Goal: Task Accomplishment & Management: Use online tool/utility

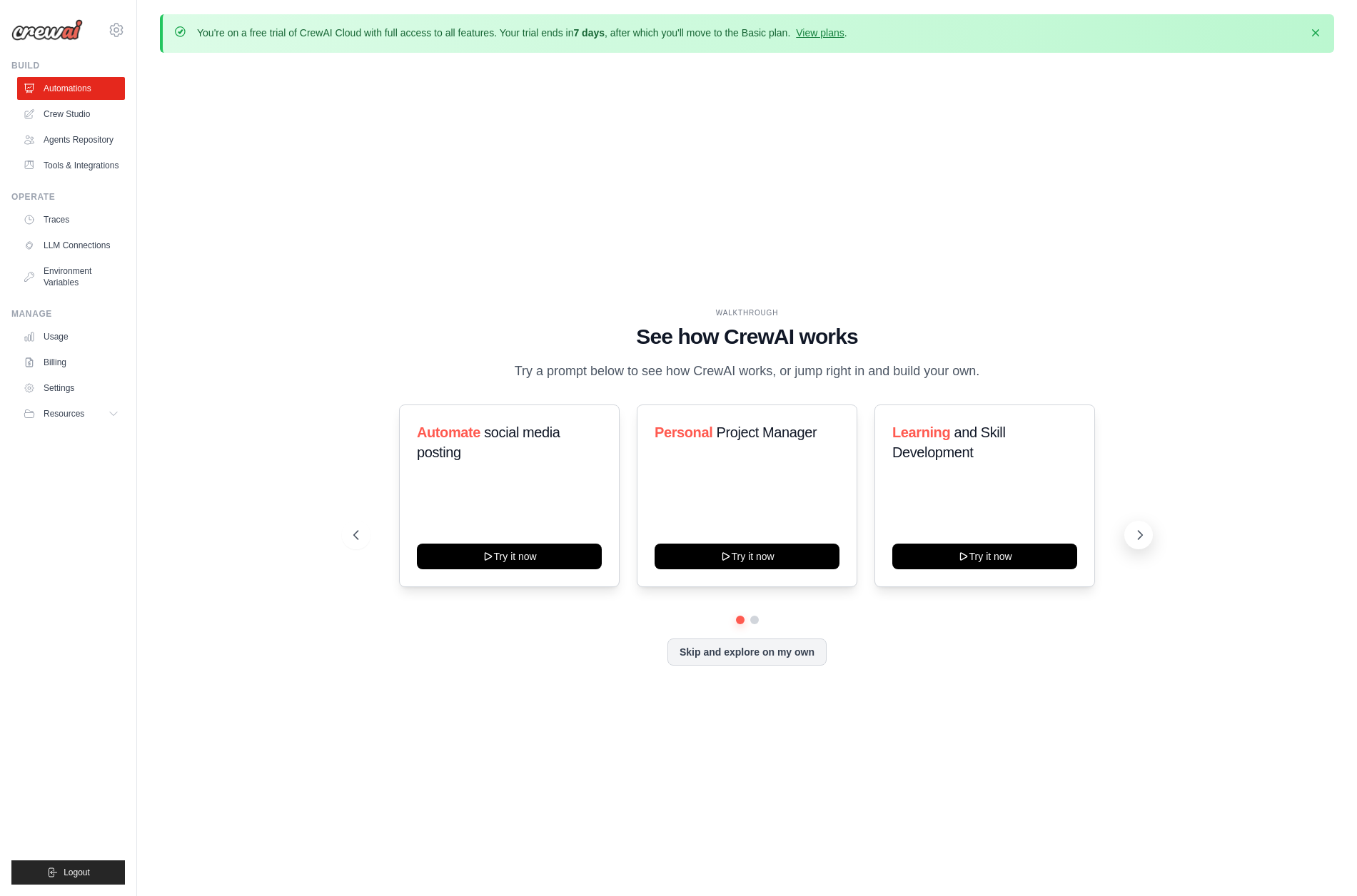
click at [1139, 535] on icon at bounding box center [1139, 535] width 14 height 14
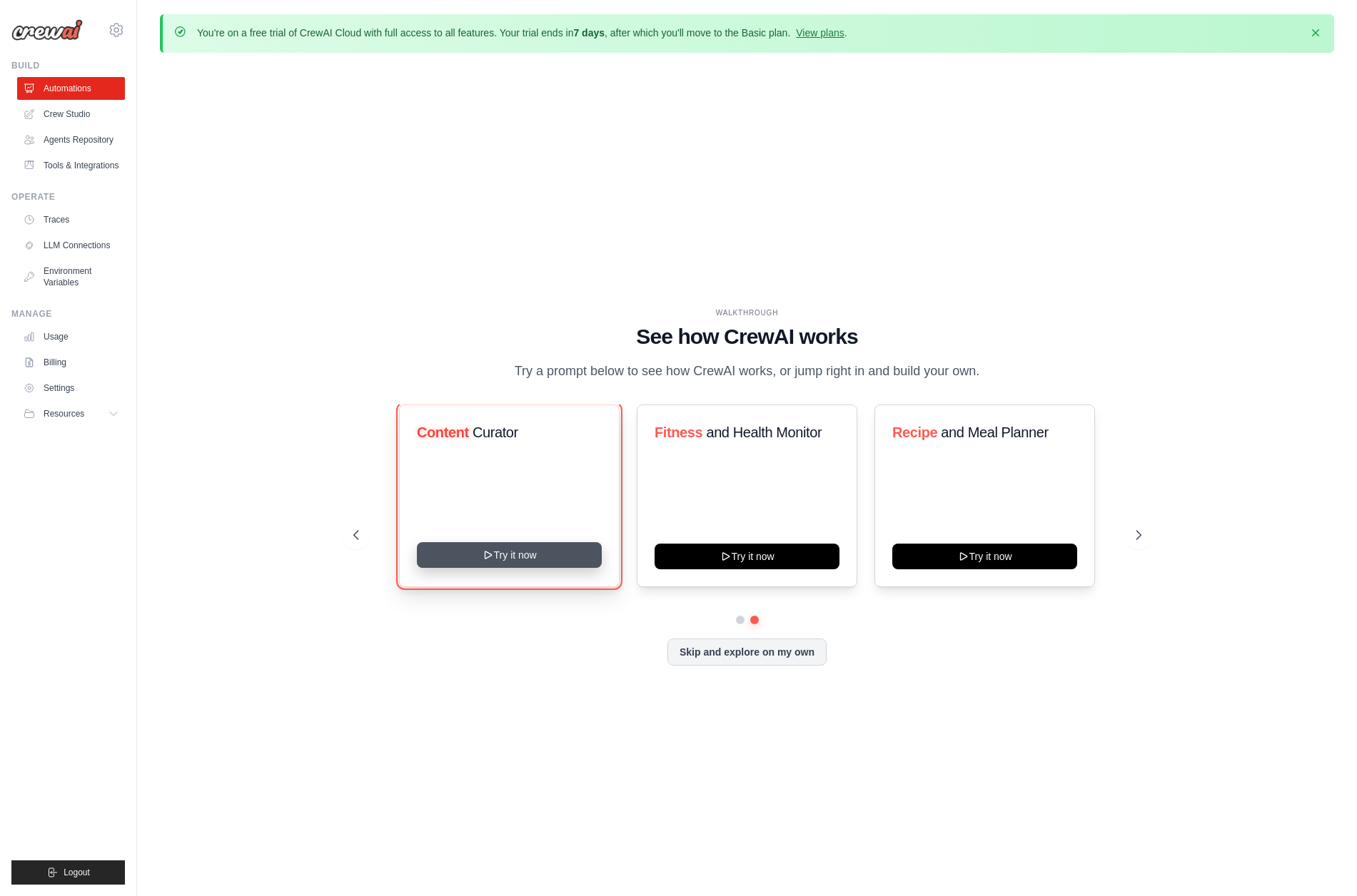
click at [502, 553] on button "Try it now" at bounding box center [509, 555] width 185 height 25
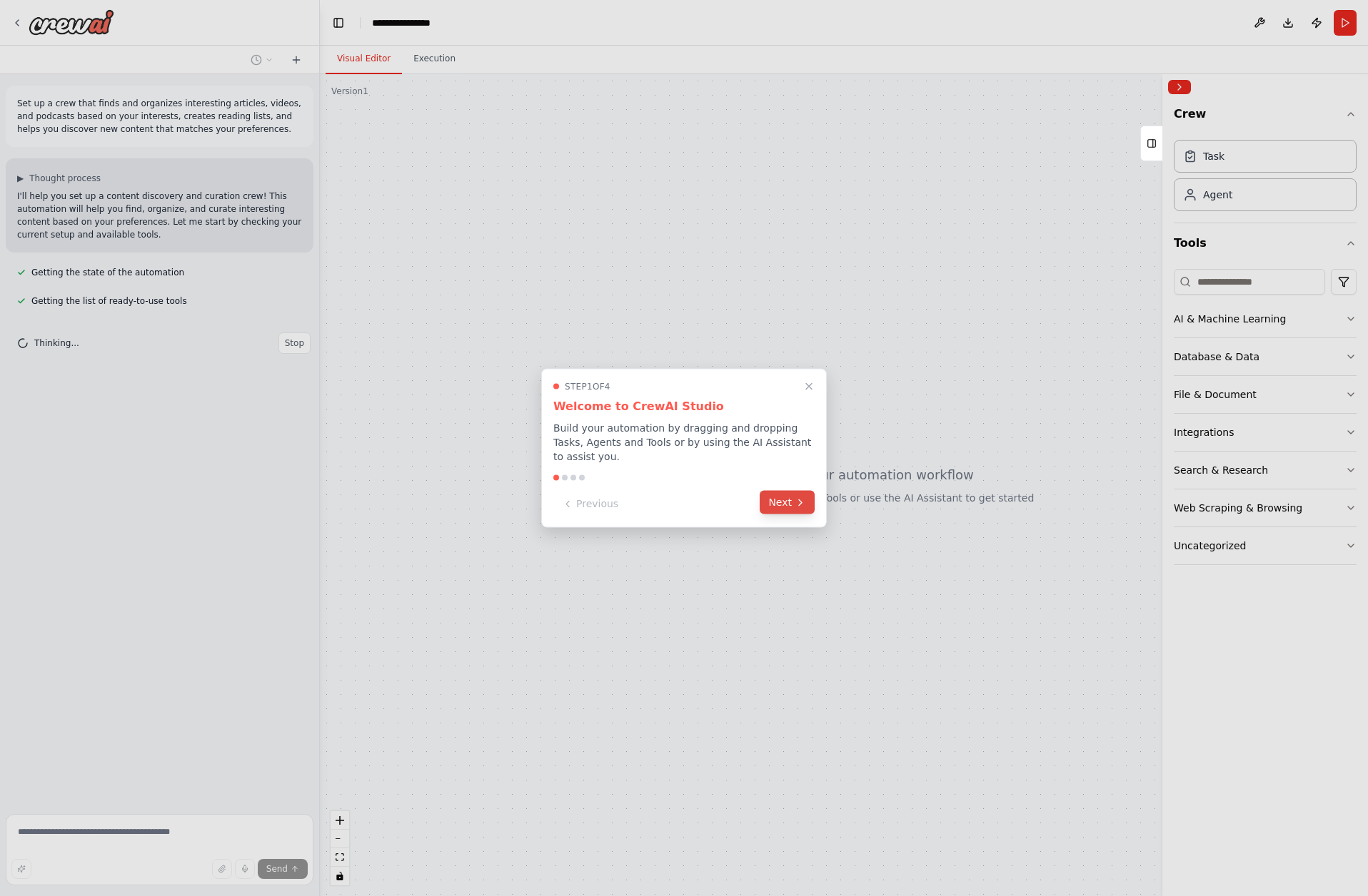
click at [787, 502] on button "Next" at bounding box center [787, 503] width 55 height 24
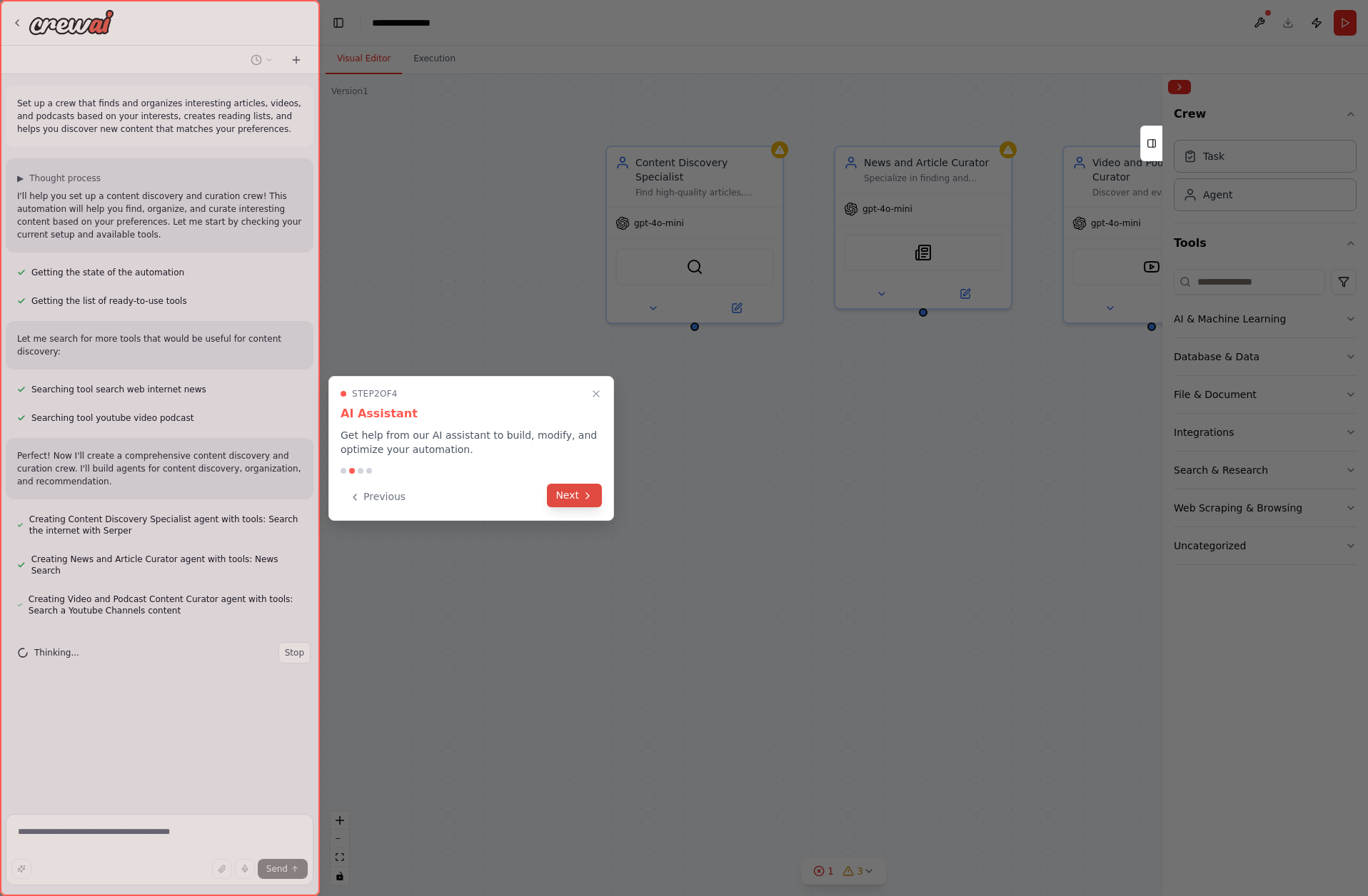
click at [569, 493] on button "Next" at bounding box center [574, 495] width 55 height 24
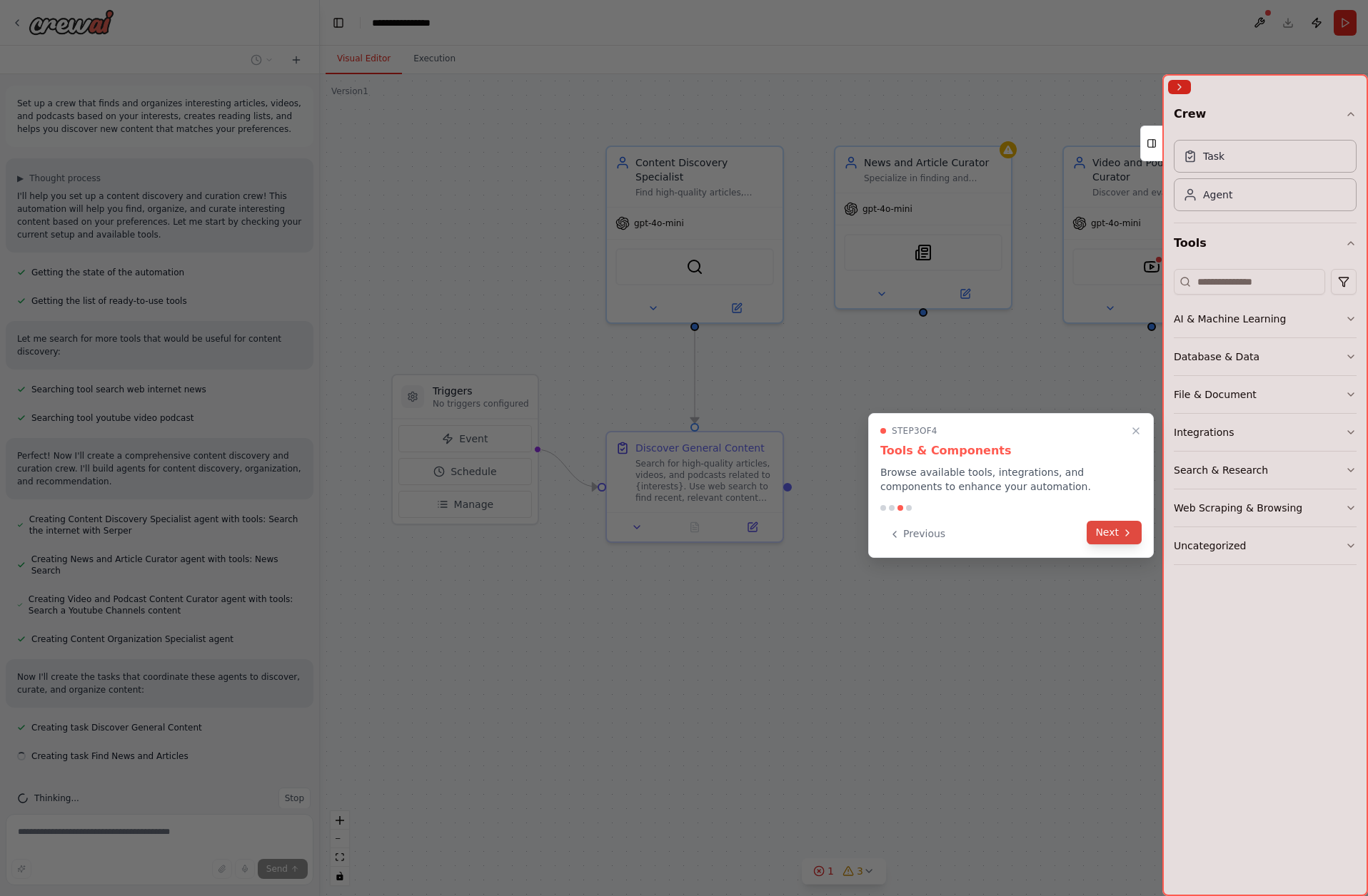
scroll to position [23, 0]
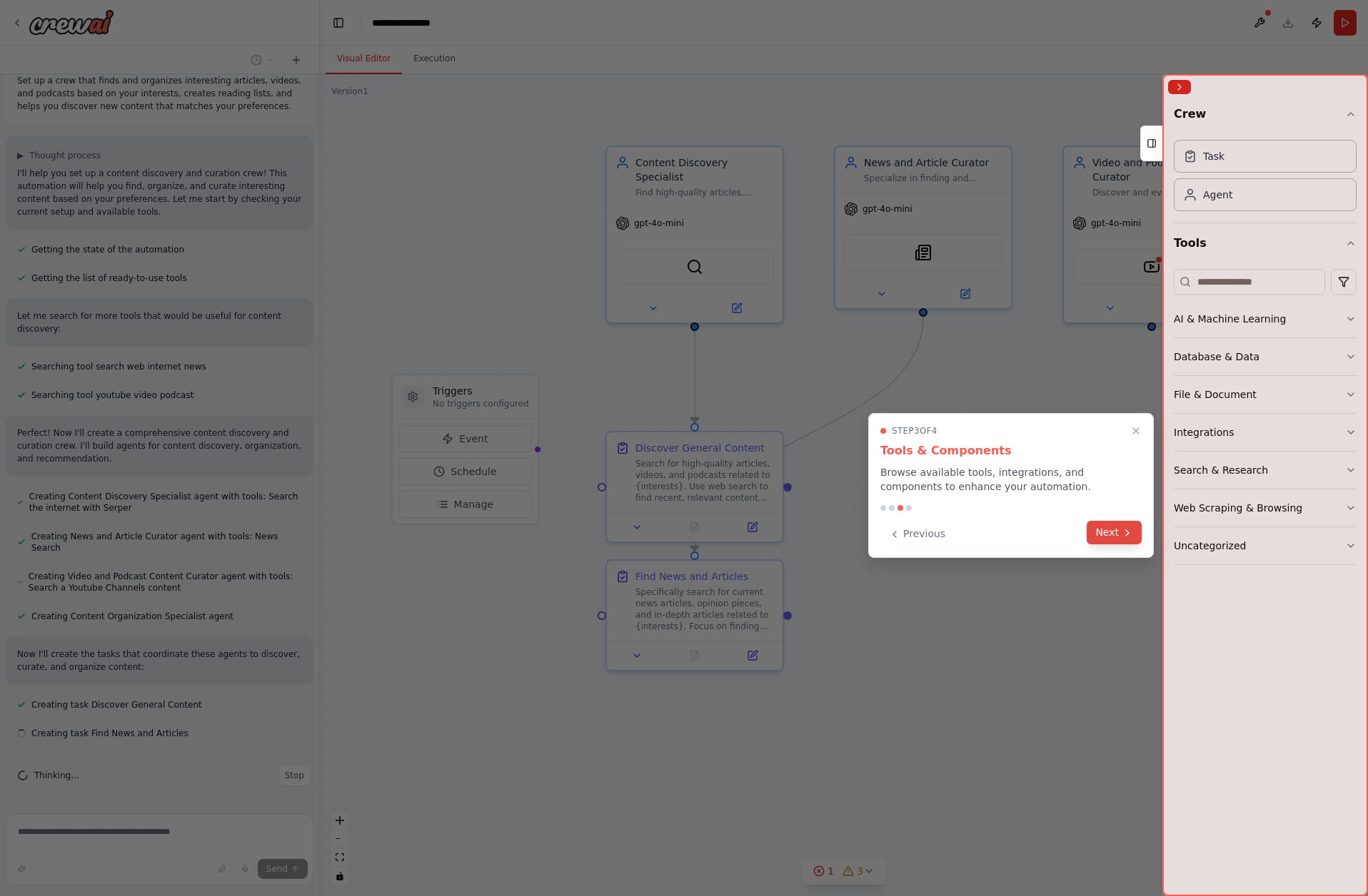
click at [1118, 532] on button "Next" at bounding box center [1113, 532] width 55 height 24
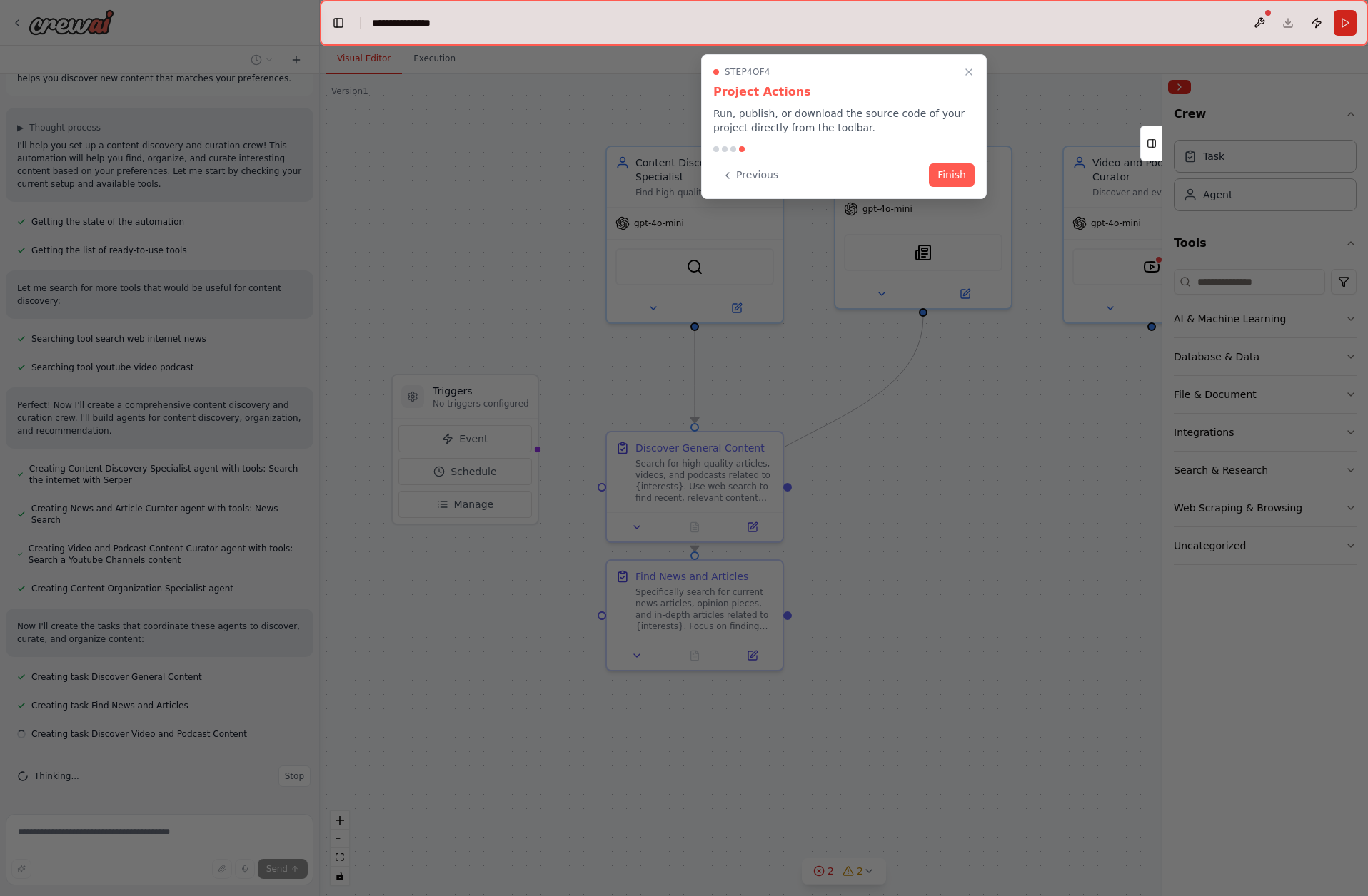
scroll to position [51, 0]
click at [955, 170] on button "Finish" at bounding box center [951, 174] width 46 height 24
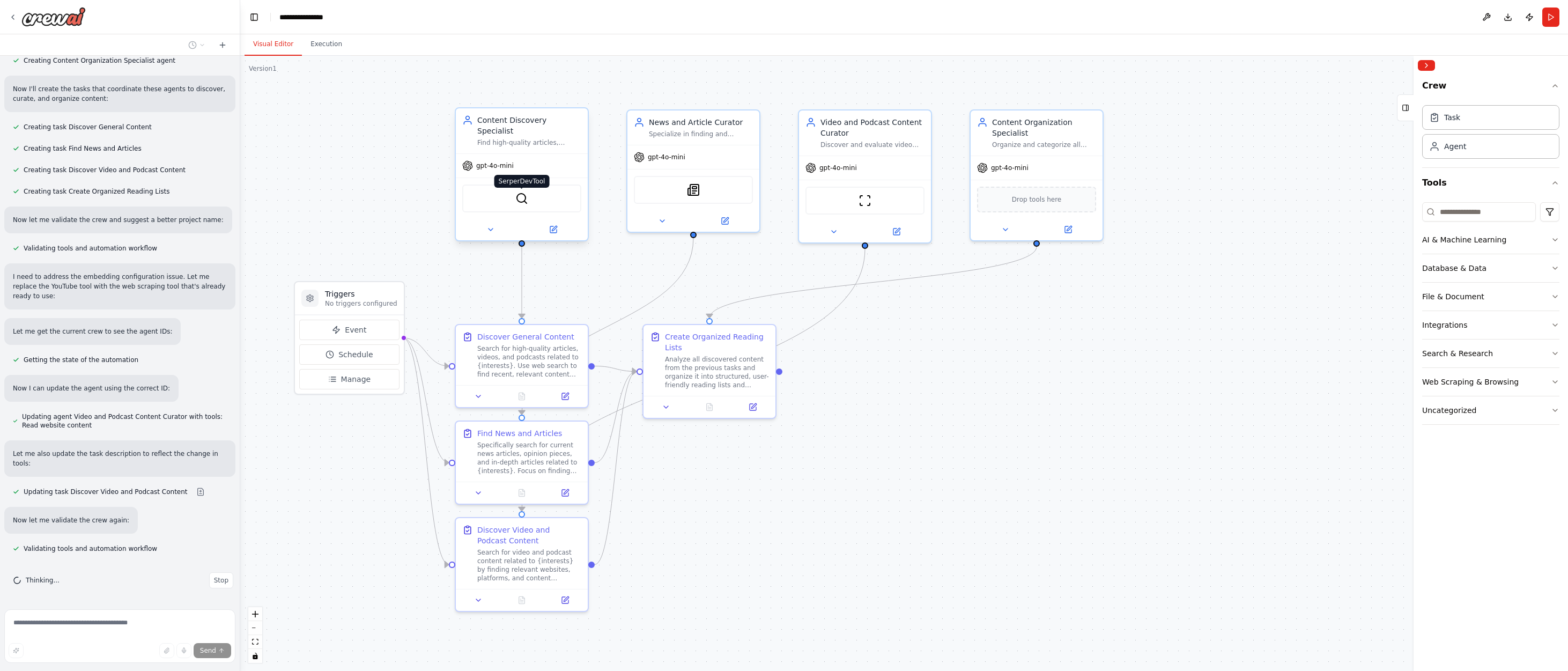
scroll to position [446, 0]
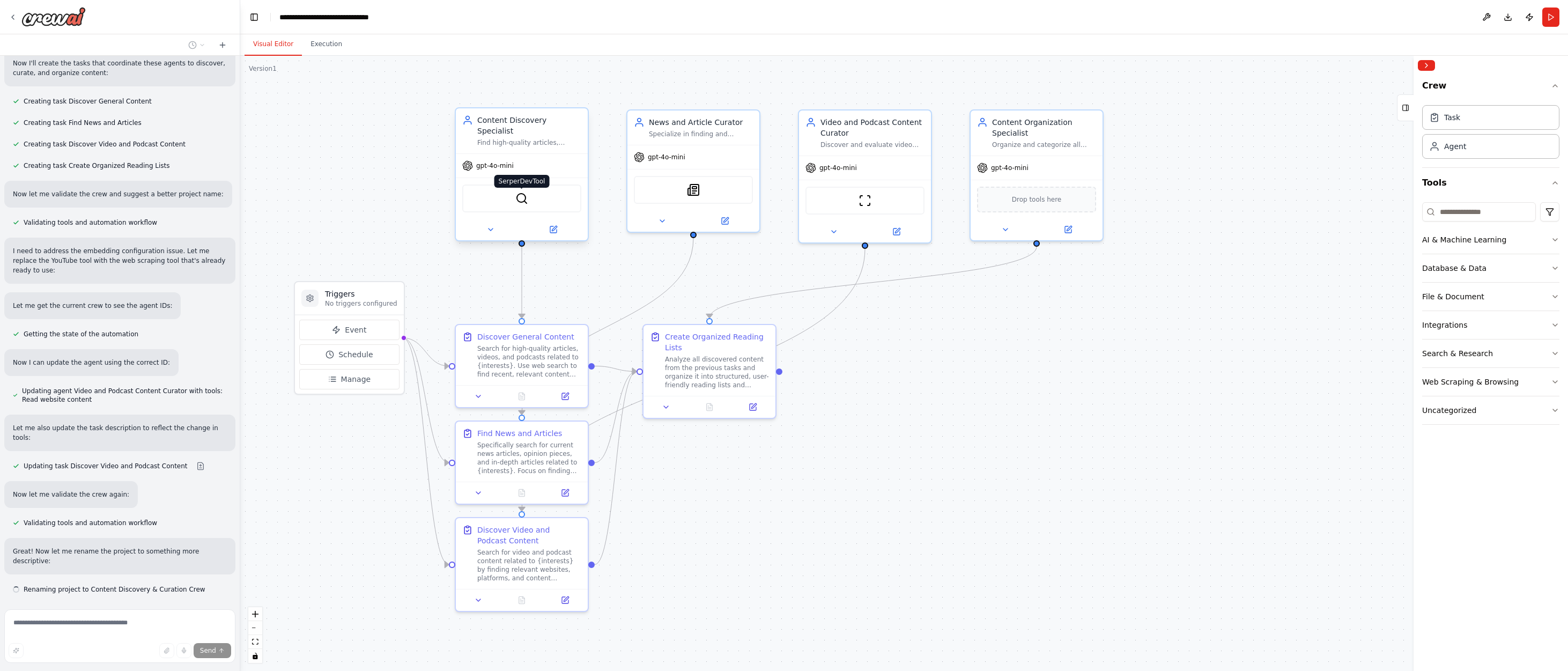
click at [522, 192] on img at bounding box center [522, 199] width 13 height 13
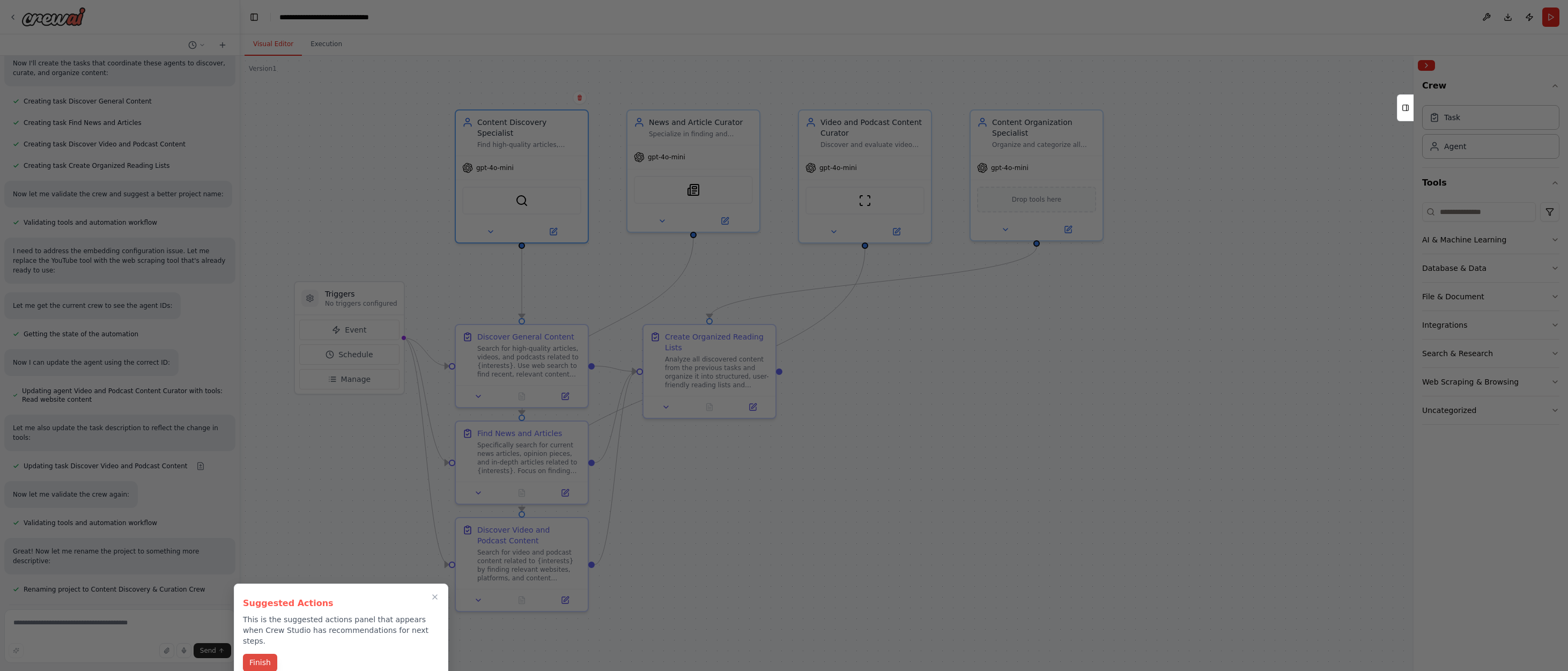
click at [262, 654] on button "Finish" at bounding box center [260, 663] width 34 height 18
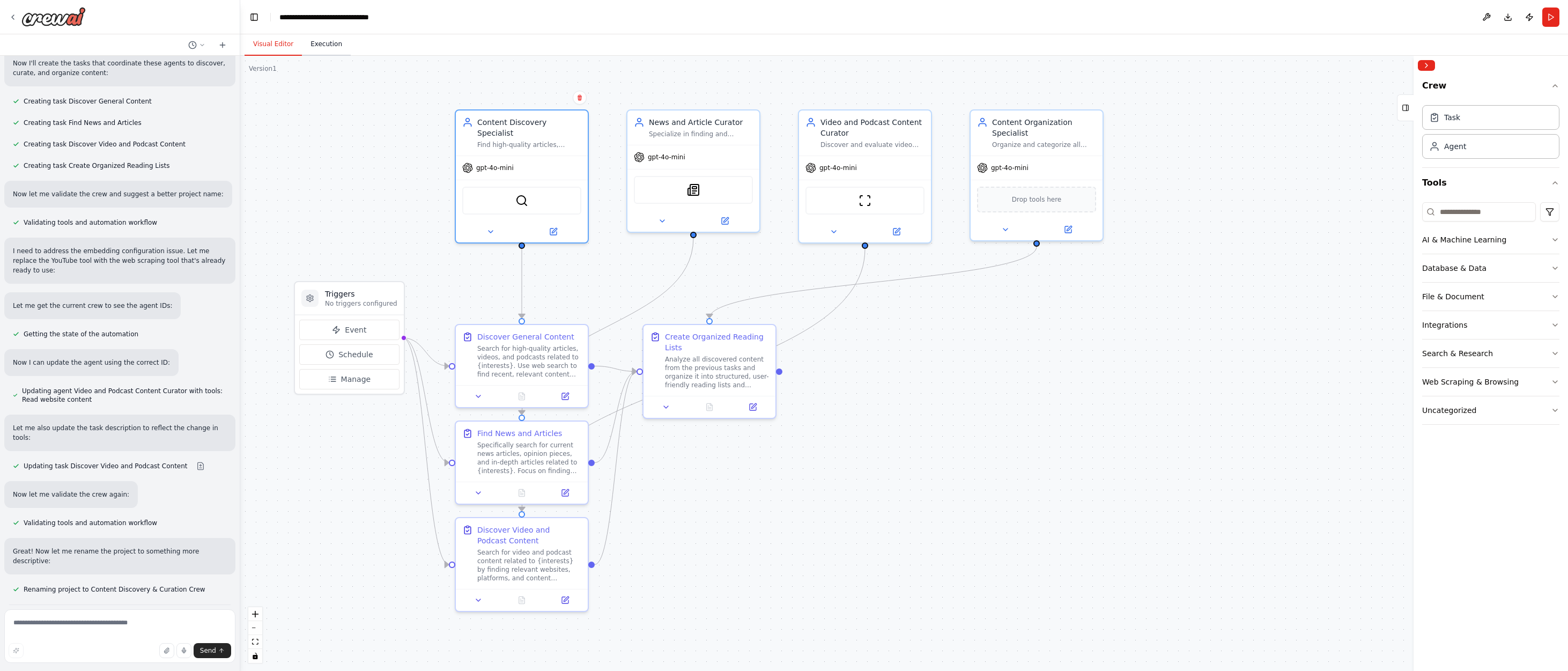
click at [323, 43] on button "Execution" at bounding box center [326, 44] width 49 height 23
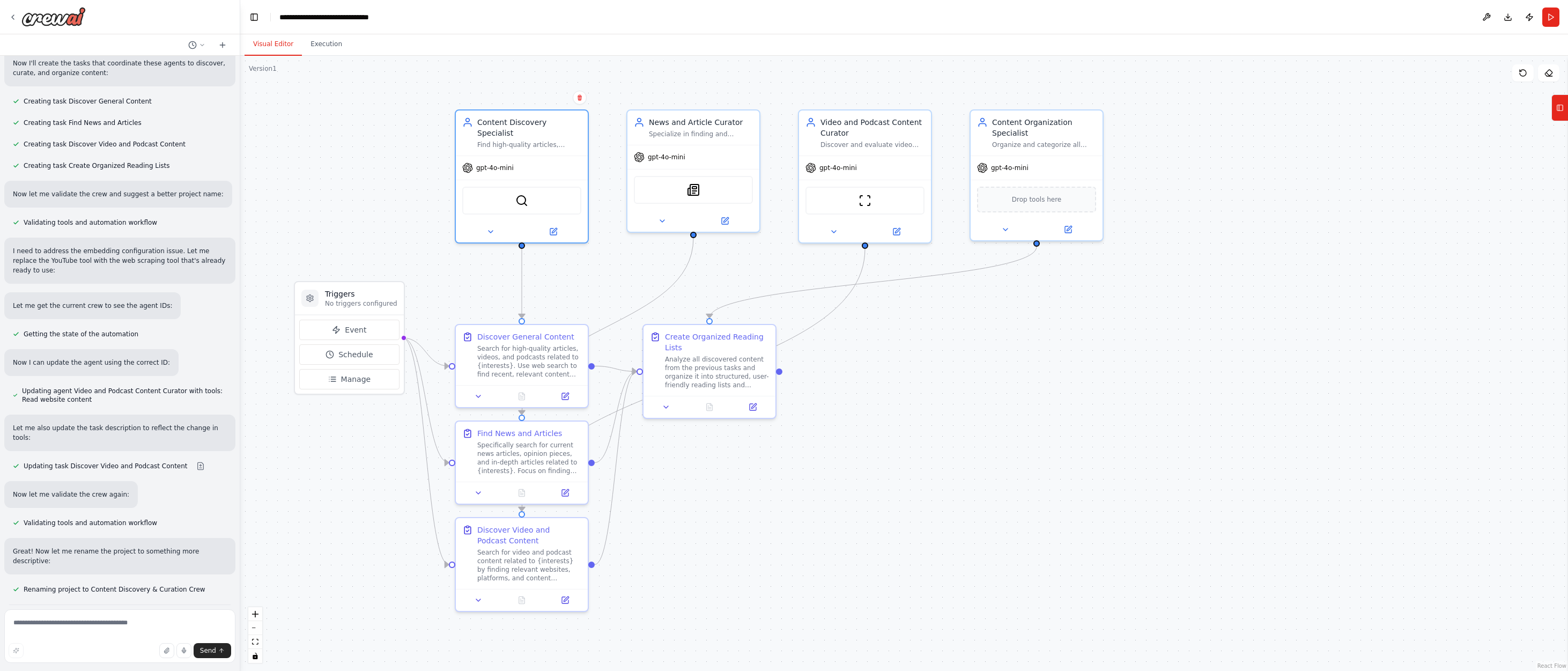
click at [269, 43] on button "Visual Editor" at bounding box center [273, 44] width 58 height 23
click at [1027, 16] on button "Run" at bounding box center [1551, 17] width 17 height 19
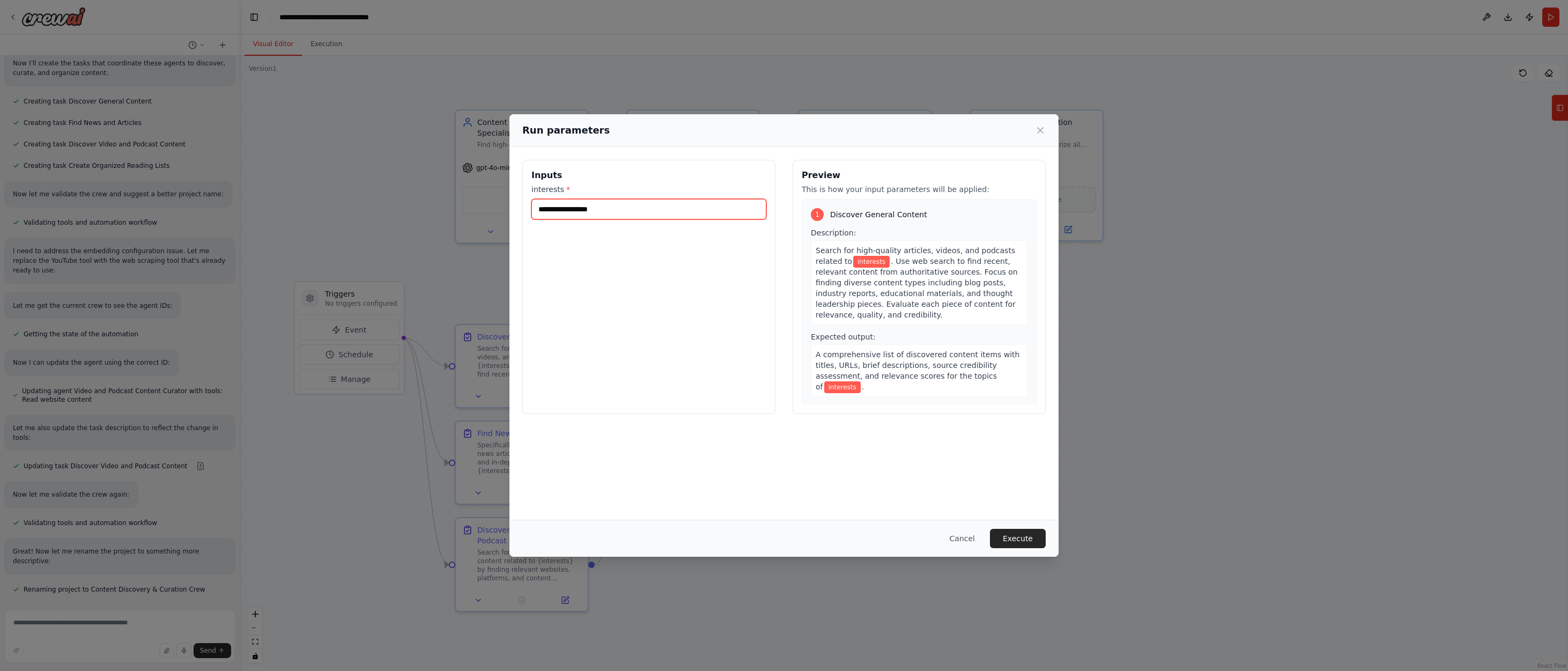
click at [593, 211] on input "interests *" at bounding box center [649, 209] width 235 height 20
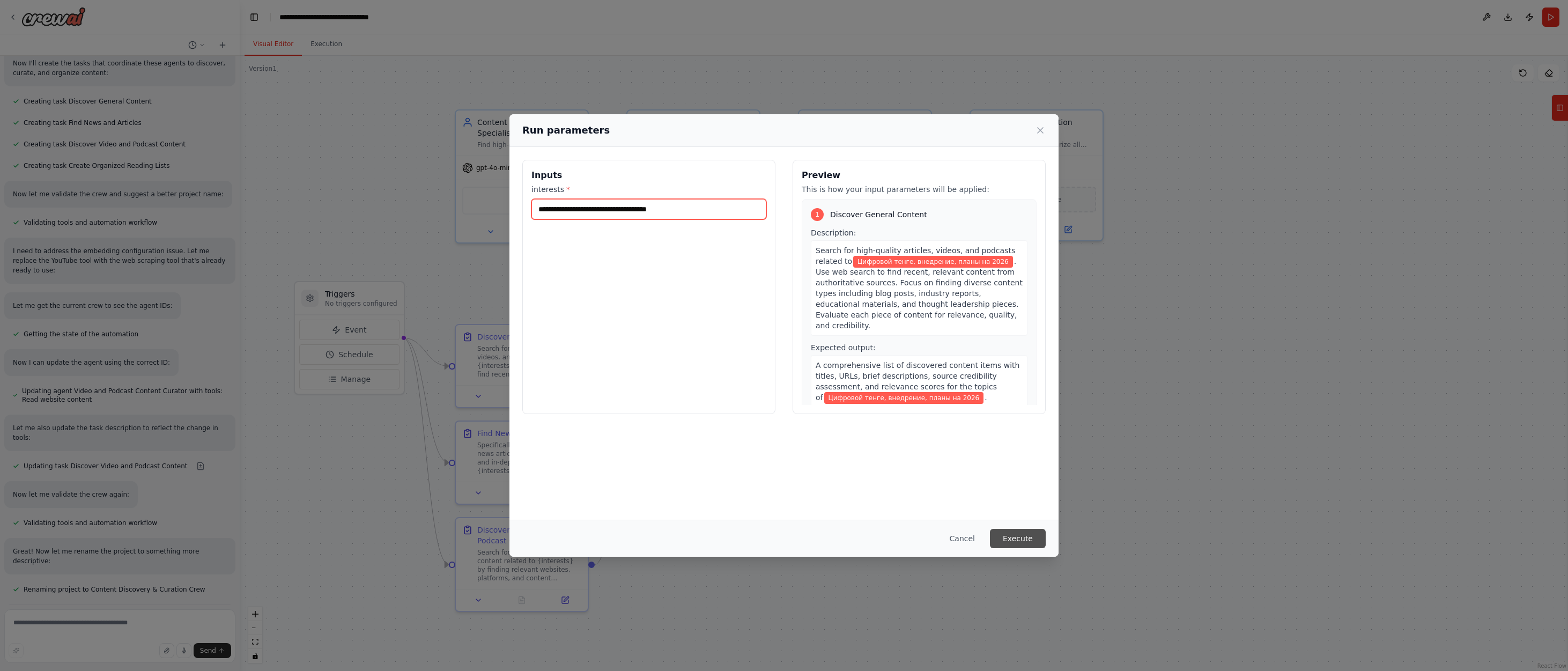
type input "**********"
click at [1016, 536] on button "Execute" at bounding box center [1018, 538] width 56 height 19
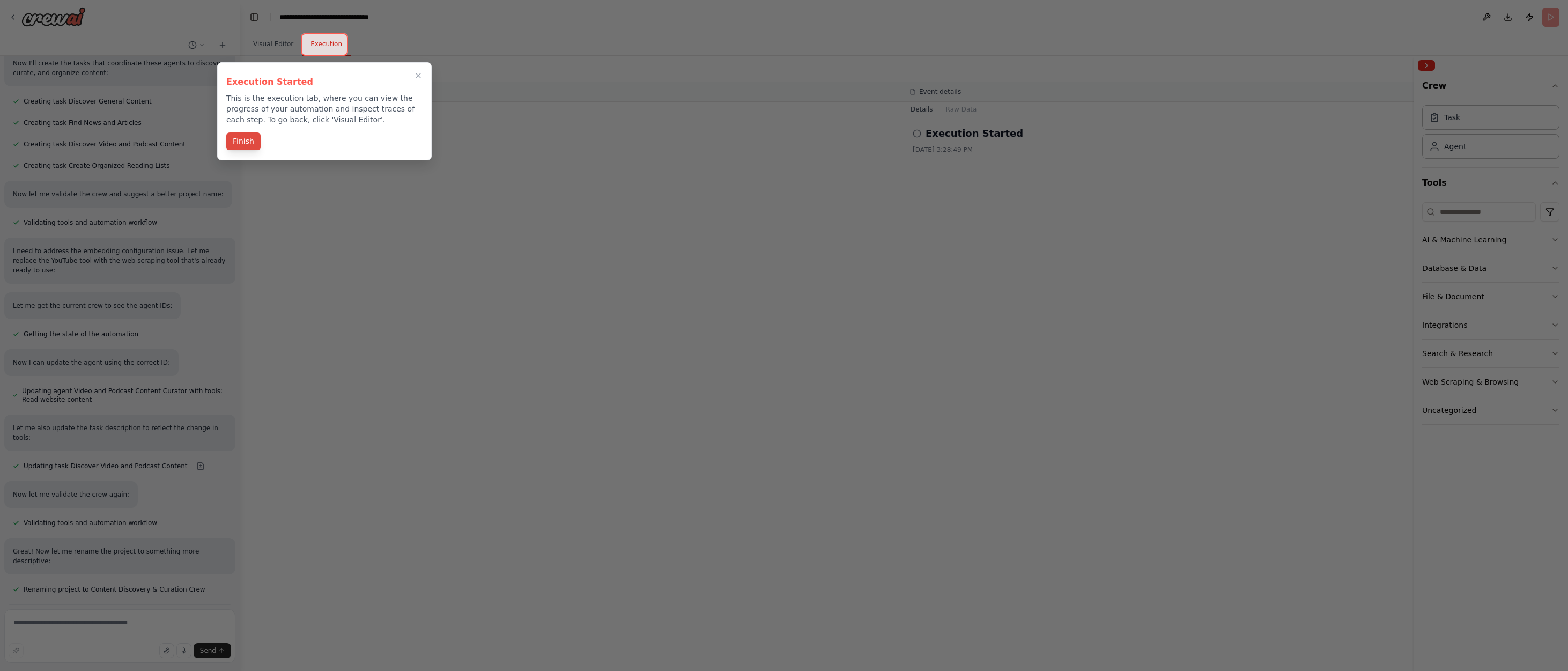
click at [241, 138] on button "Finish" at bounding box center [243, 141] width 34 height 18
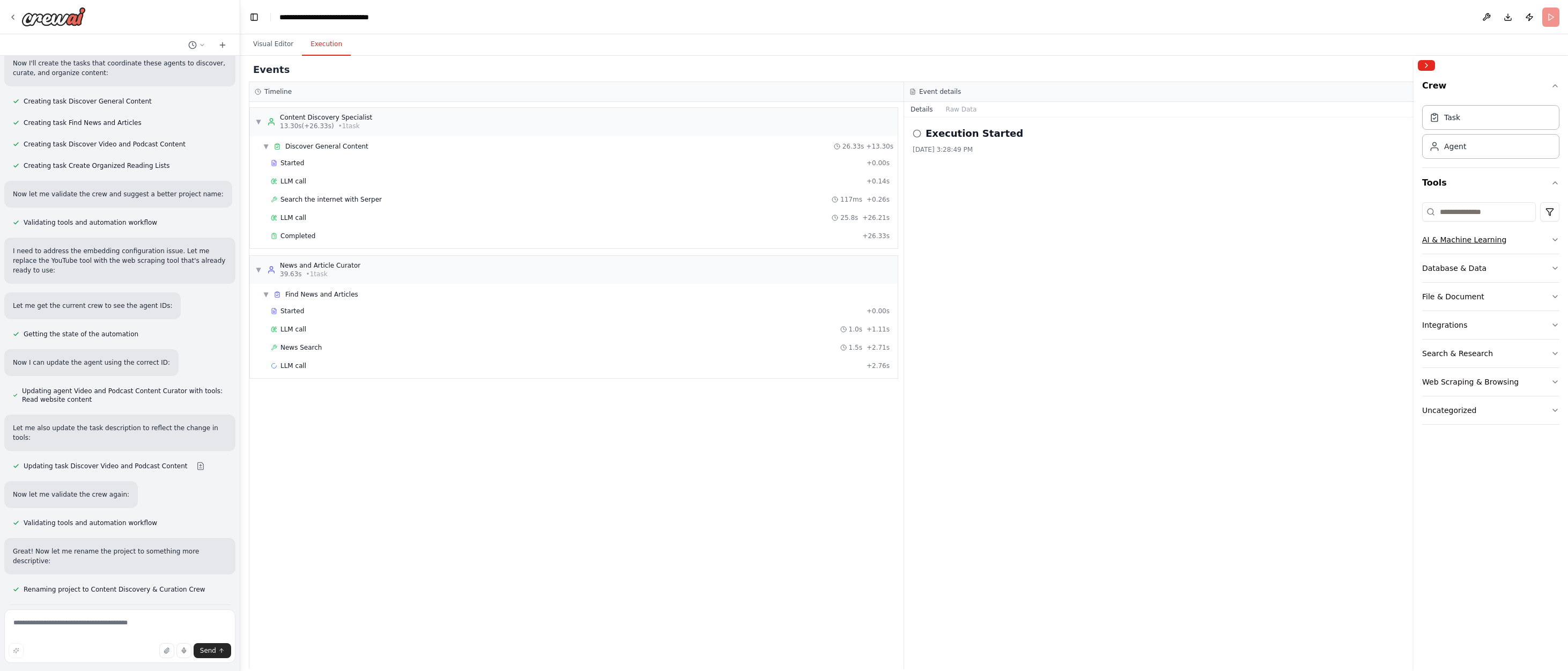
click at [1027, 240] on icon "button" at bounding box center [1555, 239] width 4 height 2
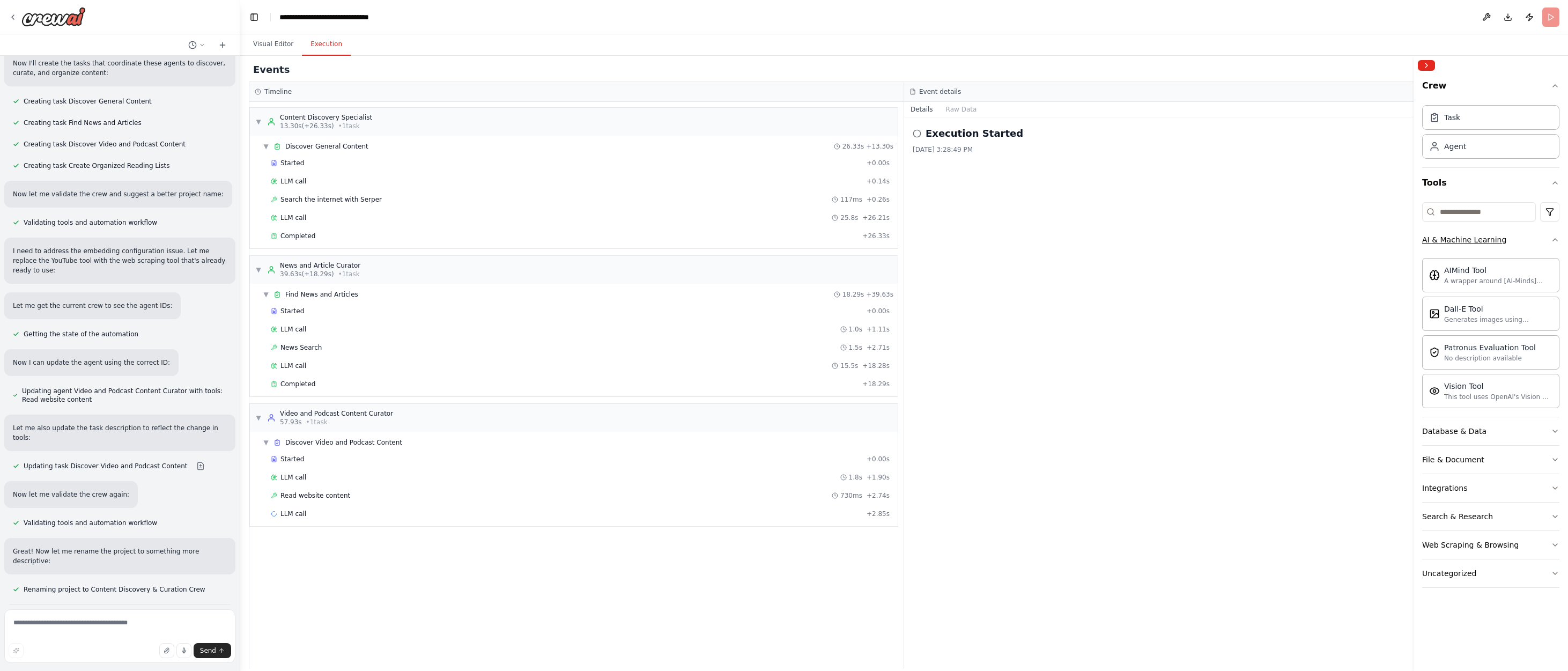
click at [1027, 240] on icon "button" at bounding box center [1555, 240] width 9 height 9
click at [1027, 267] on icon "button" at bounding box center [1555, 268] width 9 height 9
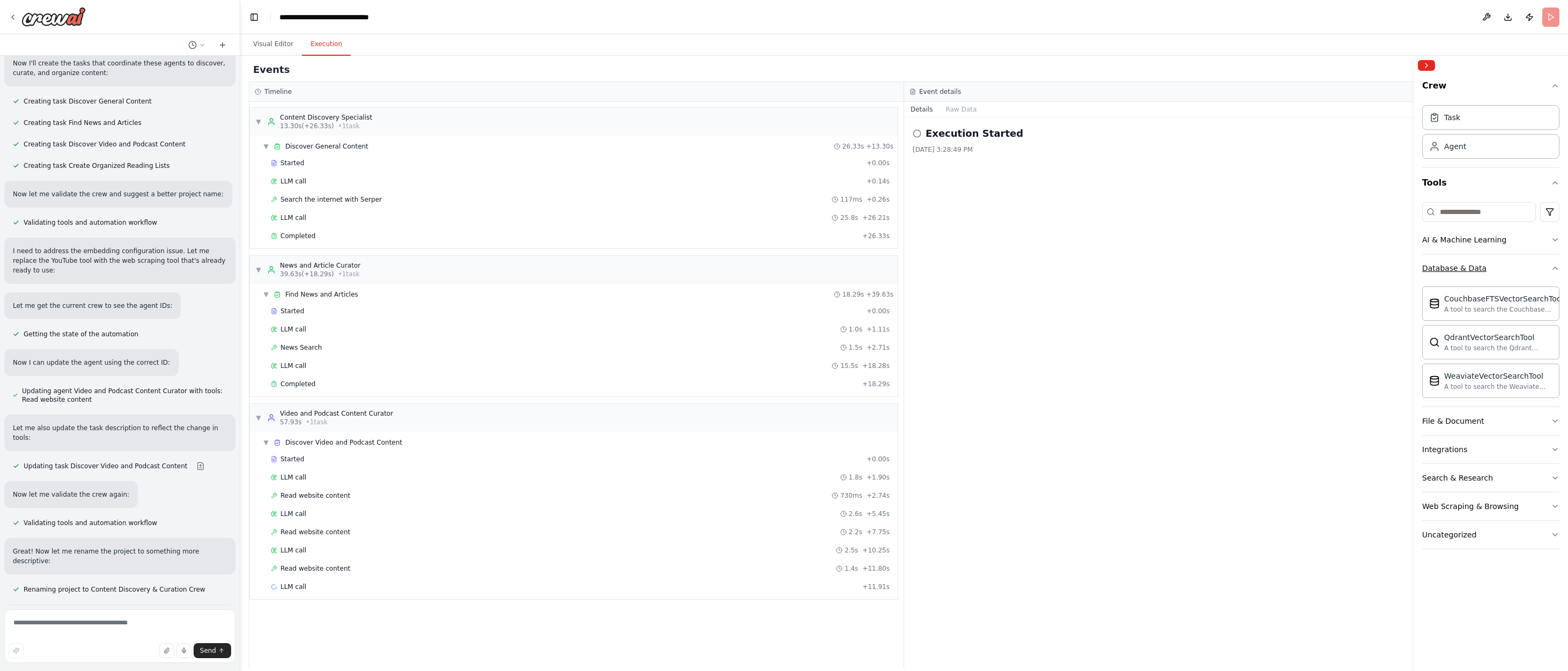
click at [1027, 268] on icon "button" at bounding box center [1555, 268] width 9 height 9
click at [1027, 296] on icon "button" at bounding box center [1555, 297] width 9 height 9
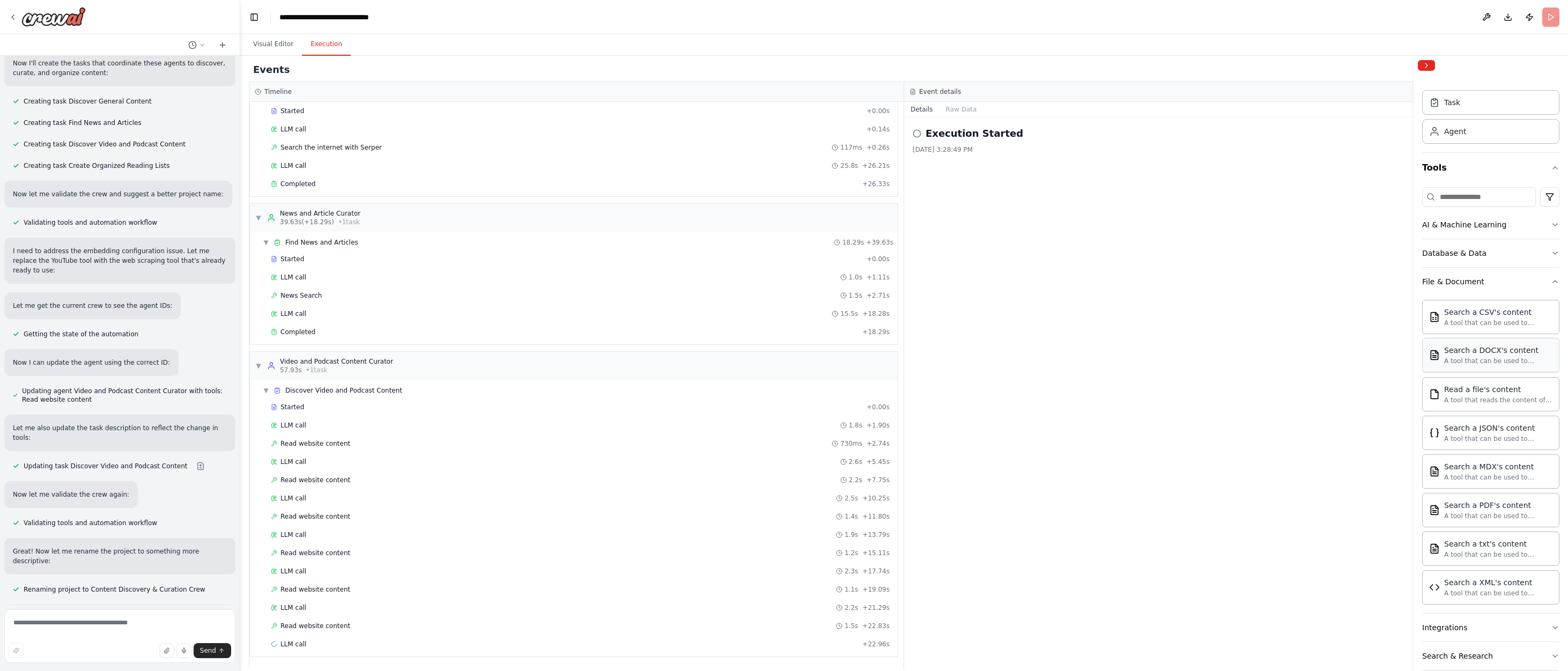
scroll to position [0, 0]
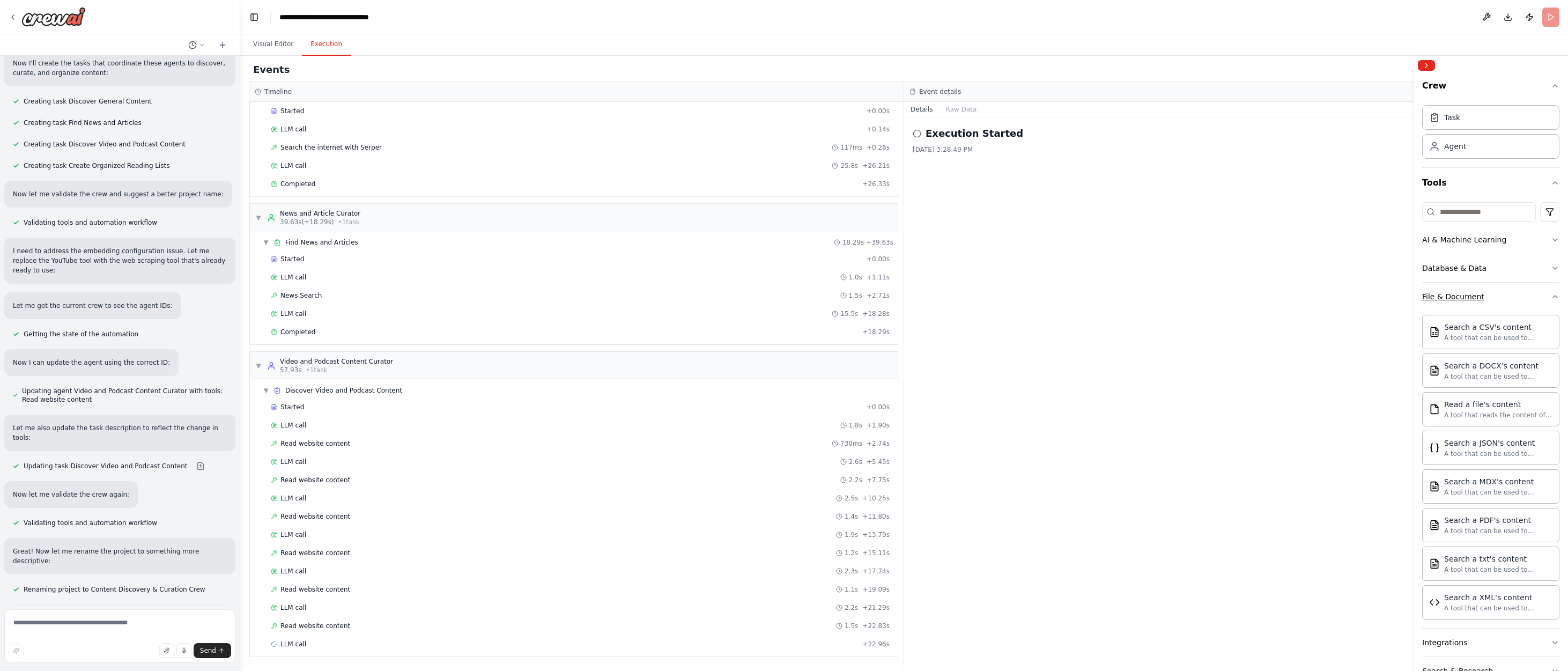
click at [1027, 294] on icon "button" at bounding box center [1555, 297] width 9 height 9
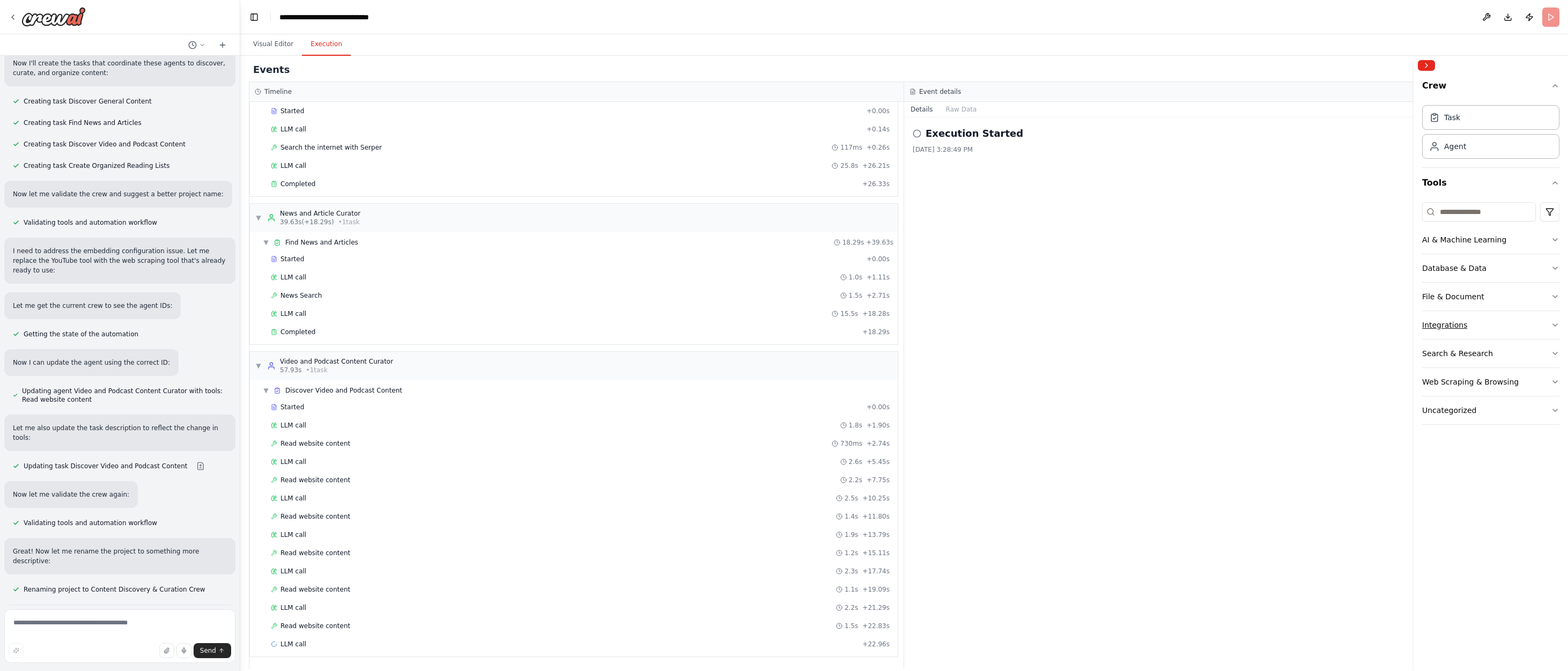
click at [1027, 323] on icon "button" at bounding box center [1555, 325] width 9 height 9
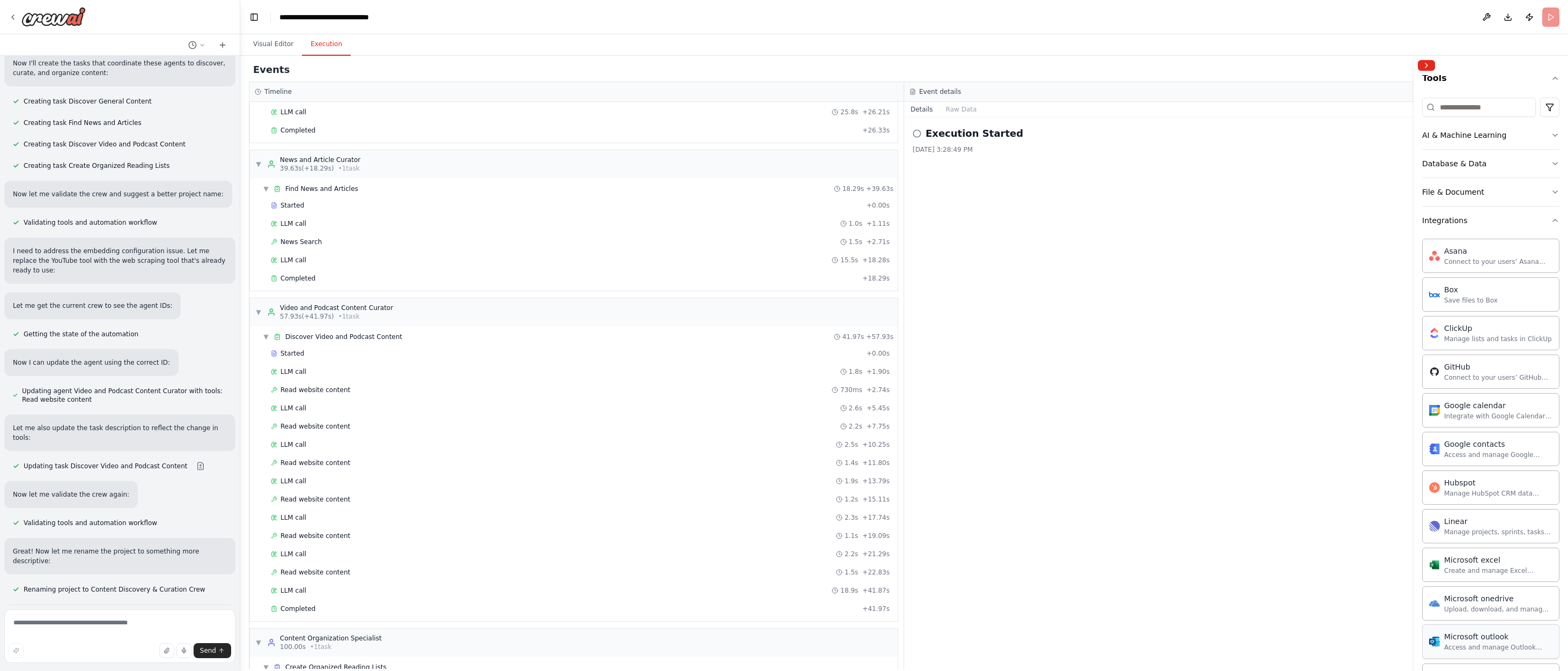
scroll to position [92, 0]
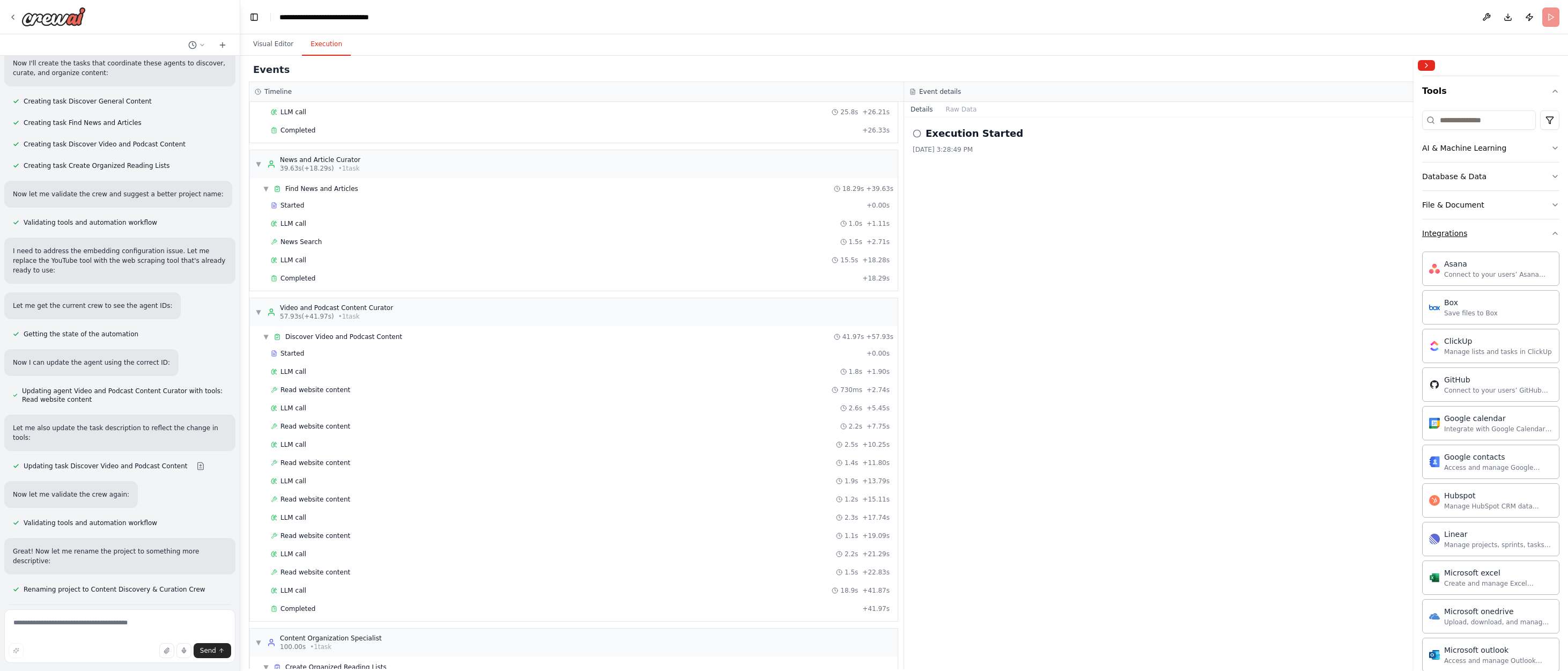
click at [1027, 233] on icon "button" at bounding box center [1555, 233] width 9 height 9
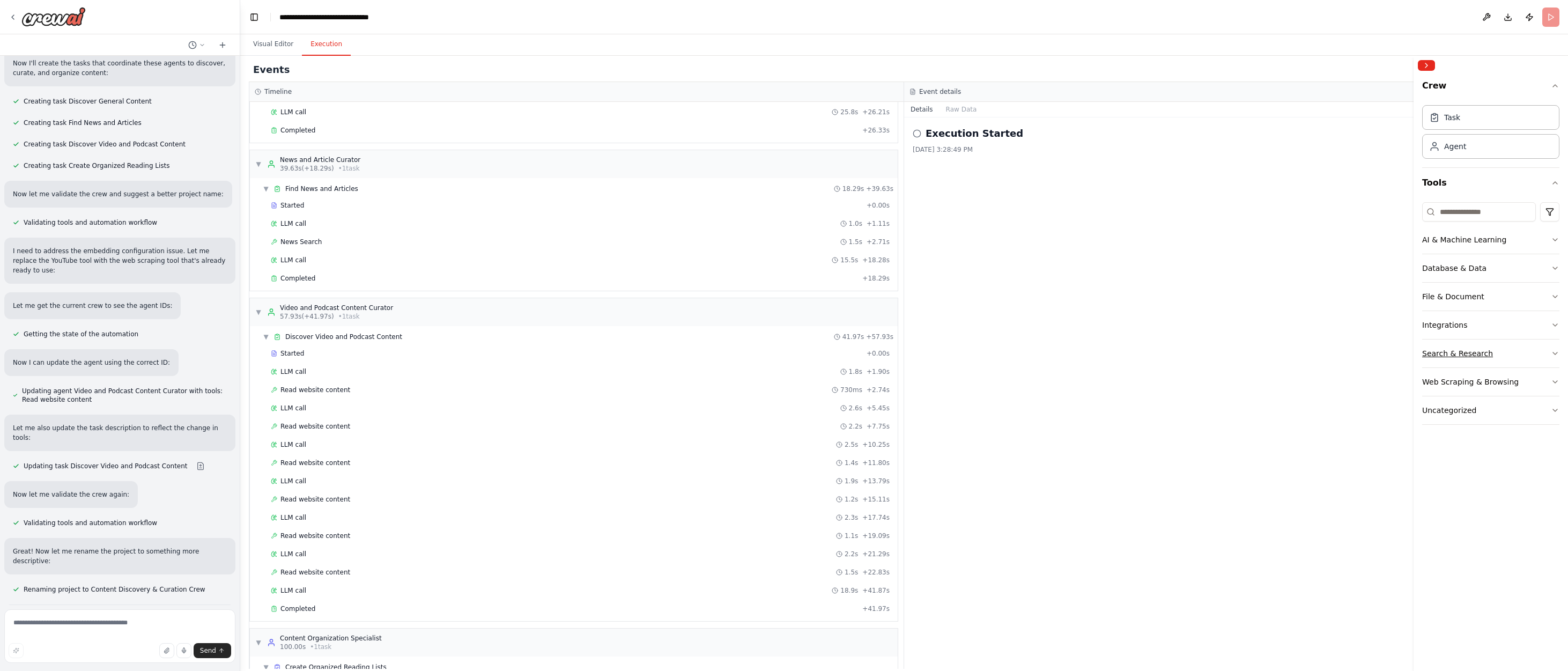
click at [1027, 352] on icon "button" at bounding box center [1555, 354] width 9 height 9
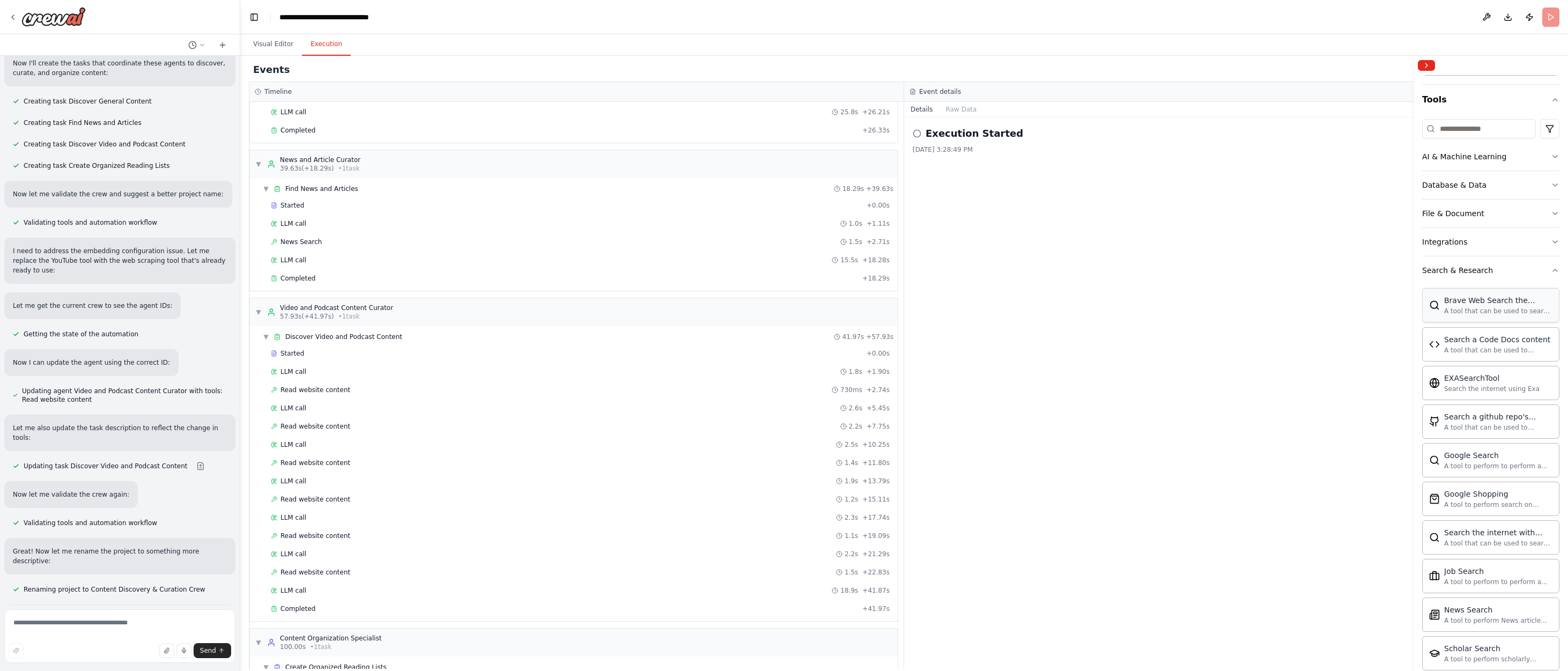
scroll to position [82, 0]
click at [1027, 270] on icon "button" at bounding box center [1555, 270] width 4 height 2
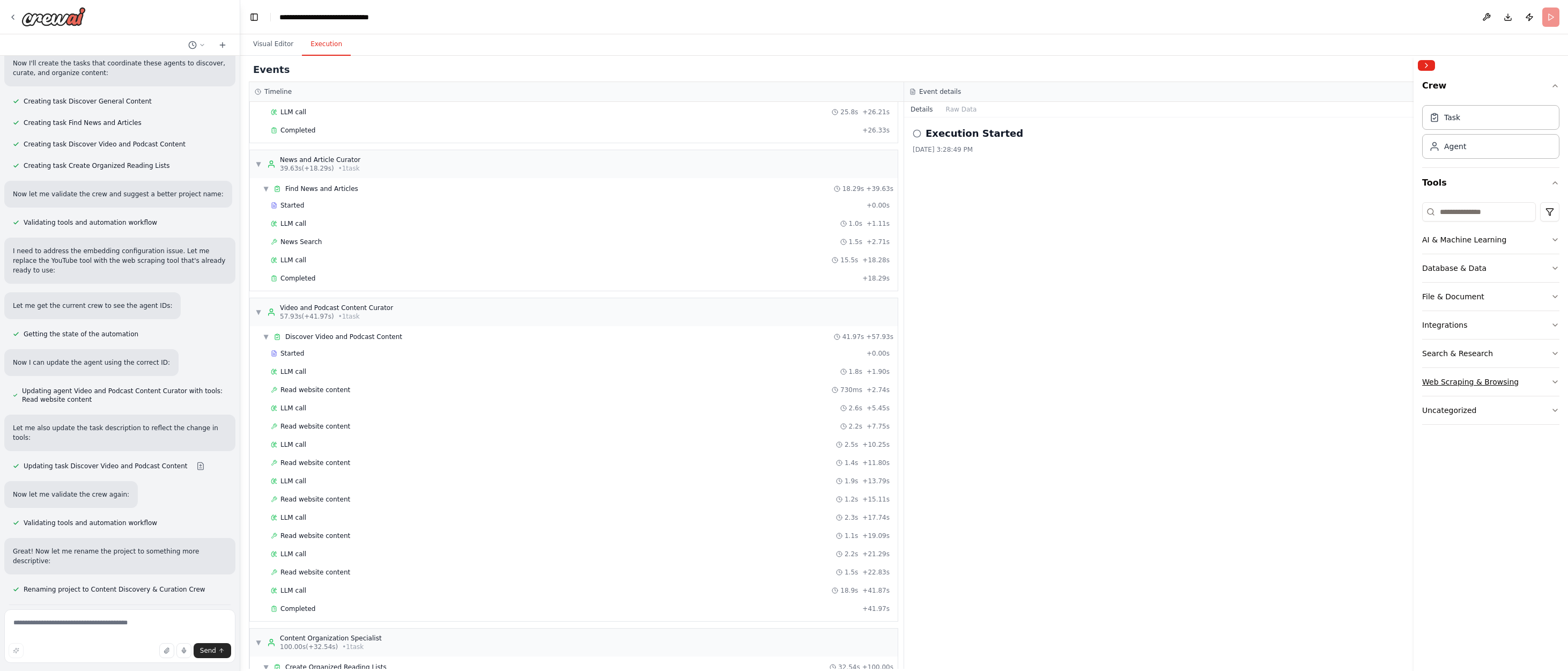
click at [1027, 379] on icon "button" at bounding box center [1555, 382] width 9 height 9
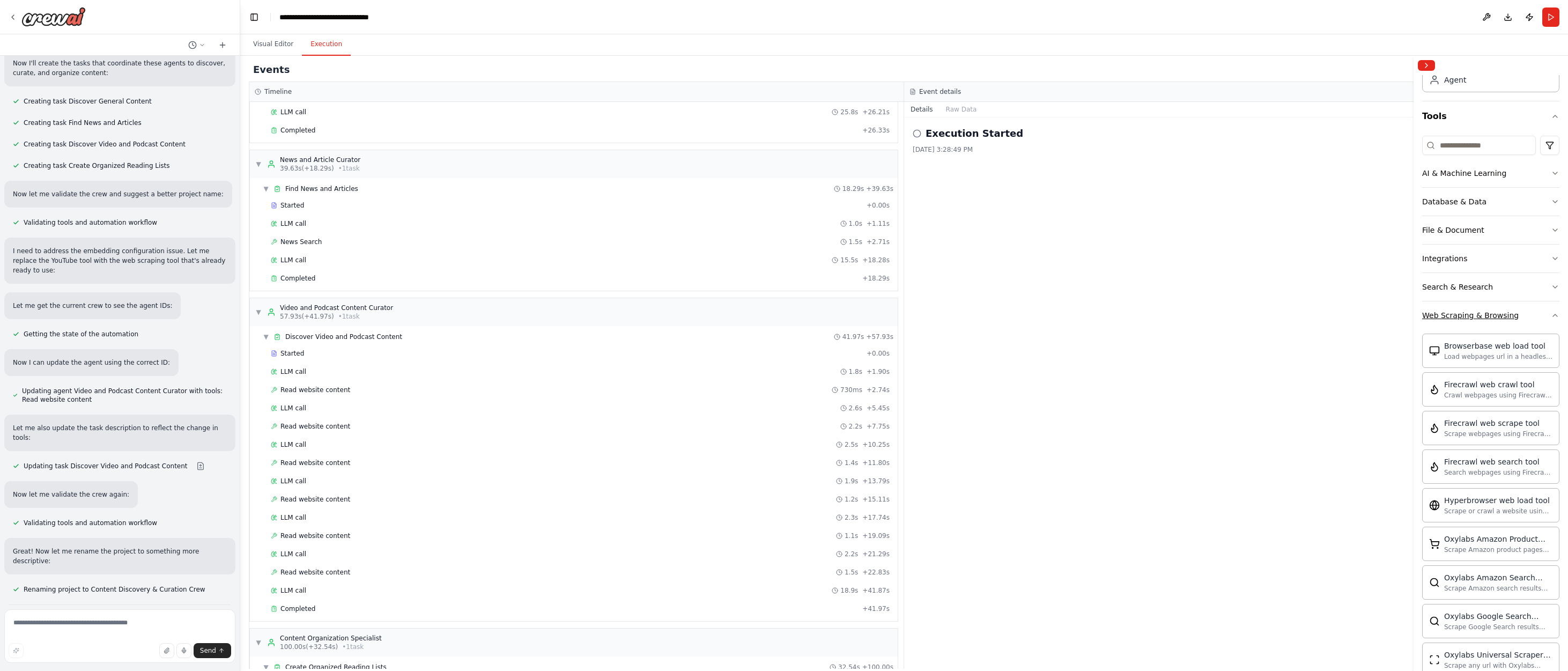
scroll to position [15, 0]
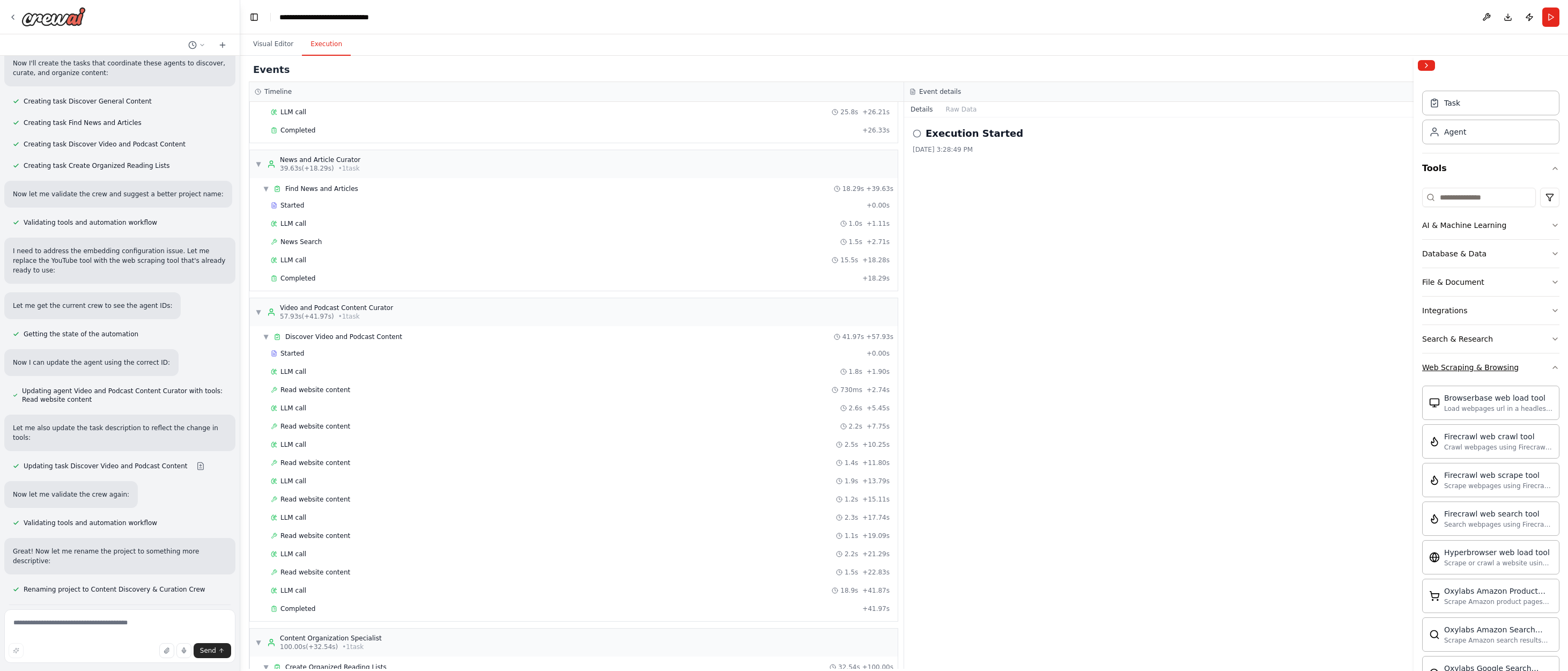
click at [1027, 367] on icon "button" at bounding box center [1555, 367] width 4 height 2
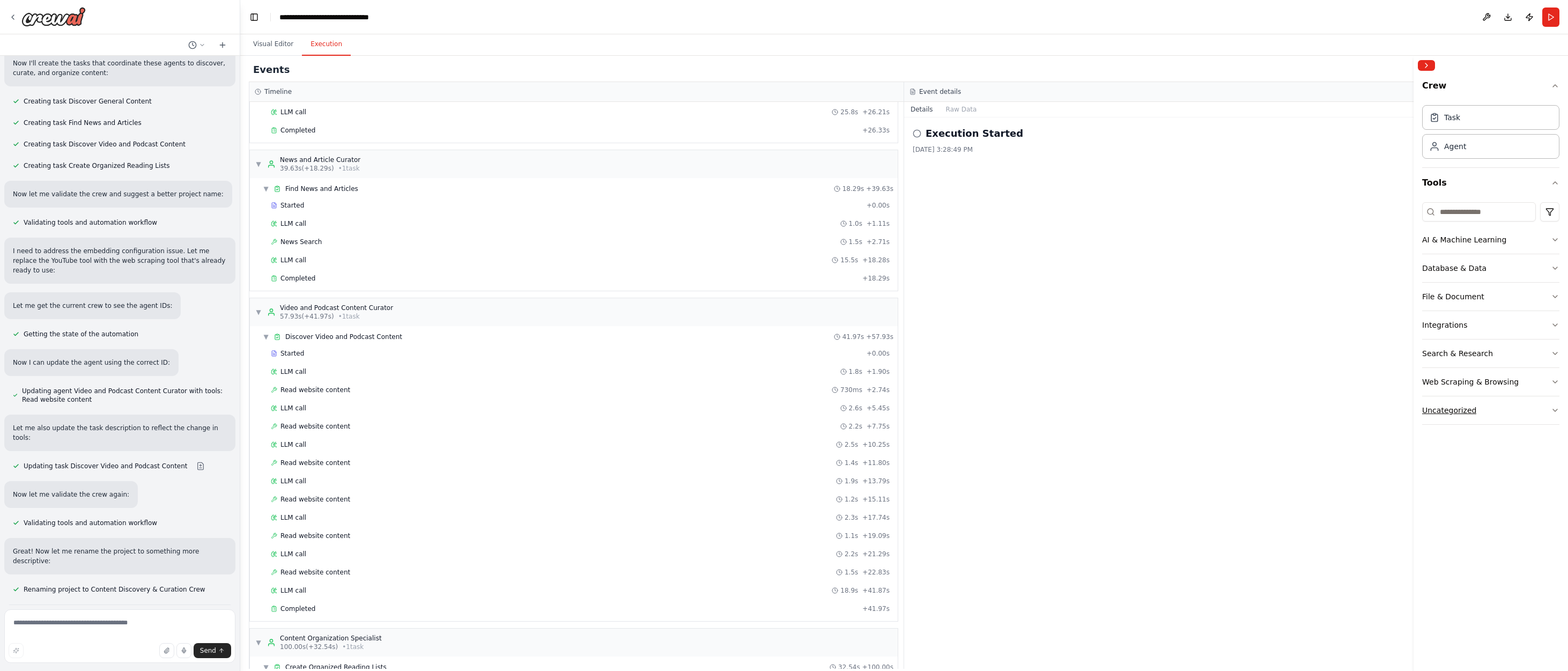
click at [1027, 410] on icon "button" at bounding box center [1555, 410] width 9 height 9
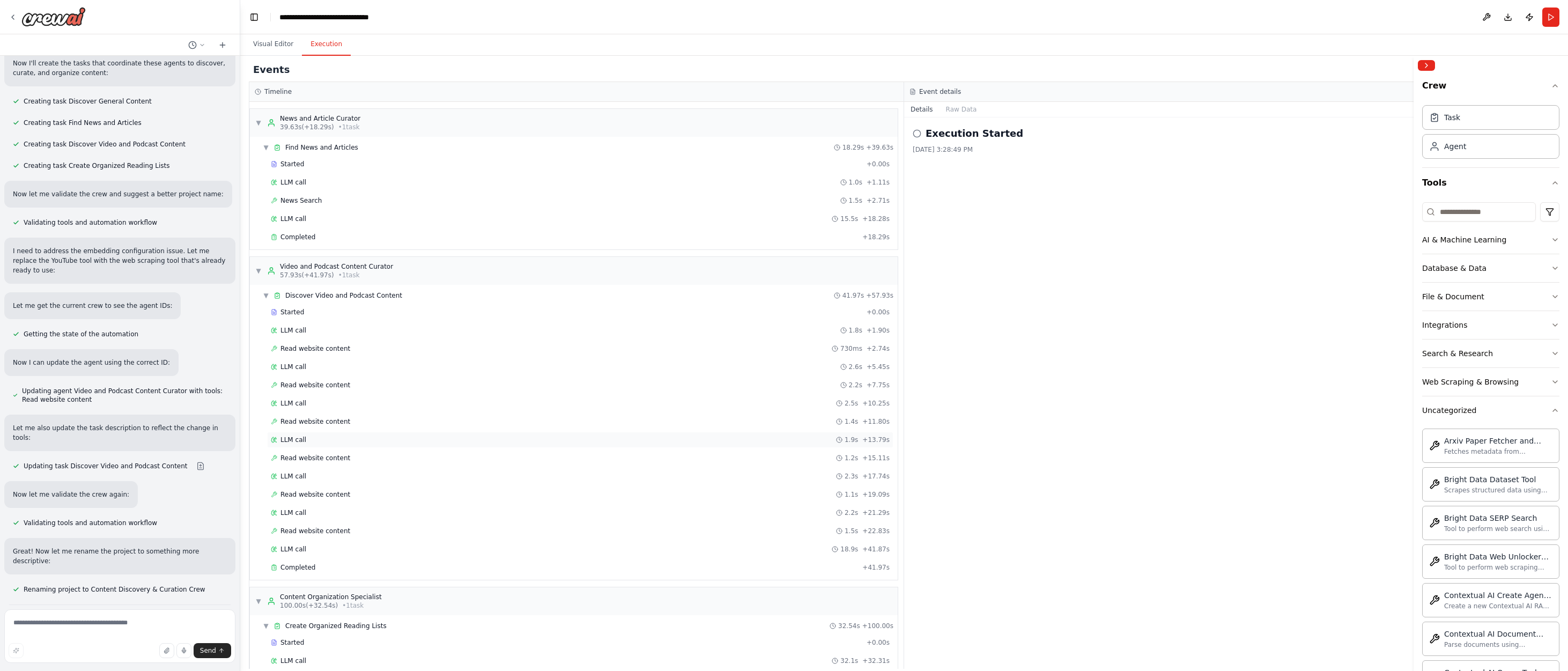
scroll to position [182, 0]
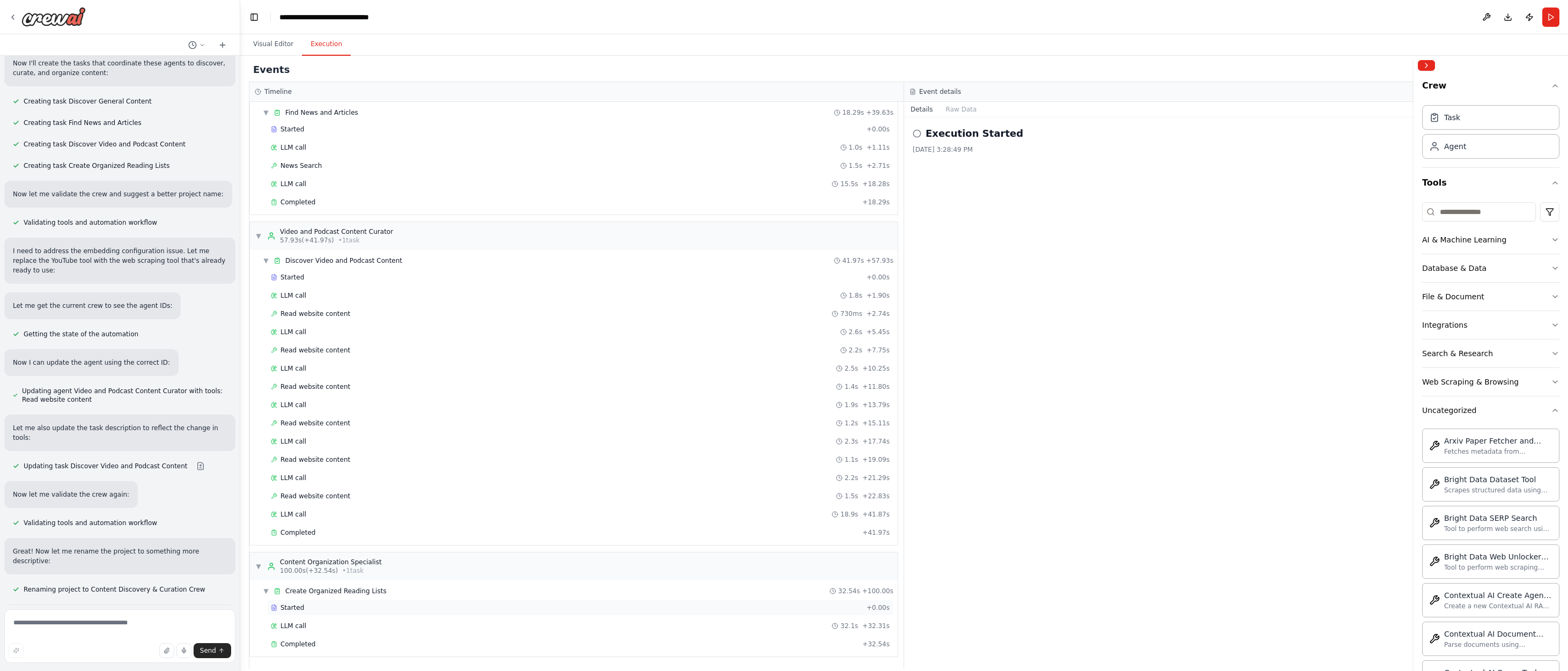
click at [296, 605] on span "Started" at bounding box center [292, 608] width 23 height 9
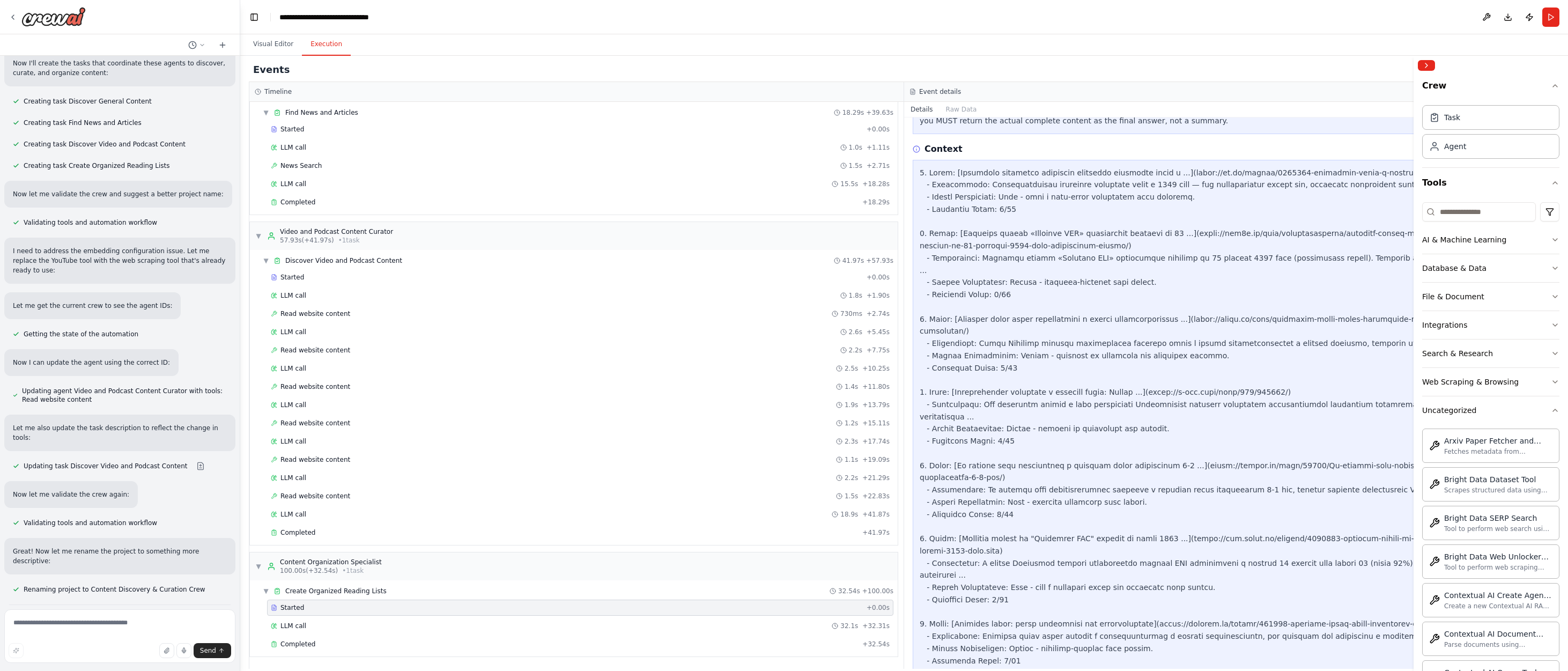
scroll to position [0, 0]
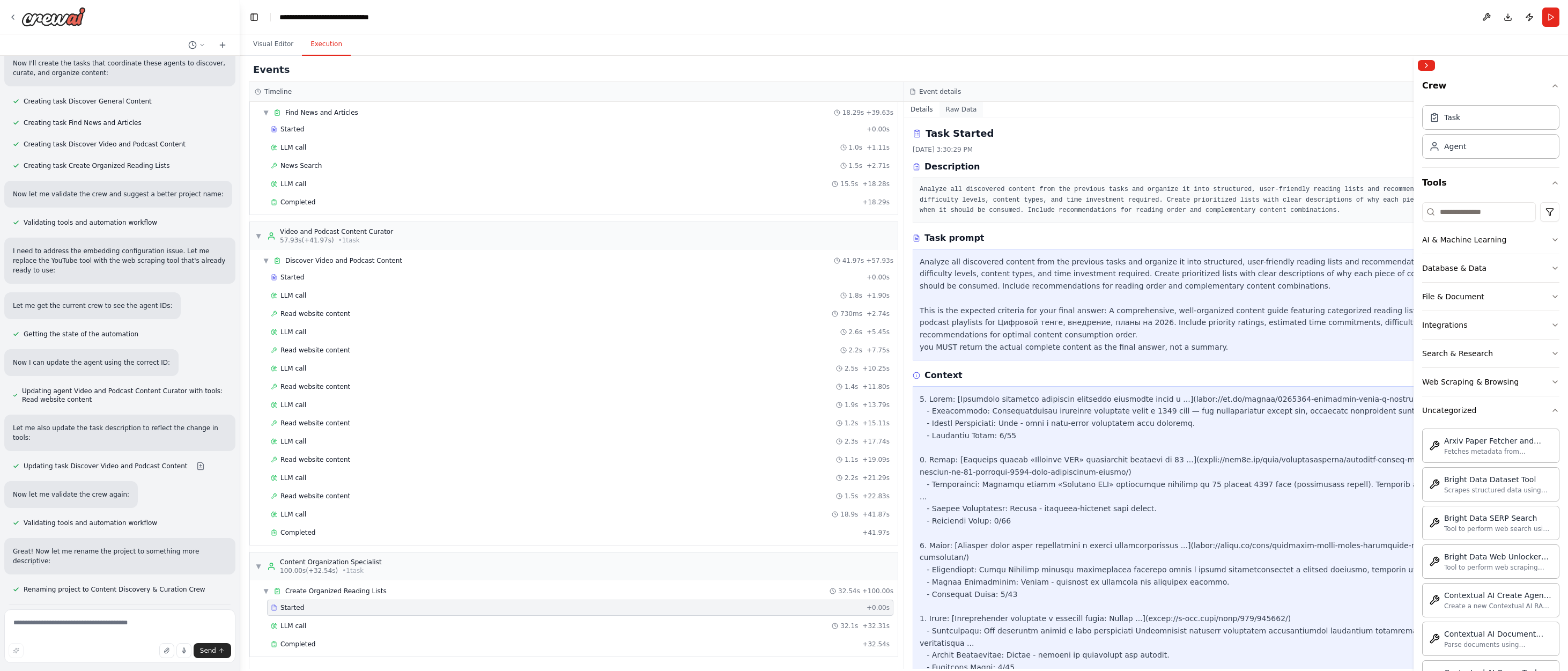
click at [957, 107] on button "Raw Data" at bounding box center [961, 110] width 44 height 15
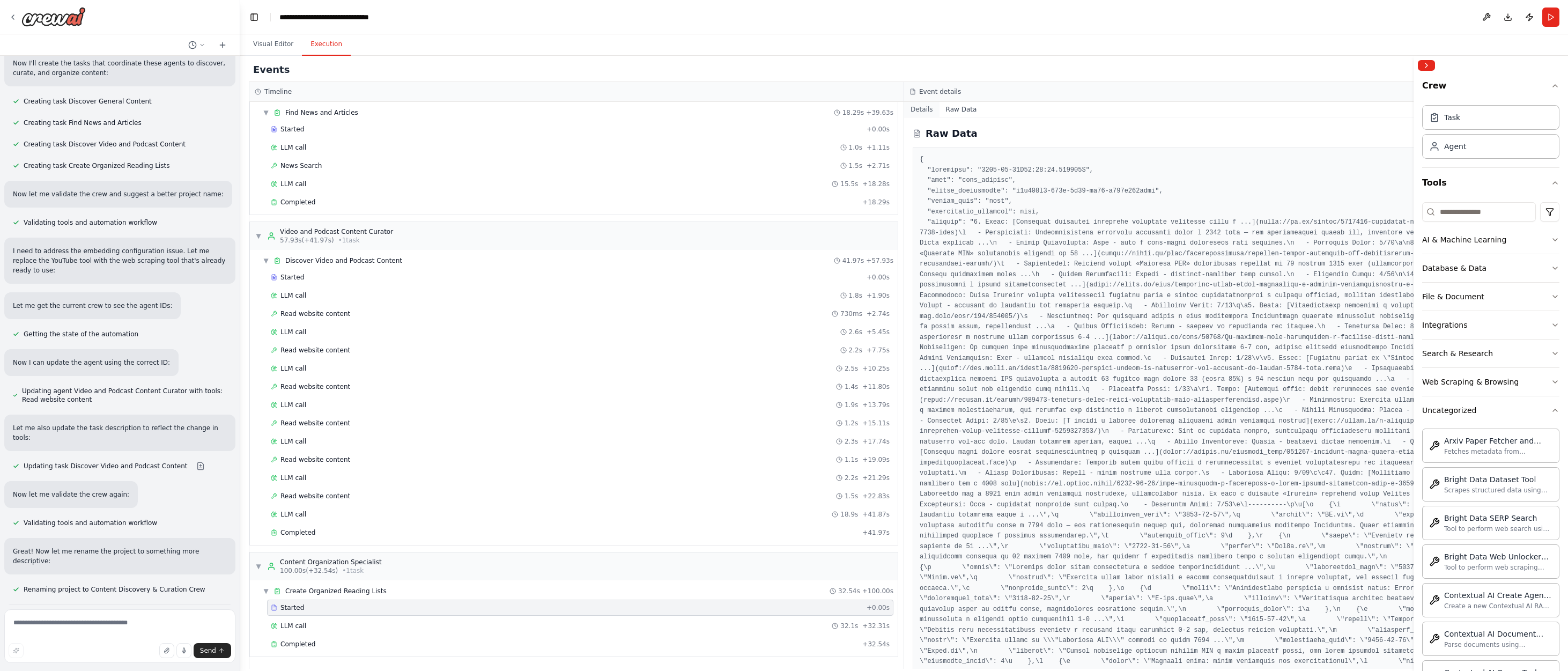
click at [923, 108] on button "Details" at bounding box center [922, 110] width 36 height 15
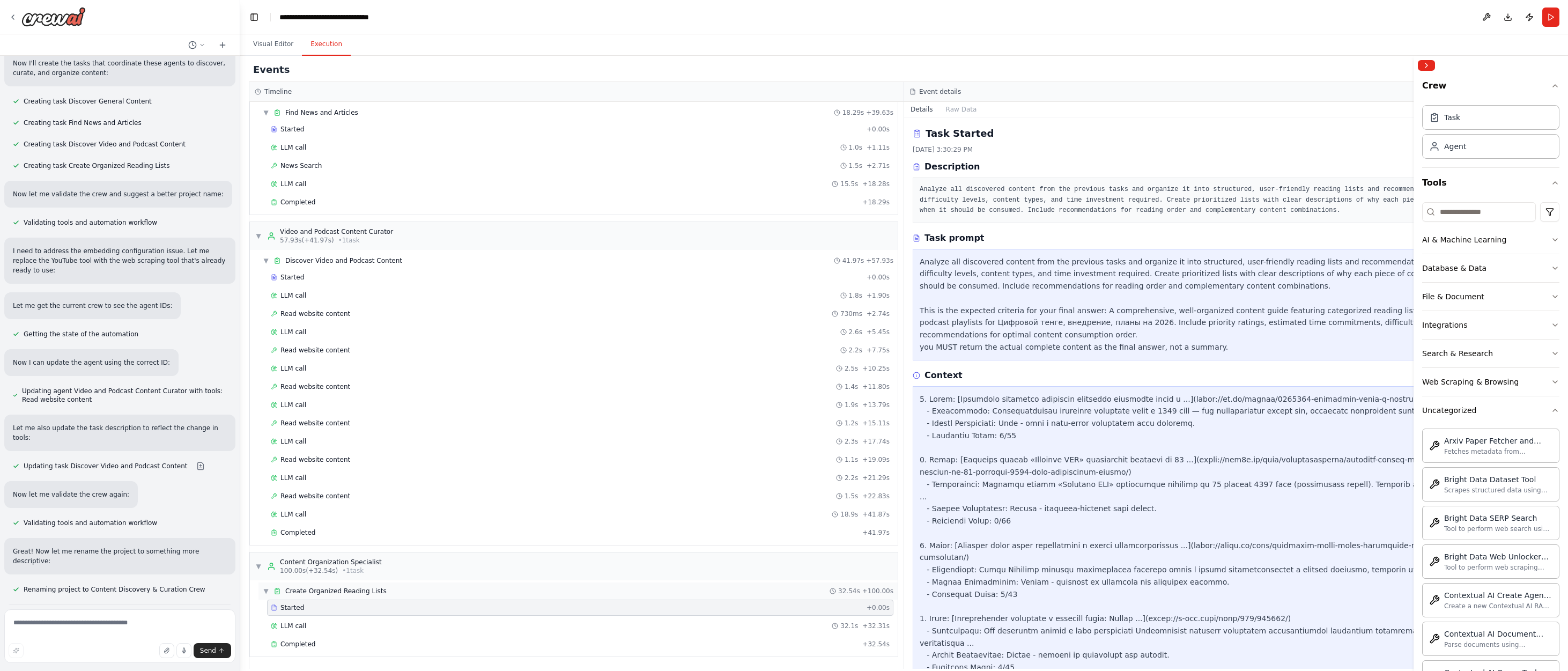
click at [339, 589] on span "Create Organized Reading Lists" at bounding box center [336, 591] width 101 height 9
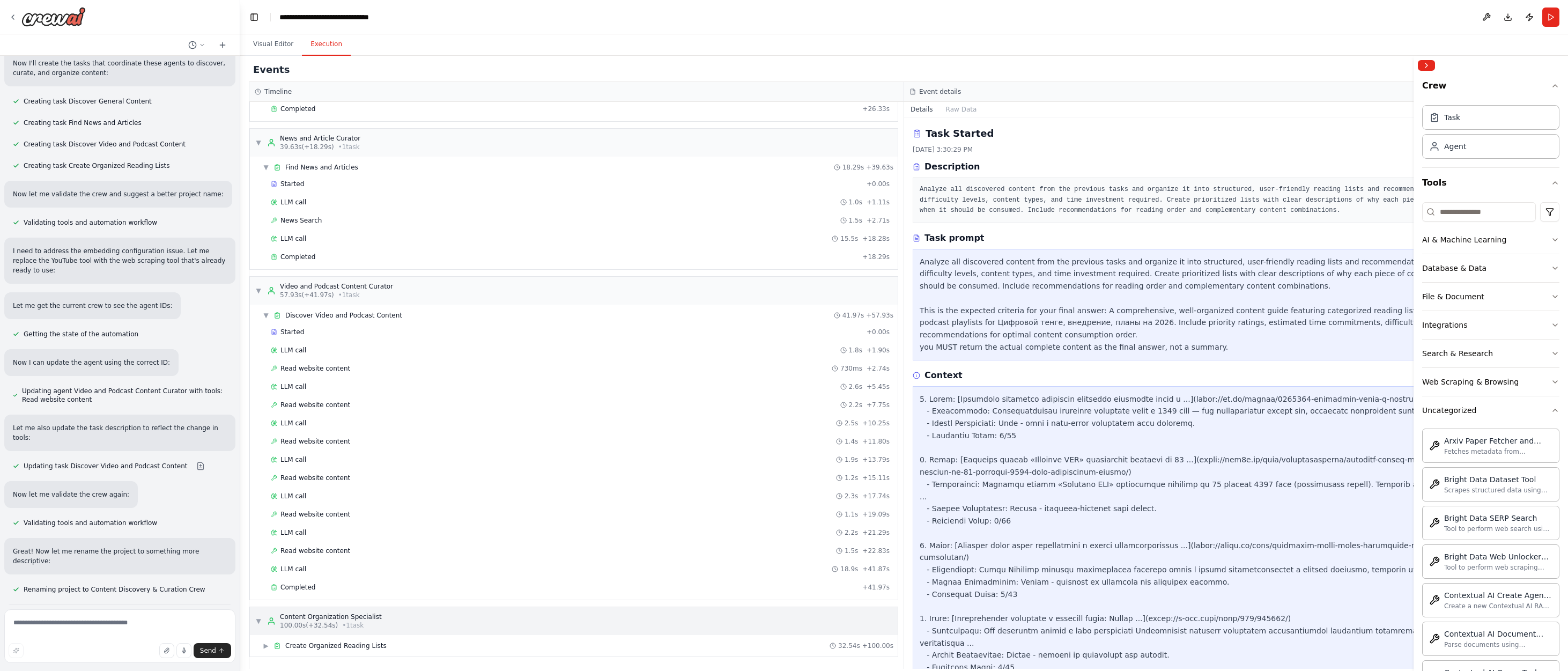
click at [311, 618] on div "Content Organization Specialist" at bounding box center [331, 617] width 102 height 9
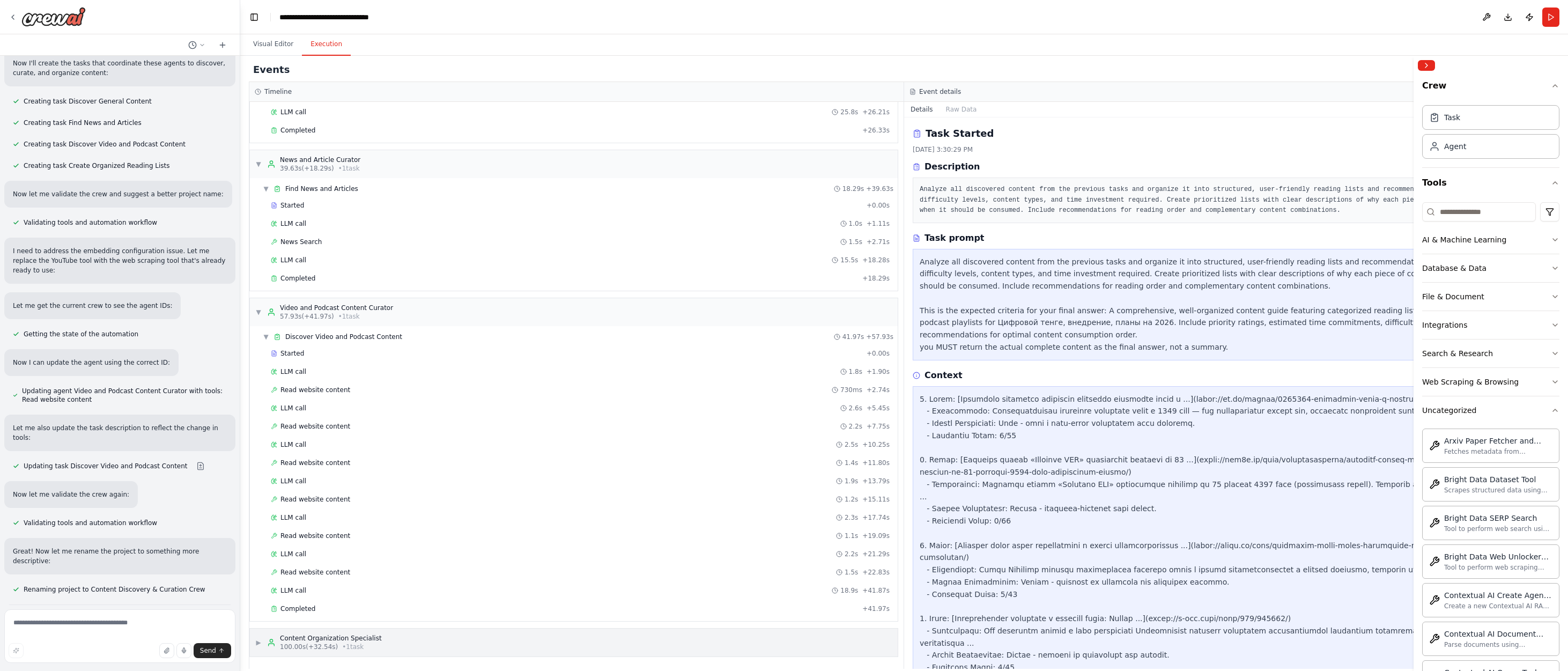
click at [257, 642] on span "▶" at bounding box center [259, 643] width 6 height 9
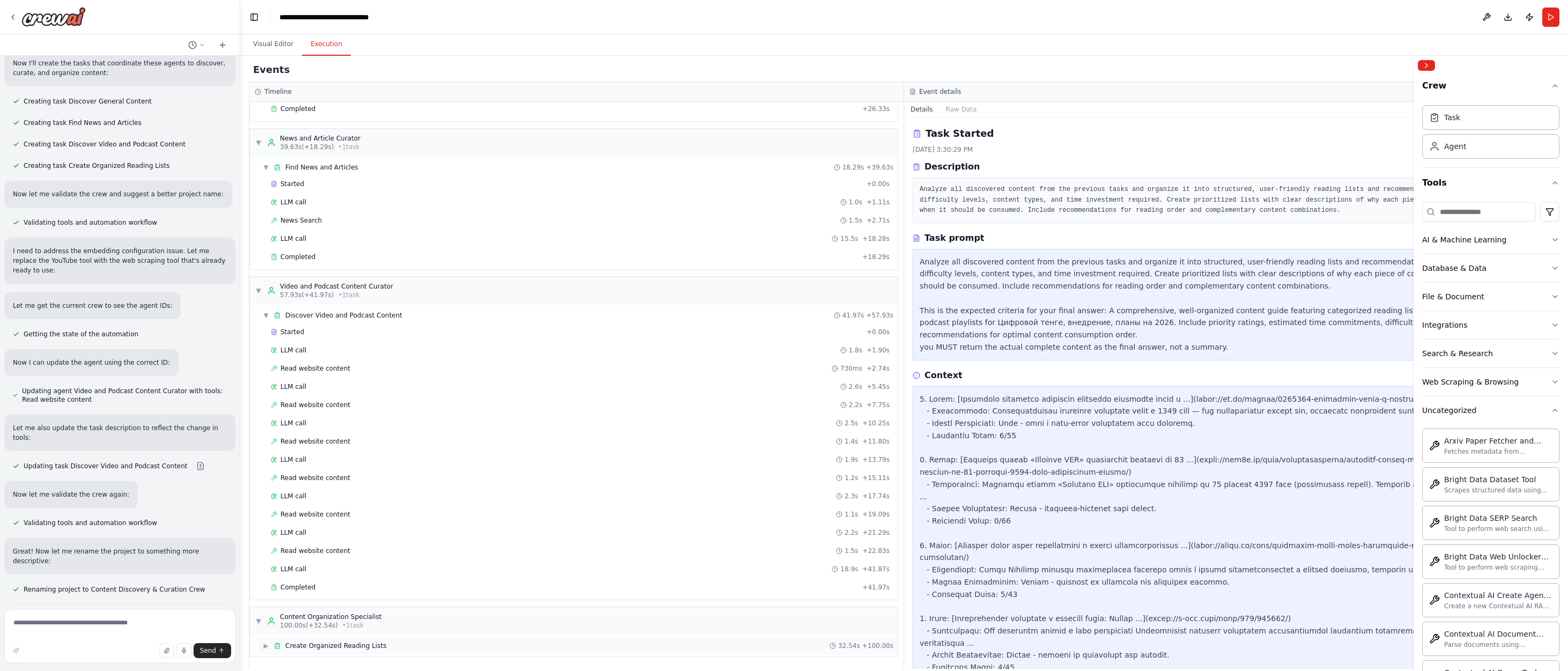
click at [266, 644] on span "▶" at bounding box center [266, 646] width 6 height 9
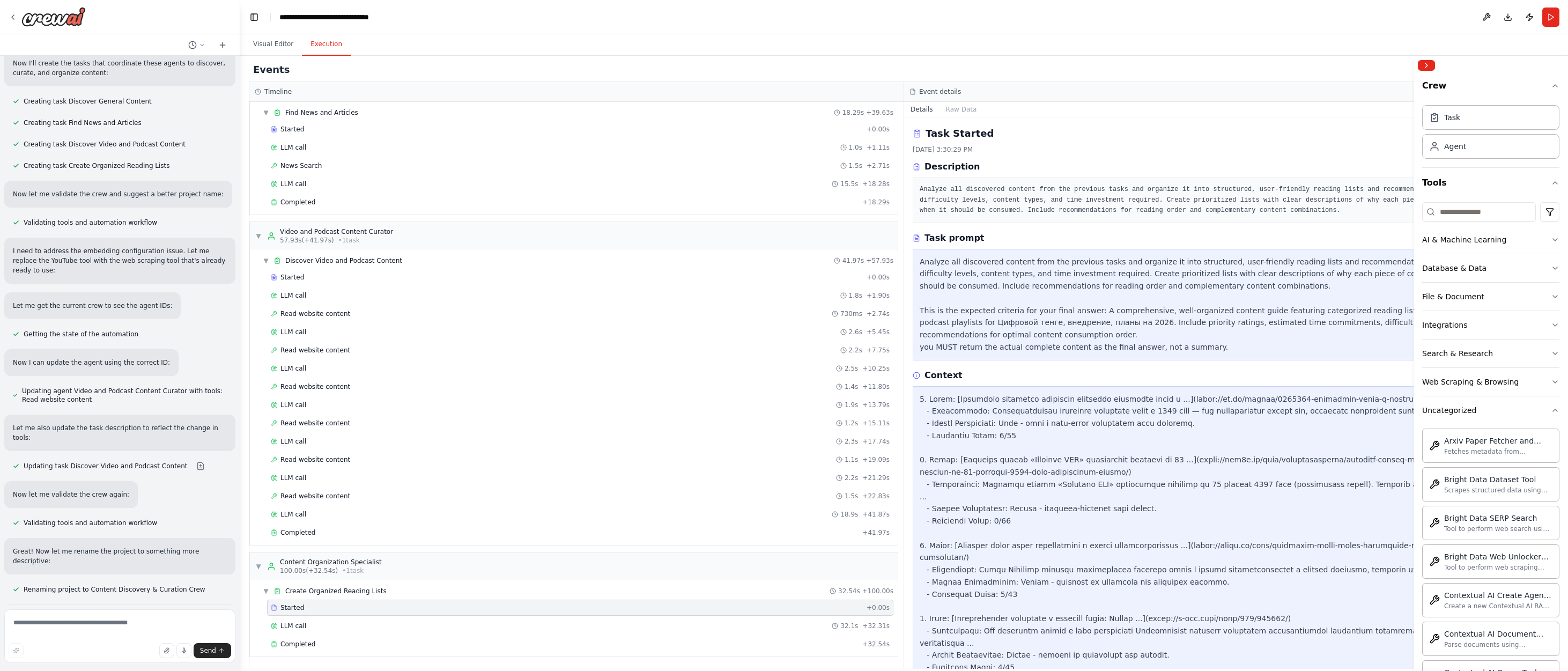
click at [294, 607] on span "Started" at bounding box center [292, 608] width 23 height 9
click at [291, 277] on span "Started" at bounding box center [292, 278] width 23 height 9
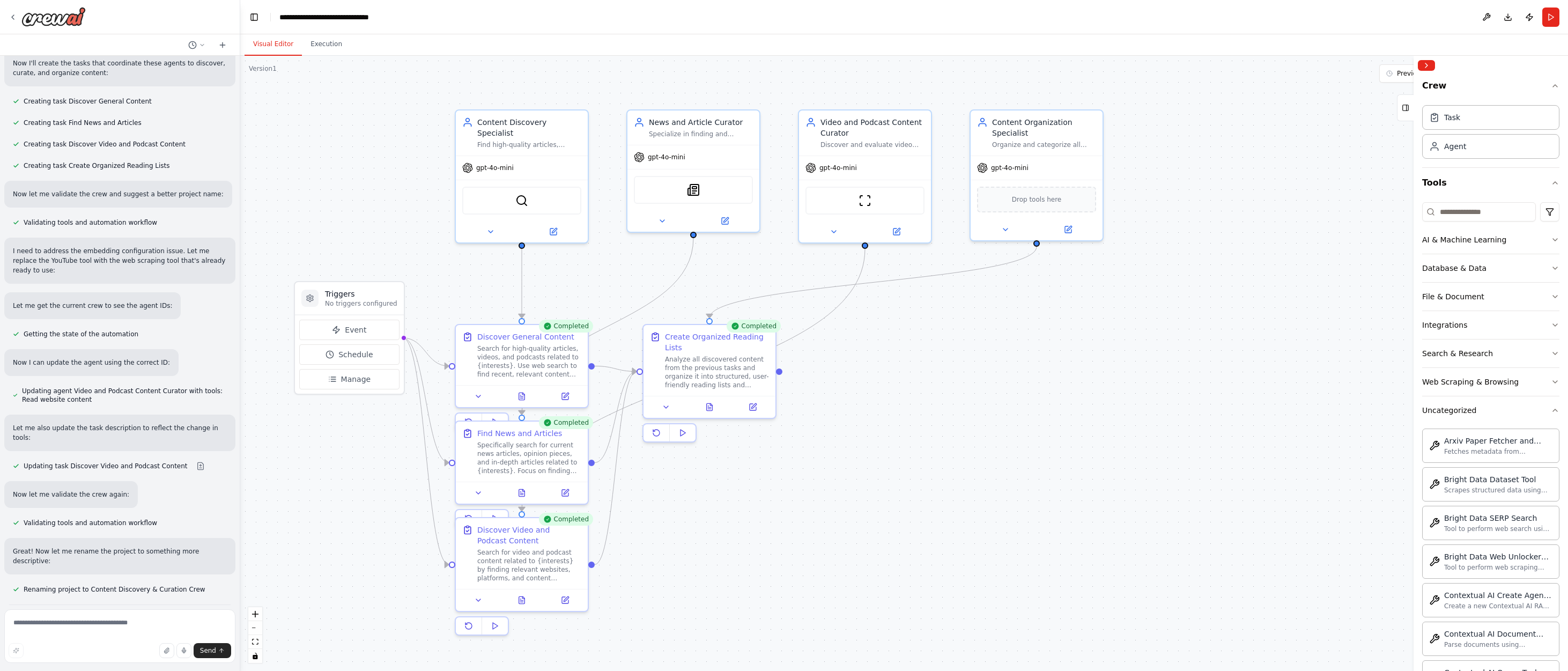
click at [275, 41] on button "Visual Editor" at bounding box center [273, 44] width 58 height 23
drag, startPoint x: 506, startPoint y: 524, endPoint x: 506, endPoint y: 545, distance: 21.0
click at [506, 545] on div "Discover Video and Podcast Content" at bounding box center [529, 555] width 104 height 22
drag, startPoint x: 511, startPoint y: 427, endPoint x: 512, endPoint y: 446, distance: 19.0
click at [512, 446] on div "Find News and Articles Specifically search for current news articles, opinion p…" at bounding box center [522, 471] width 132 height 60
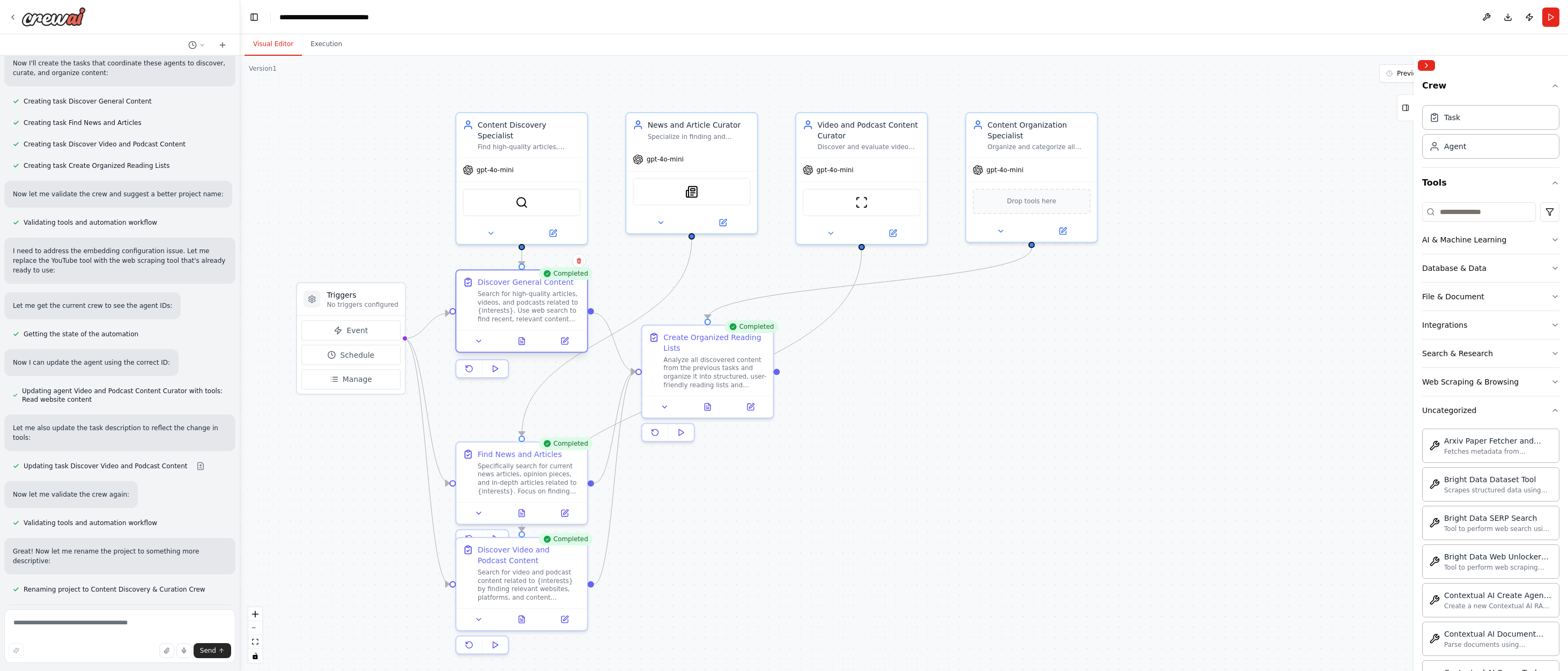
drag, startPoint x: 513, startPoint y: 329, endPoint x: 515, endPoint y: 280, distance: 49.0
click at [515, 280] on div "Discover General Content Search for high-quality articles, videos, and podcasts…" at bounding box center [522, 300] width 131 height 60
drag, startPoint x: 503, startPoint y: 442, endPoint x: 508, endPoint y: 405, distance: 37.3
click at [508, 405] on div "Find News and Articles" at bounding box center [531, 410] width 84 height 11
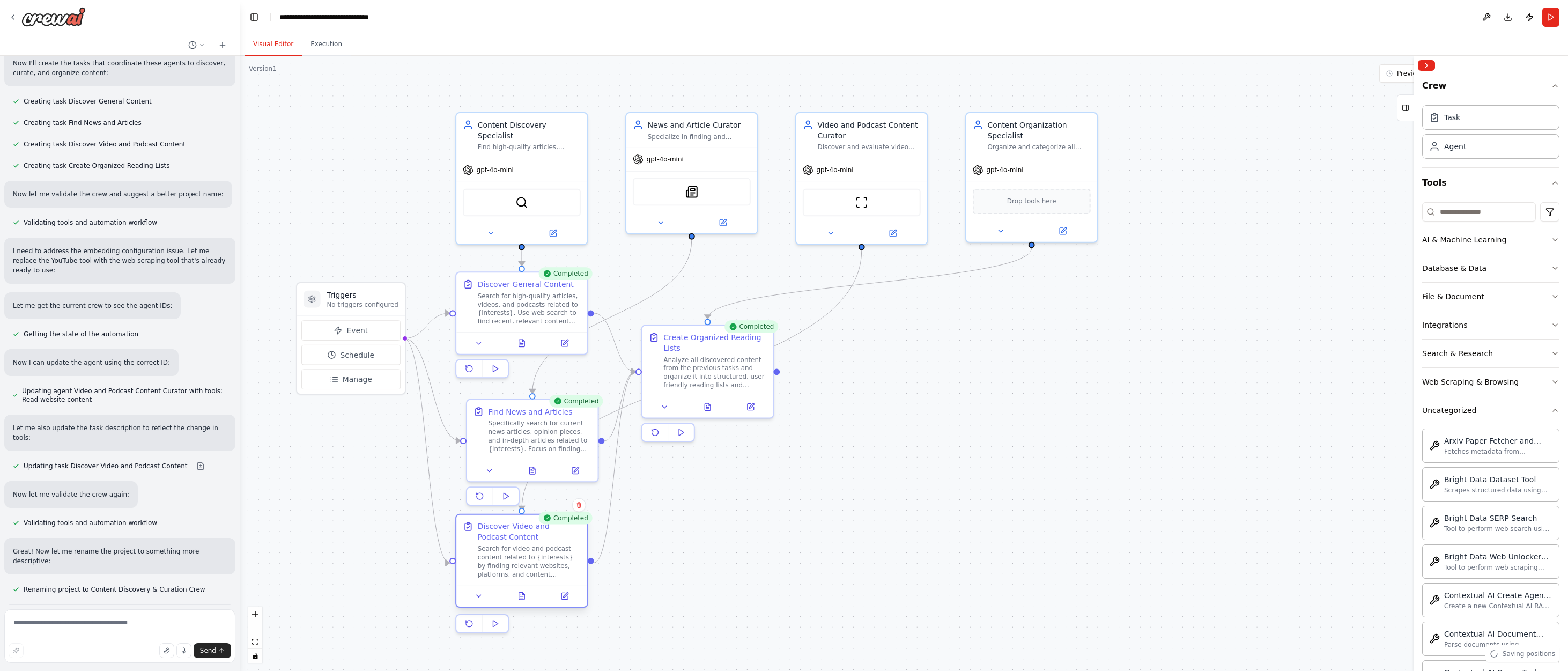
drag, startPoint x: 523, startPoint y: 543, endPoint x: 525, endPoint y: 519, distance: 24.1
click at [525, 519] on div "Discover Video and Podcast Content Search for video and podcast content related…" at bounding box center [522, 550] width 131 height 70
click at [794, 555] on div ".deletable-edge-delete-btn { width: 20px; height: 20px; border: 0px solid #ffff…" at bounding box center [904, 363] width 1328 height 615
click at [356, 377] on span "Manage" at bounding box center [358, 379] width 30 height 11
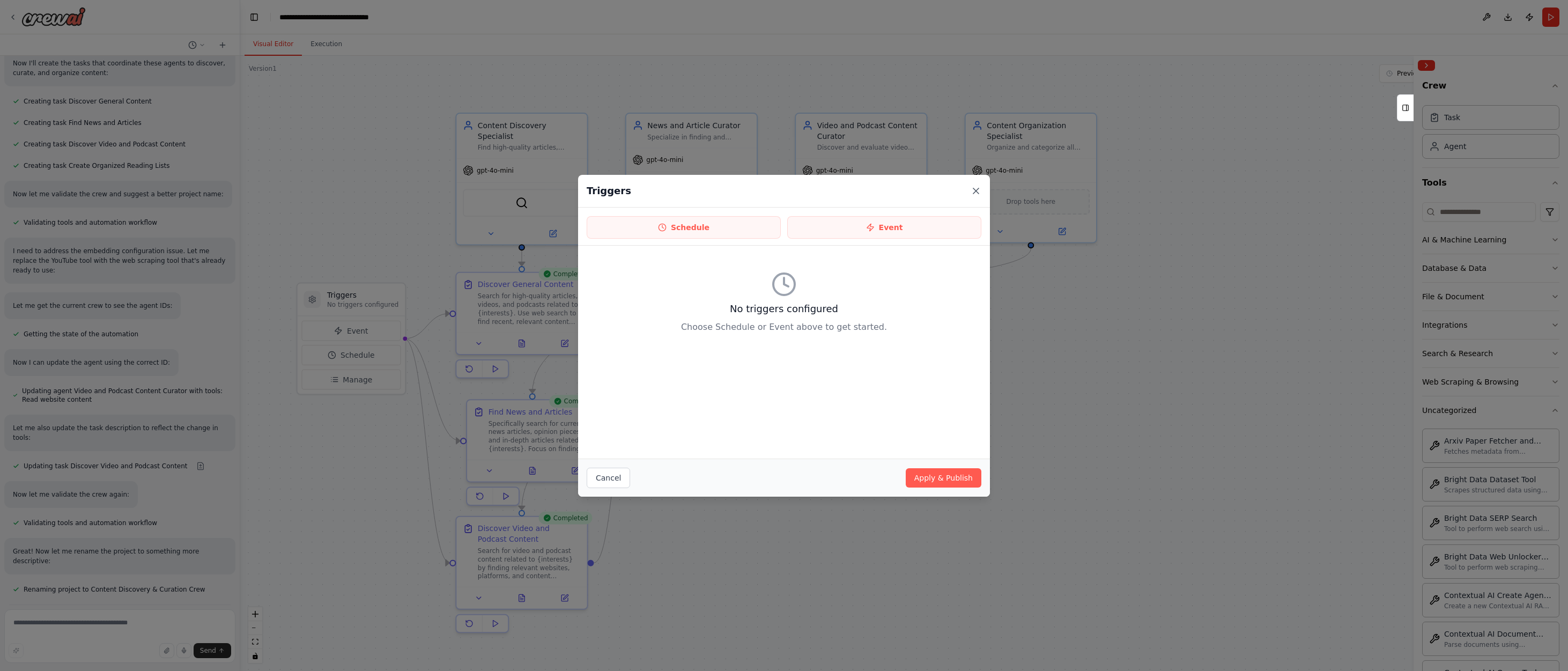
click at [977, 190] on icon at bounding box center [976, 191] width 5 height 5
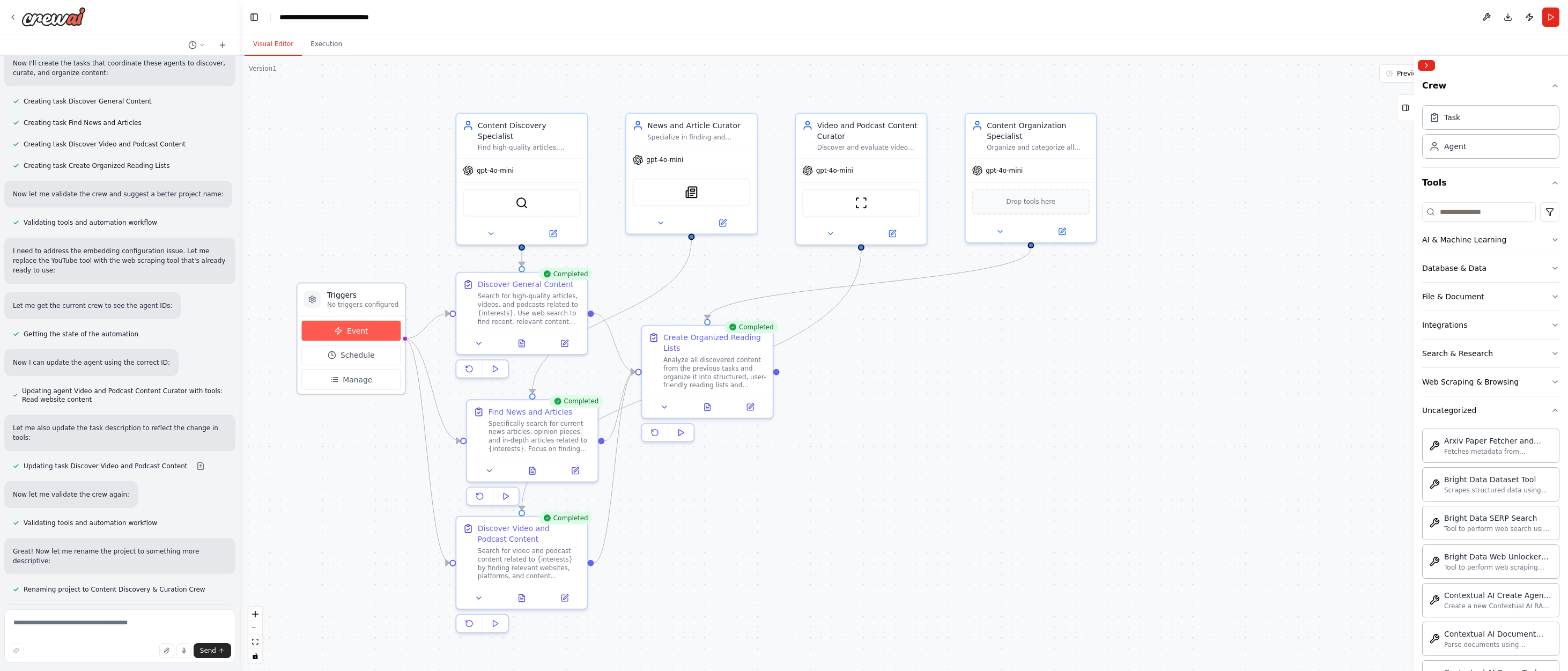
click at [349, 327] on span "Event" at bounding box center [358, 330] width 22 height 11
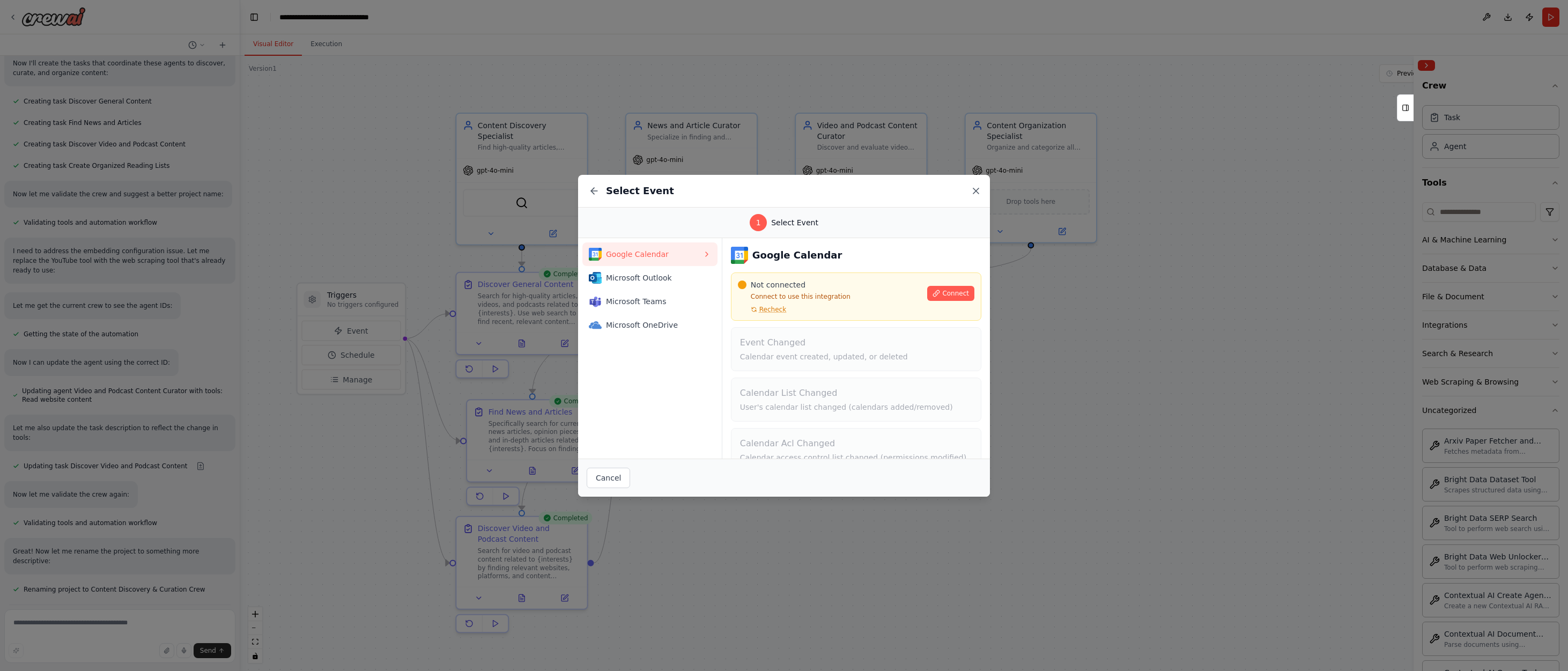
click at [979, 190] on icon at bounding box center [976, 191] width 11 height 11
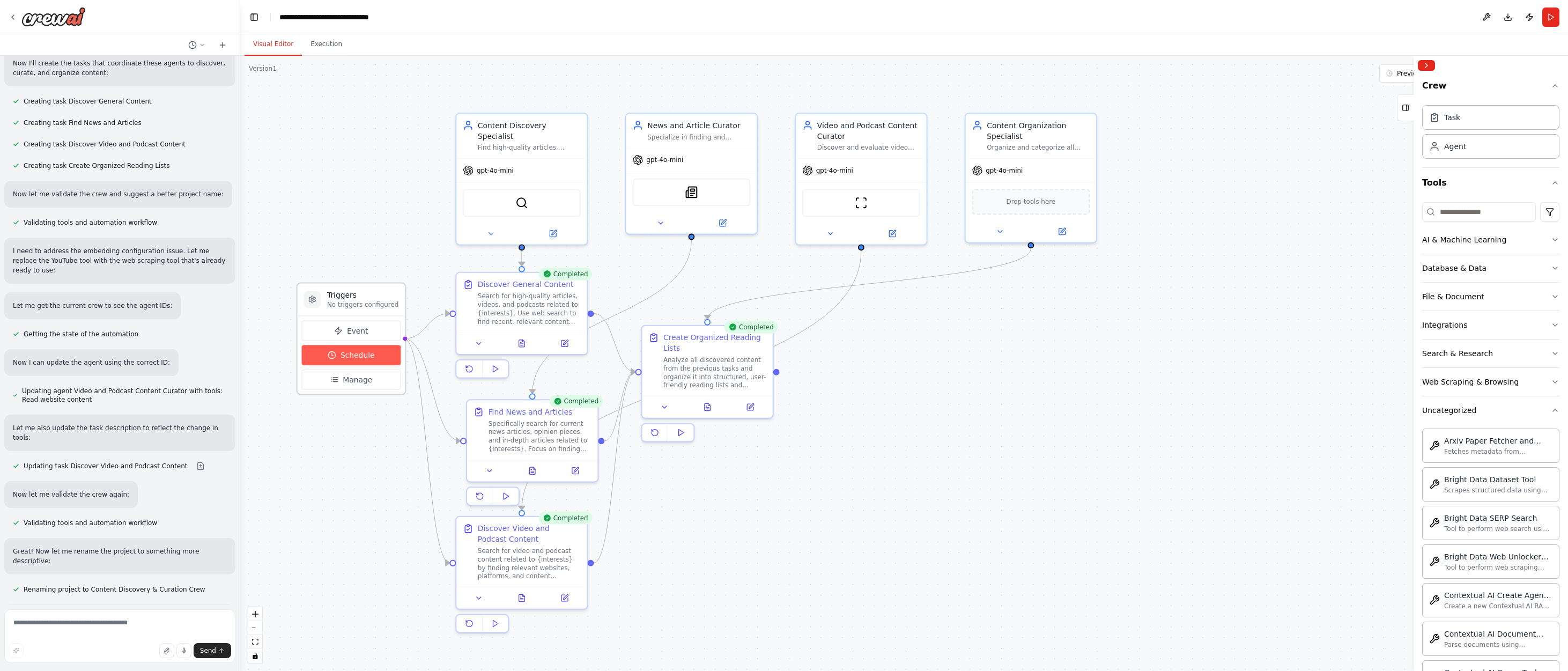
click at [372, 357] on button "Schedule" at bounding box center [351, 355] width 99 height 20
select select "******"
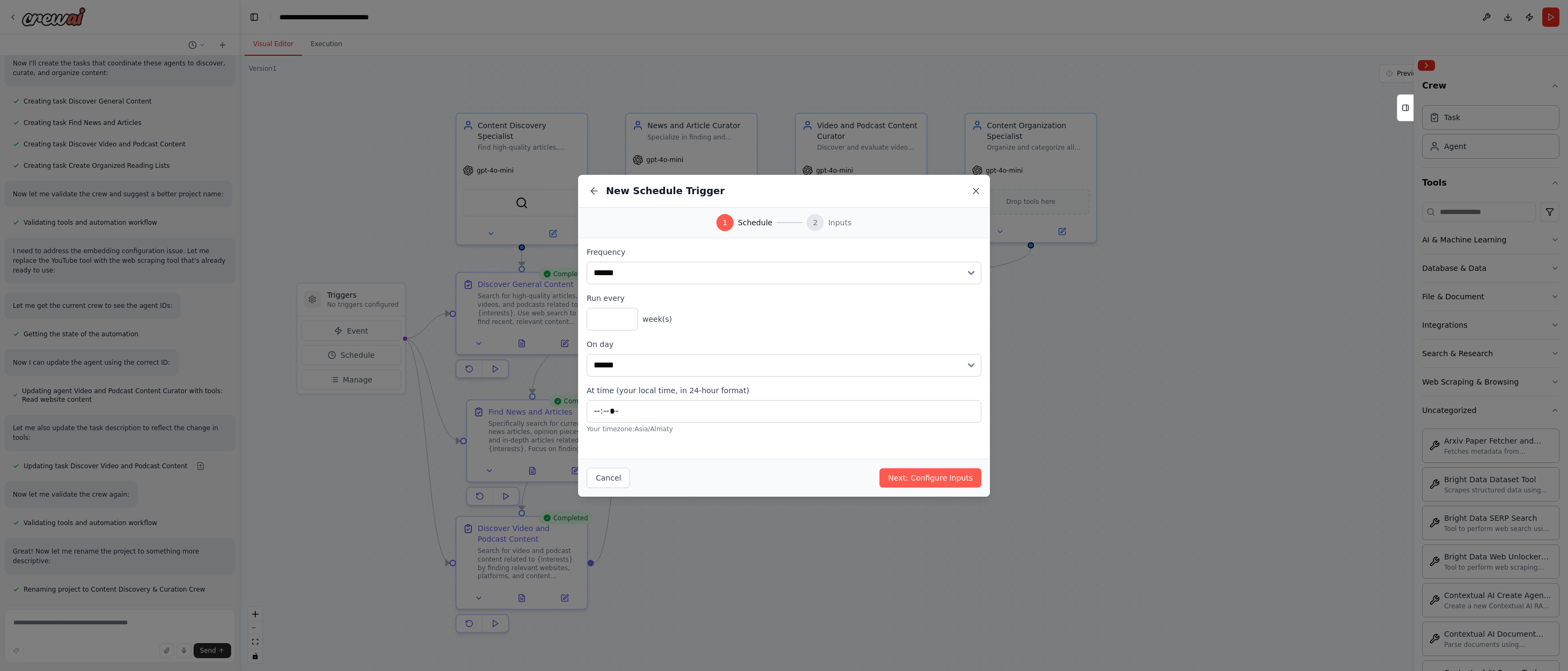
click at [976, 189] on icon at bounding box center [976, 191] width 11 height 11
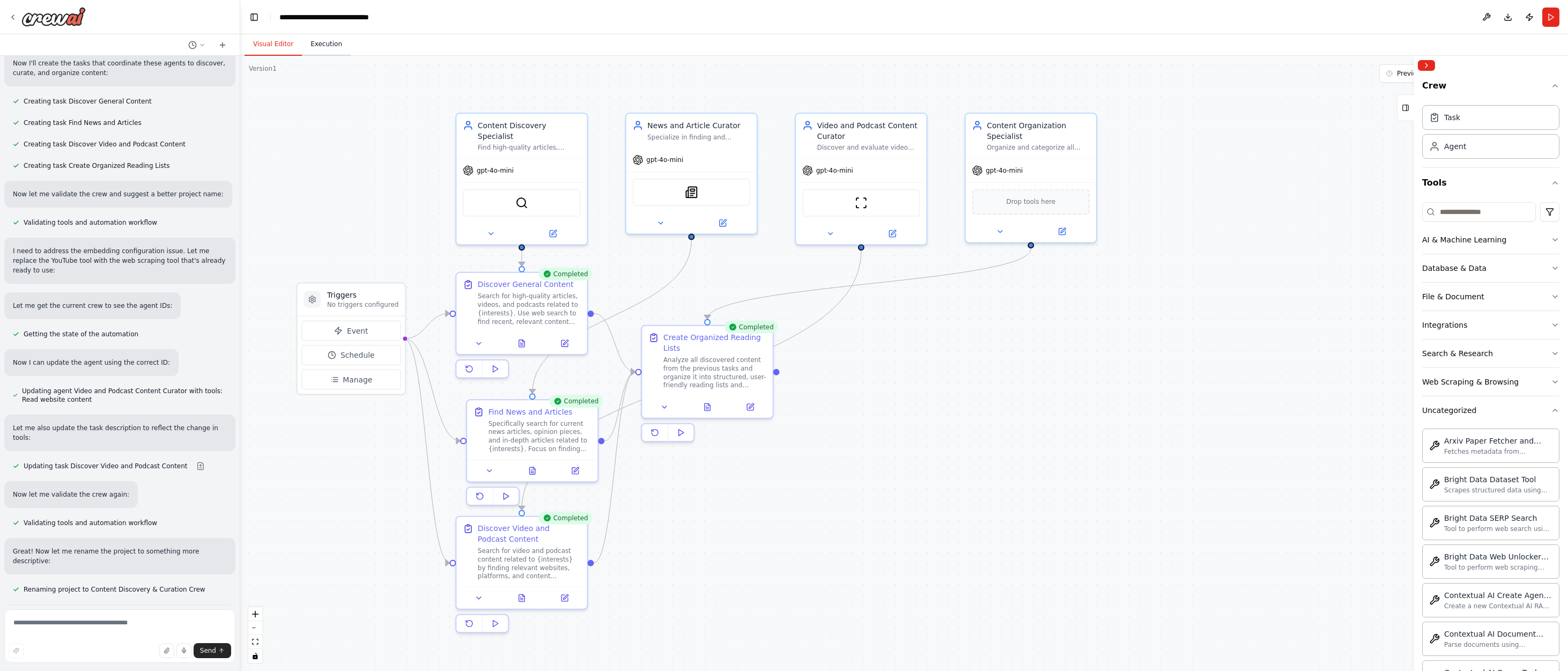
click at [328, 42] on button "Execution" at bounding box center [326, 44] width 49 height 23
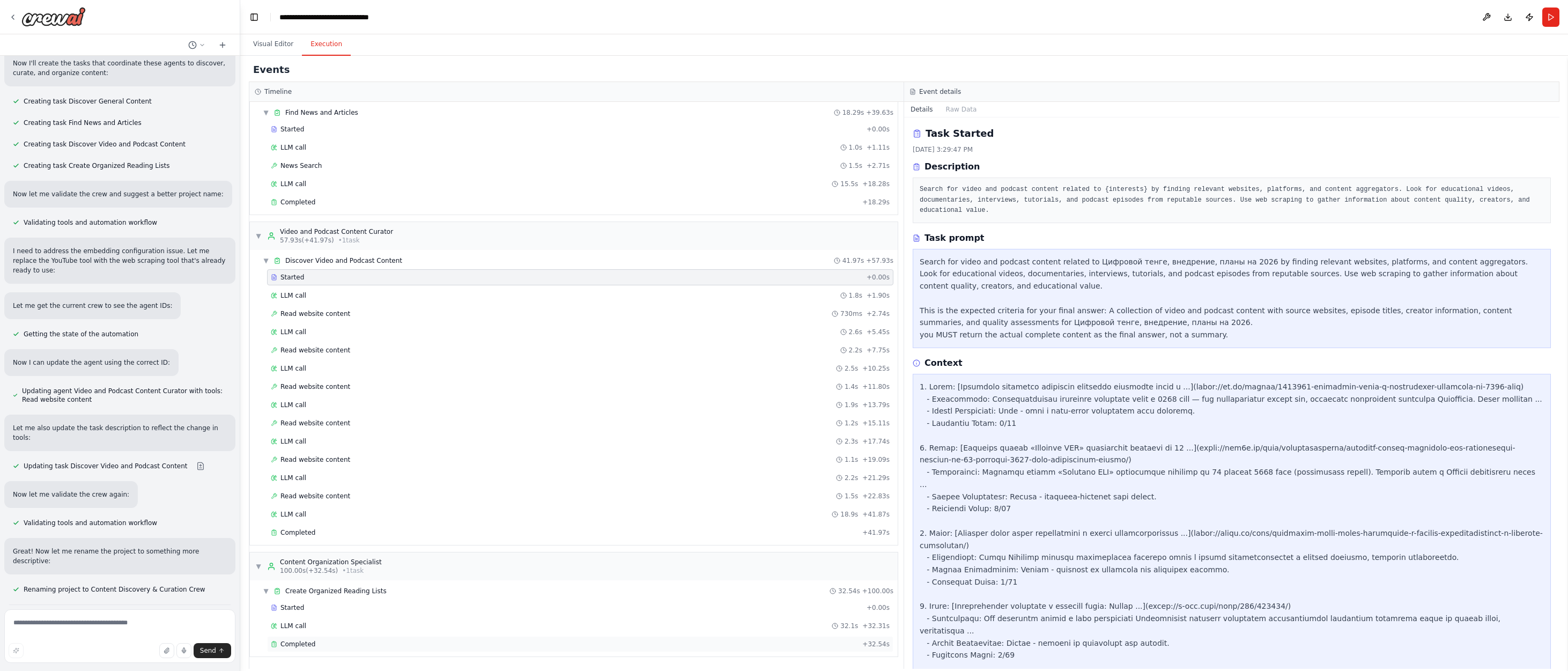
click at [297, 642] on span "Completed" at bounding box center [297, 644] width 35 height 9
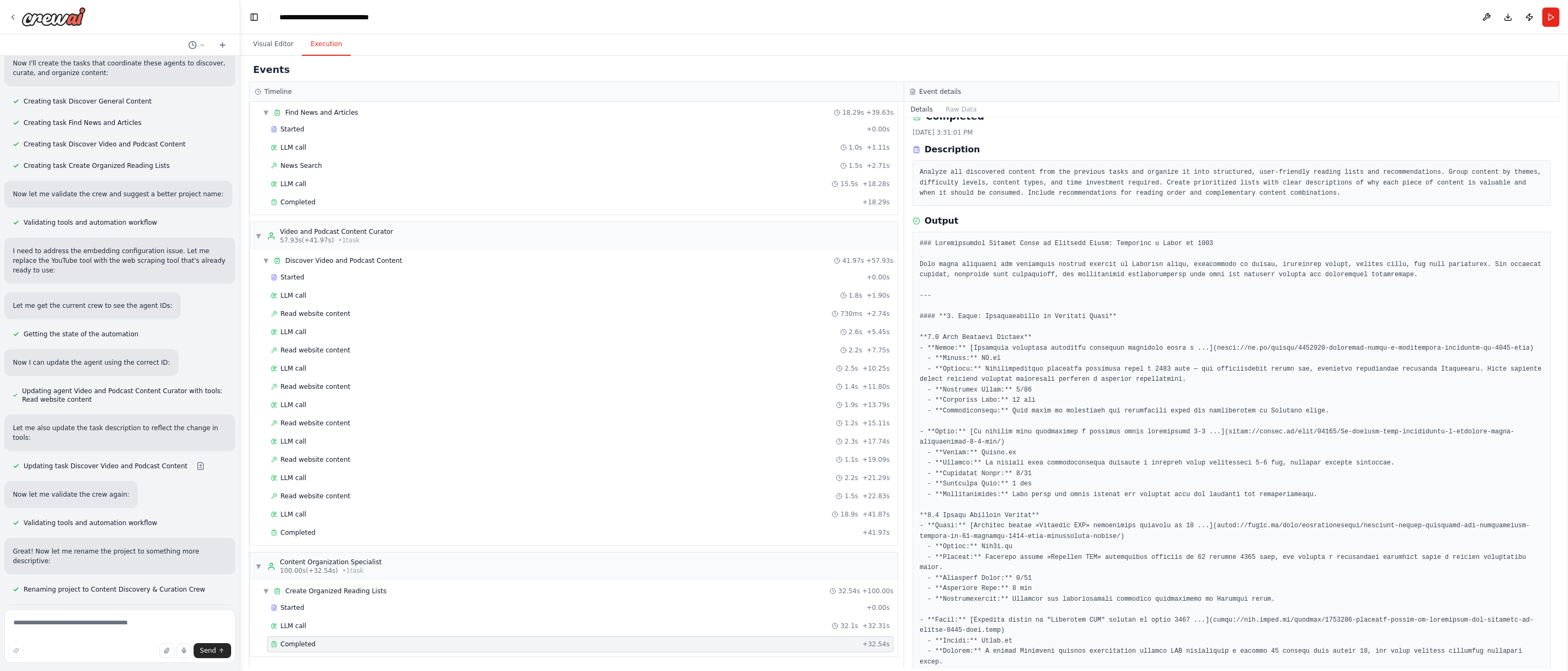
scroll to position [0, 0]
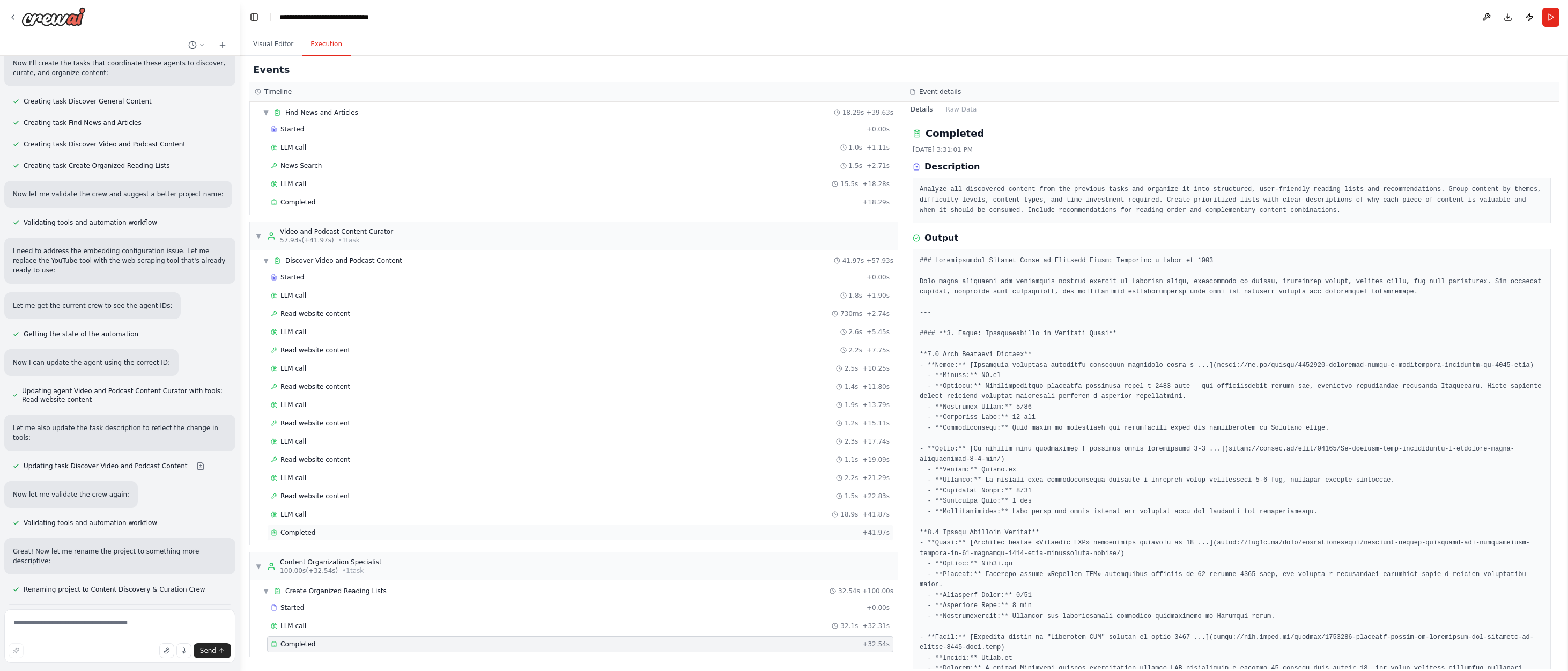
click at [294, 531] on span "Completed" at bounding box center [297, 533] width 35 height 9
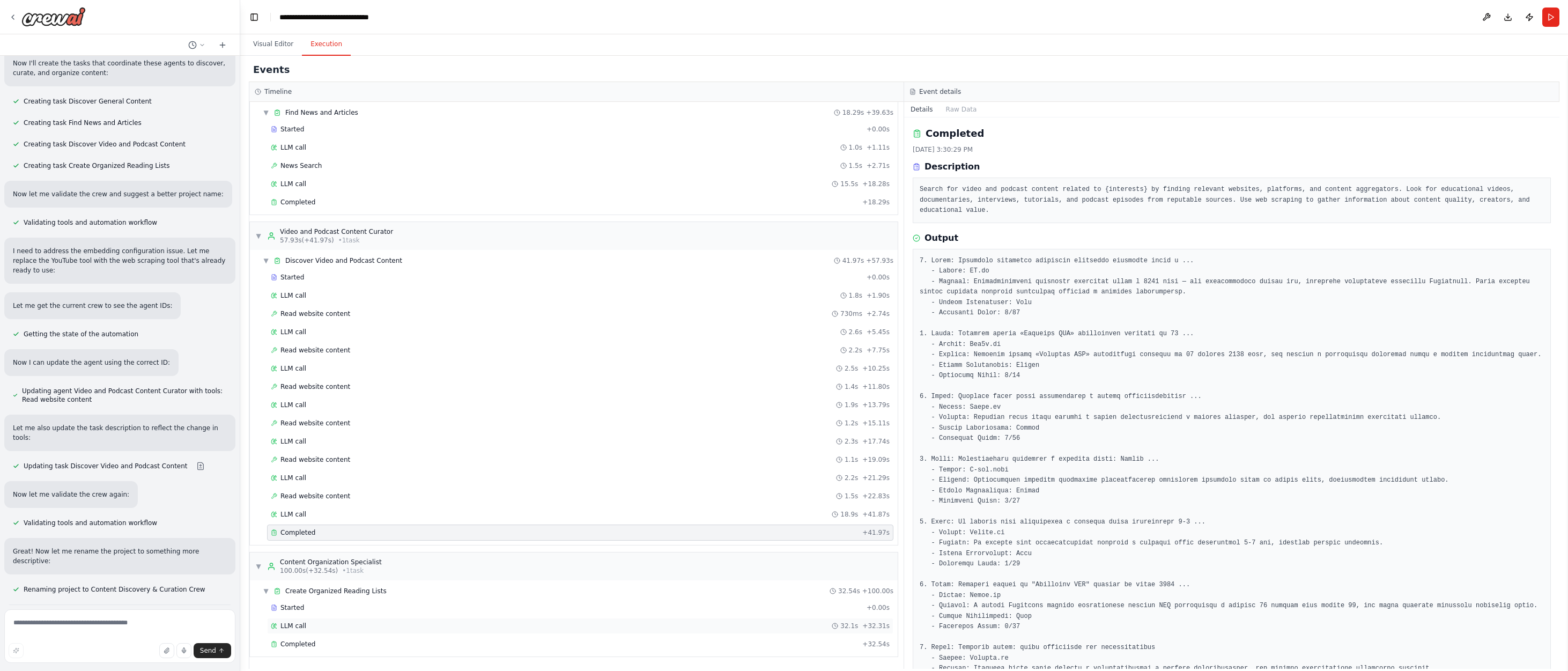
click at [295, 623] on span "LLM call" at bounding box center [293, 626] width 26 height 9
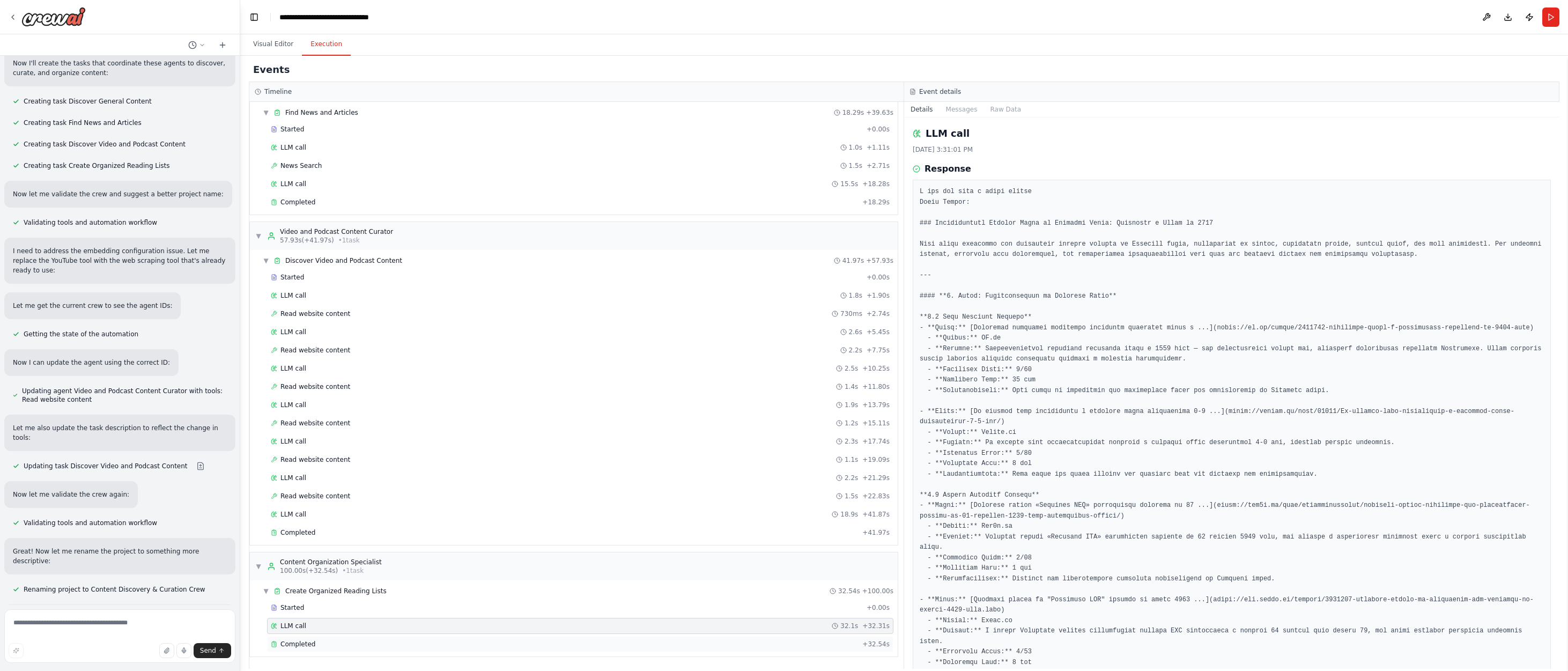
click at [294, 642] on span "Completed" at bounding box center [297, 644] width 35 height 9
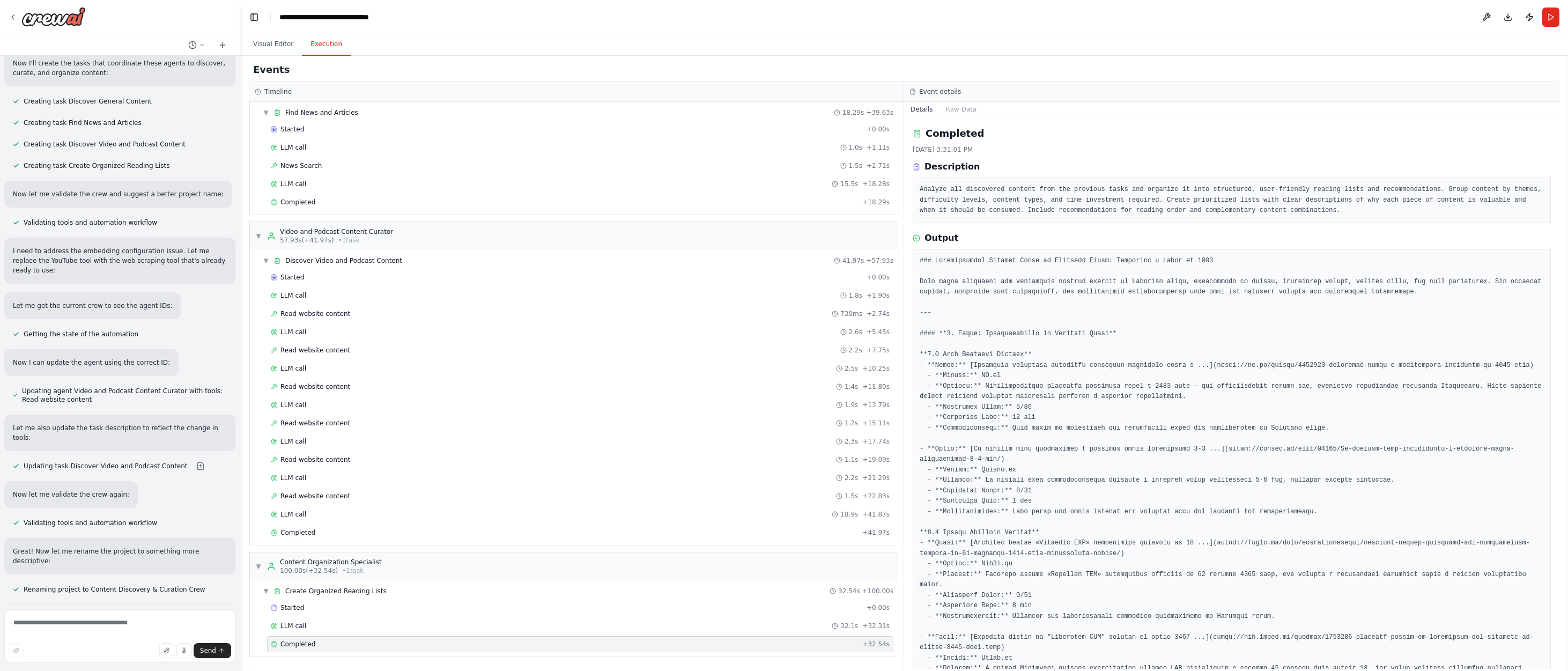
click at [912, 90] on icon at bounding box center [913, 92] width 6 height 6
click at [945, 90] on h3 "Event details" at bounding box center [940, 92] width 42 height 9
click at [1027, 16] on button "Download" at bounding box center [1508, 17] width 17 height 19
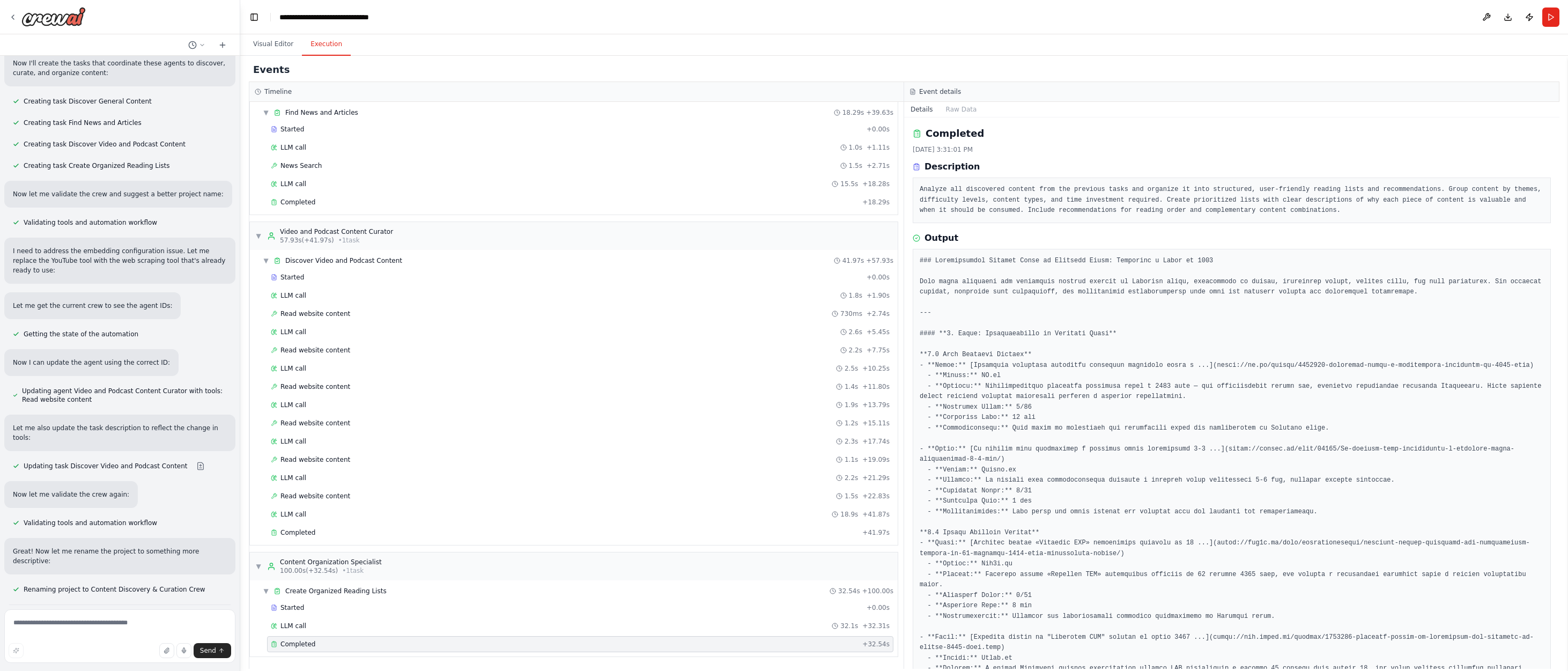
click at [916, 237] on icon at bounding box center [917, 238] width 8 height 8
click at [935, 237] on h3 "Output" at bounding box center [941, 238] width 34 height 13
click at [1027, 16] on button "Publish" at bounding box center [1529, 17] width 17 height 19
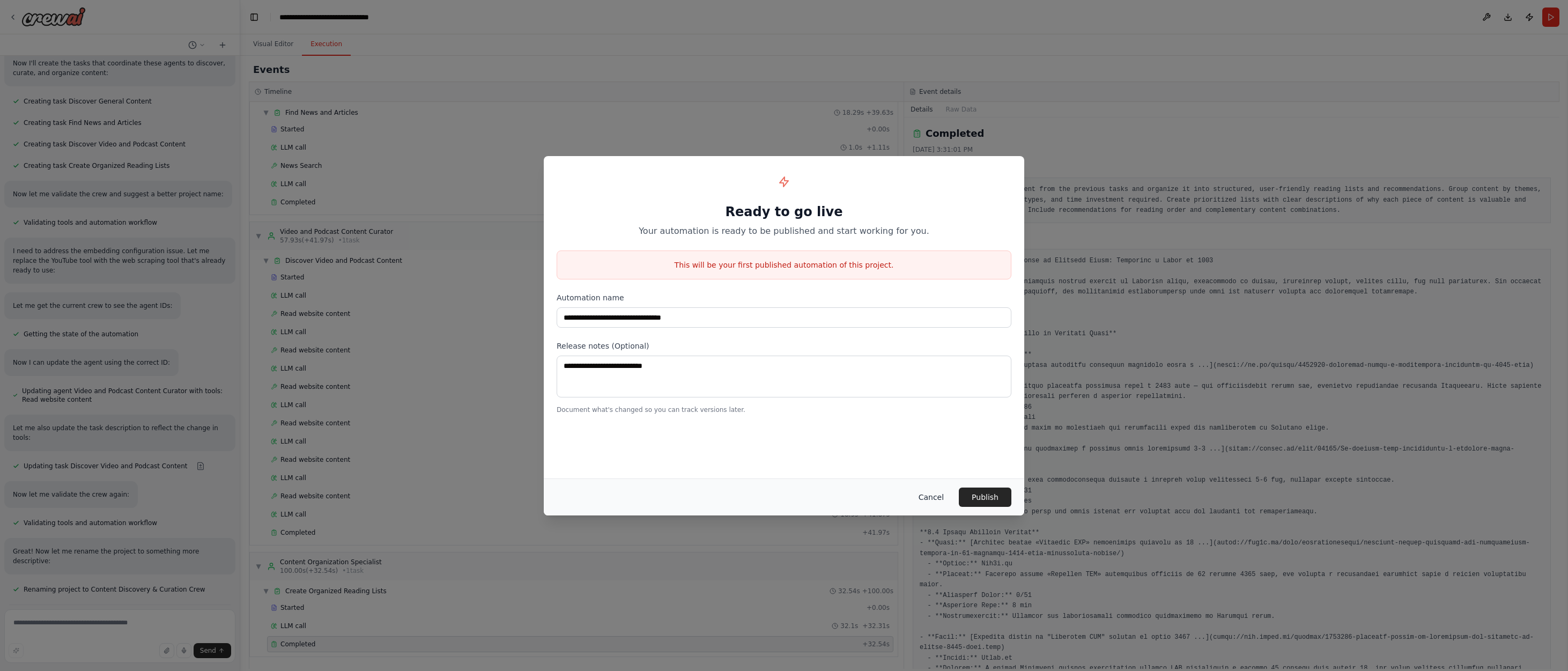
click at [933, 496] on button "Cancel" at bounding box center [931, 497] width 42 height 19
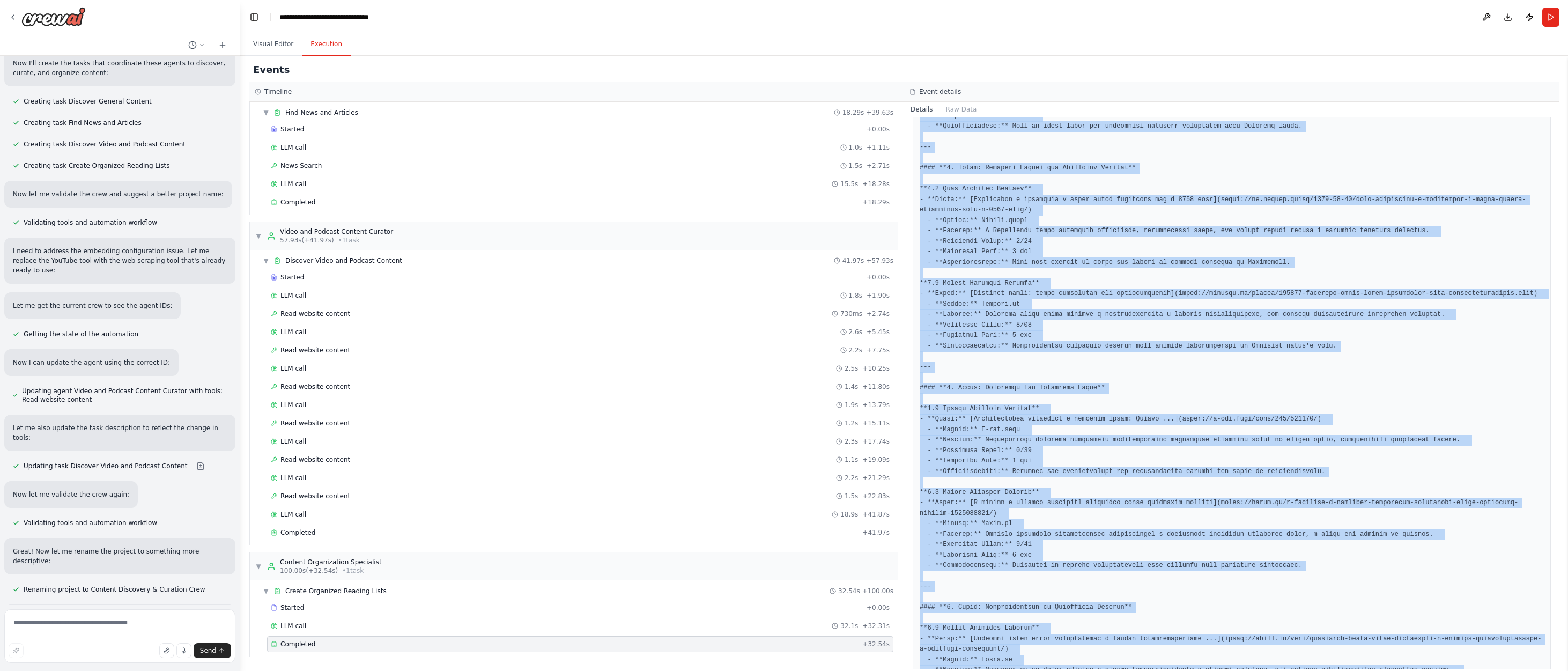
scroll to position [918, 0]
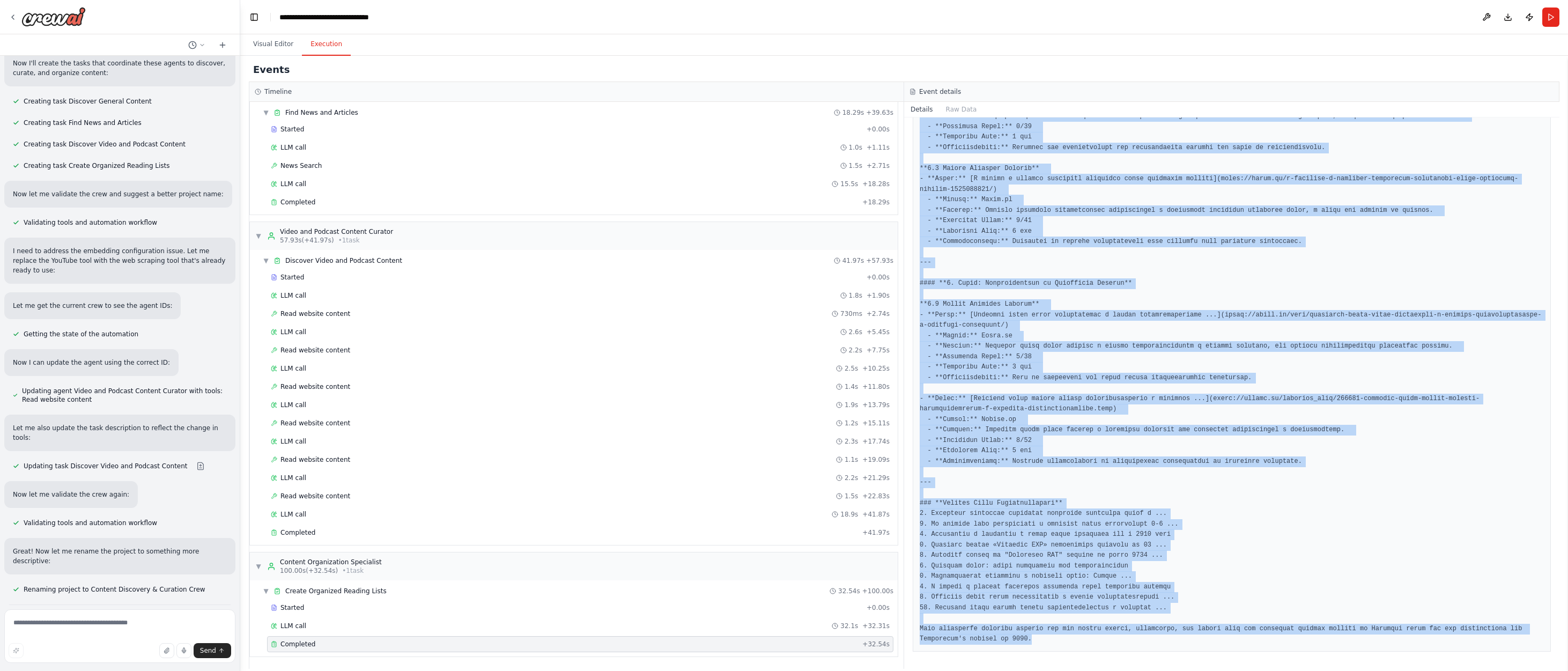
drag, startPoint x: 919, startPoint y: 257, endPoint x: 1142, endPoint y: 648, distance: 450.1
copy pre "### Comprehensive Content Guide on Цифровой Тенге: Внедрение и Планы на 2026 Th…"
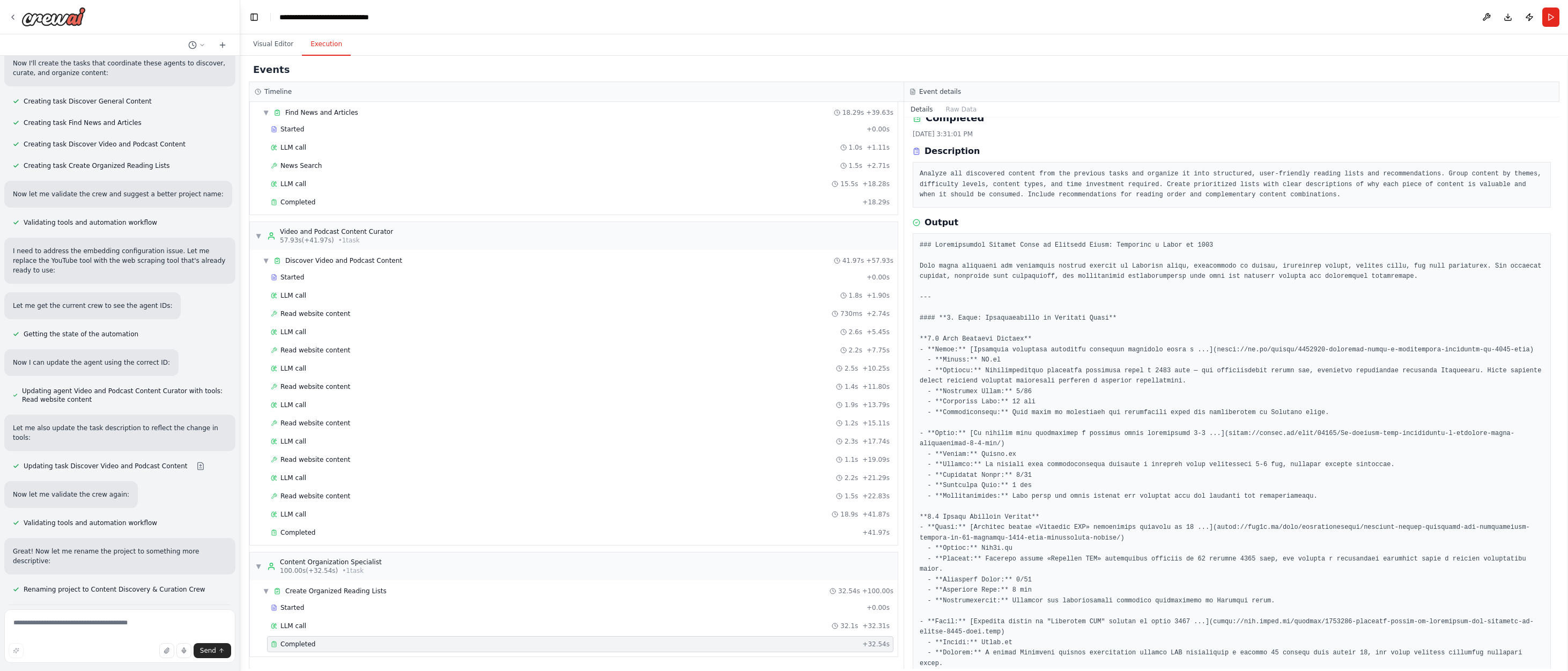
scroll to position [0, 0]
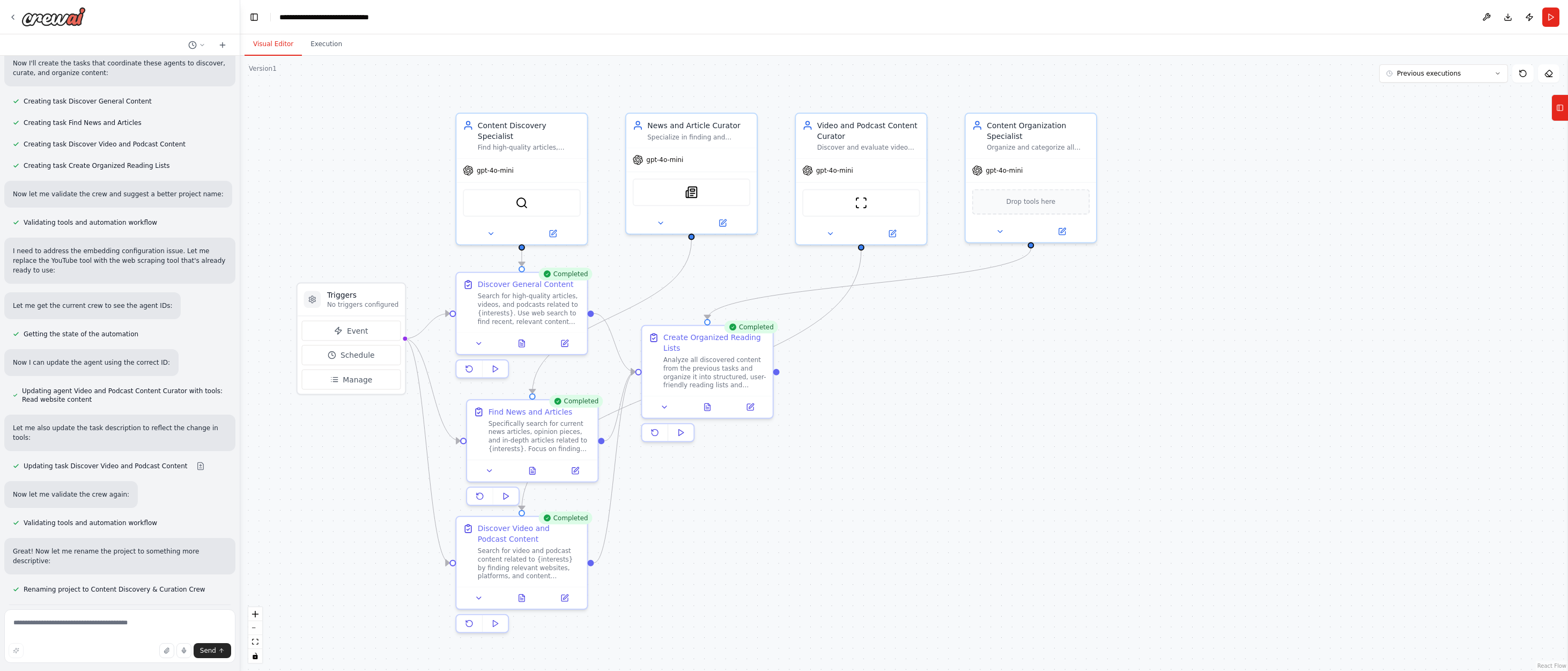
click at [269, 43] on button "Visual Editor" at bounding box center [273, 44] width 58 height 23
click at [14, 15] on icon at bounding box center [13, 17] width 2 height 4
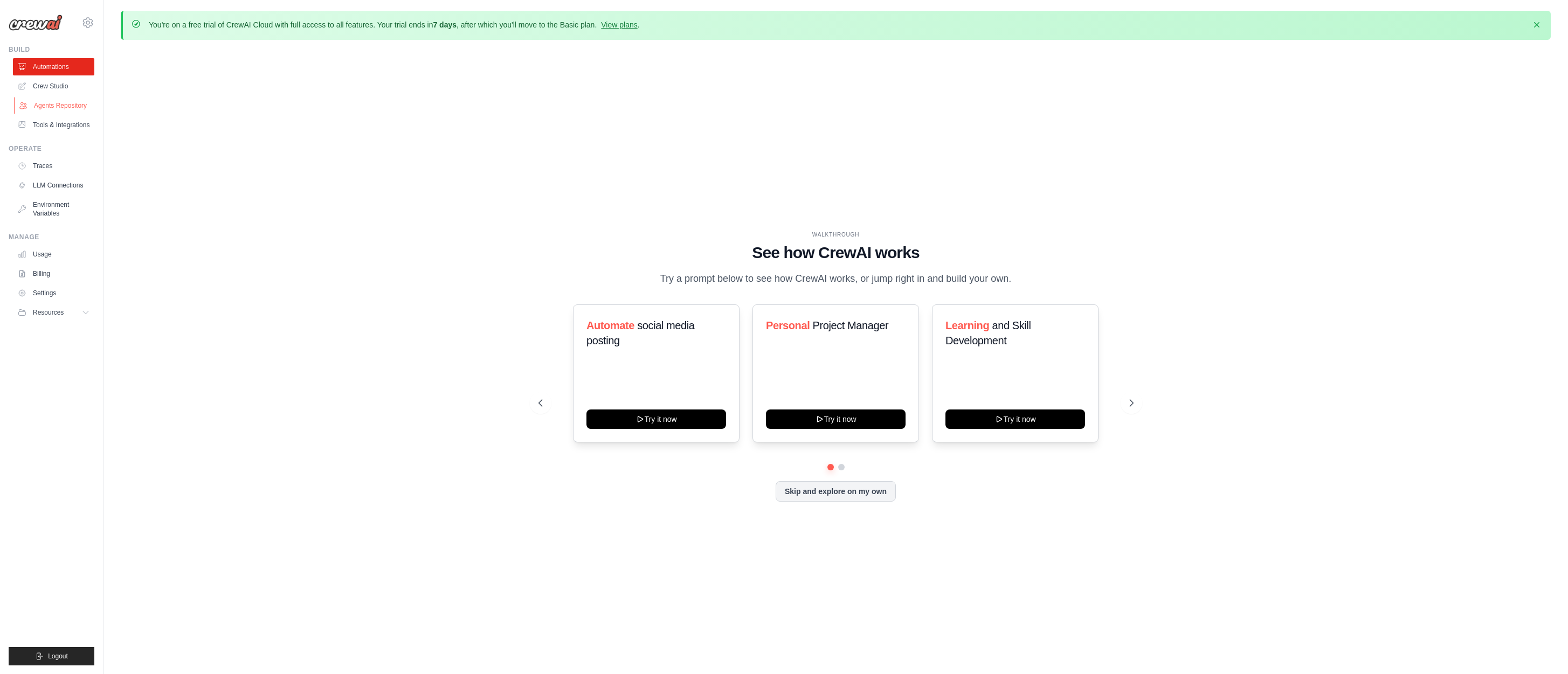
click at [56, 103] on link "Agents Repository" at bounding box center [55, 105] width 82 height 17
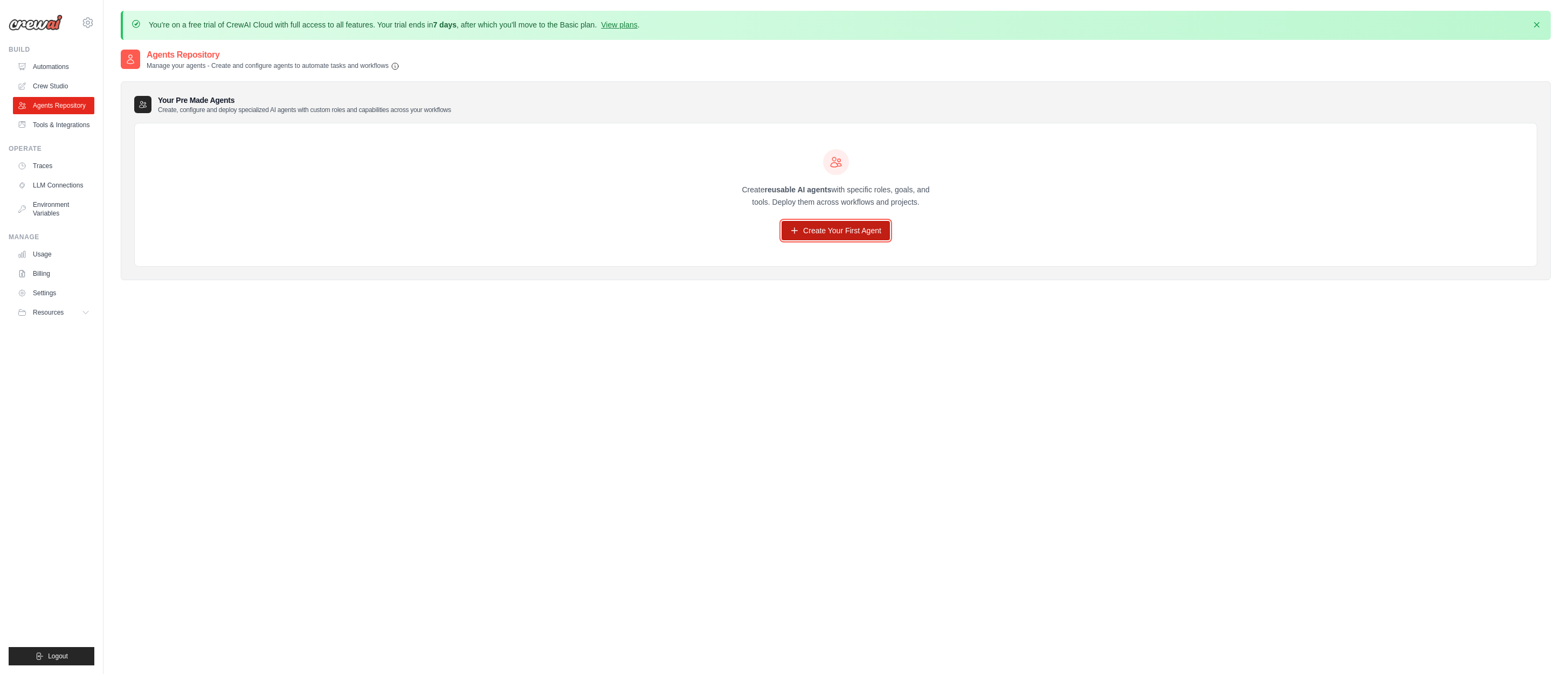
click at [823, 227] on link "Create Your First Agent" at bounding box center [835, 231] width 108 height 19
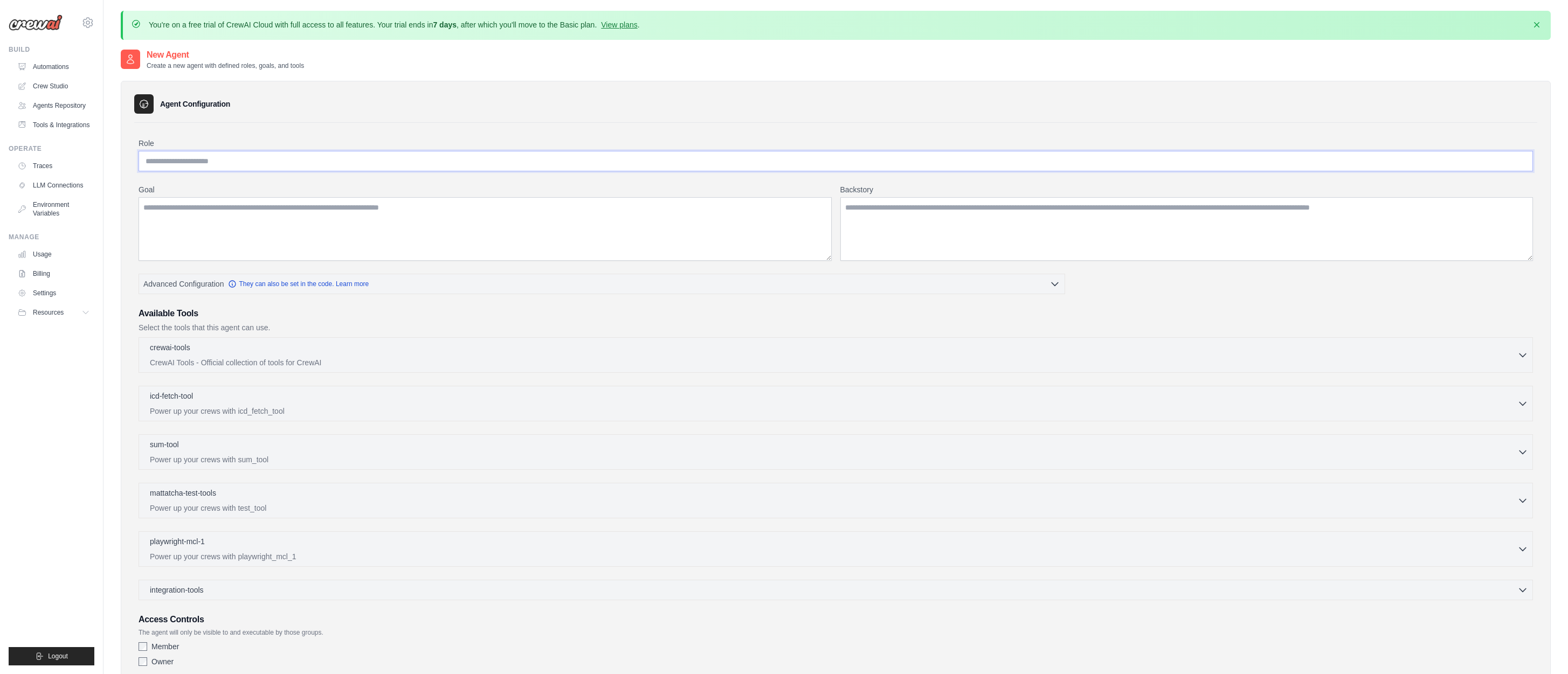
click at [155, 160] on input "Role" at bounding box center [835, 161] width 1394 height 20
click at [187, 157] on input "Role" at bounding box center [835, 161] width 1394 height 20
paste input "**********"
type input "**********"
click at [207, 213] on textarea "Goal" at bounding box center [485, 229] width 693 height 64
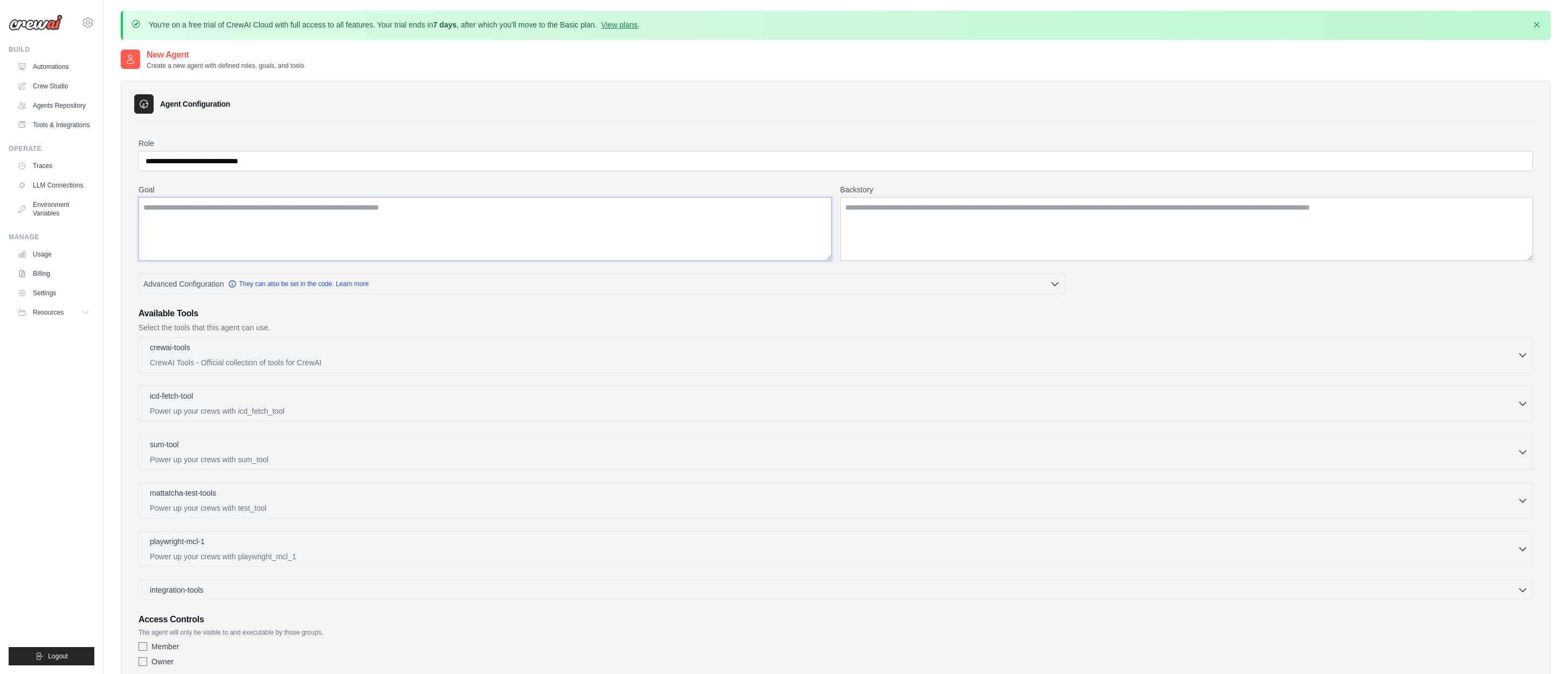
click at [185, 208] on textarea "Goal" at bounding box center [485, 229] width 693 height 64
paste textarea "**********"
click at [148, 204] on textarea "**********" at bounding box center [485, 229] width 693 height 64
click at [617, 206] on textarea "**********" at bounding box center [485, 229] width 693 height 64
paste textarea "**********"
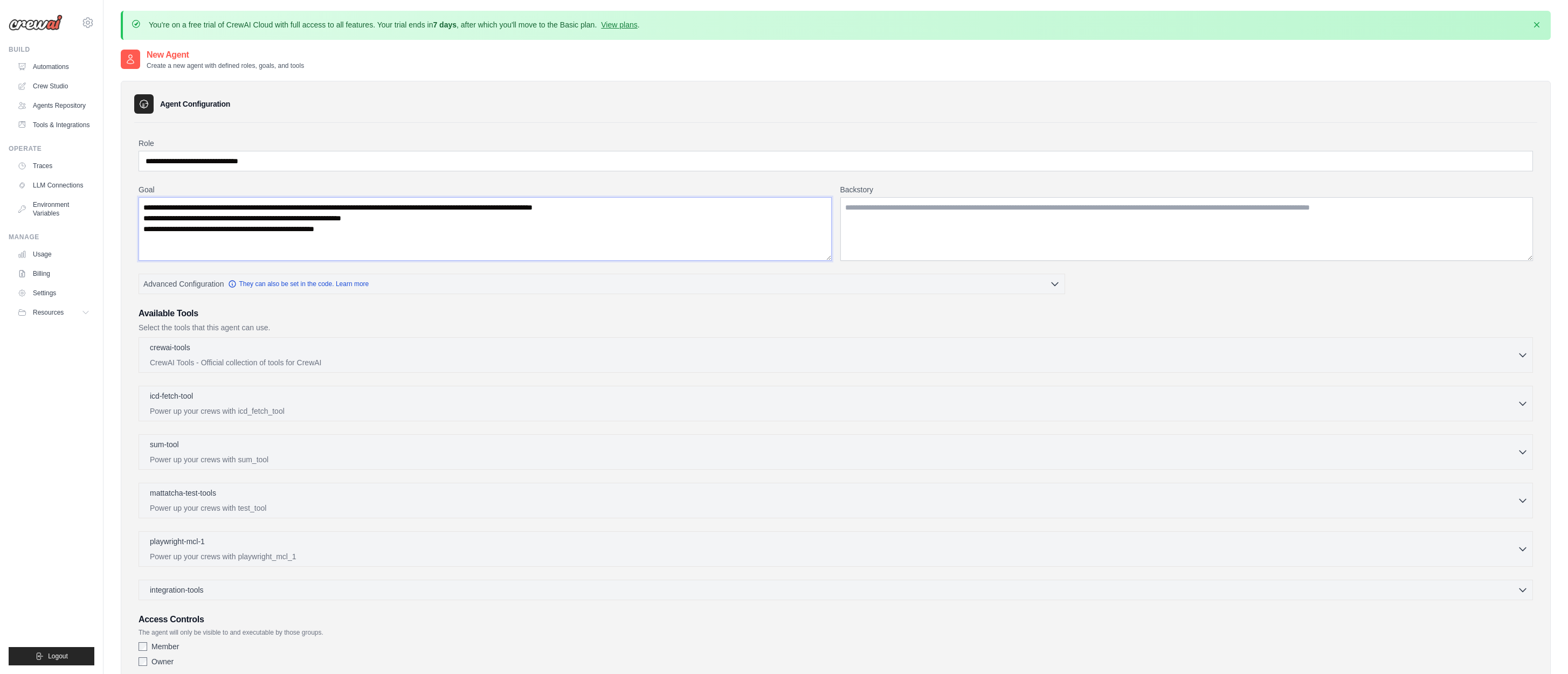
click at [143, 215] on textarea "**********" at bounding box center [485, 229] width 693 height 64
click at [149, 227] on textarea "**********" at bounding box center [485, 229] width 693 height 64
click at [418, 228] on textarea "**********" at bounding box center [485, 229] width 693 height 64
click at [450, 220] on textarea "**********" at bounding box center [485, 229] width 693 height 64
paste textarea "**********"
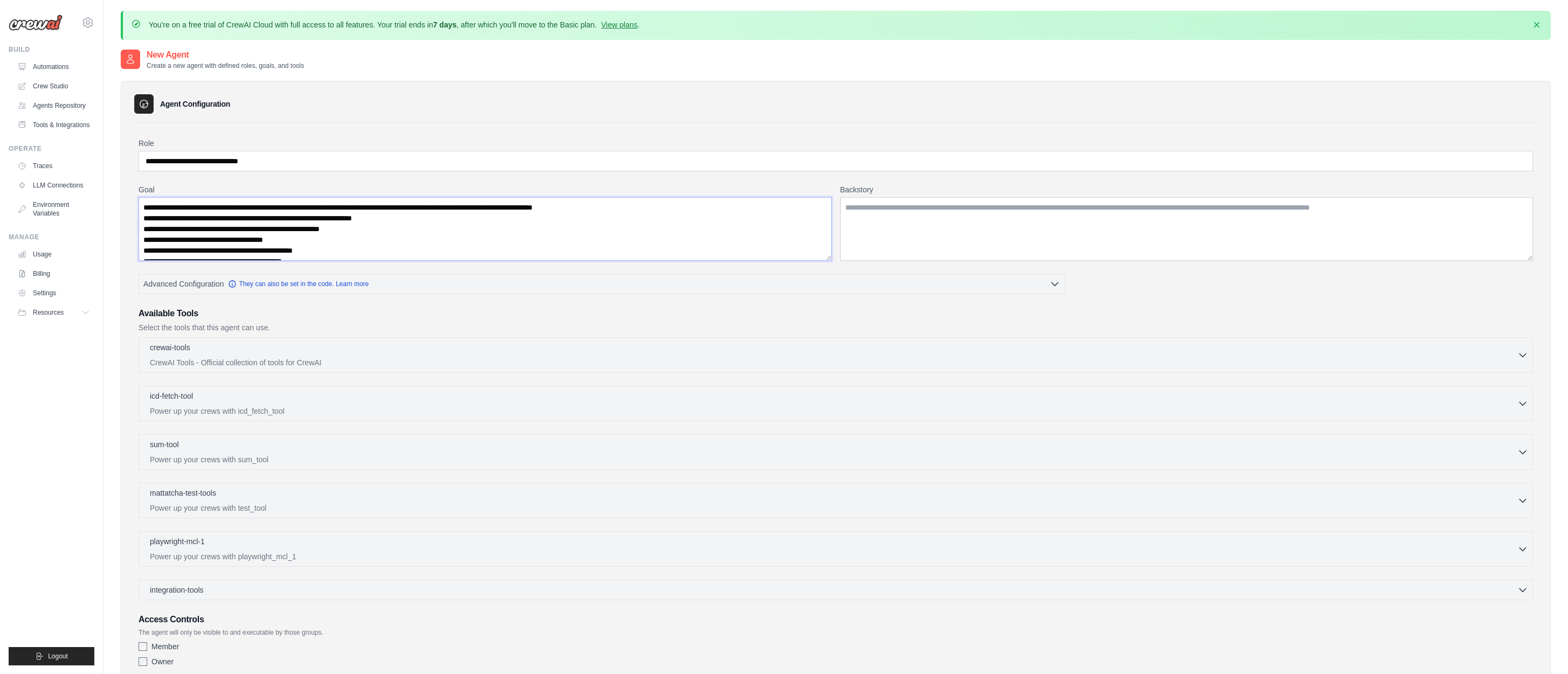
scroll to position [5, 0]
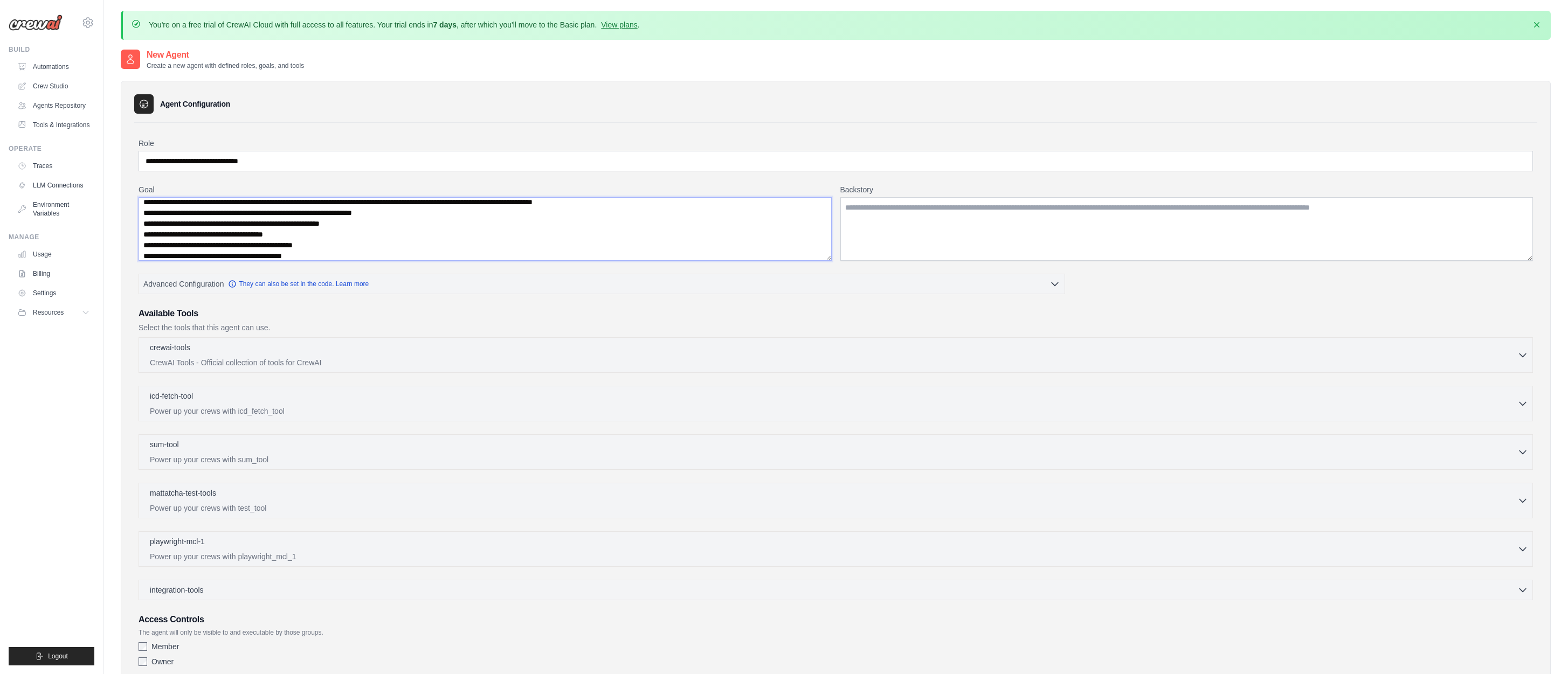
click at [148, 244] on textarea "**********" at bounding box center [485, 229] width 693 height 64
click at [355, 256] on textarea "**********" at bounding box center [485, 229] width 693 height 64
paste textarea "**********"
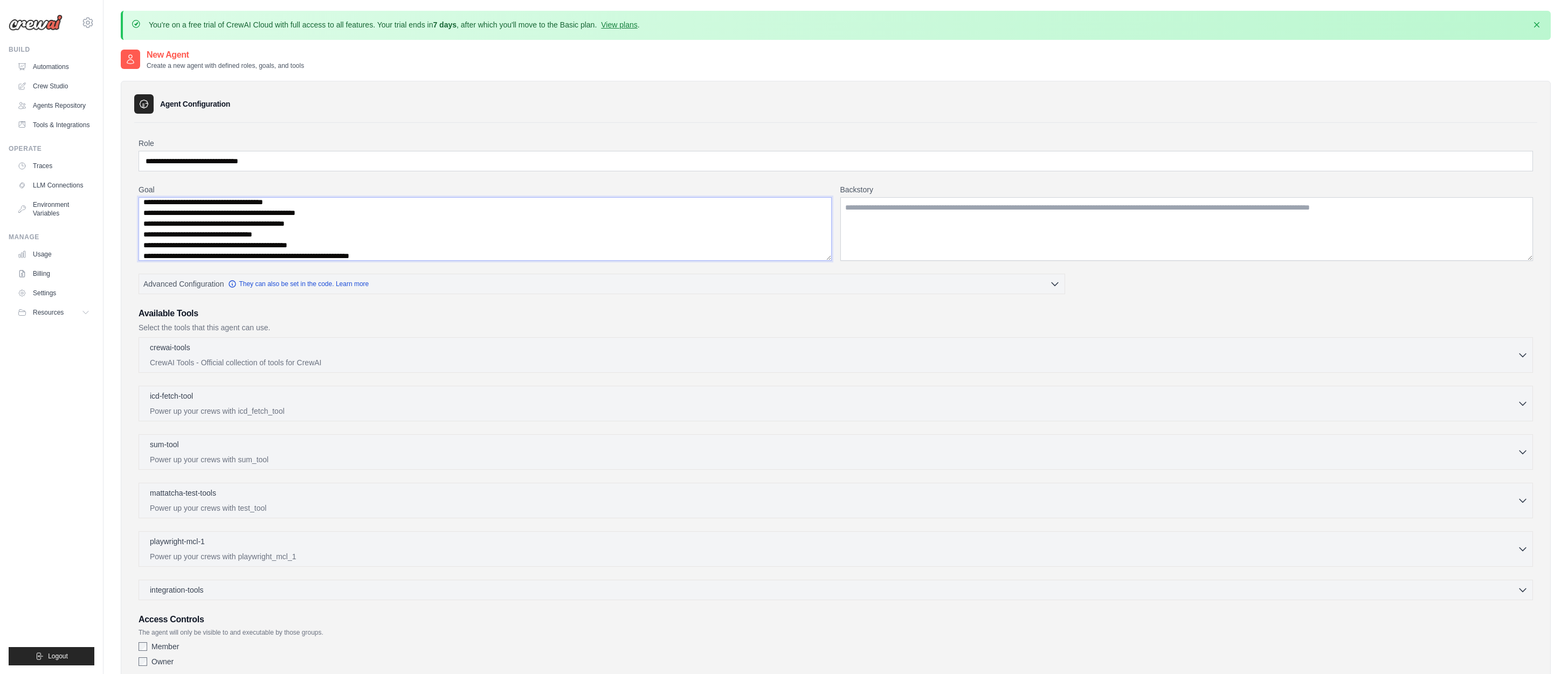
click at [148, 243] on textarea "**********" at bounding box center [485, 229] width 693 height 64
click at [148, 254] on textarea "**********" at bounding box center [485, 229] width 693 height 64
click at [422, 249] on textarea "**********" at bounding box center [485, 229] width 693 height 64
click at [442, 250] on textarea "**********" at bounding box center [485, 229] width 693 height 64
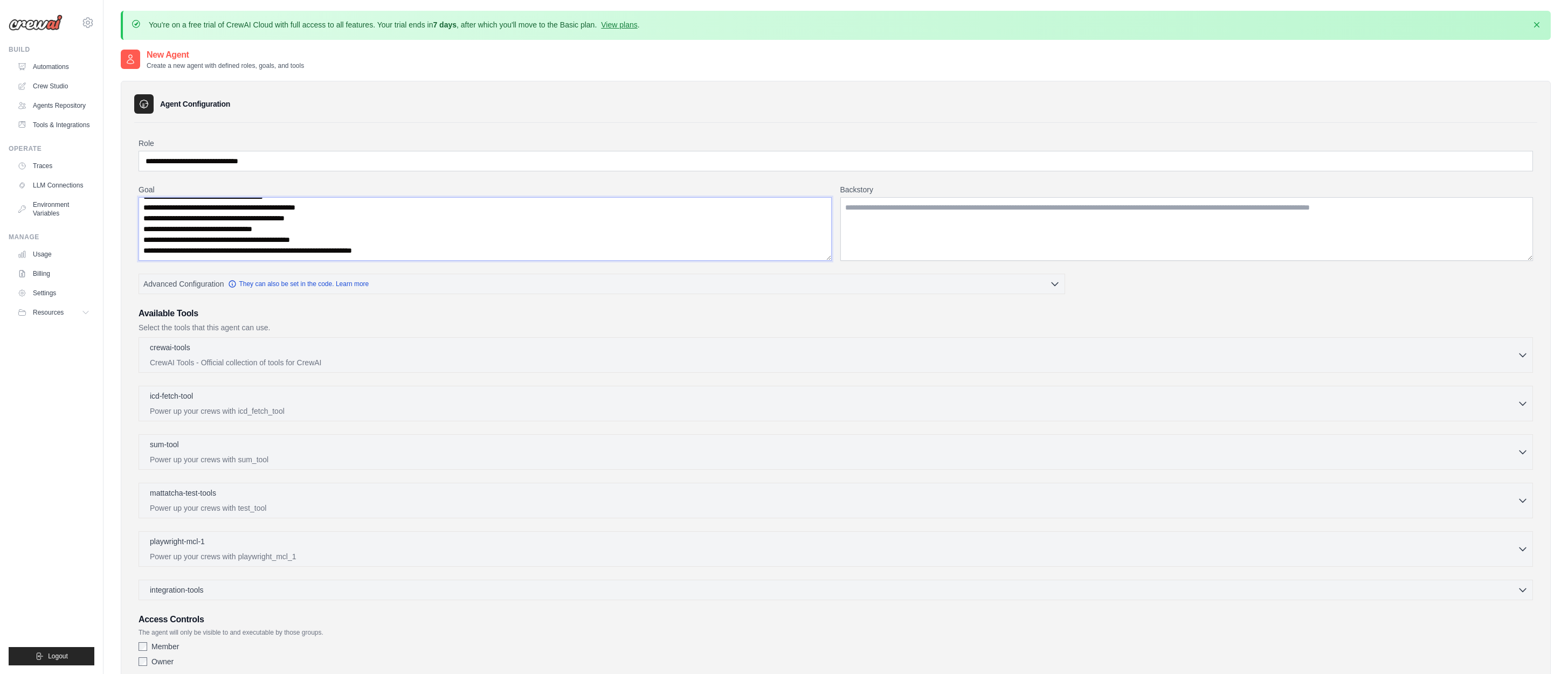
click at [433, 252] on textarea "**********" at bounding box center [485, 229] width 693 height 64
paste textarea "**********"
click at [148, 254] on textarea "**********" at bounding box center [485, 229] width 693 height 64
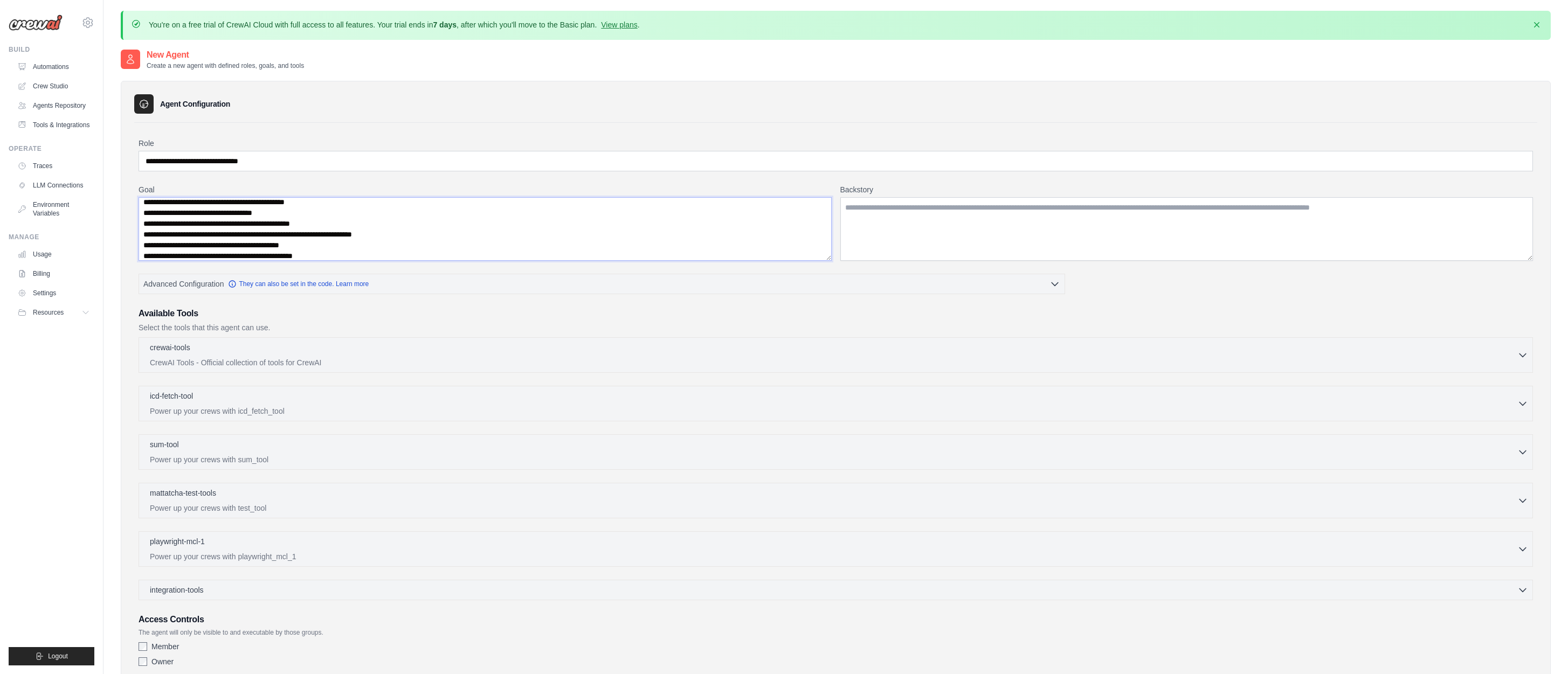
click at [394, 254] on textarea "**********" at bounding box center [485, 229] width 693 height 64
paste textarea "**********"
click at [148, 257] on textarea "**********" at bounding box center [485, 229] width 693 height 64
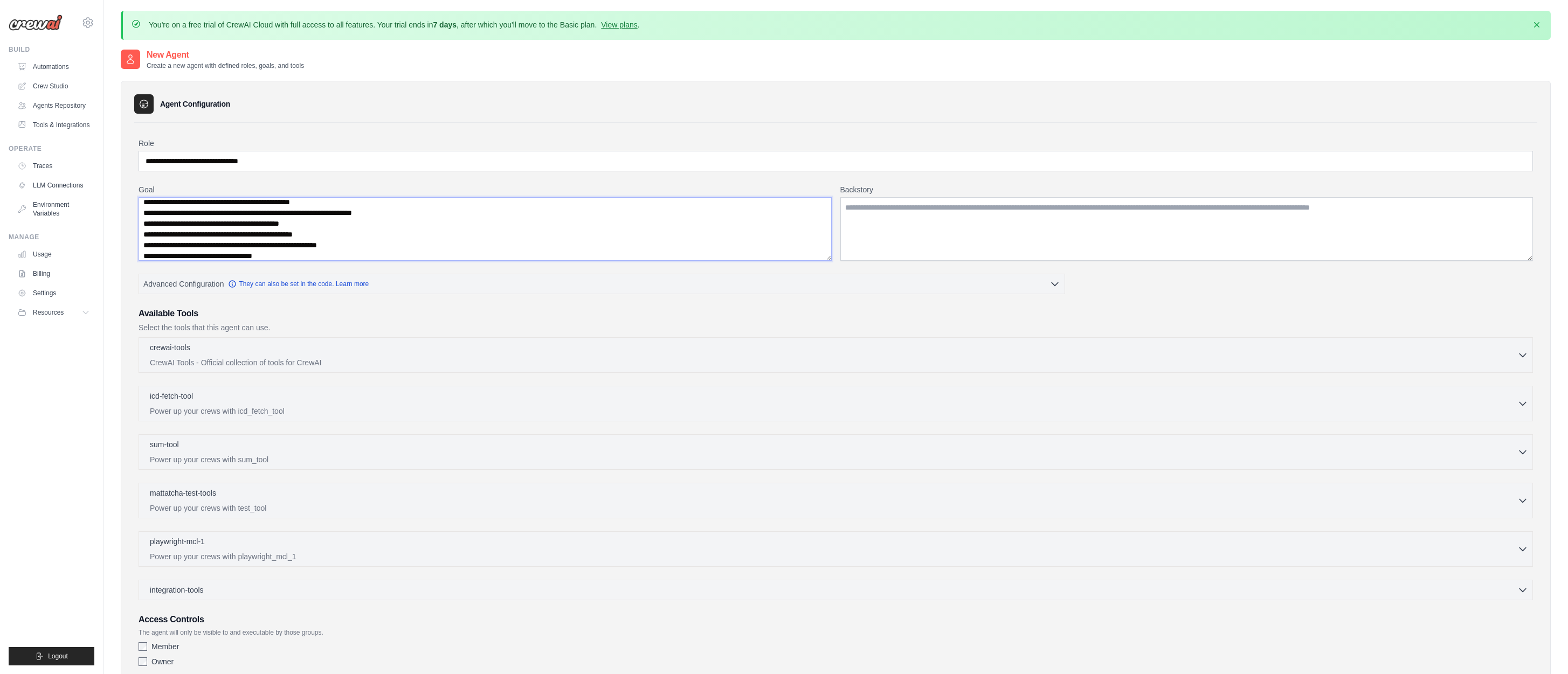
click at [317, 257] on textarea "**********" at bounding box center [485, 229] width 693 height 64
type textarea "**********"
click at [858, 208] on textarea "Backstory" at bounding box center [1187, 229] width 693 height 64
paste textarea "**********"
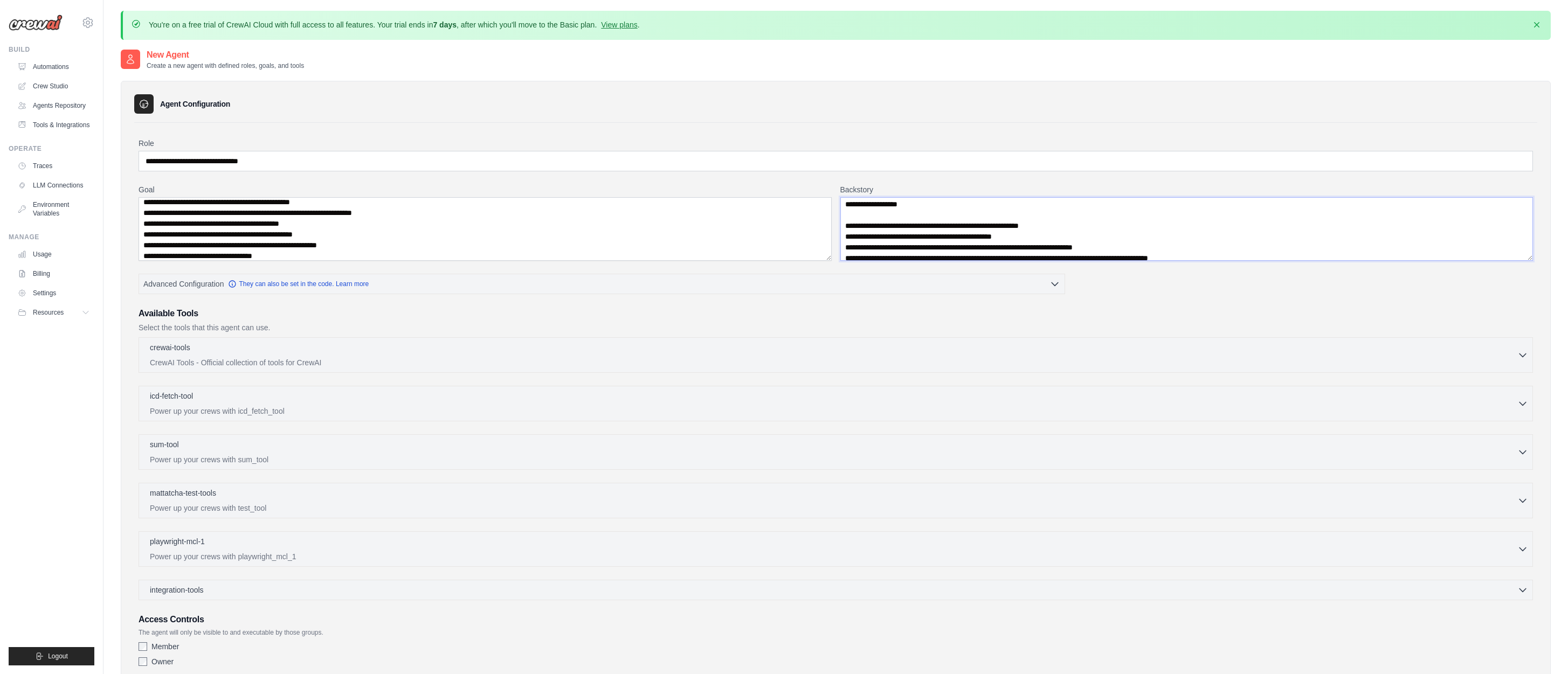
scroll to position [208, 0]
type textarea "**********"
click at [239, 357] on p "CrewAI Tools - Official collection of tools for CrewAI" at bounding box center [833, 362] width 1367 height 11
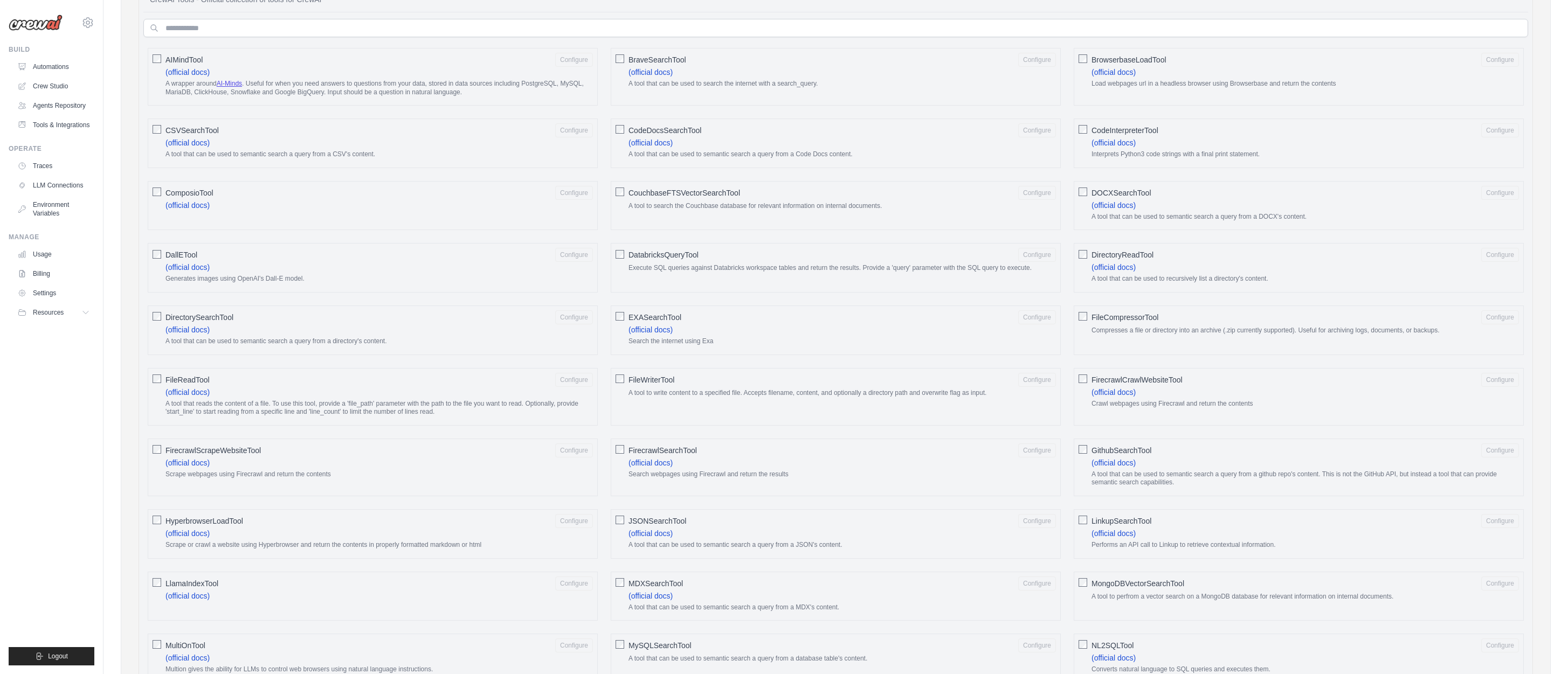
scroll to position [350, 0]
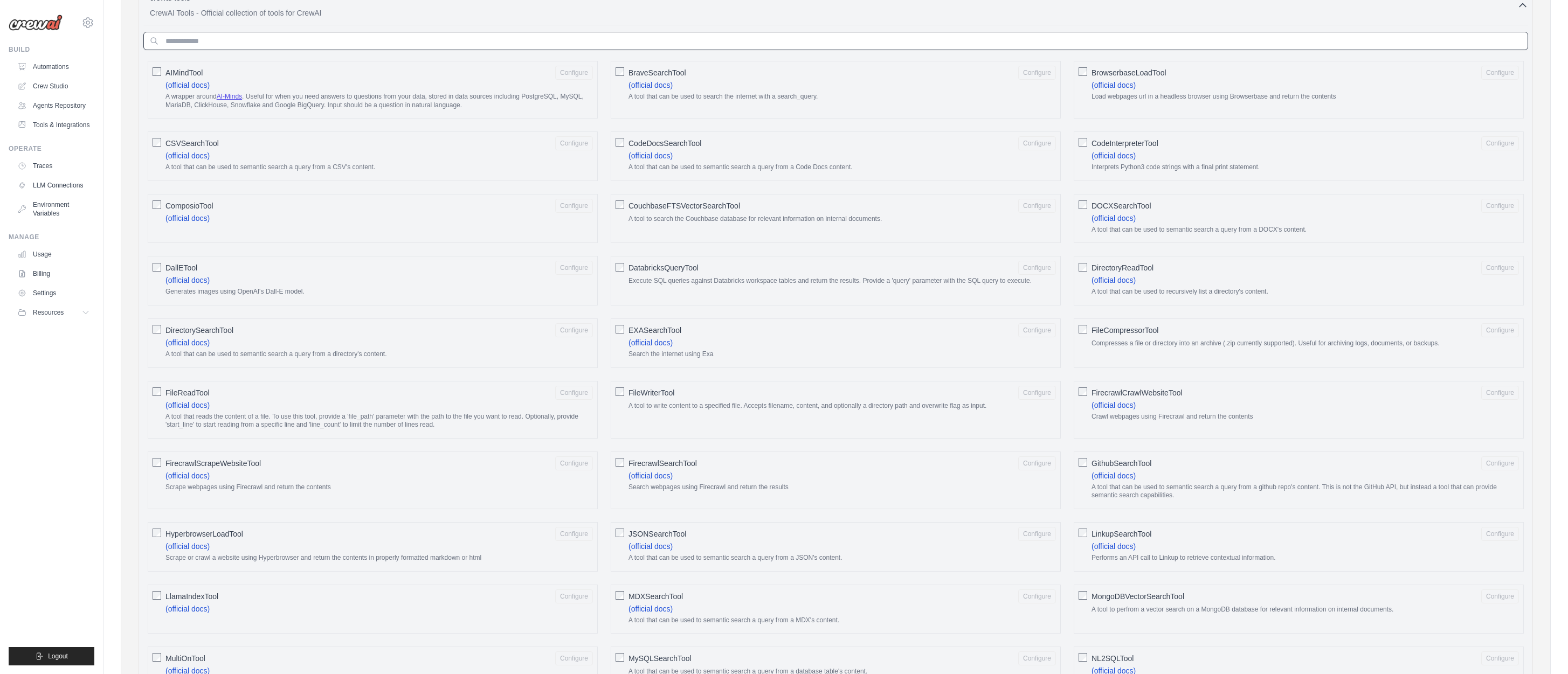
click at [203, 38] on input "text" at bounding box center [835, 41] width 1385 height 18
type input "*"
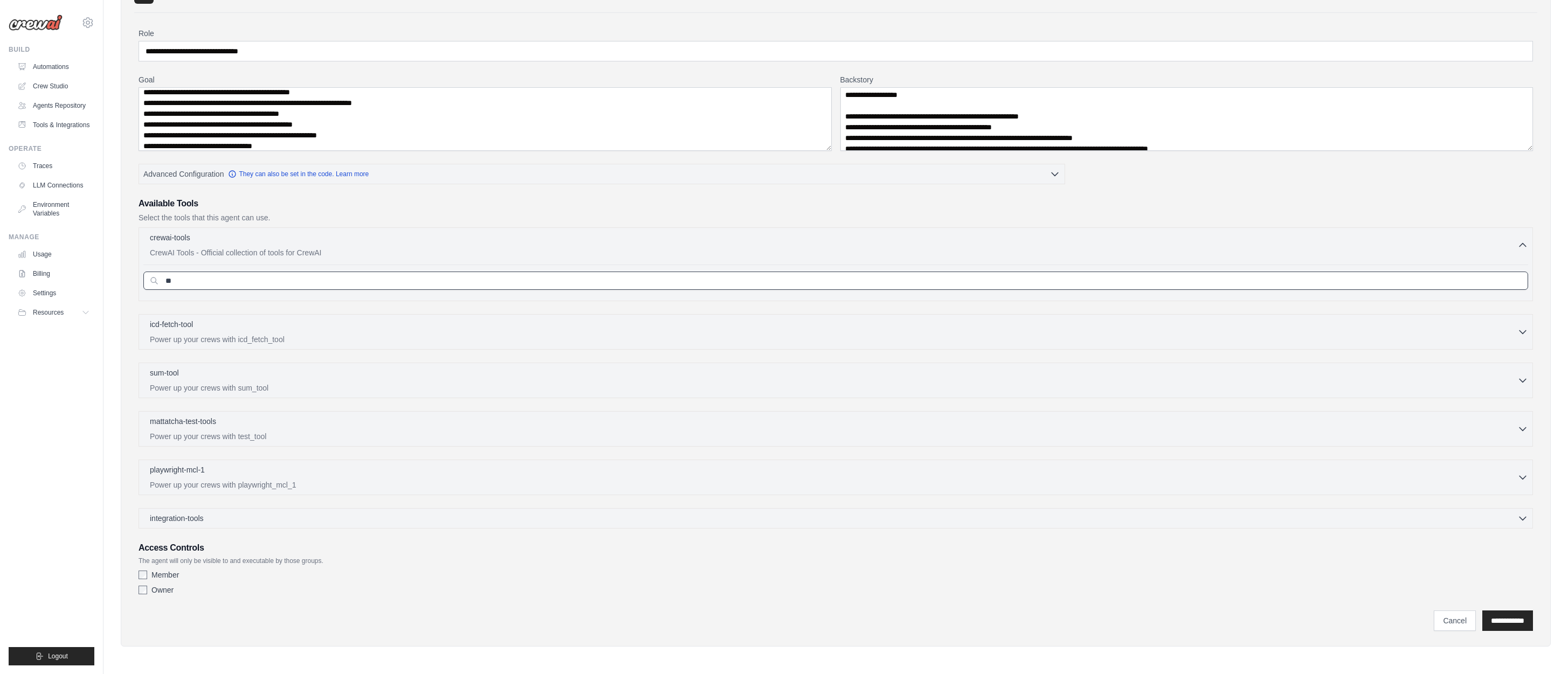
type input "*"
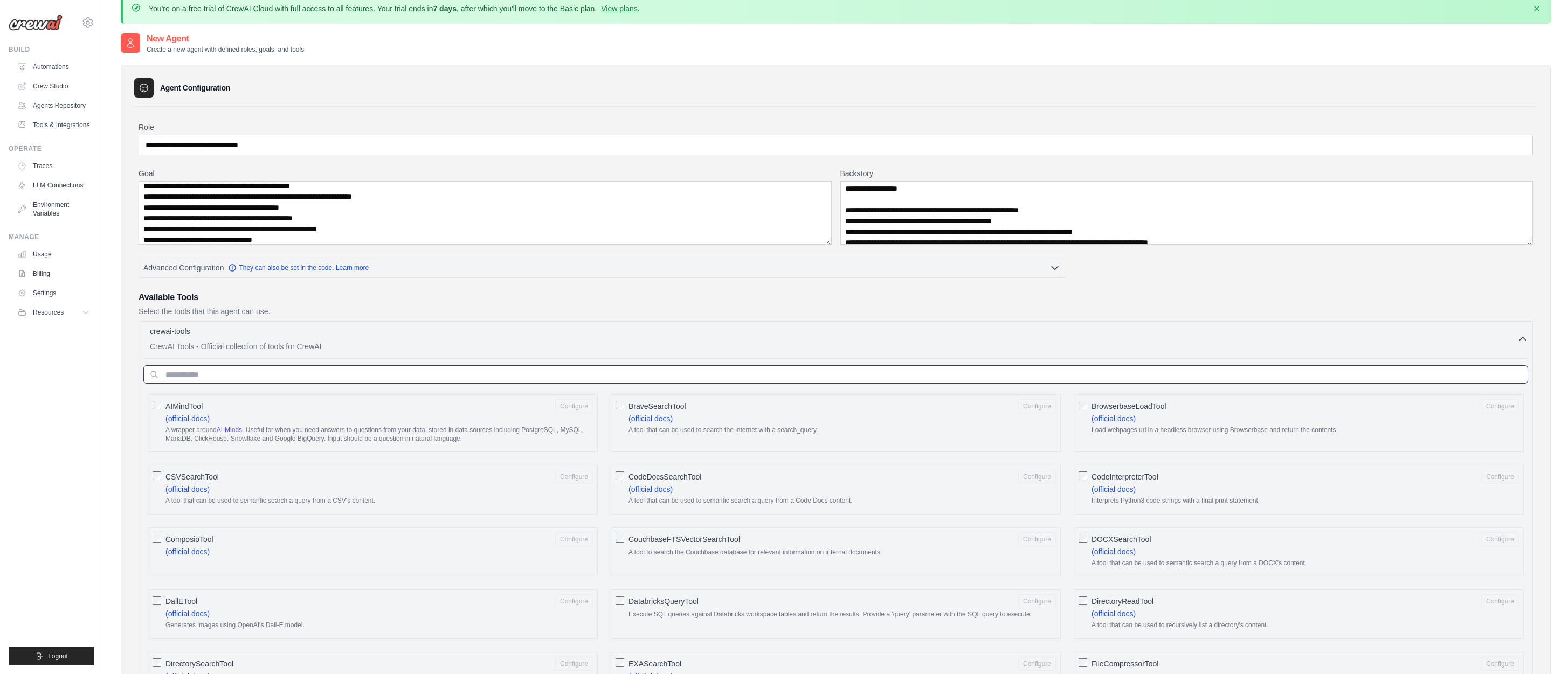
scroll to position [0, 0]
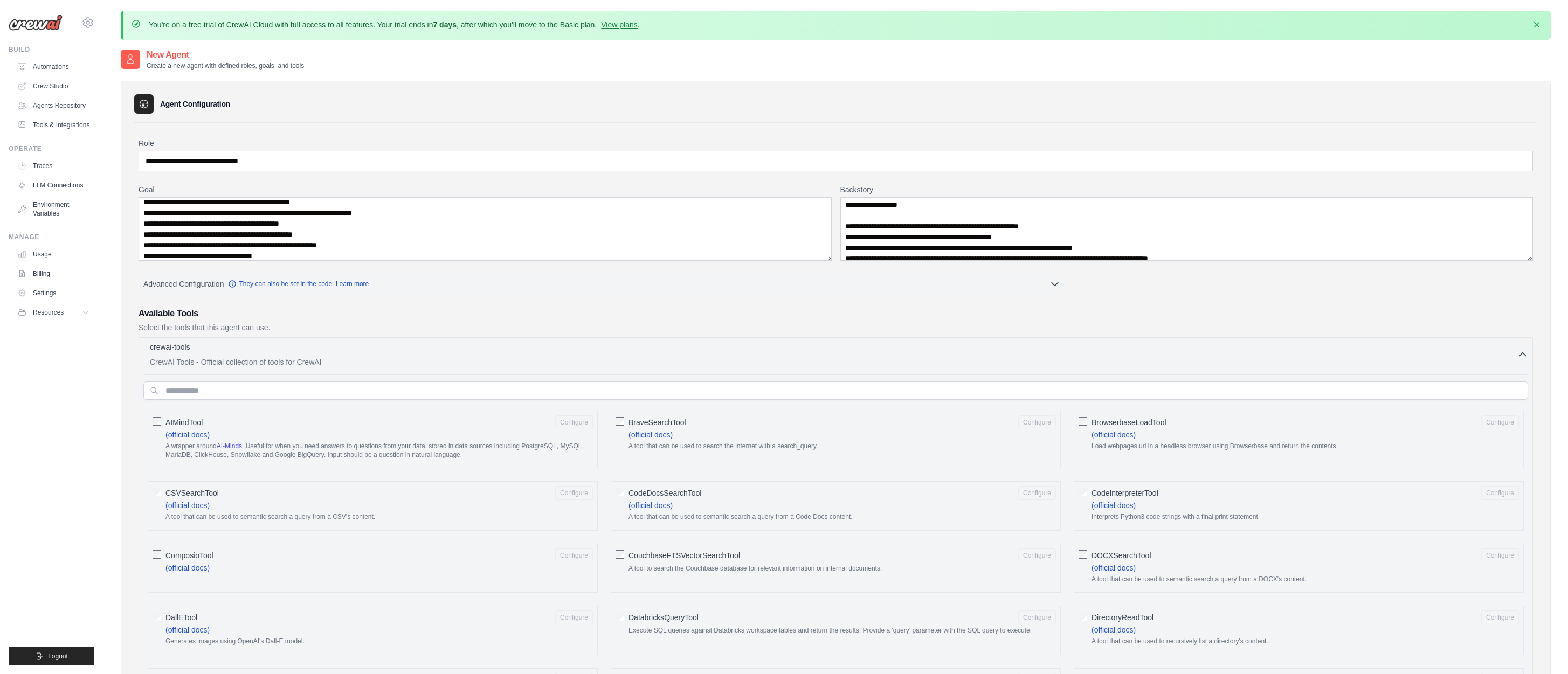
click at [1521, 353] on icon "button" at bounding box center [1522, 354] width 6 height 3
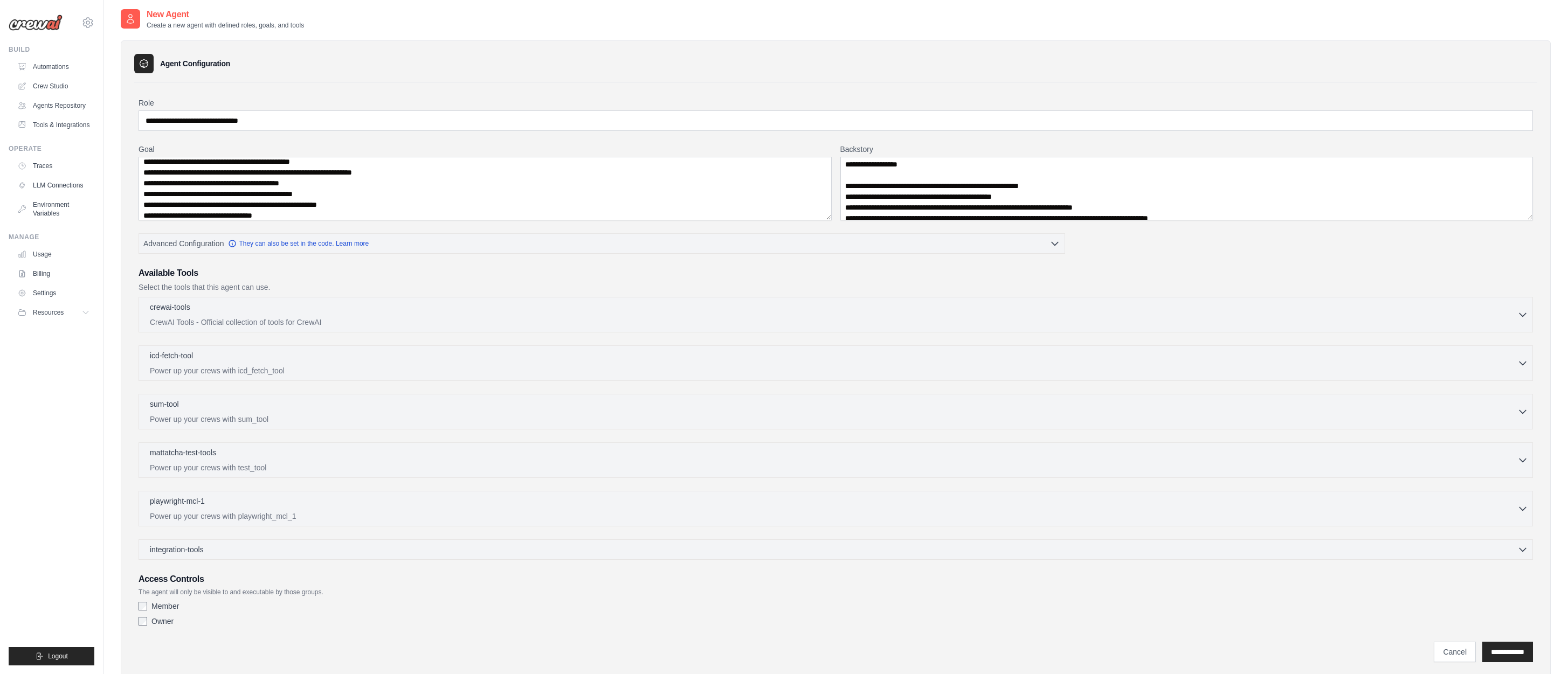
scroll to position [71, 0]
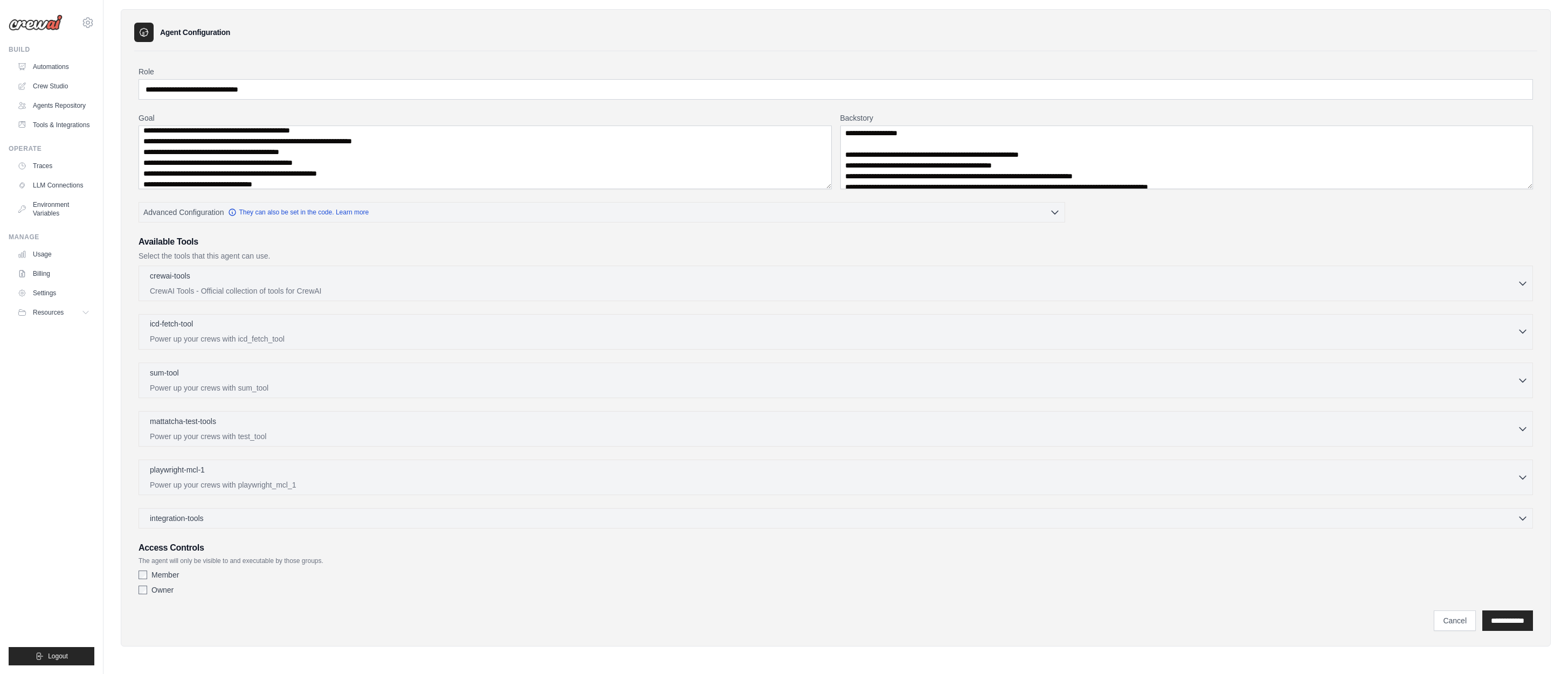
click at [1523, 329] on icon "button" at bounding box center [1522, 331] width 11 height 11
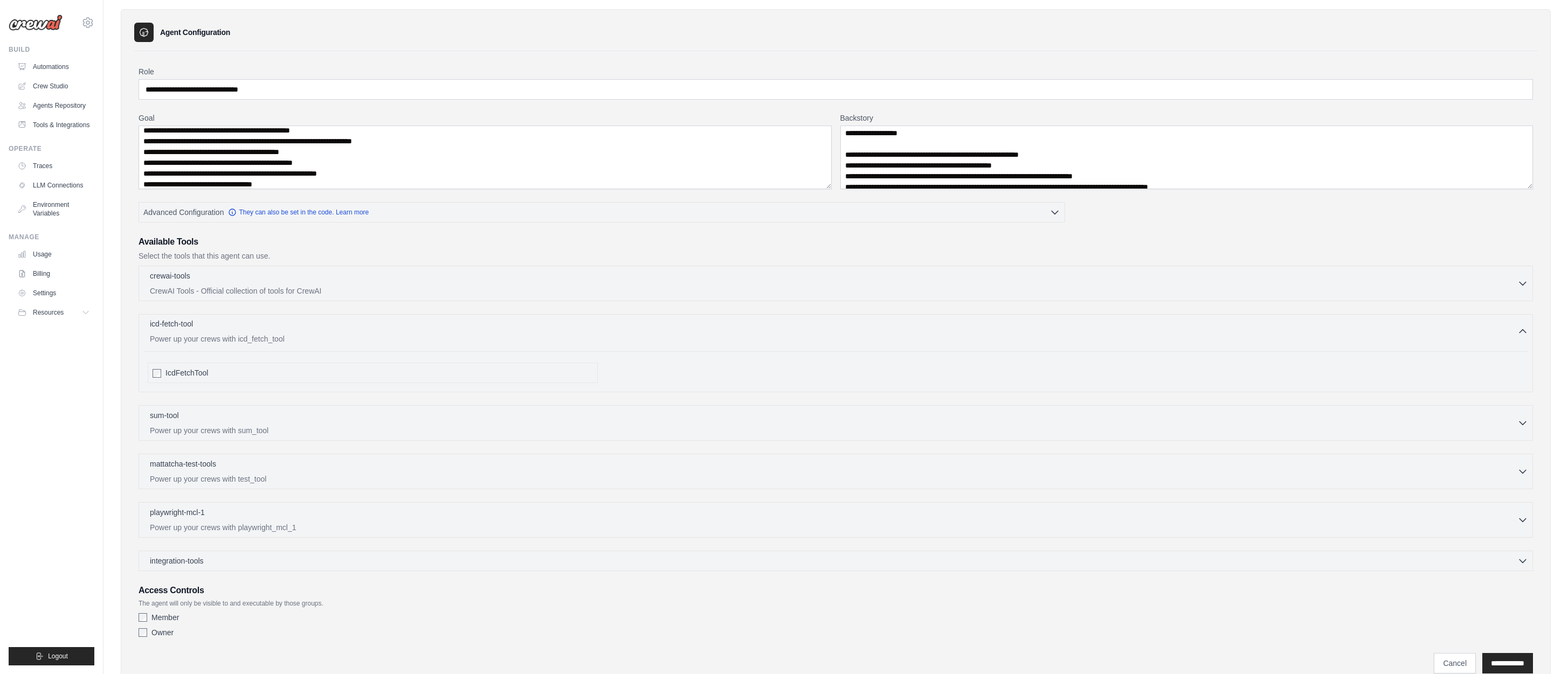
click at [1523, 329] on icon "button" at bounding box center [1522, 331] width 11 height 11
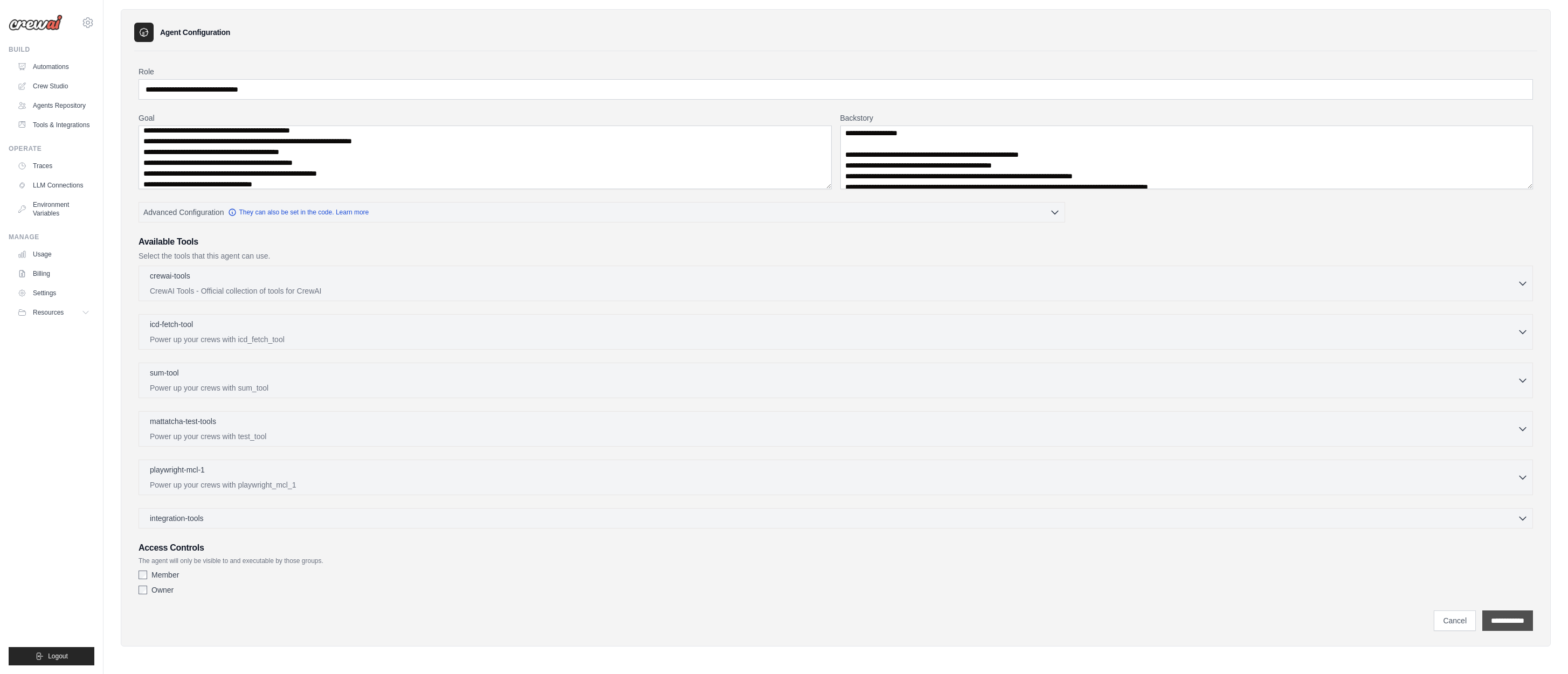
click at [1502, 617] on input "**********" at bounding box center [1507, 620] width 51 height 20
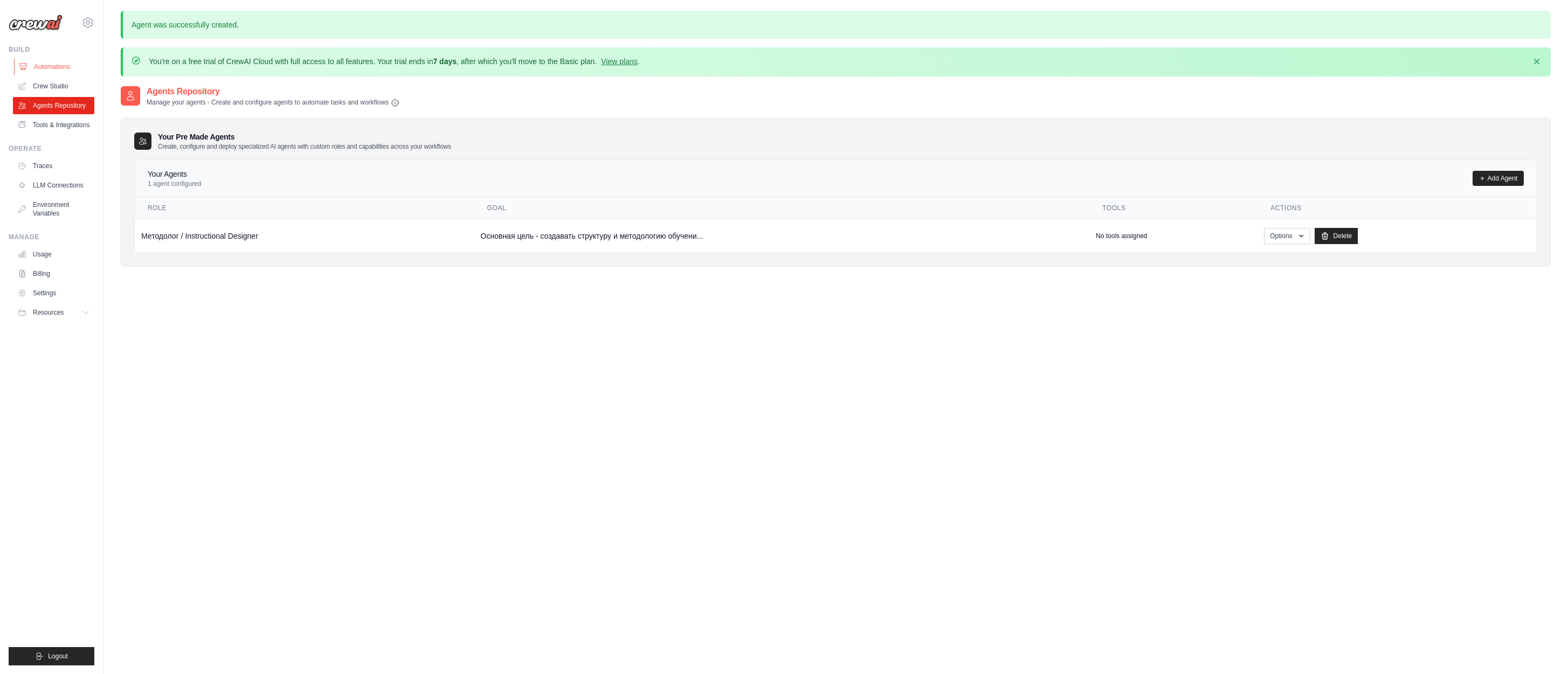
click at [48, 65] on link "Automations" at bounding box center [55, 66] width 82 height 17
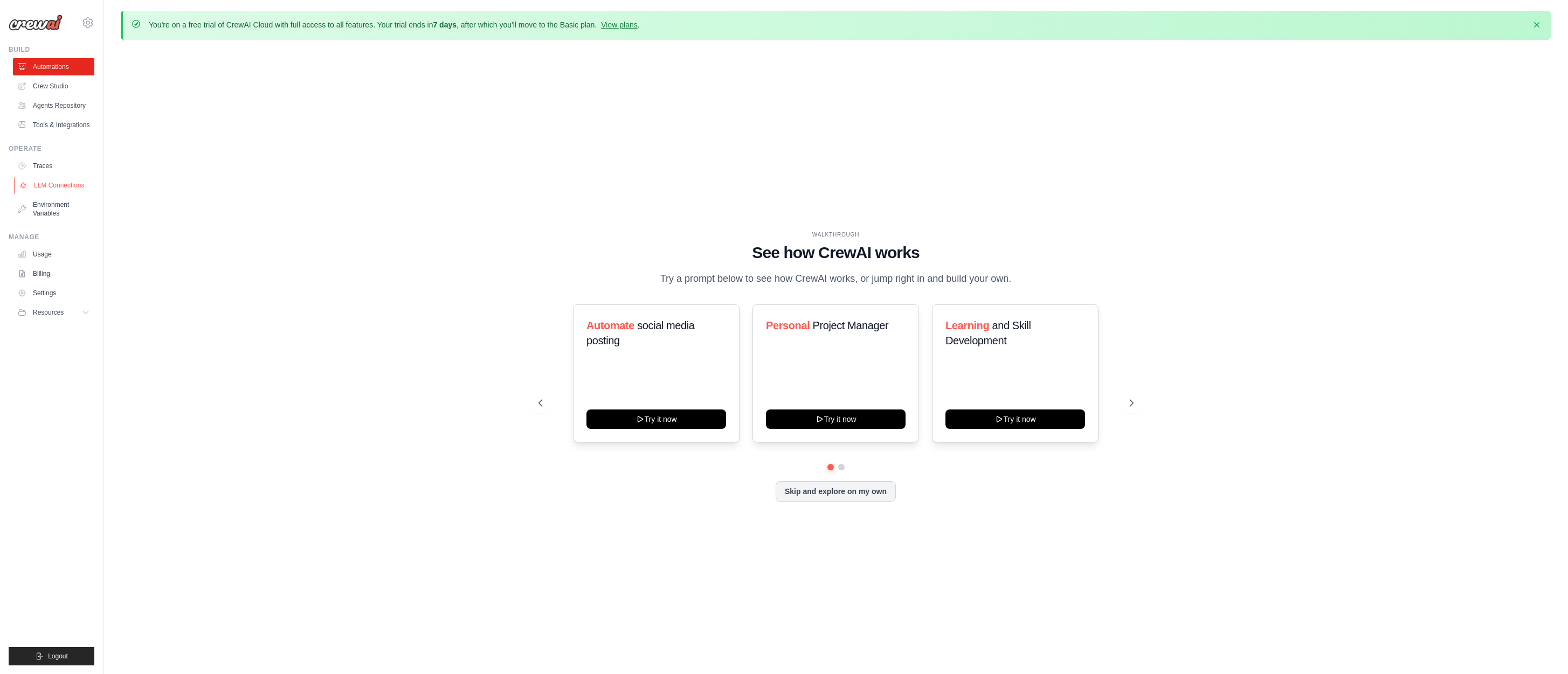
click at [61, 184] on link "LLM Connections" at bounding box center [55, 185] width 82 height 17
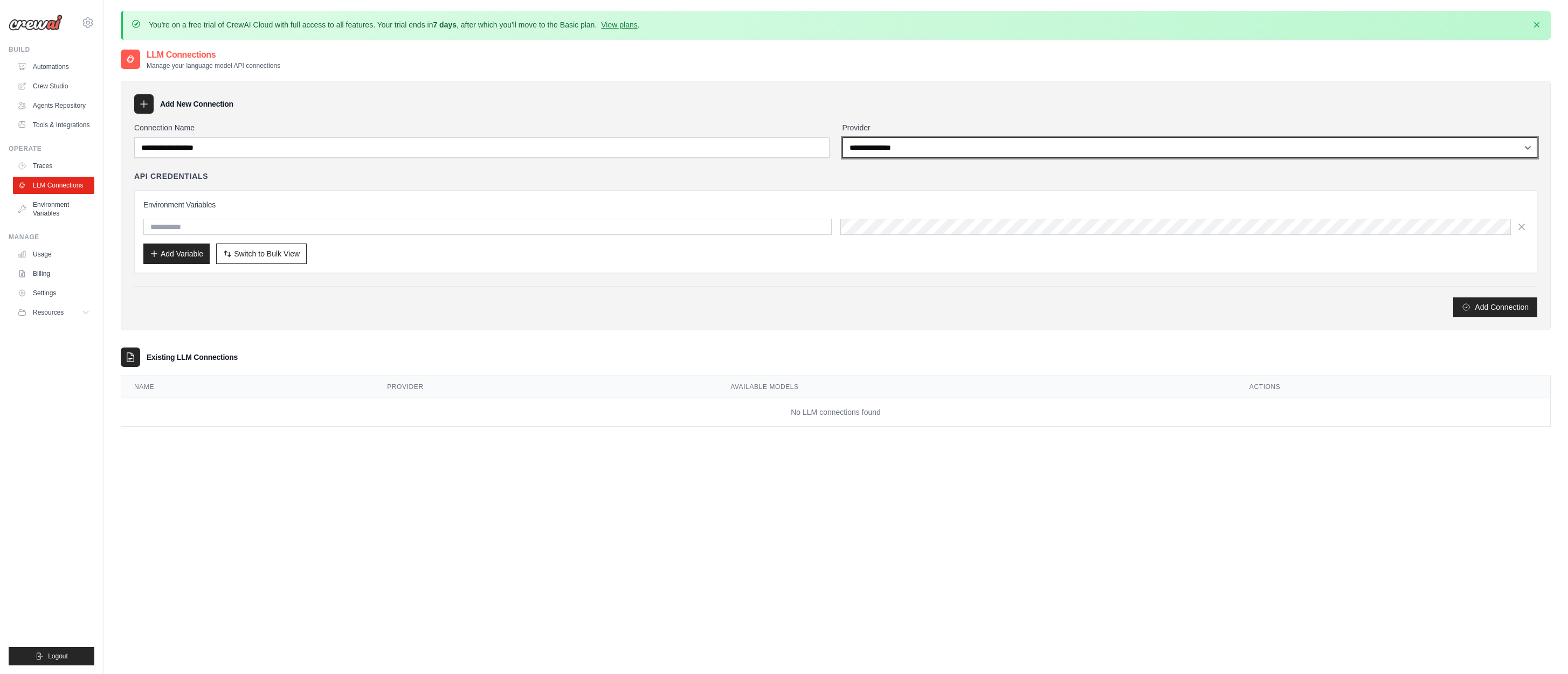
click at [1528, 145] on select "**********" at bounding box center [1190, 148] width 695 height 20
select select "******"
click at [842, 138] on select "**********" at bounding box center [1190, 148] width 695 height 20
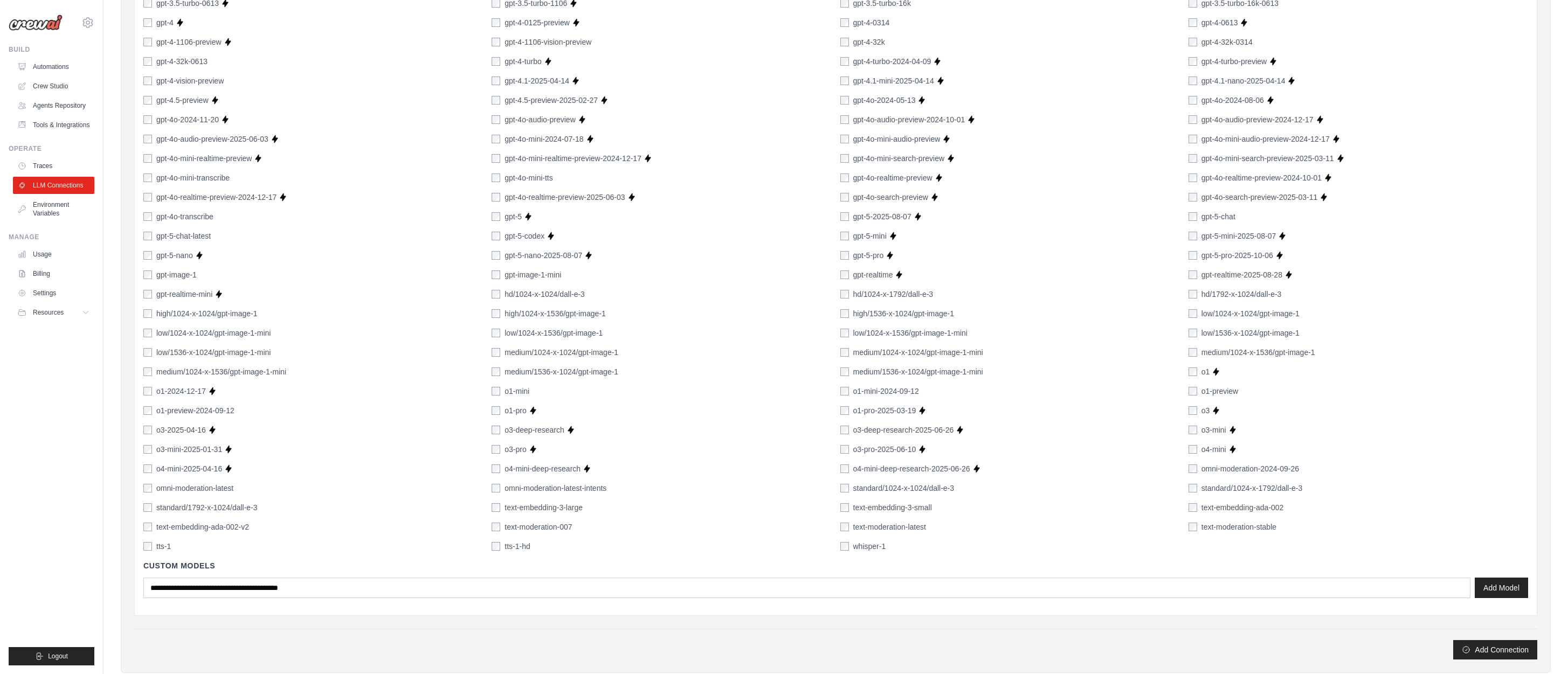
scroll to position [594, 0]
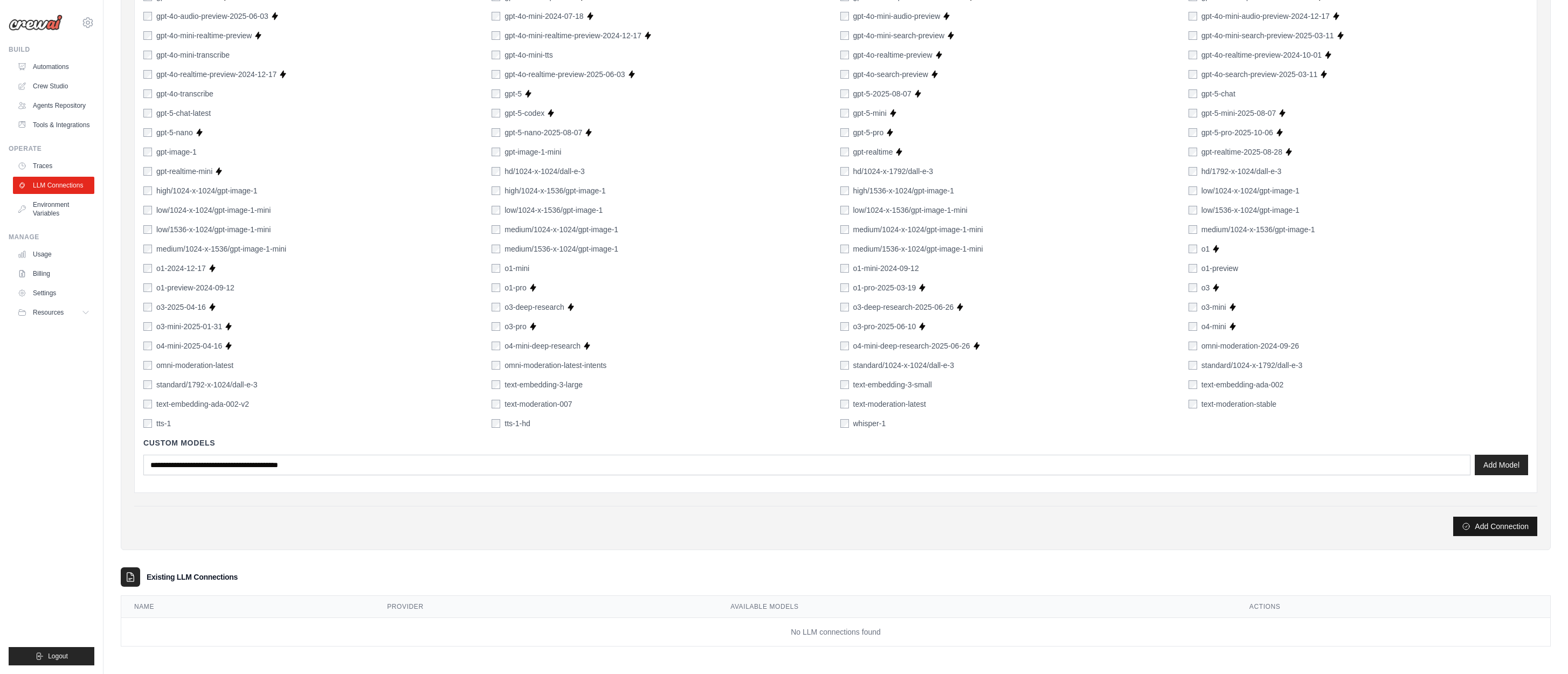
click at [1495, 524] on button "Add Connection" at bounding box center [1495, 526] width 84 height 19
click at [1503, 526] on button "Add Connection" at bounding box center [1495, 526] width 84 height 19
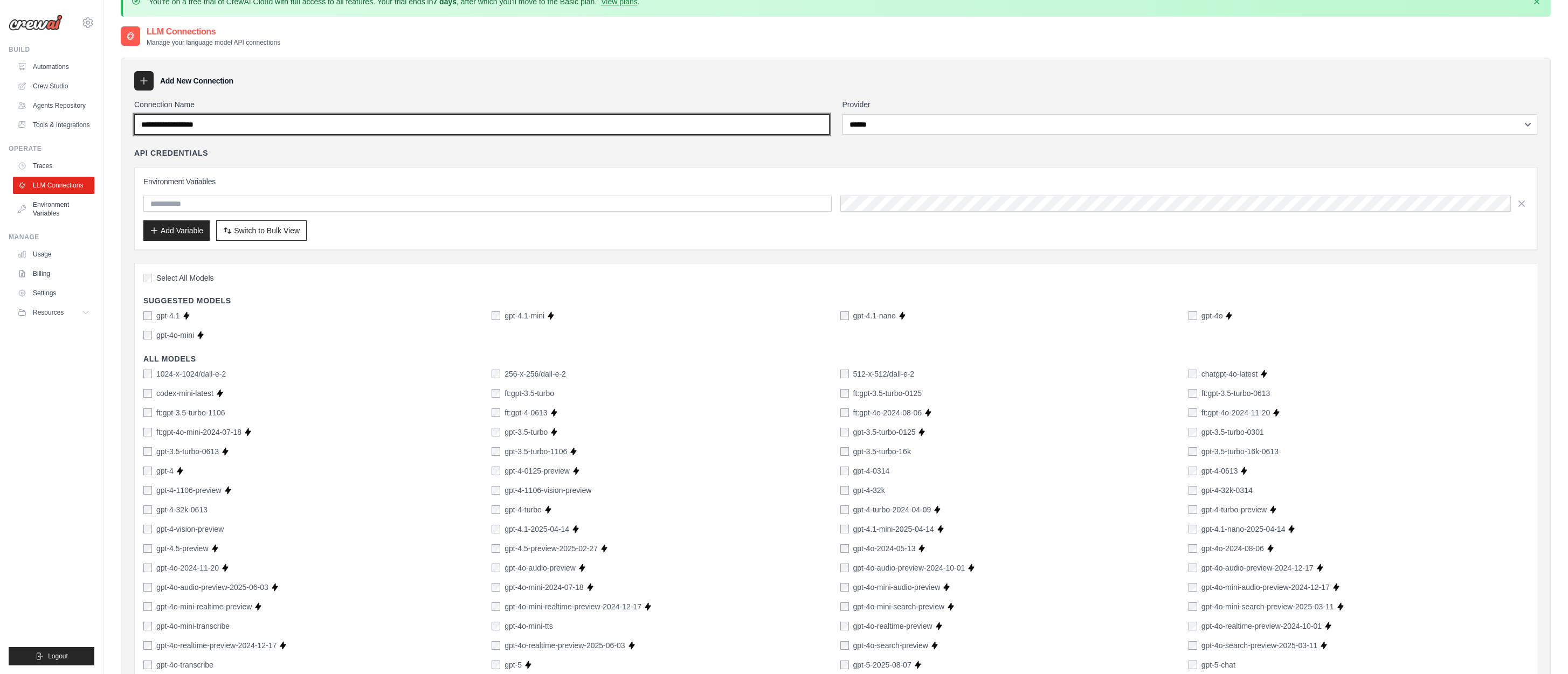
scroll to position [0, 0]
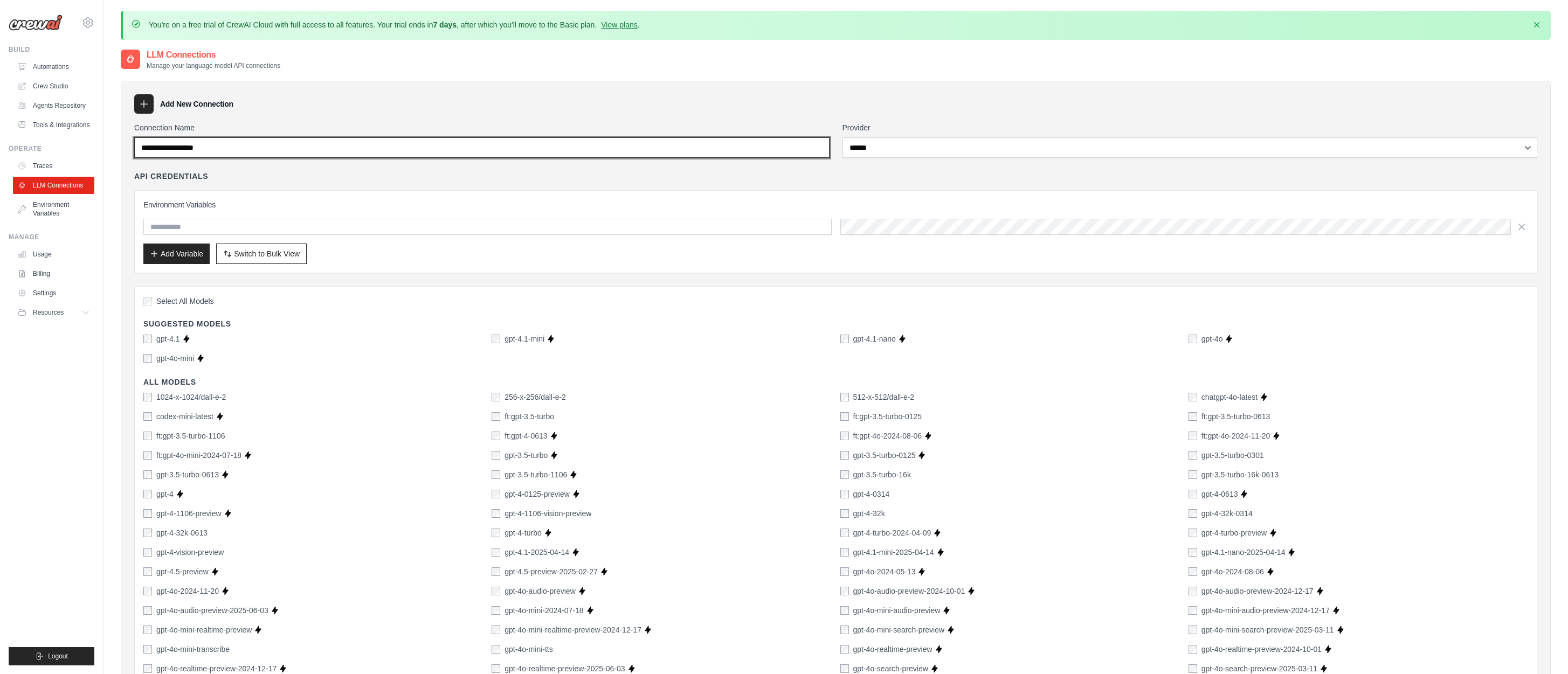
click at [240, 148] on input "Connection Name" at bounding box center [482, 148] width 695 height 20
drag, startPoint x: 232, startPoint y: 150, endPoint x: 173, endPoint y: 136, distance: 60.6
click at [137, 151] on input "Connection Name" at bounding box center [482, 148] width 695 height 20
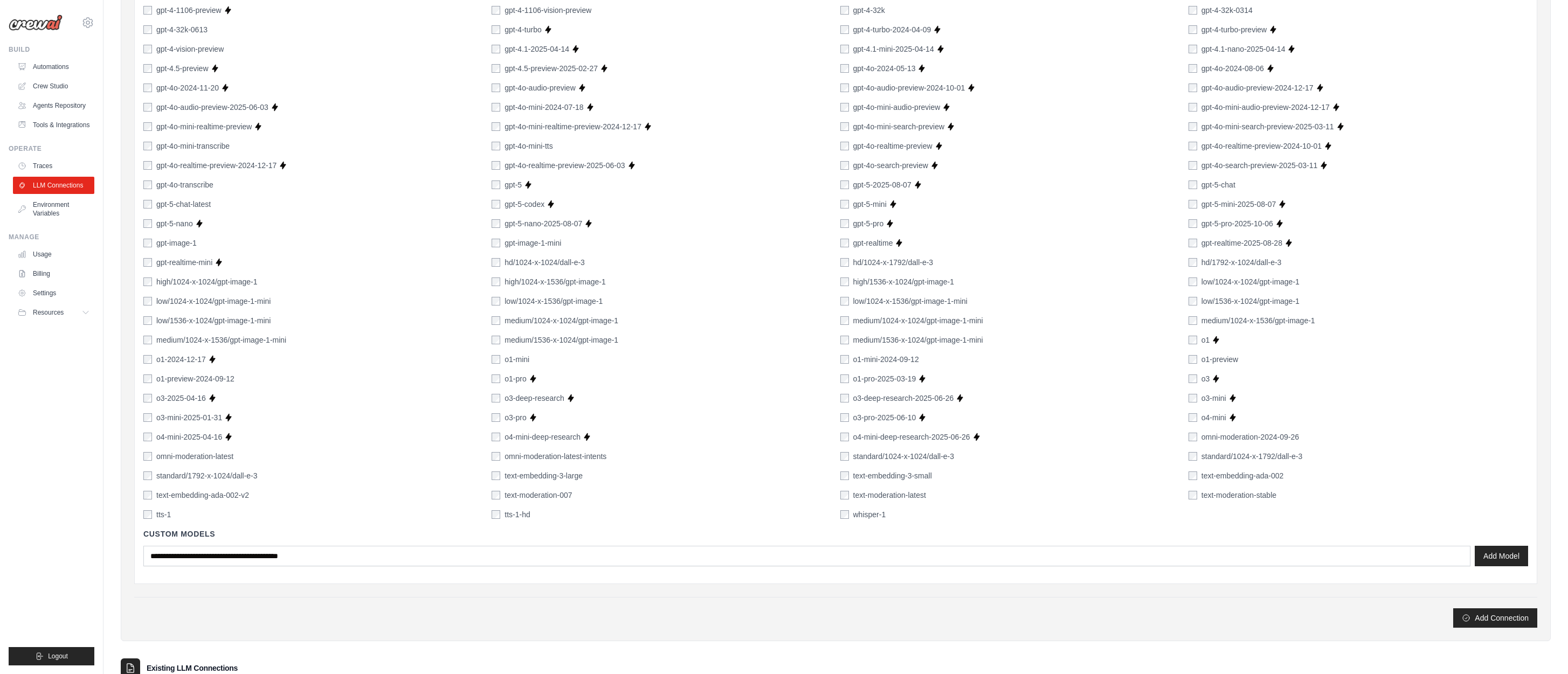
scroll to position [594, 0]
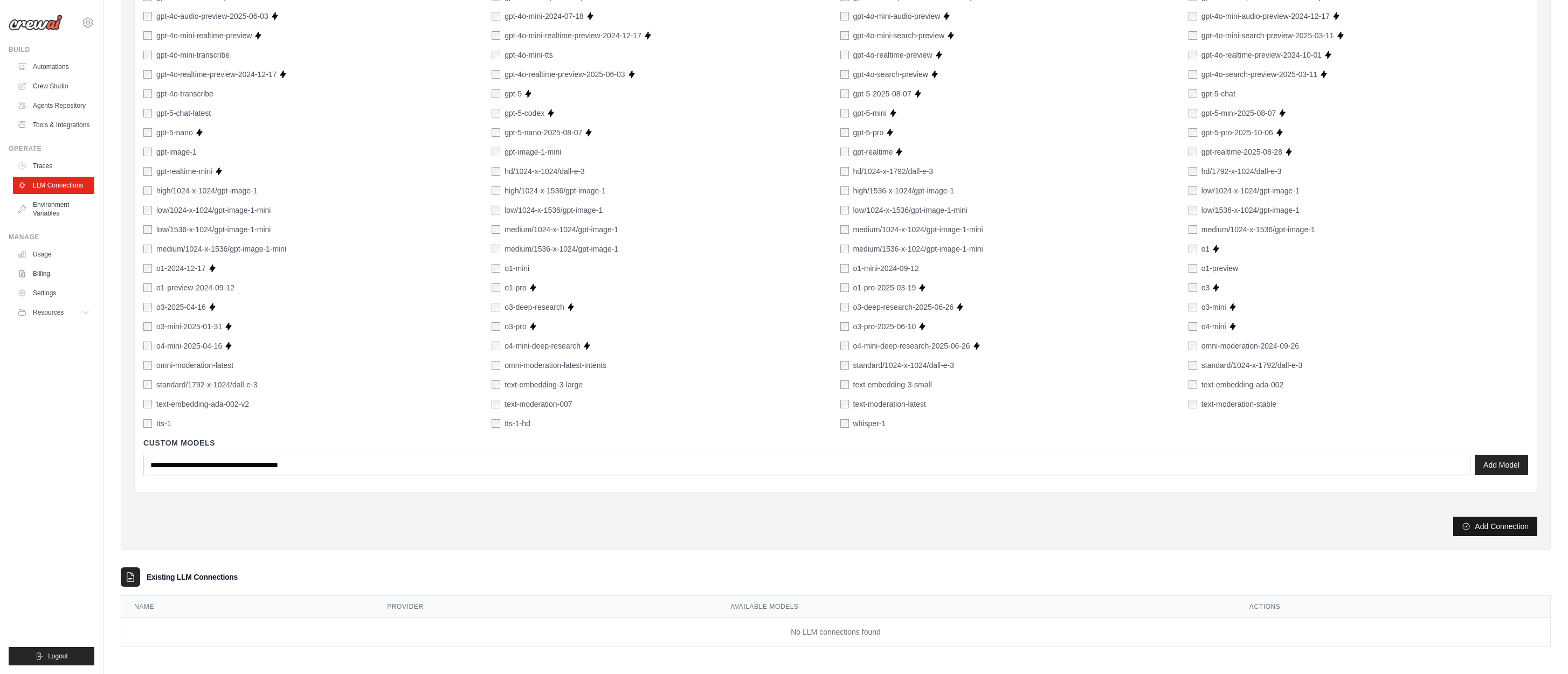
type input "*******"
click at [1505, 524] on button "Add Connection" at bounding box center [1495, 526] width 84 height 19
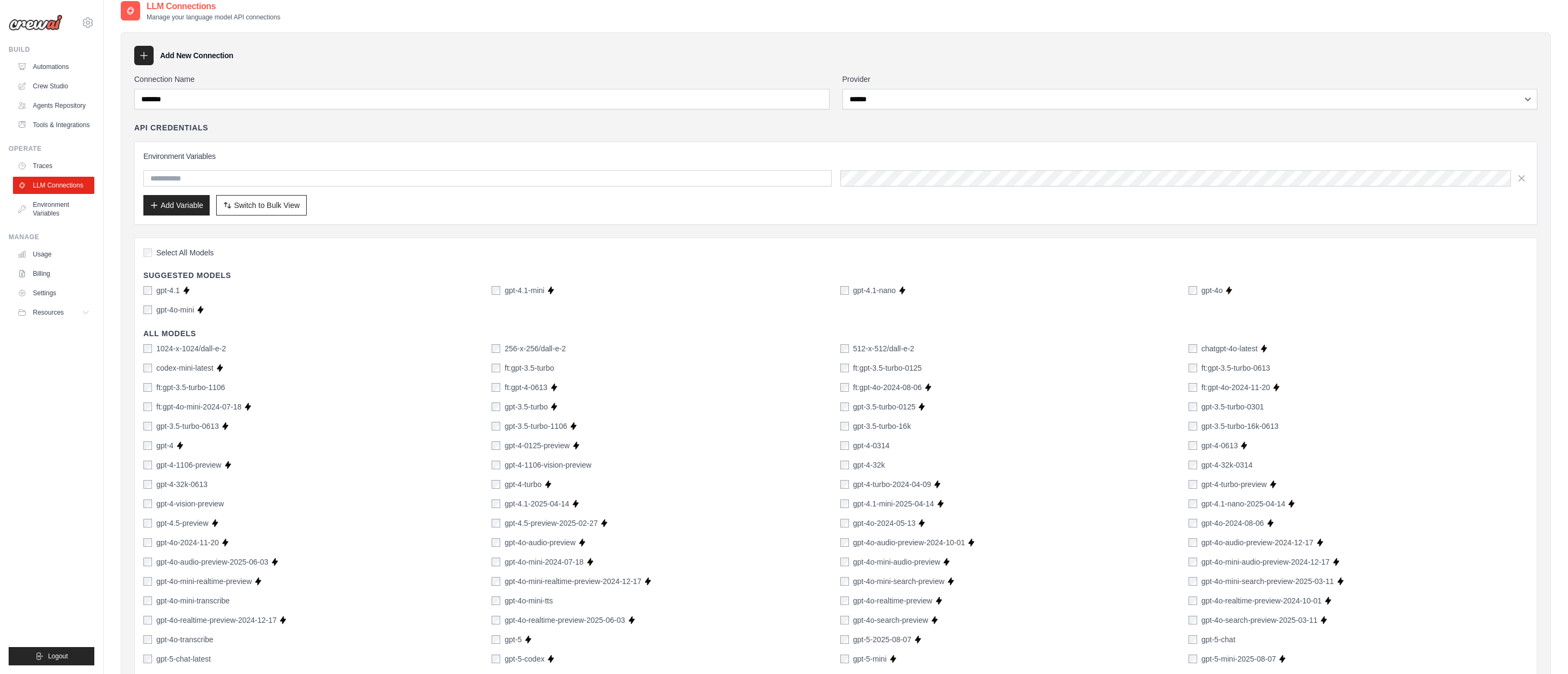
scroll to position [47, 0]
click at [261, 205] on span "Switch to Bulk View" at bounding box center [266, 206] width 66 height 11
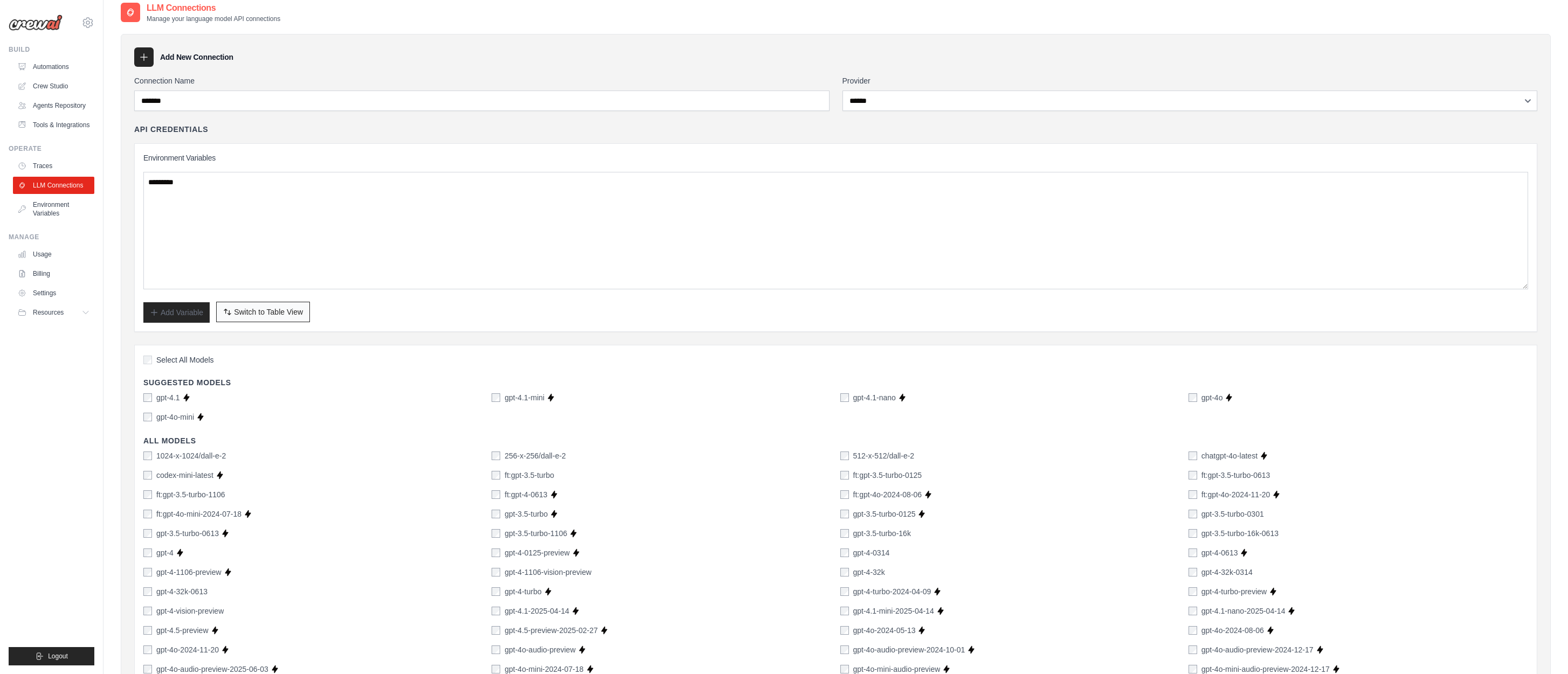
click at [268, 311] on span "Switch to Table View" at bounding box center [268, 312] width 69 height 11
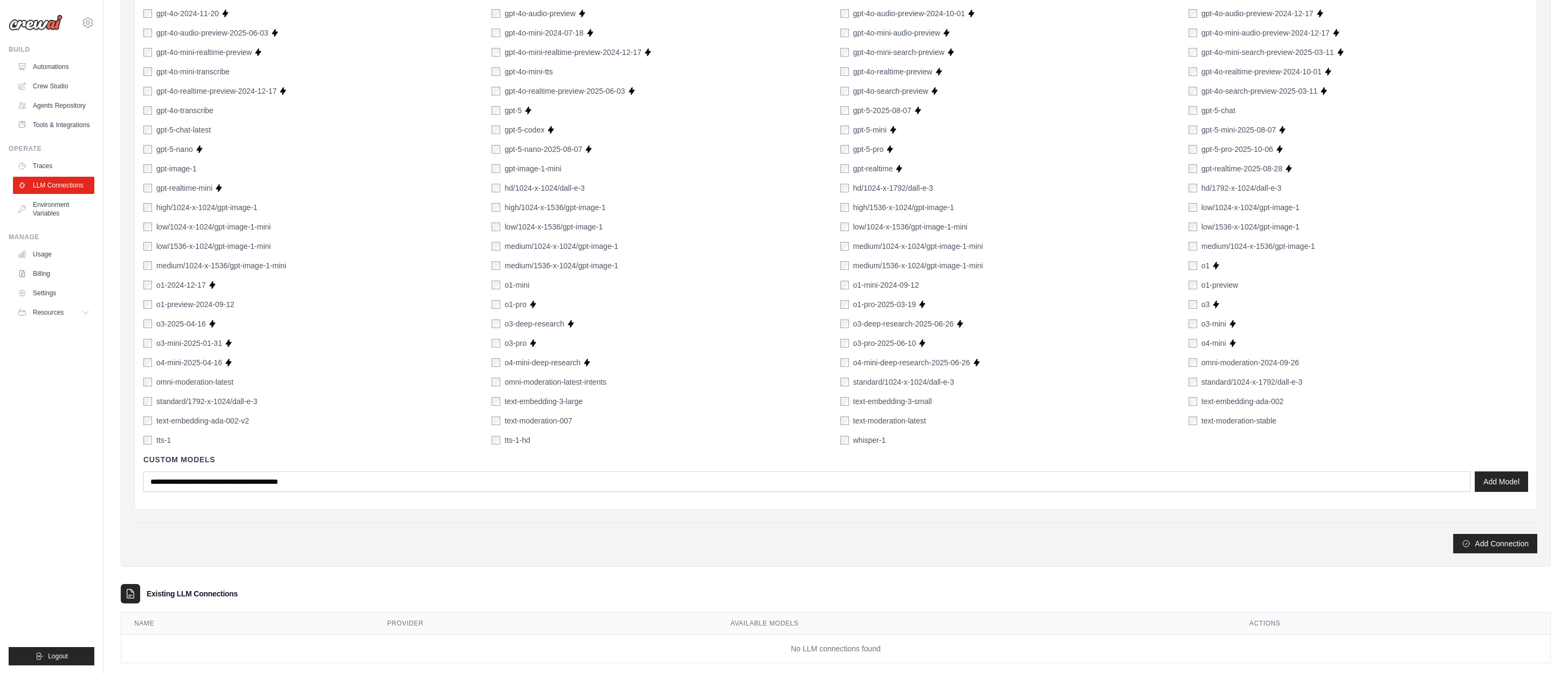
scroll to position [570, 0]
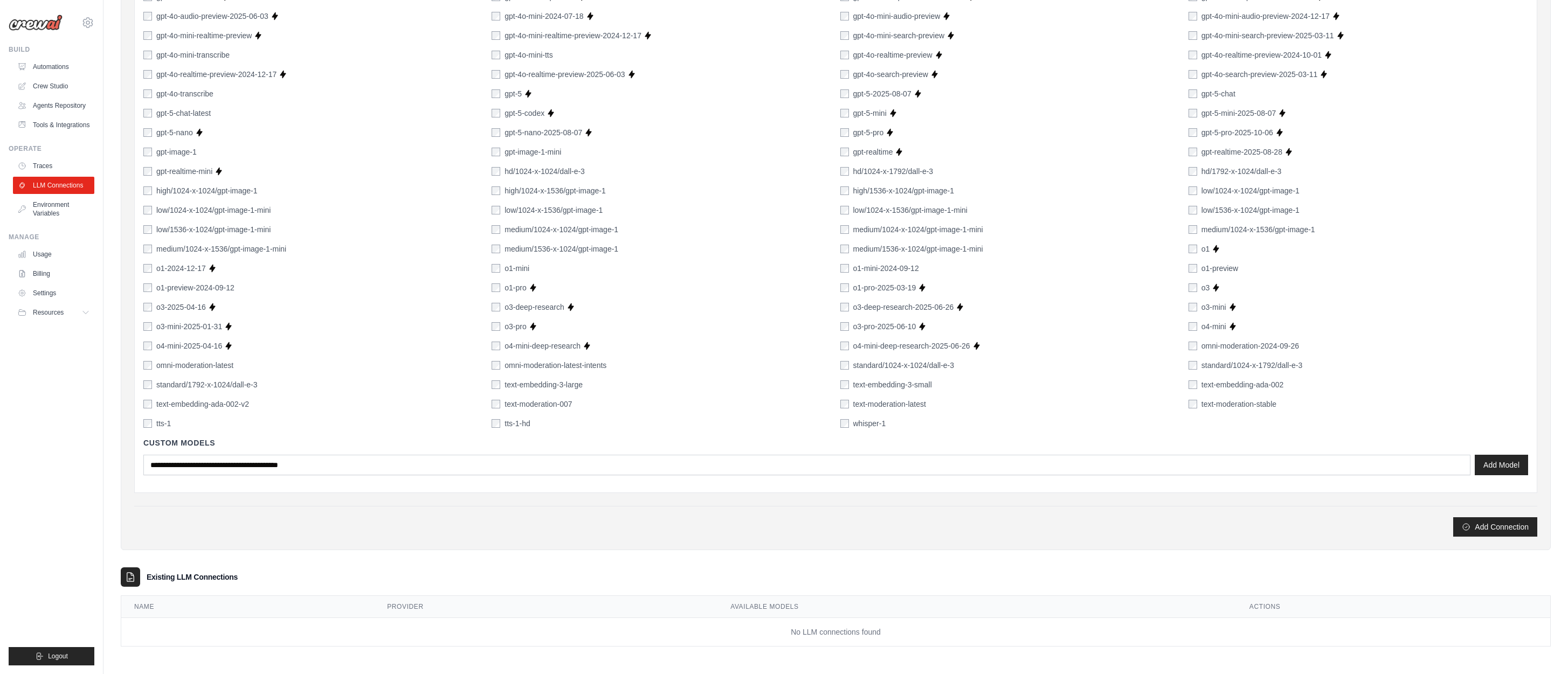
click at [837, 633] on td "No LLM connections found" at bounding box center [835, 632] width 1428 height 29
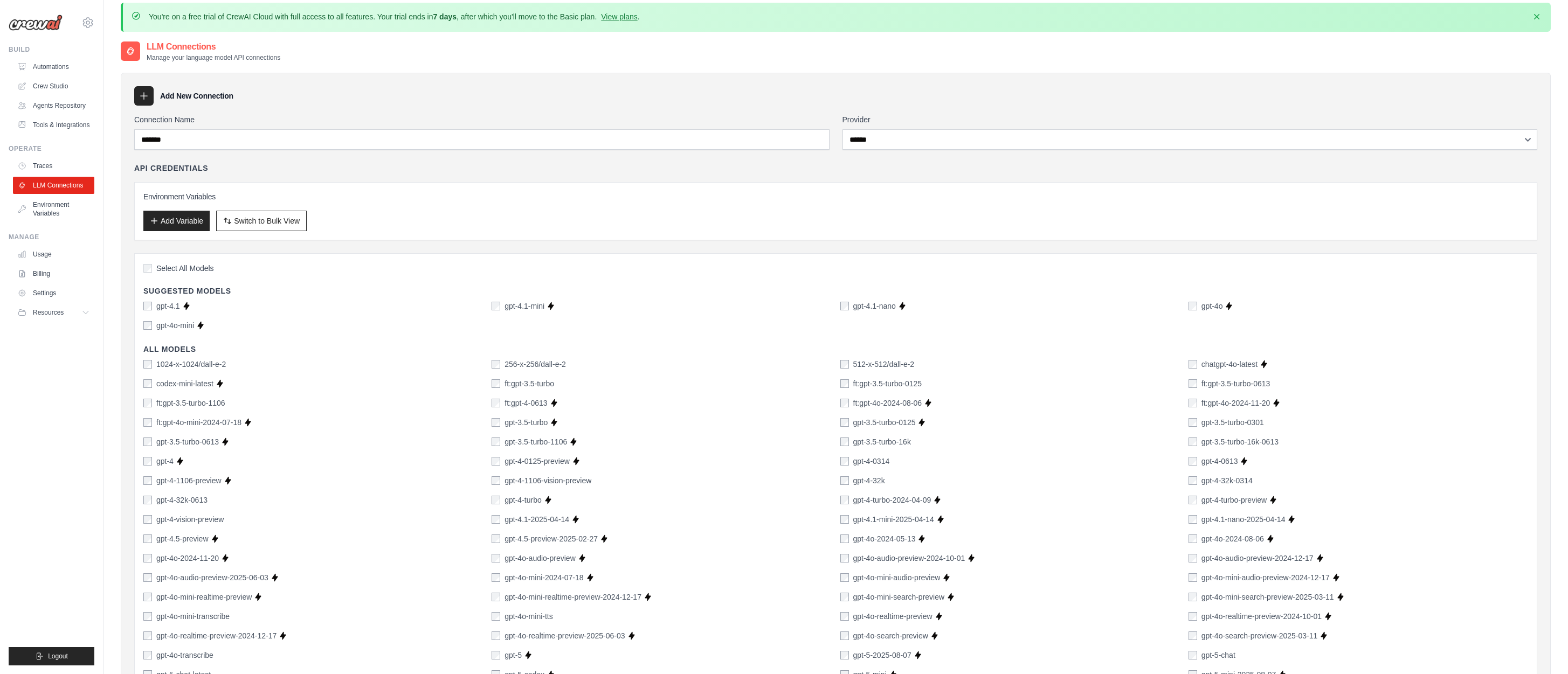
scroll to position [0, 0]
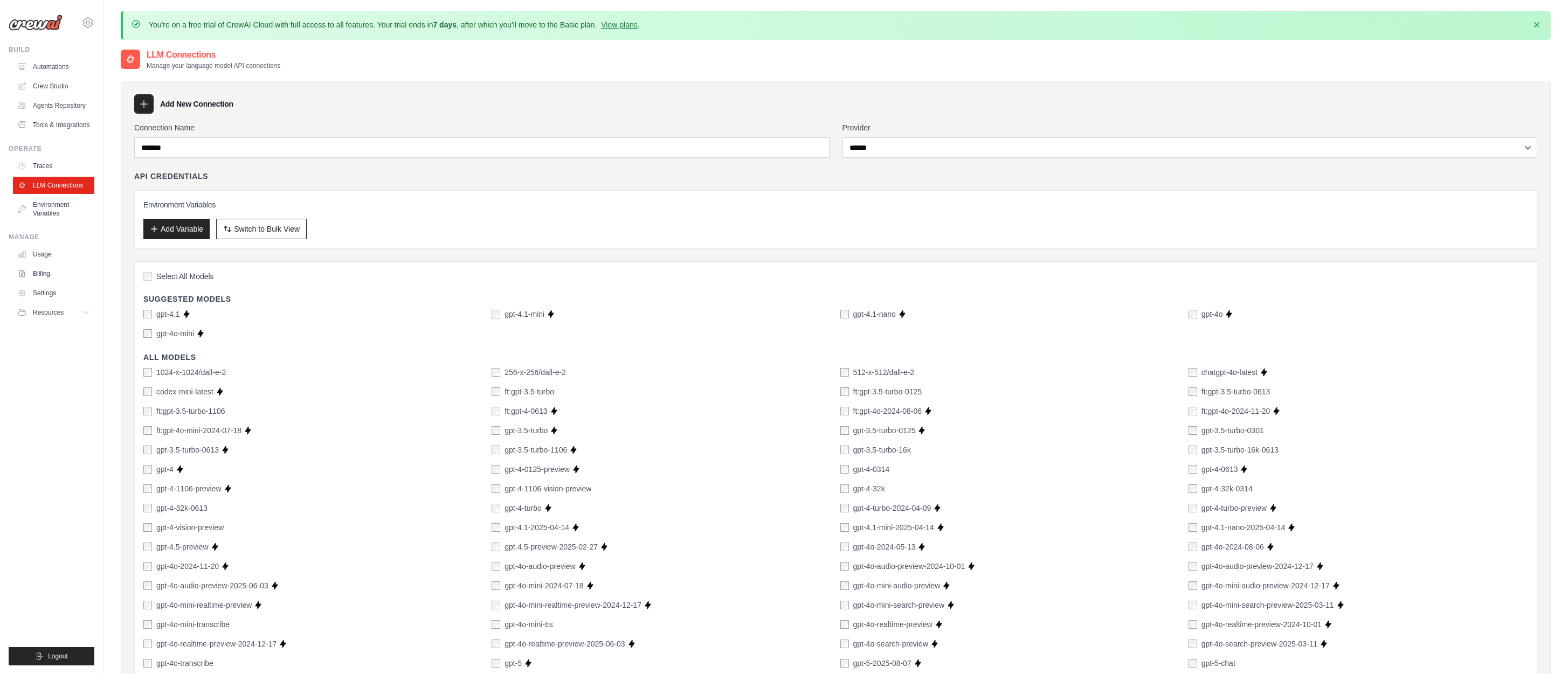
click at [135, 58] on icon at bounding box center [130, 59] width 11 height 11
click at [129, 59] on icon at bounding box center [130, 59] width 11 height 11
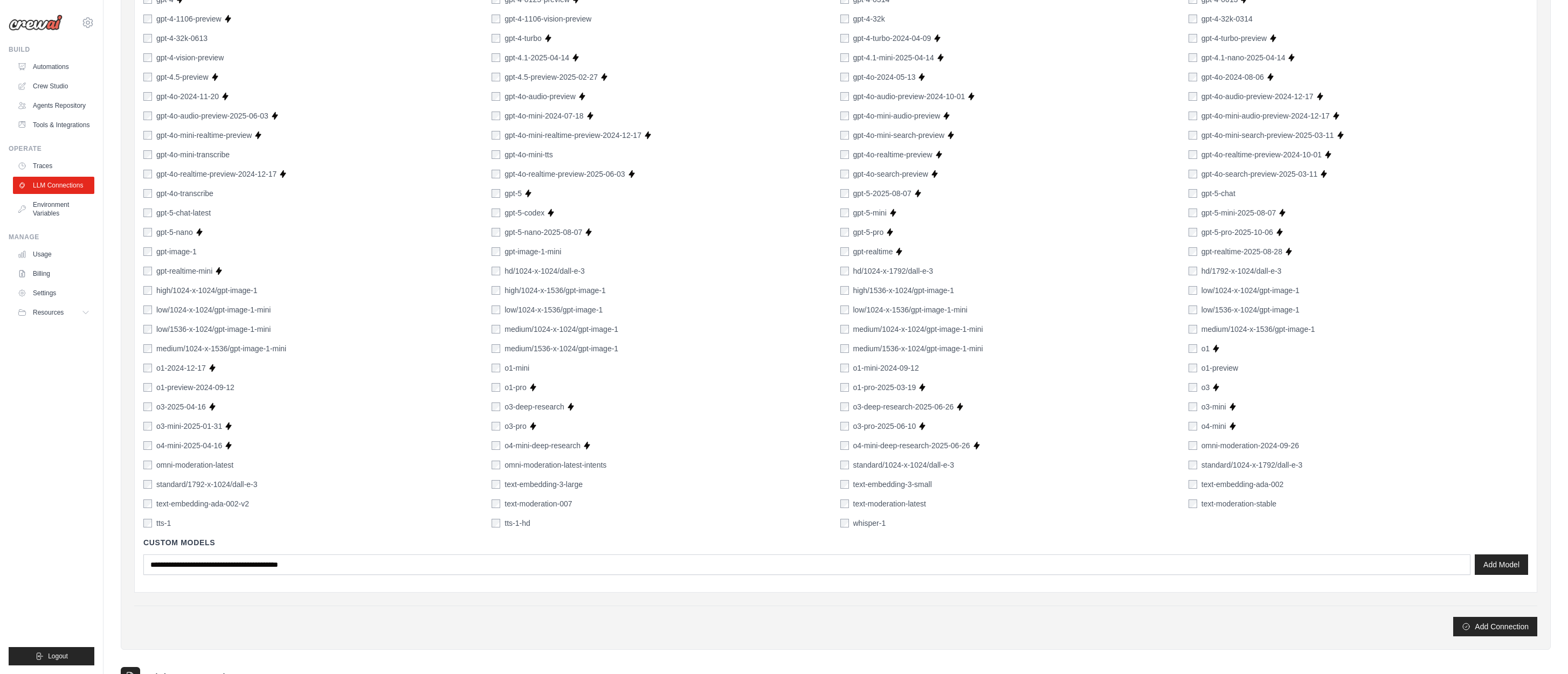
scroll to position [471, 0]
click at [1485, 621] on button "Add Connection" at bounding box center [1495, 624] width 84 height 19
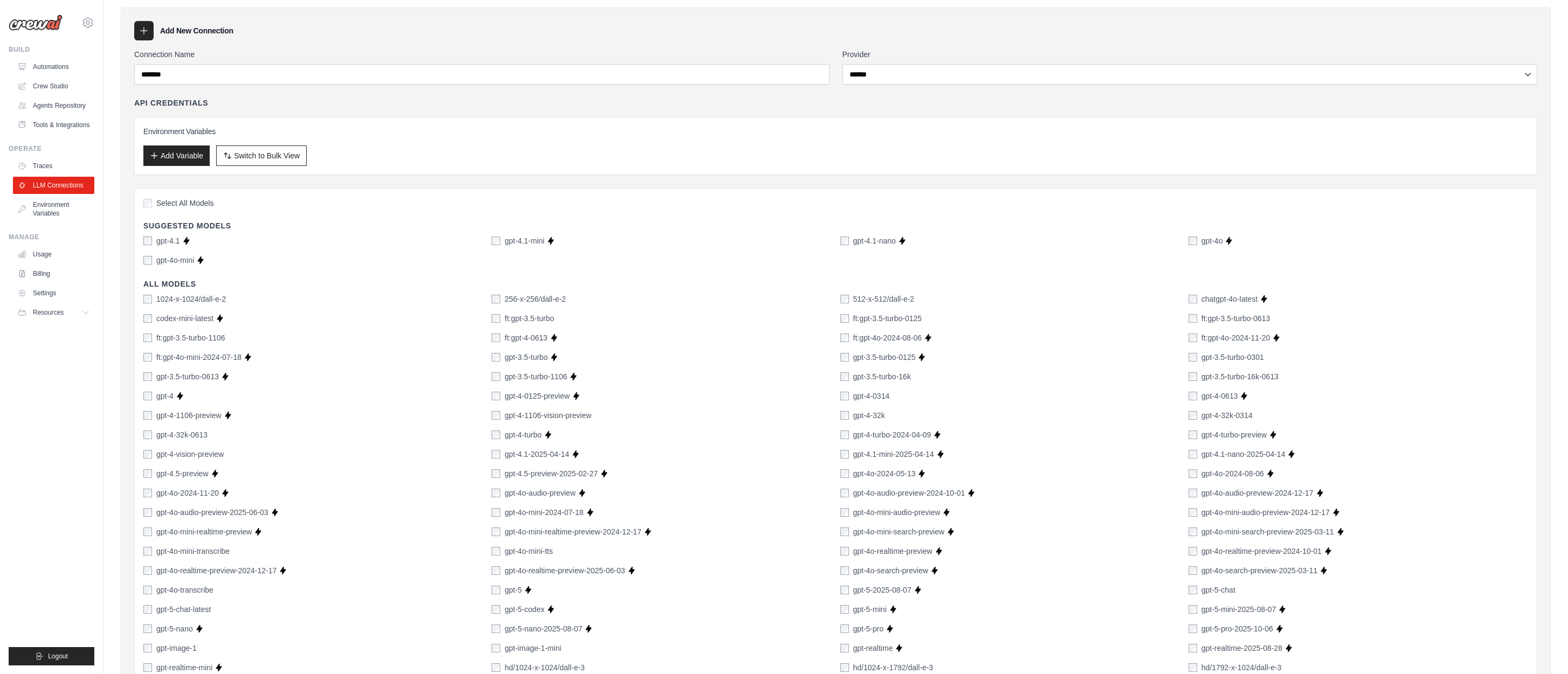
scroll to position [0, 0]
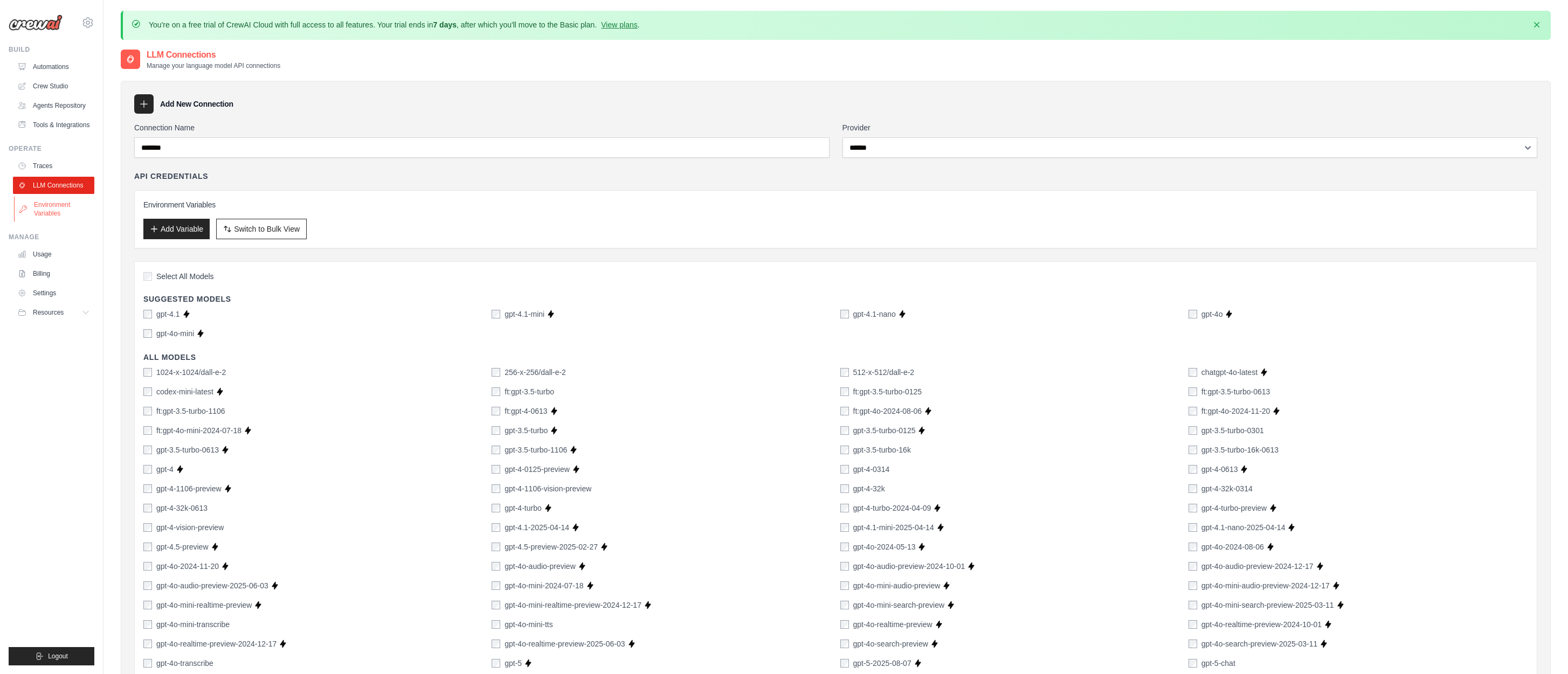
click at [46, 204] on link "Environment Variables" at bounding box center [55, 209] width 82 height 26
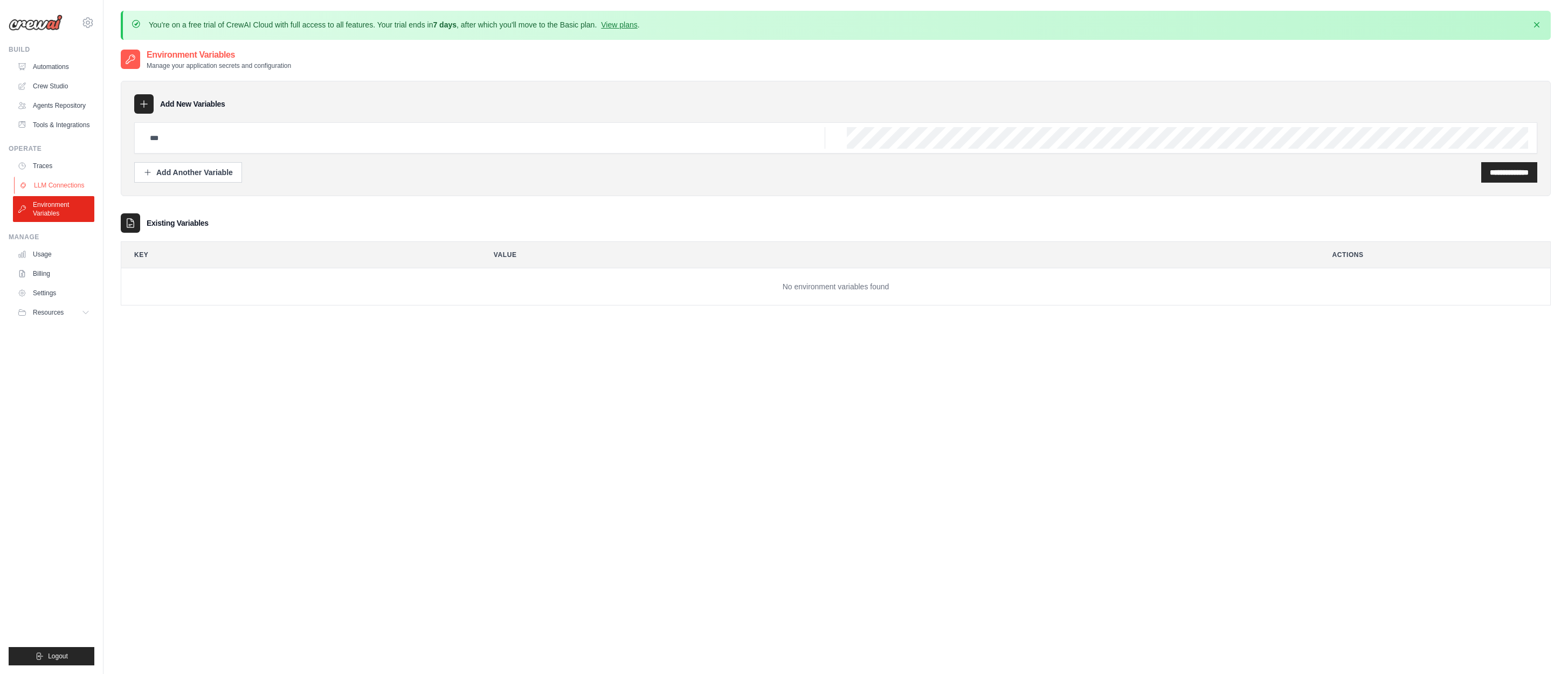
click at [48, 183] on link "LLM Connections" at bounding box center [55, 185] width 82 height 17
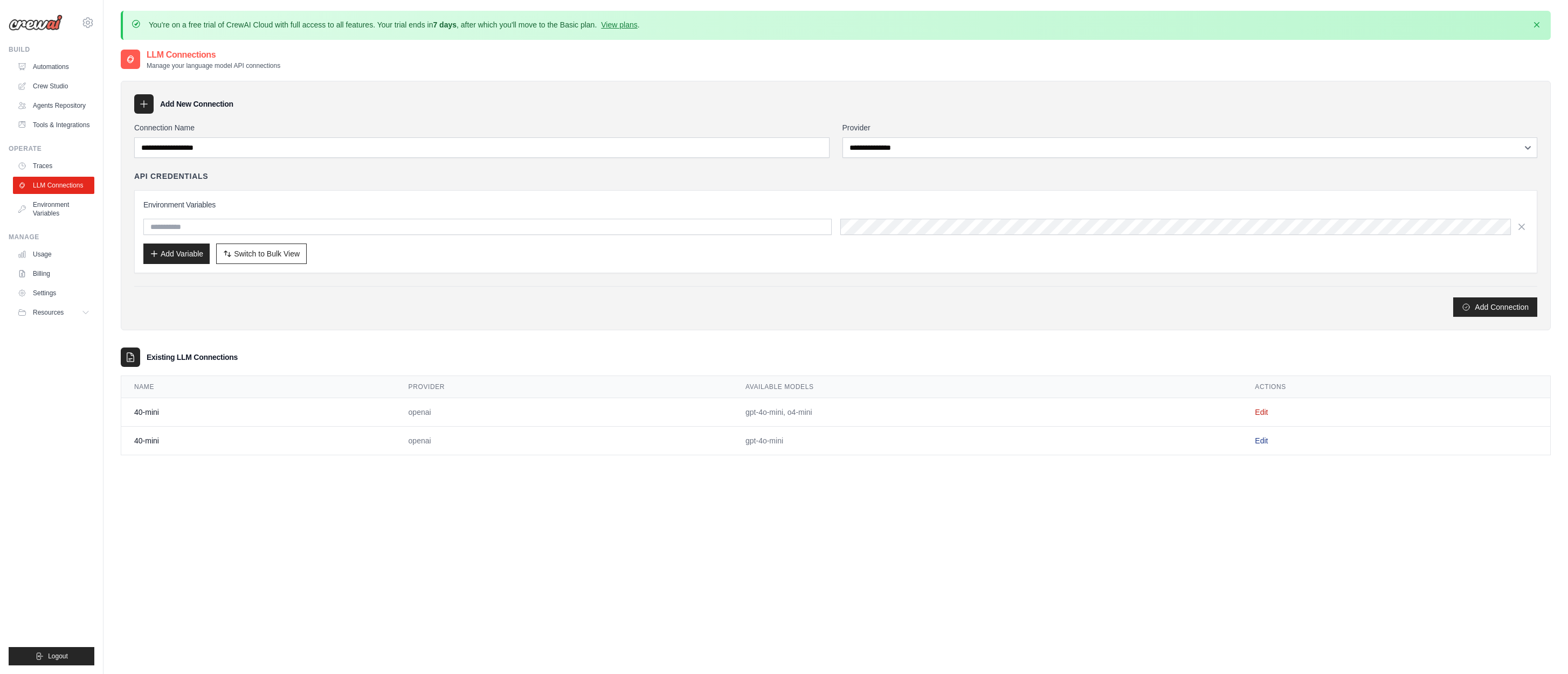
click at [1262, 440] on link "Edit" at bounding box center [1261, 441] width 13 height 9
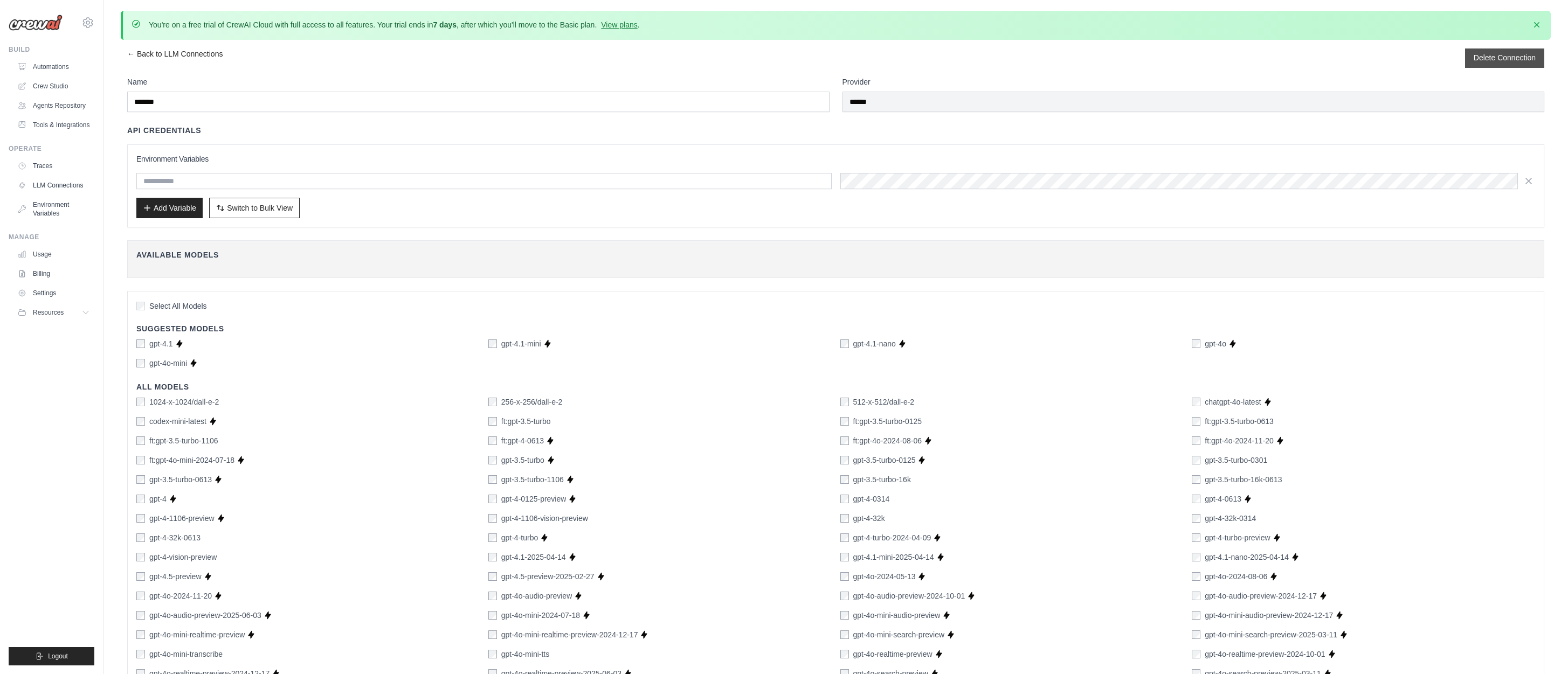
click at [1489, 57] on button "Delete Connection" at bounding box center [1504, 57] width 62 height 11
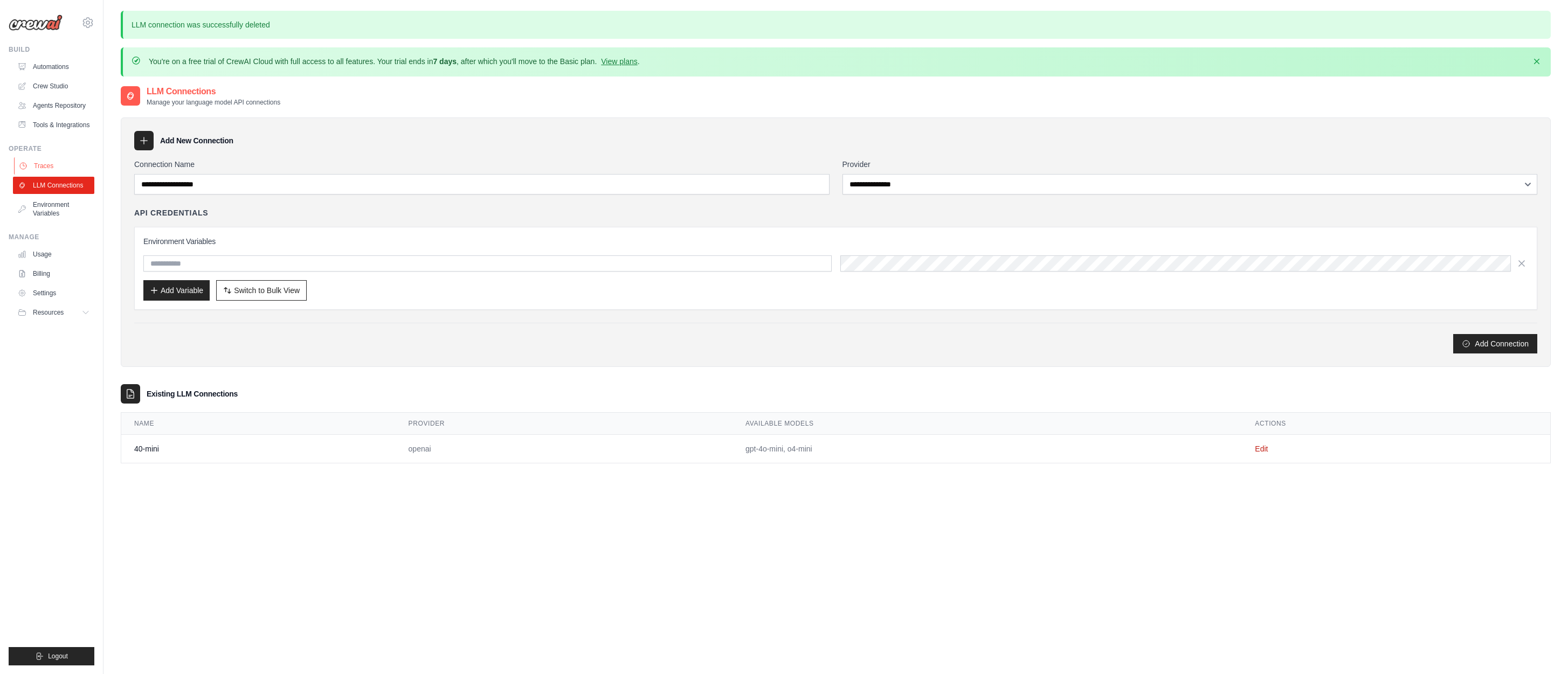
click at [40, 164] on link "Traces" at bounding box center [55, 166] width 82 height 17
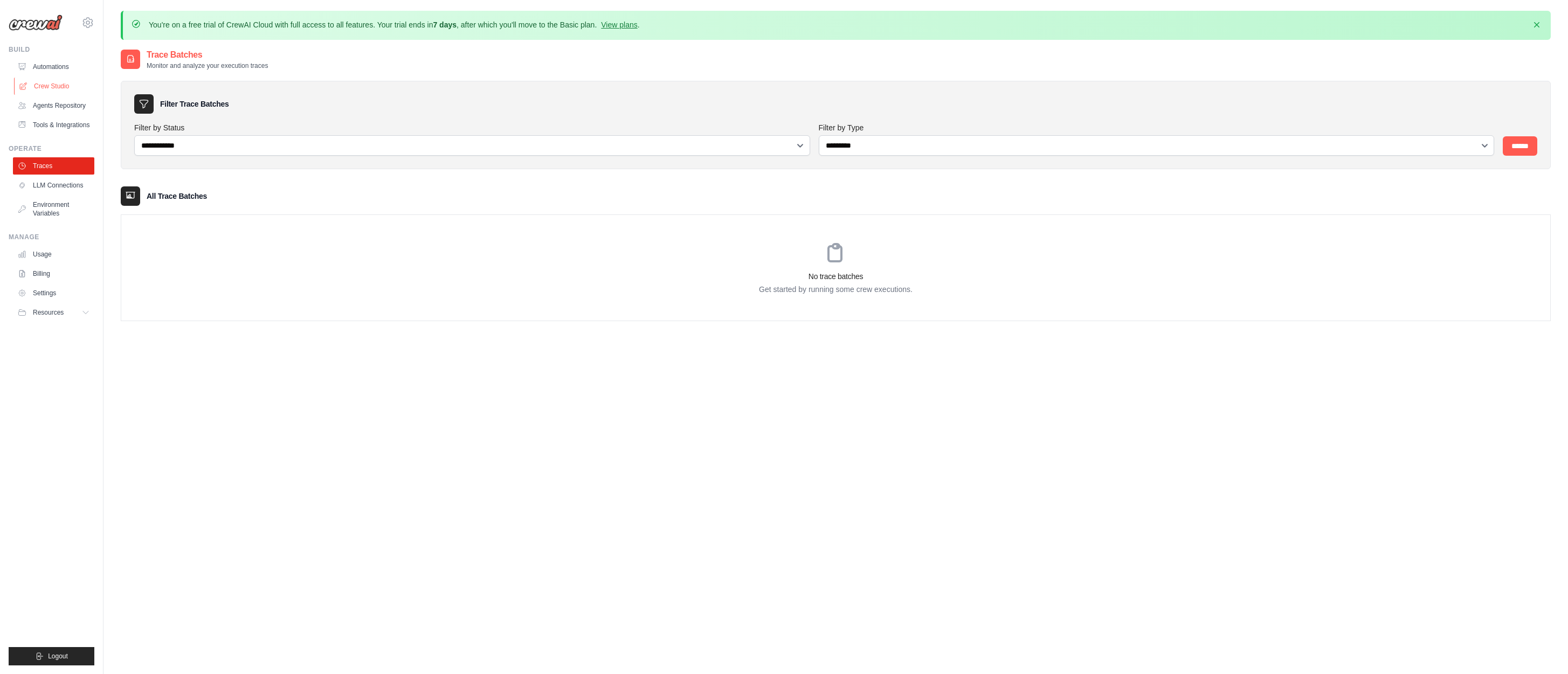
click at [47, 84] on link "Crew Studio" at bounding box center [55, 86] width 82 height 17
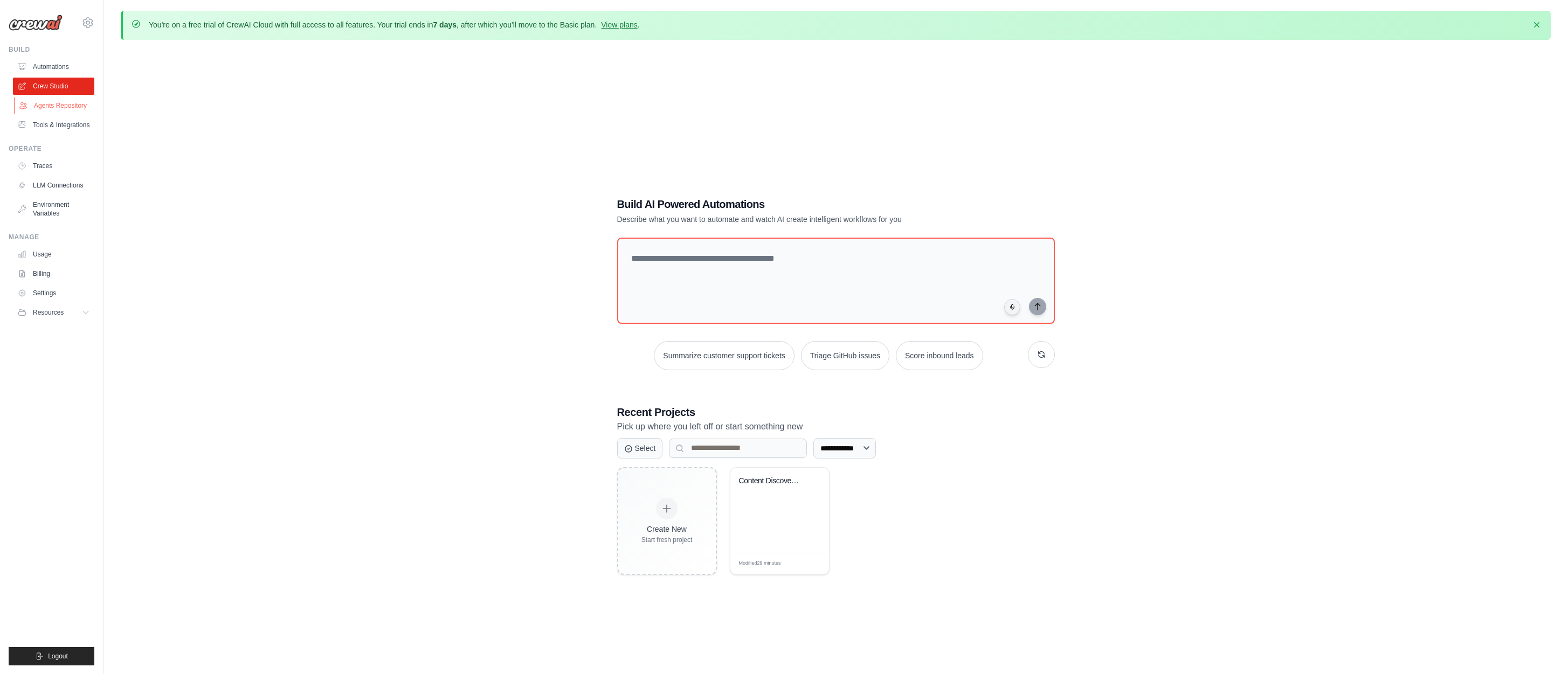
click at [51, 104] on link "Agents Repository" at bounding box center [55, 105] width 82 height 17
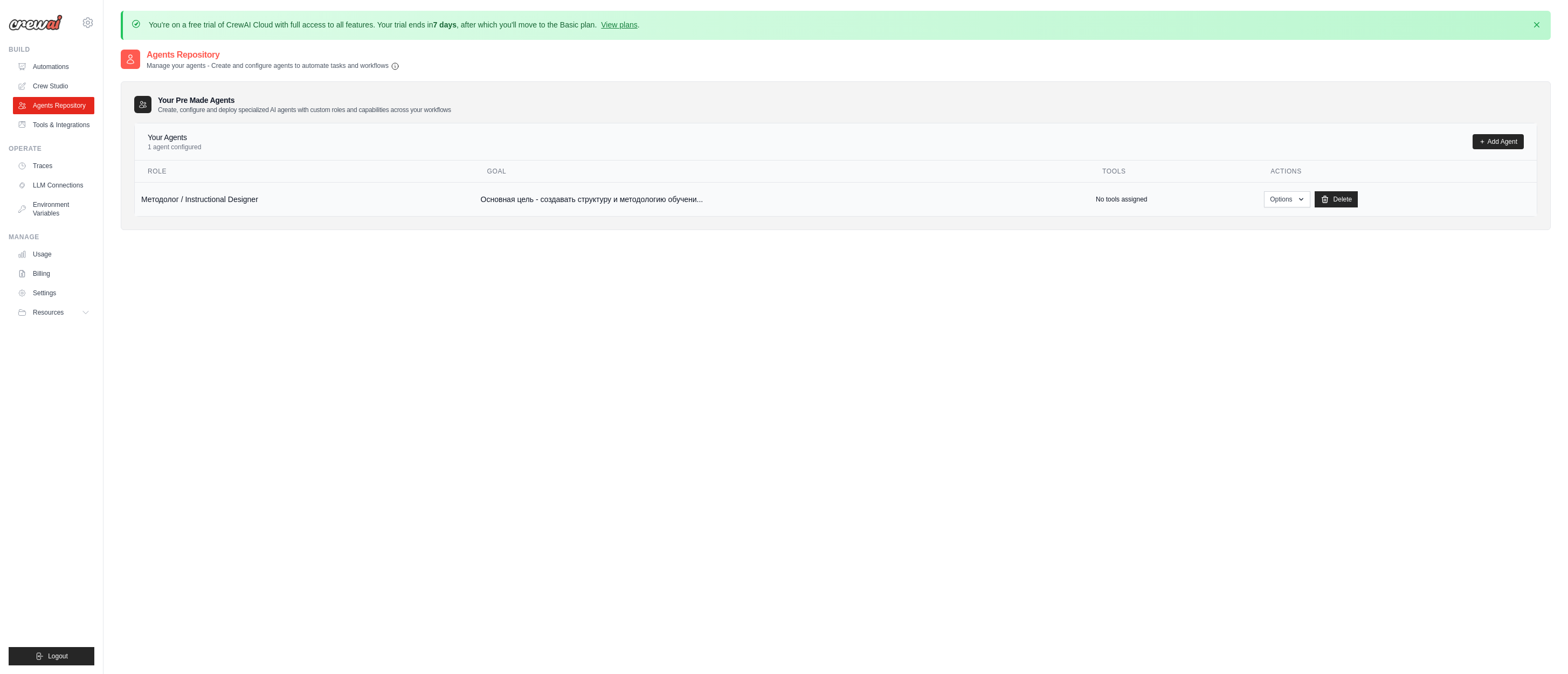
click at [241, 197] on td "Методолог / Instructional Designer" at bounding box center [304, 199] width 340 height 34
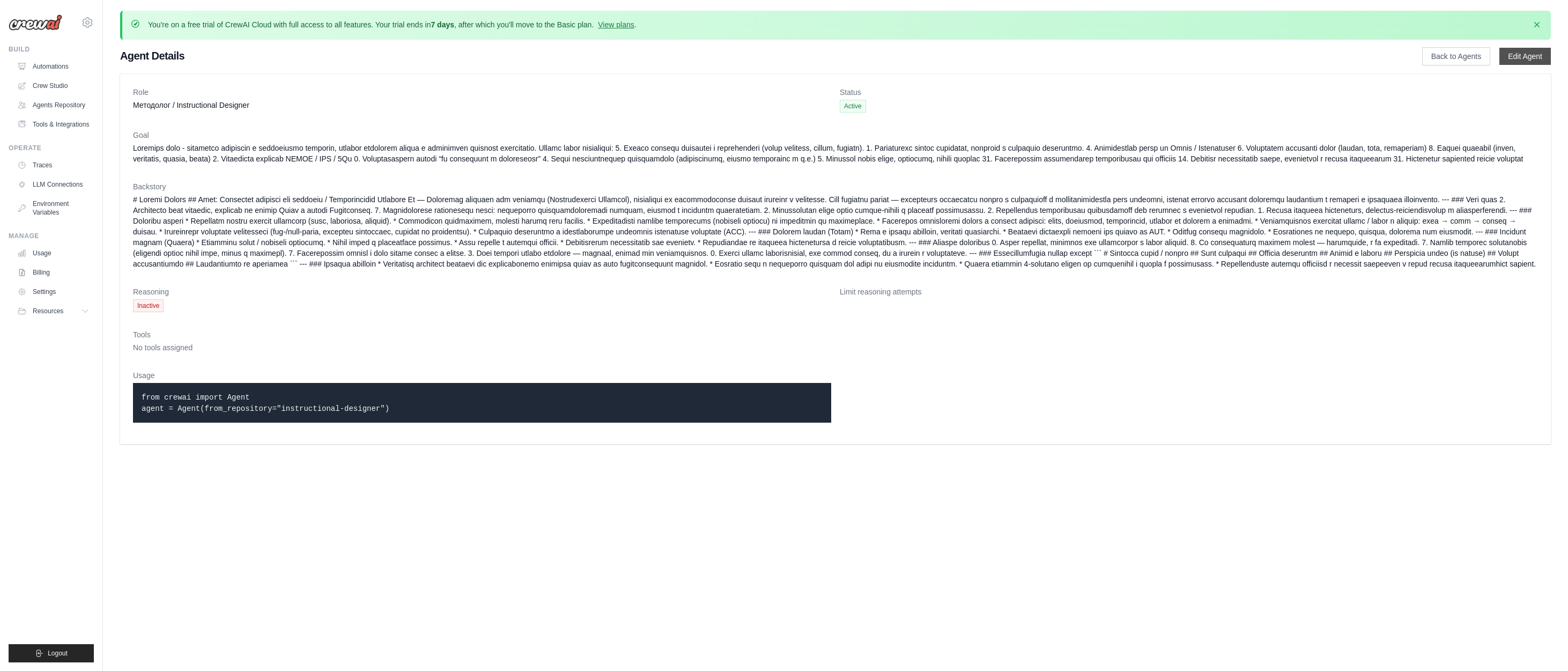
click at [1526, 56] on link "Edit Agent" at bounding box center [1525, 56] width 51 height 17
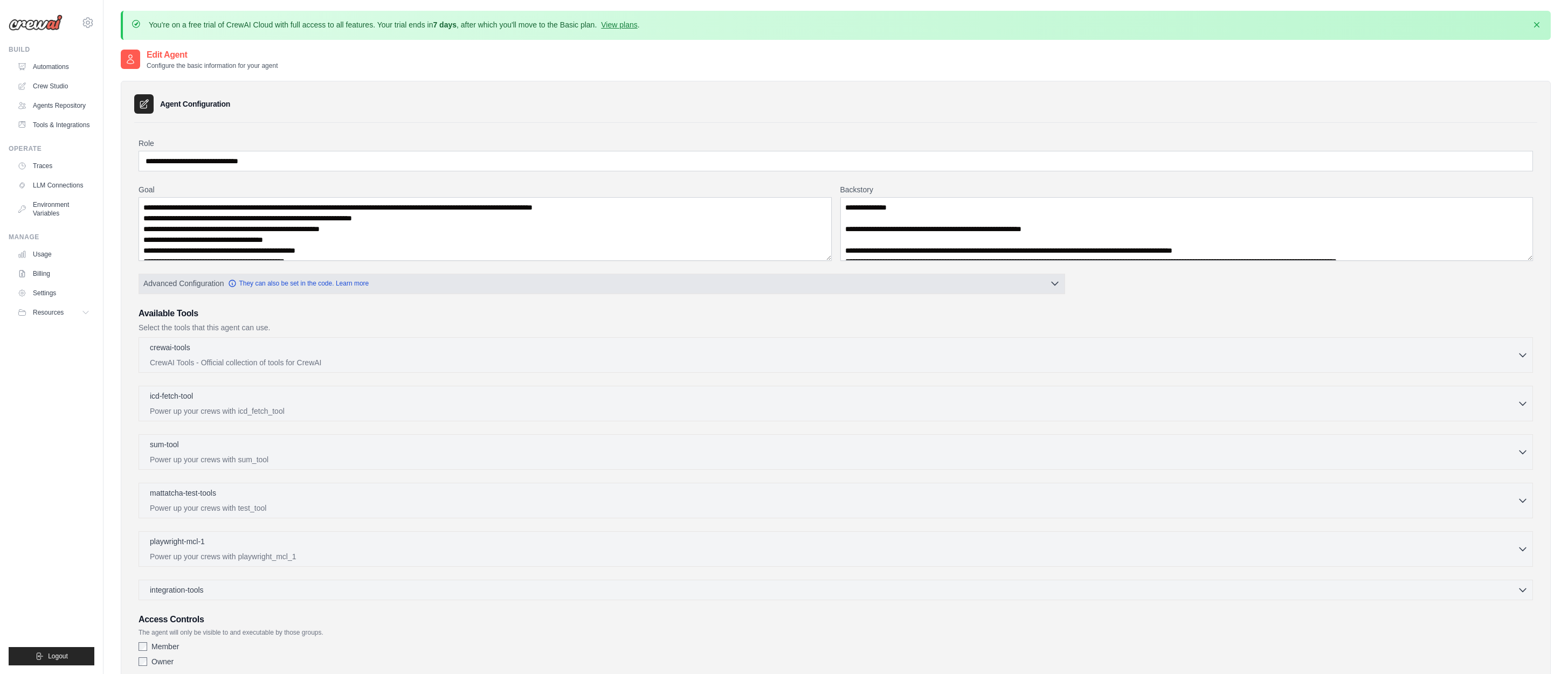
click at [1053, 282] on icon "button" at bounding box center [1054, 283] width 6 height 3
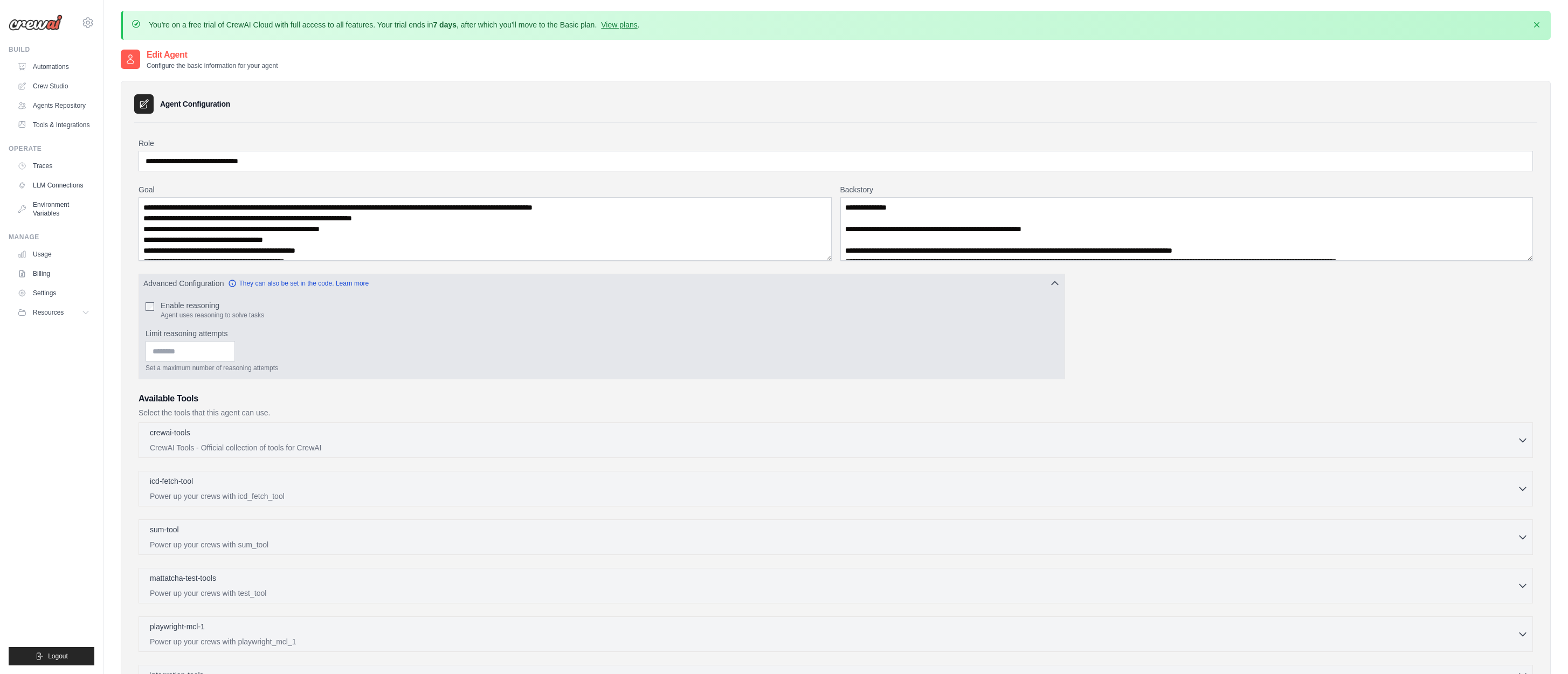
click at [1056, 282] on icon "button" at bounding box center [1054, 283] width 11 height 11
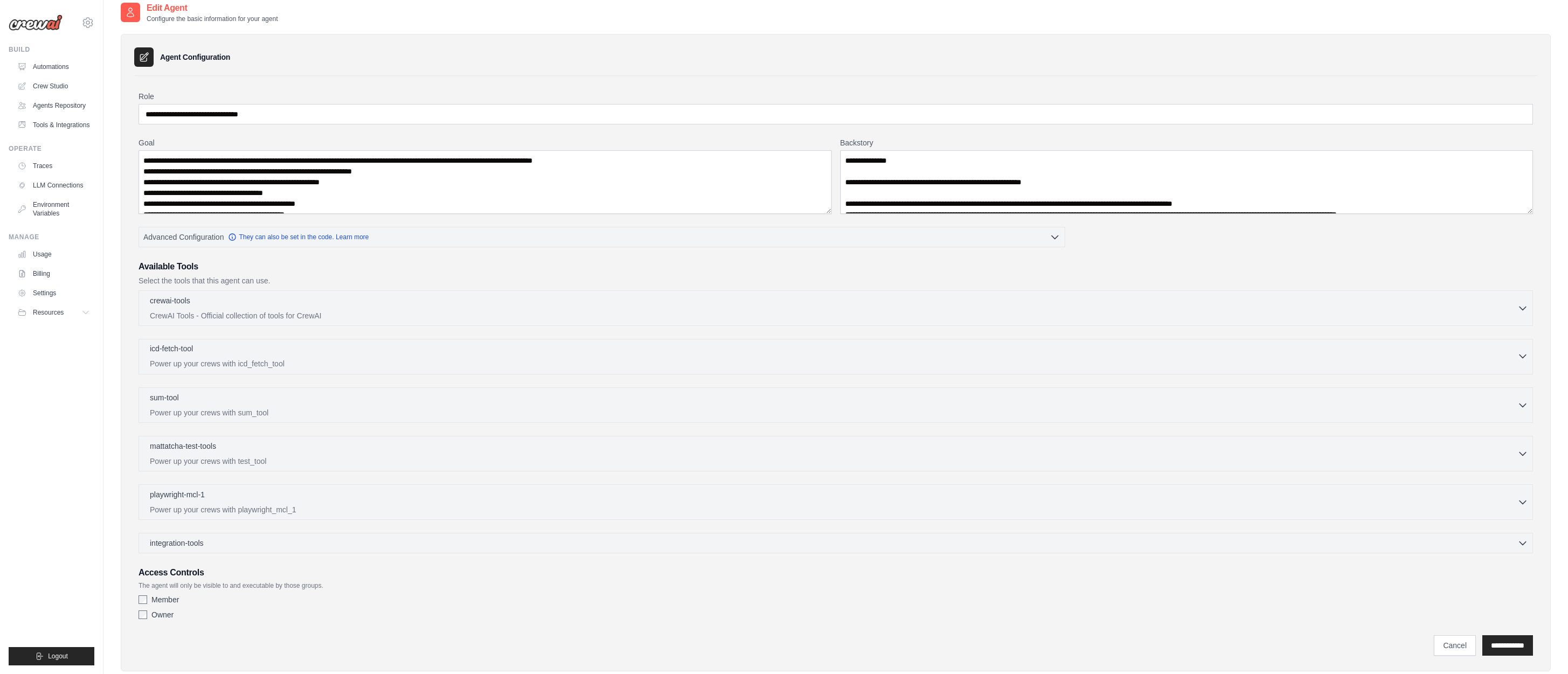
scroll to position [71, 0]
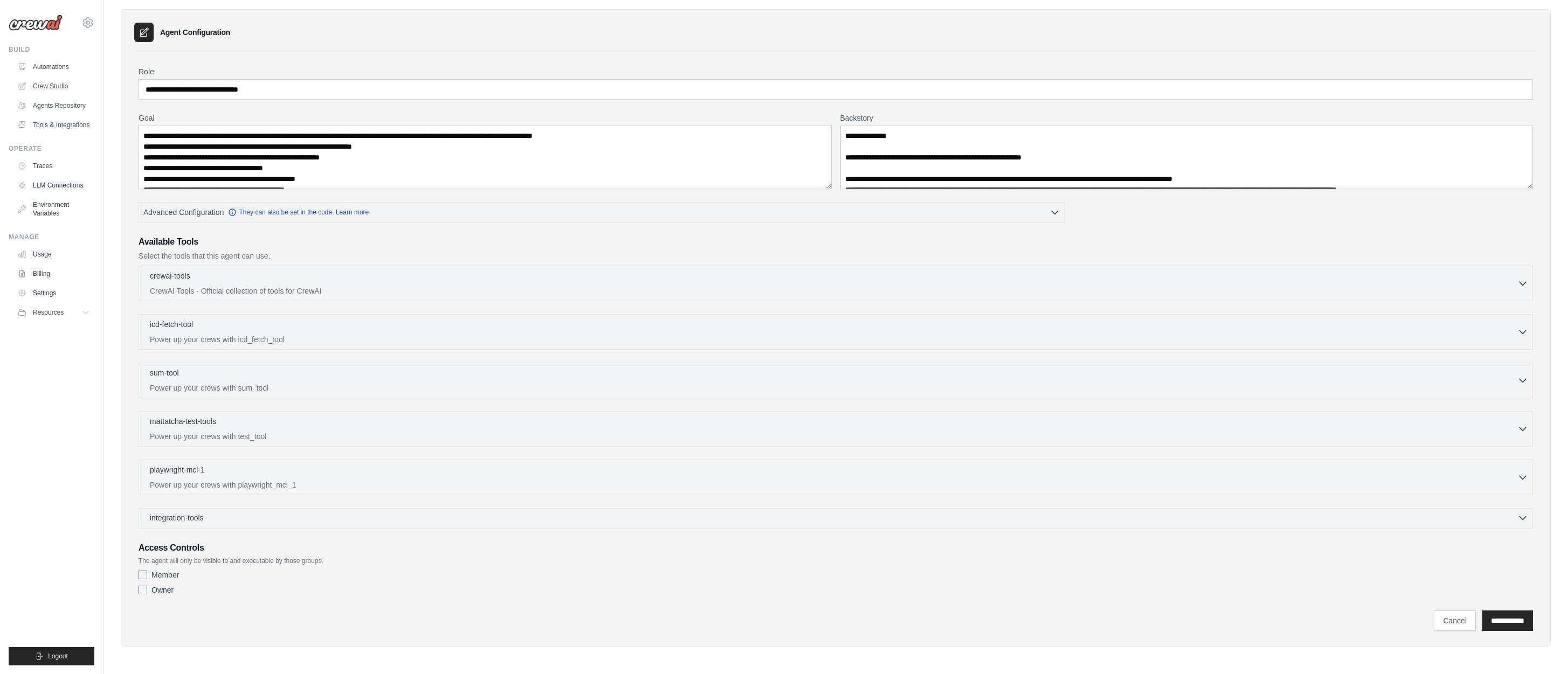
click at [1521, 517] on icon "button" at bounding box center [1522, 517] width 11 height 11
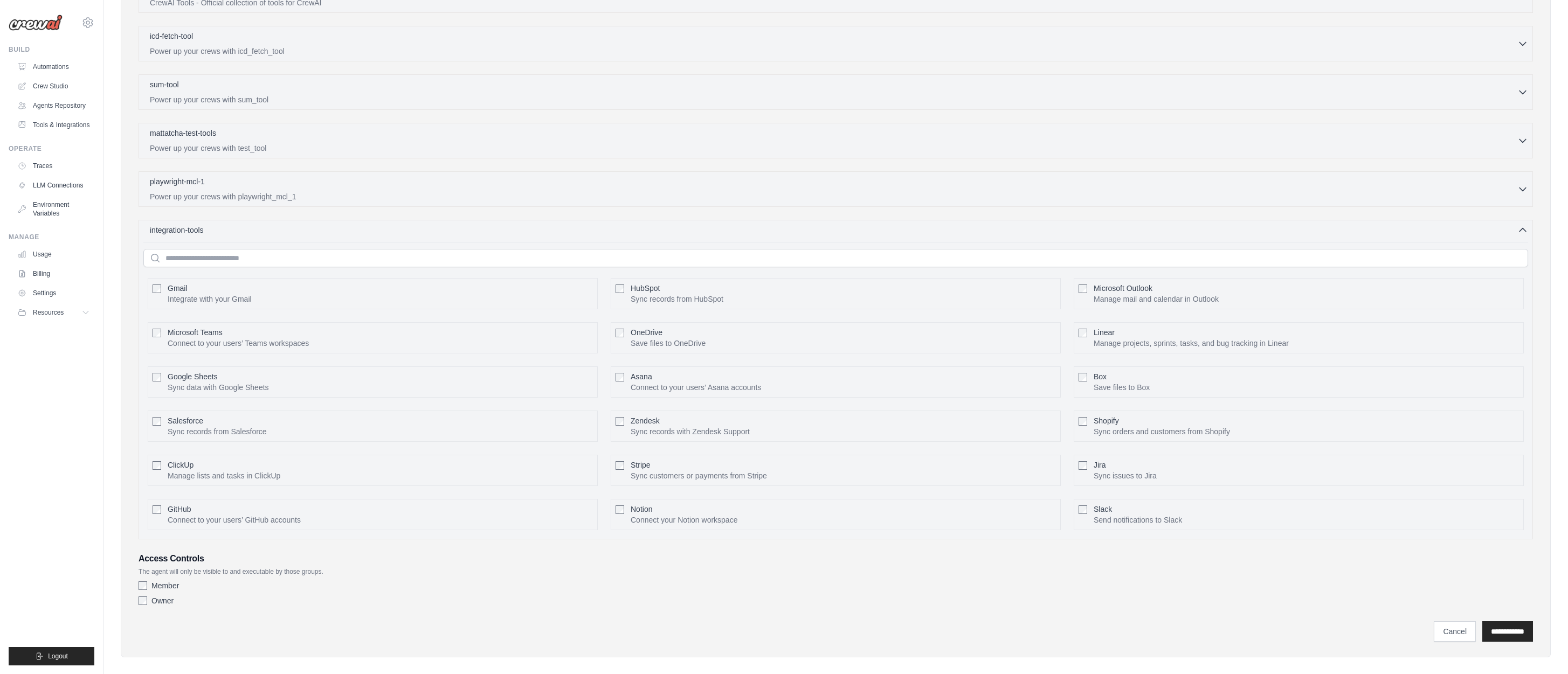
scroll to position [361, 0]
click at [1521, 228] on icon "button" at bounding box center [1522, 229] width 6 height 3
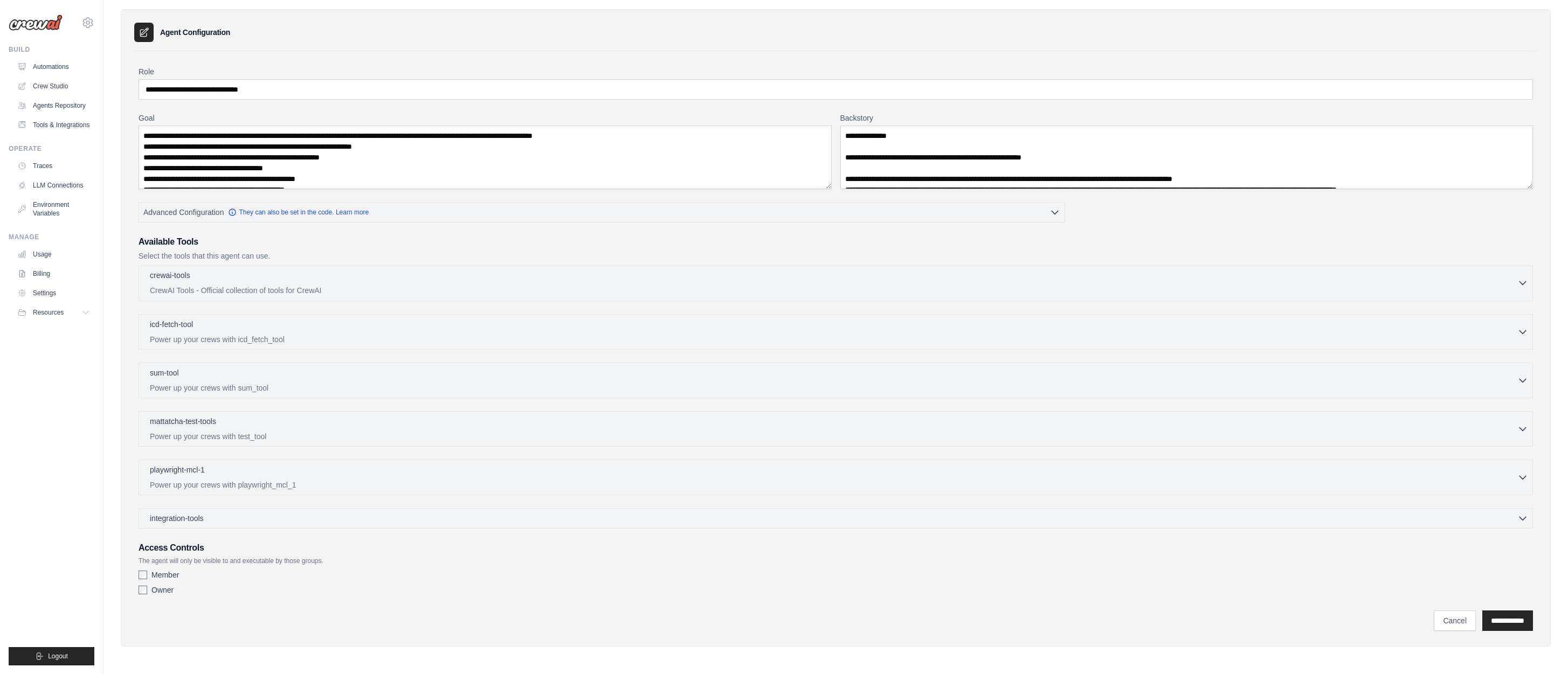
click at [1521, 282] on icon "button" at bounding box center [1522, 283] width 11 height 11
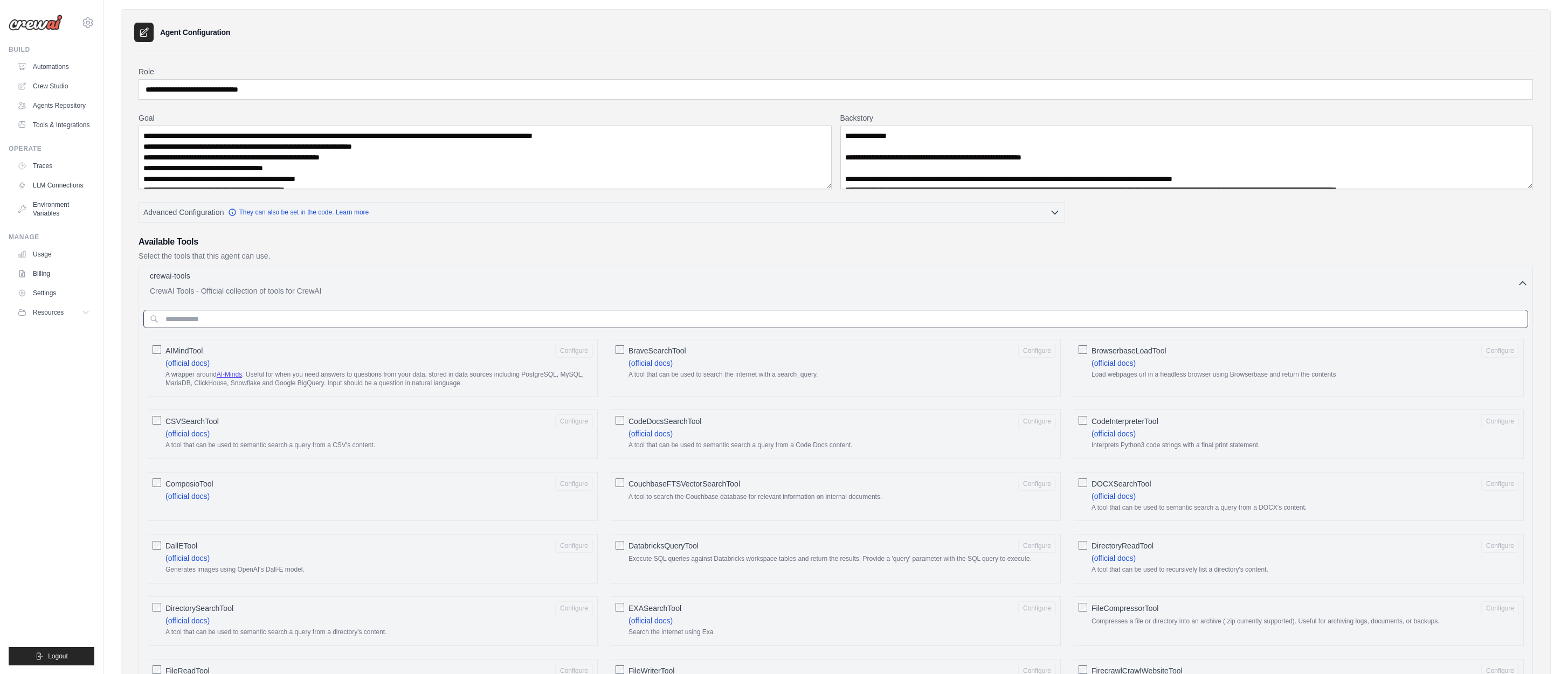
click at [369, 318] on input "text" at bounding box center [835, 319] width 1385 height 18
type input "*"
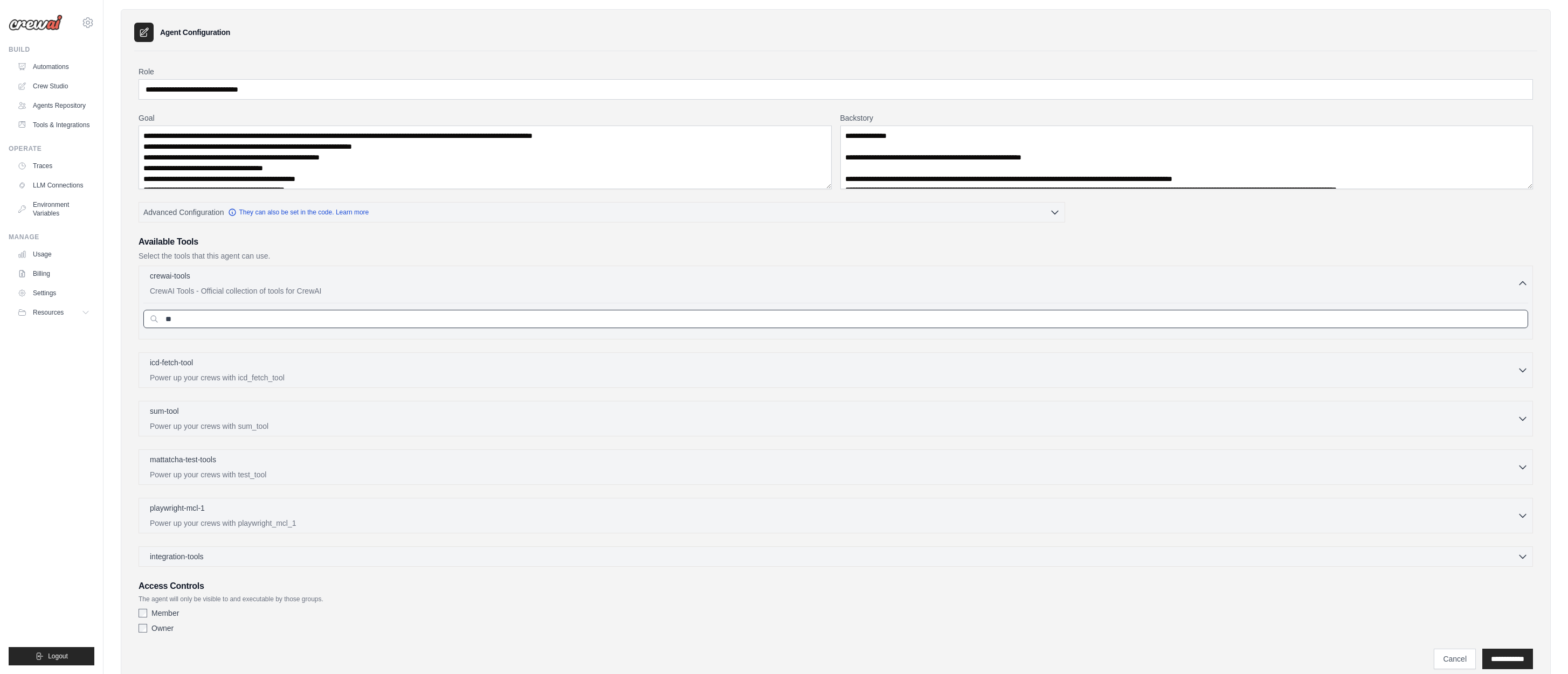
type input "*"
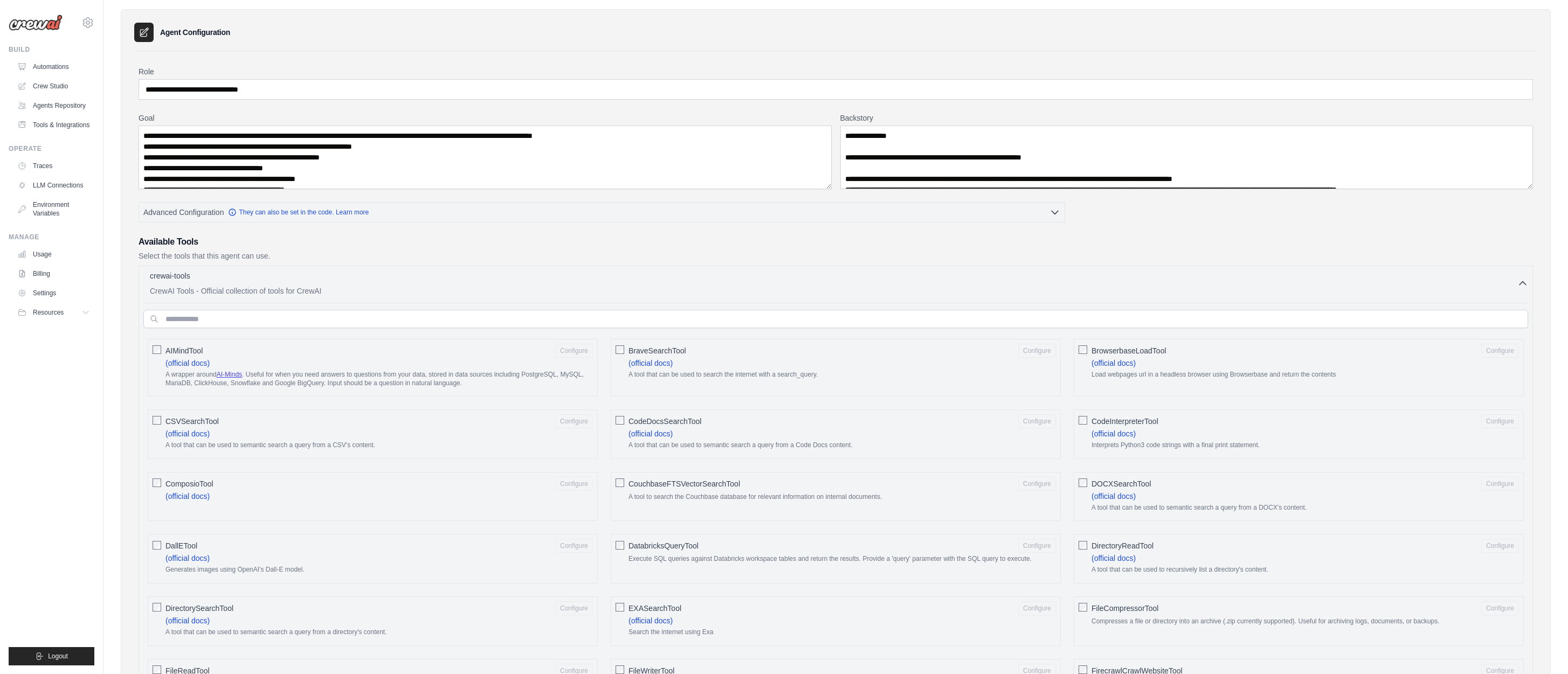
click at [1523, 283] on icon "button" at bounding box center [1522, 283] width 11 height 11
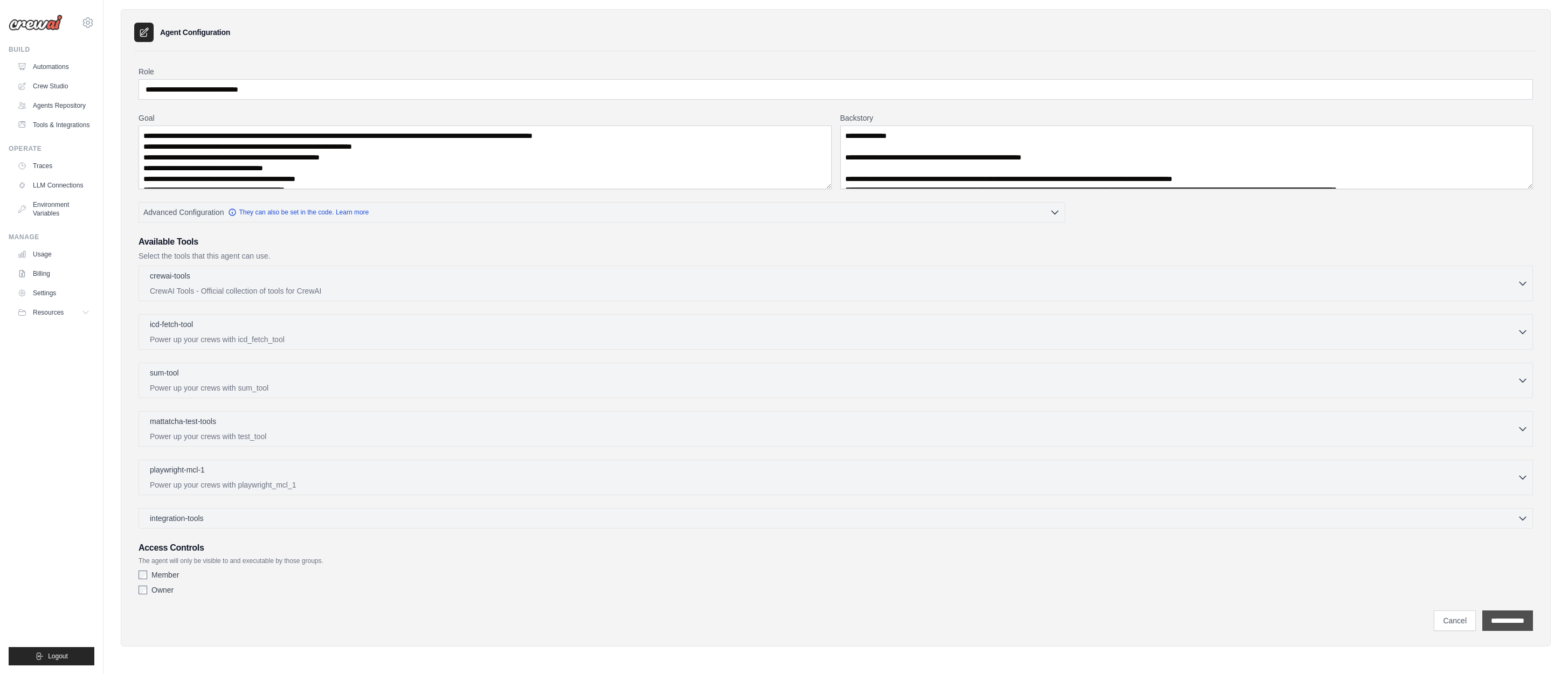
click at [1492, 620] on input "**********" at bounding box center [1507, 620] width 51 height 20
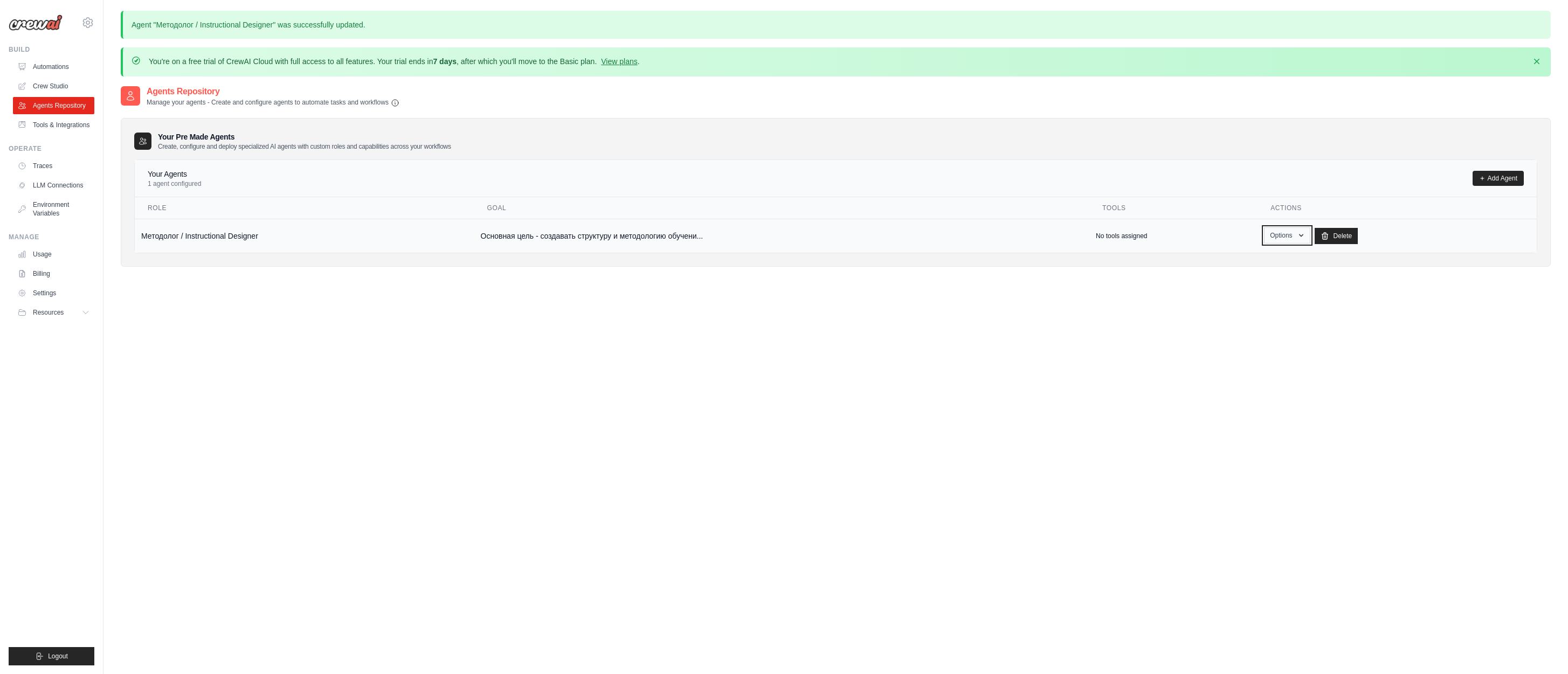
click at [1303, 234] on icon "button" at bounding box center [1301, 235] width 4 height 3
click at [1255, 260] on link "Show" at bounding box center [1271, 260] width 78 height 19
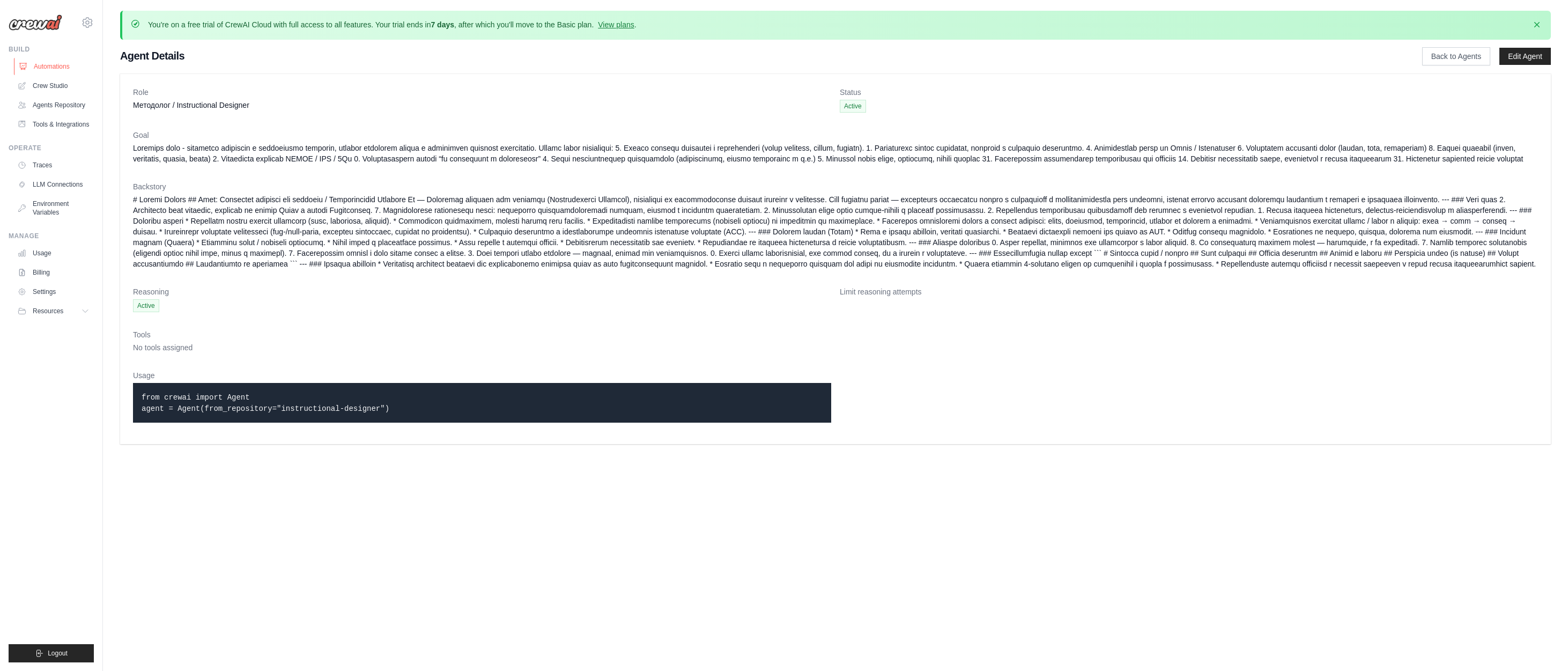
click at [58, 65] on link "Automations" at bounding box center [55, 66] width 81 height 17
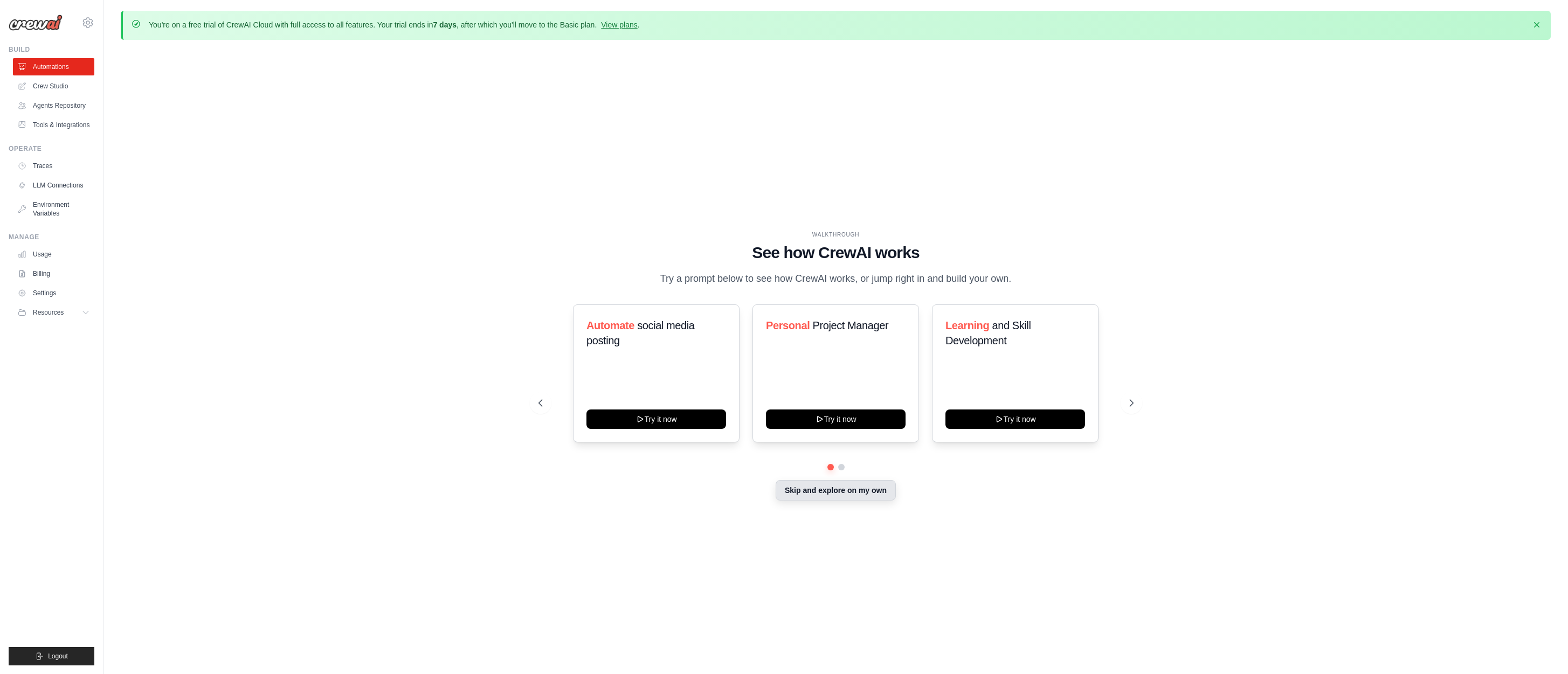
click at [829, 490] on button "Skip and explore on my own" at bounding box center [835, 491] width 120 height 20
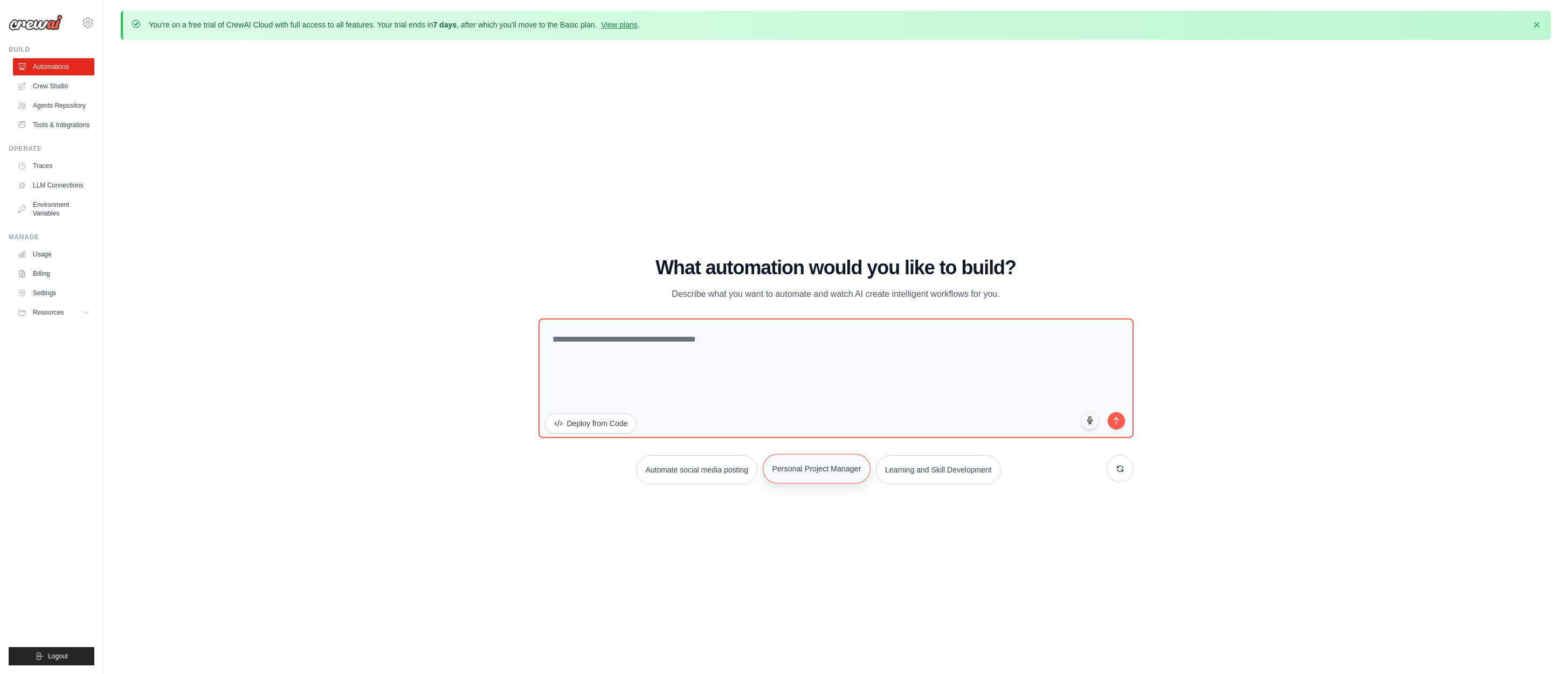
click at [809, 468] on button "Personal Project Manager" at bounding box center [816, 468] width 108 height 30
type textarea "**********"
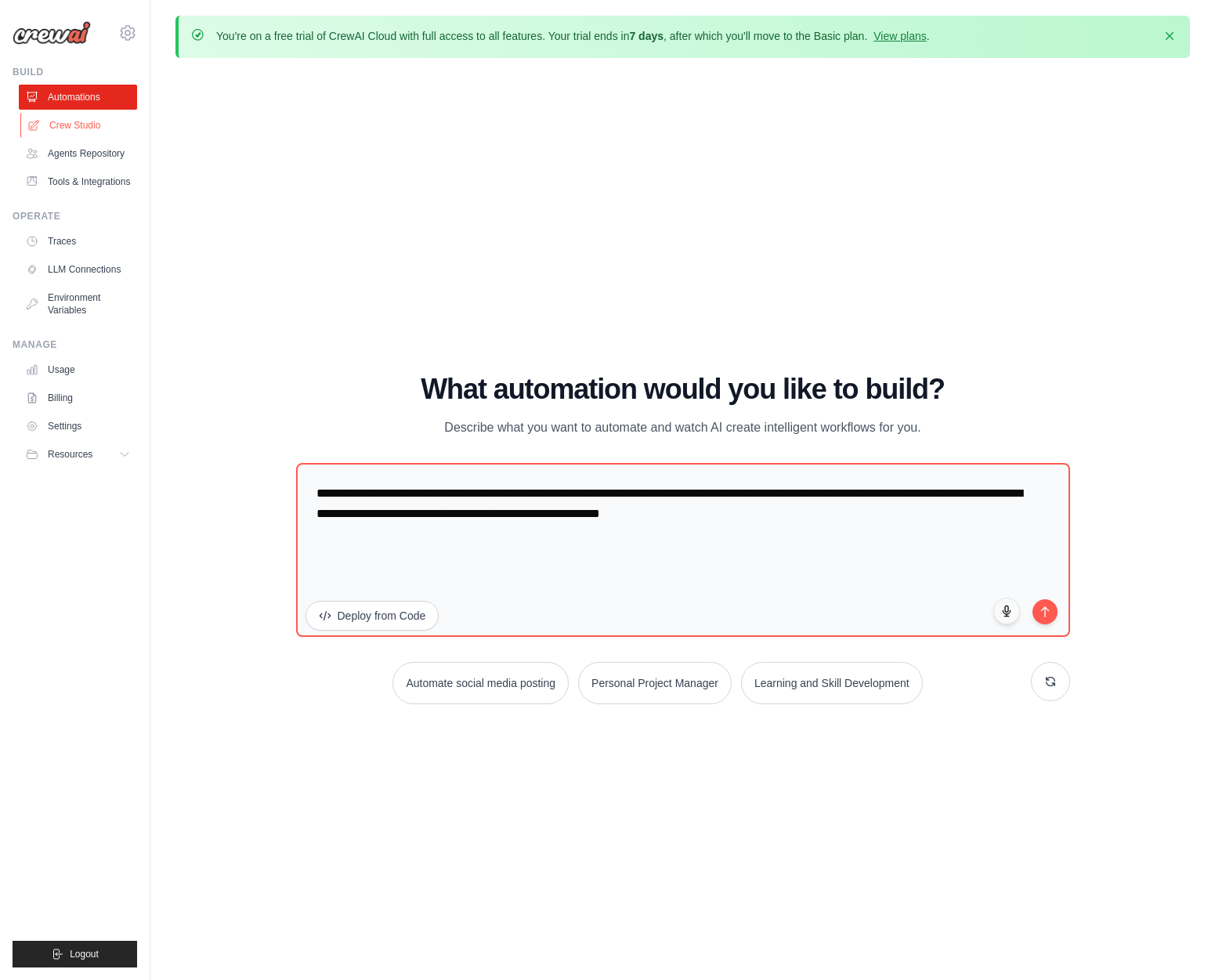
click at [65, 124] on link "Crew Studio" at bounding box center [80, 125] width 119 height 25
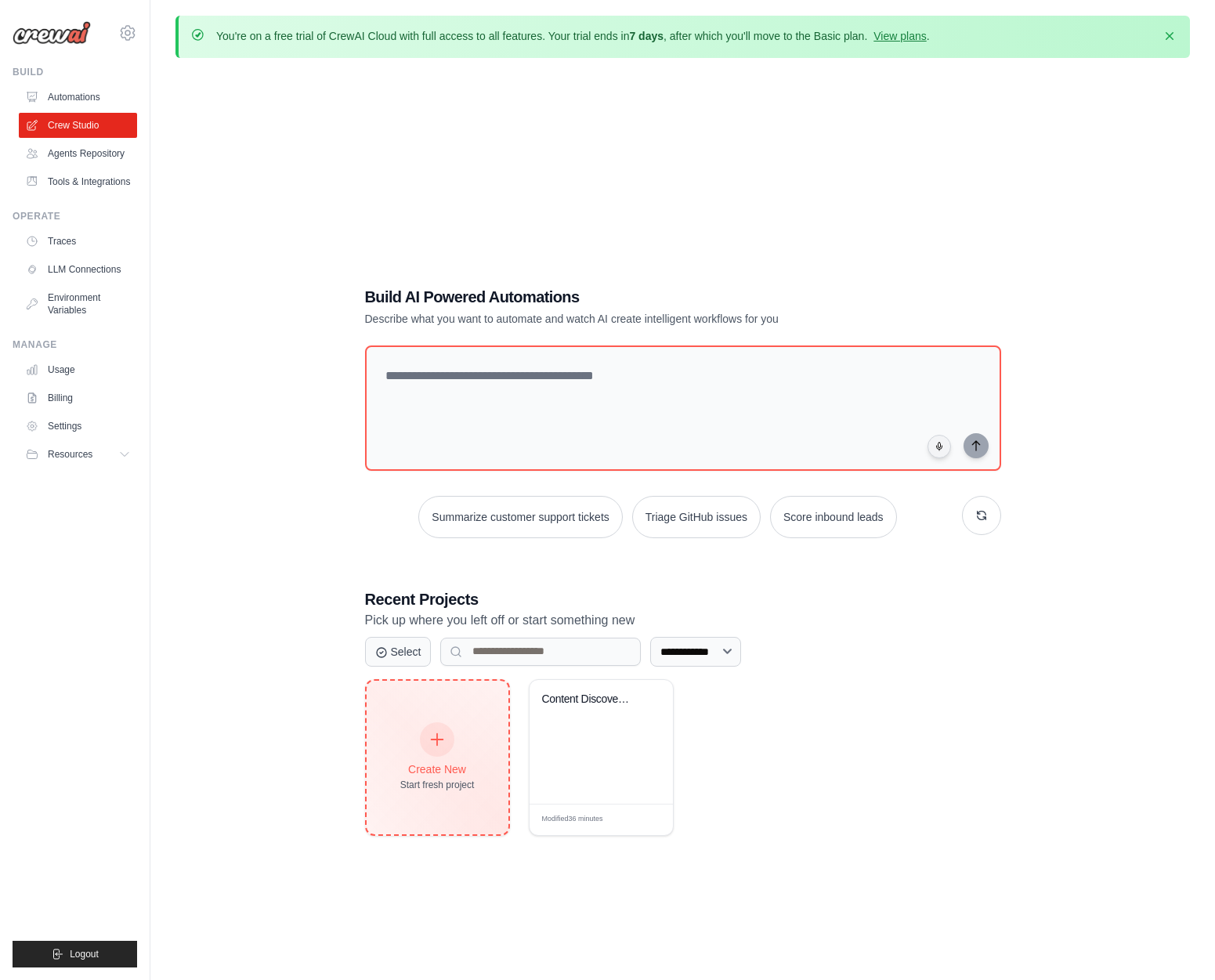
click at [433, 737] on icon at bounding box center [437, 739] width 18 height 18
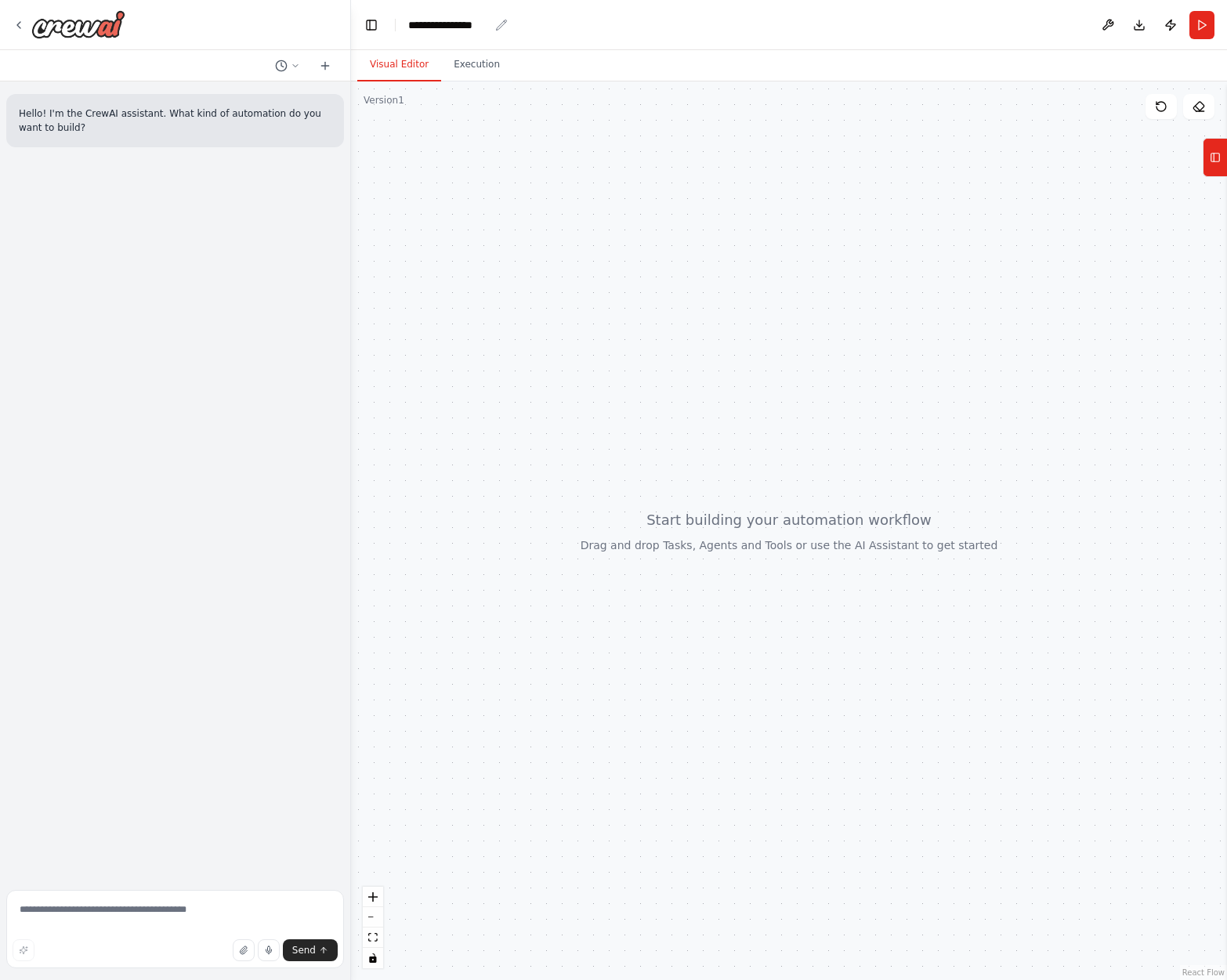
click at [487, 21] on div "**********" at bounding box center [448, 25] width 81 height 16
drag, startPoint x: 494, startPoint y: 23, endPoint x: 390, endPoint y: 23, distance: 104.0
click at [390, 23] on header "**********" at bounding box center [789, 25] width 876 height 50
click at [597, 181] on div at bounding box center [789, 531] width 876 height 898
click at [326, 66] on icon at bounding box center [325, 66] width 7 height 0
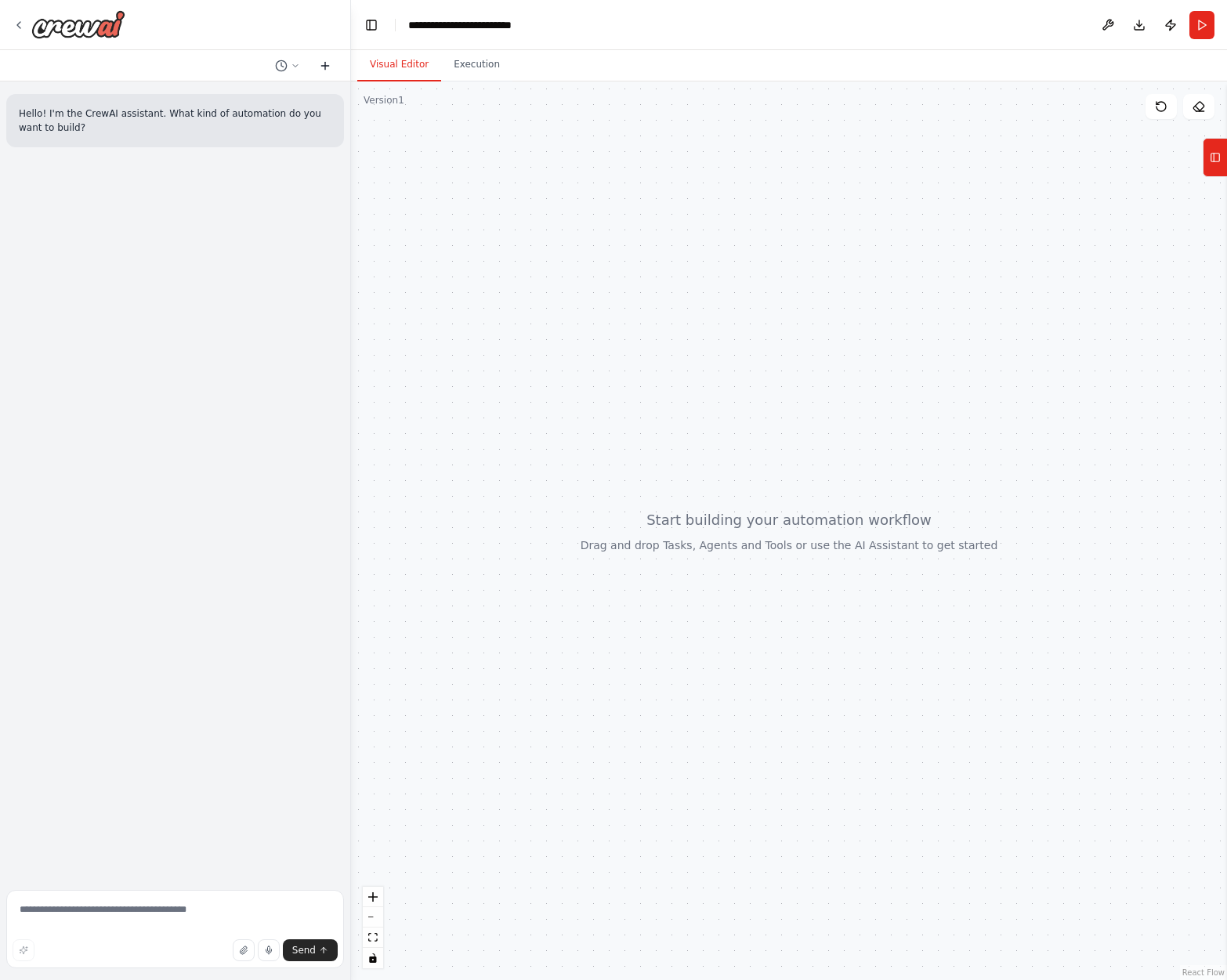
click at [325, 67] on icon at bounding box center [325, 66] width 0 height 7
click at [374, 892] on icon "zoom in" at bounding box center [373, 897] width 9 height 9
click at [373, 915] on button "zoom out" at bounding box center [373, 918] width 20 height 20
click at [384, 102] on div "Version 1" at bounding box center [383, 101] width 41 height 13
click at [1108, 23] on button at bounding box center [1108, 25] width 25 height 28
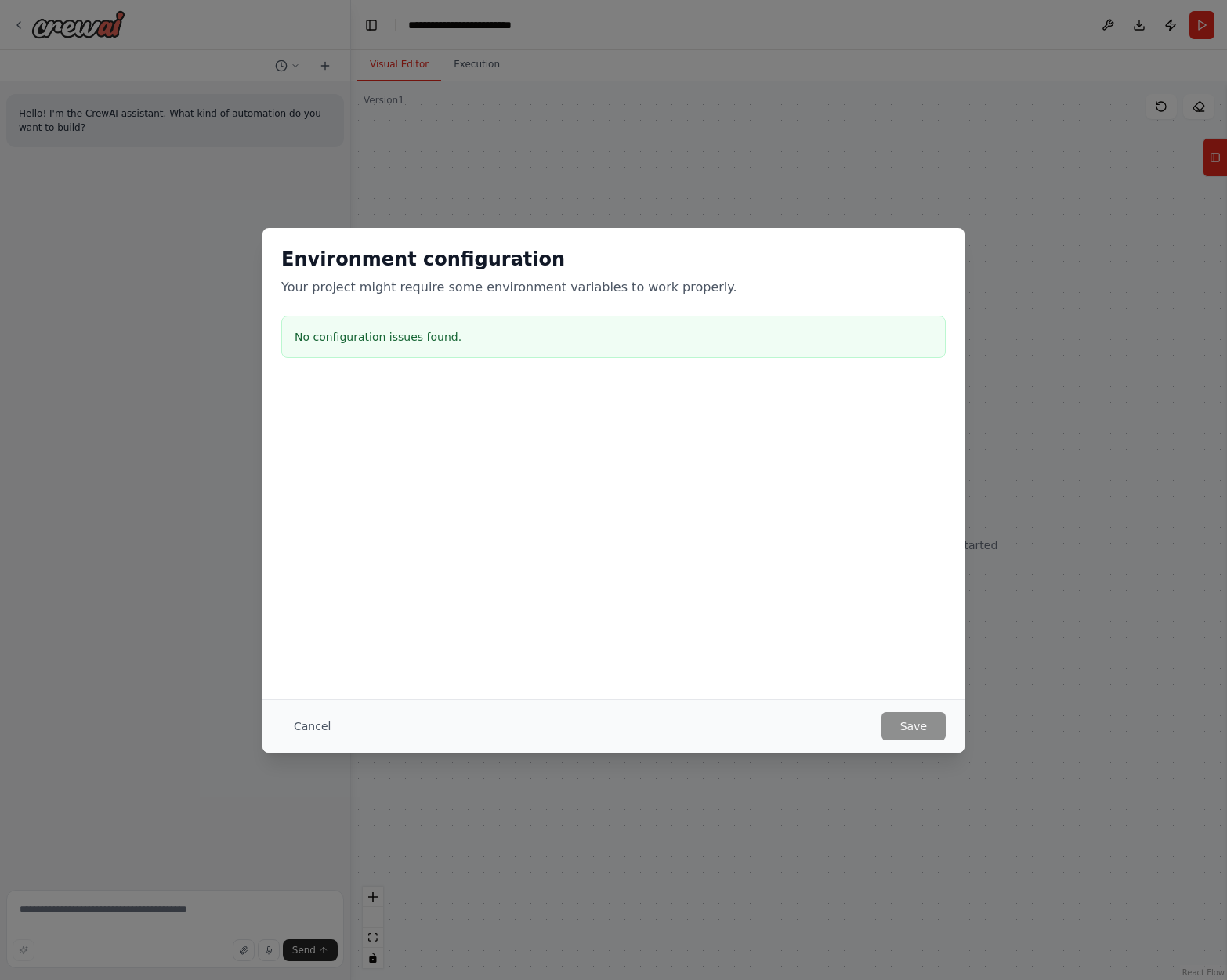
click at [401, 388] on div at bounding box center [613, 393] width 702 height 19
click at [313, 722] on button "Cancel" at bounding box center [312, 726] width 62 height 28
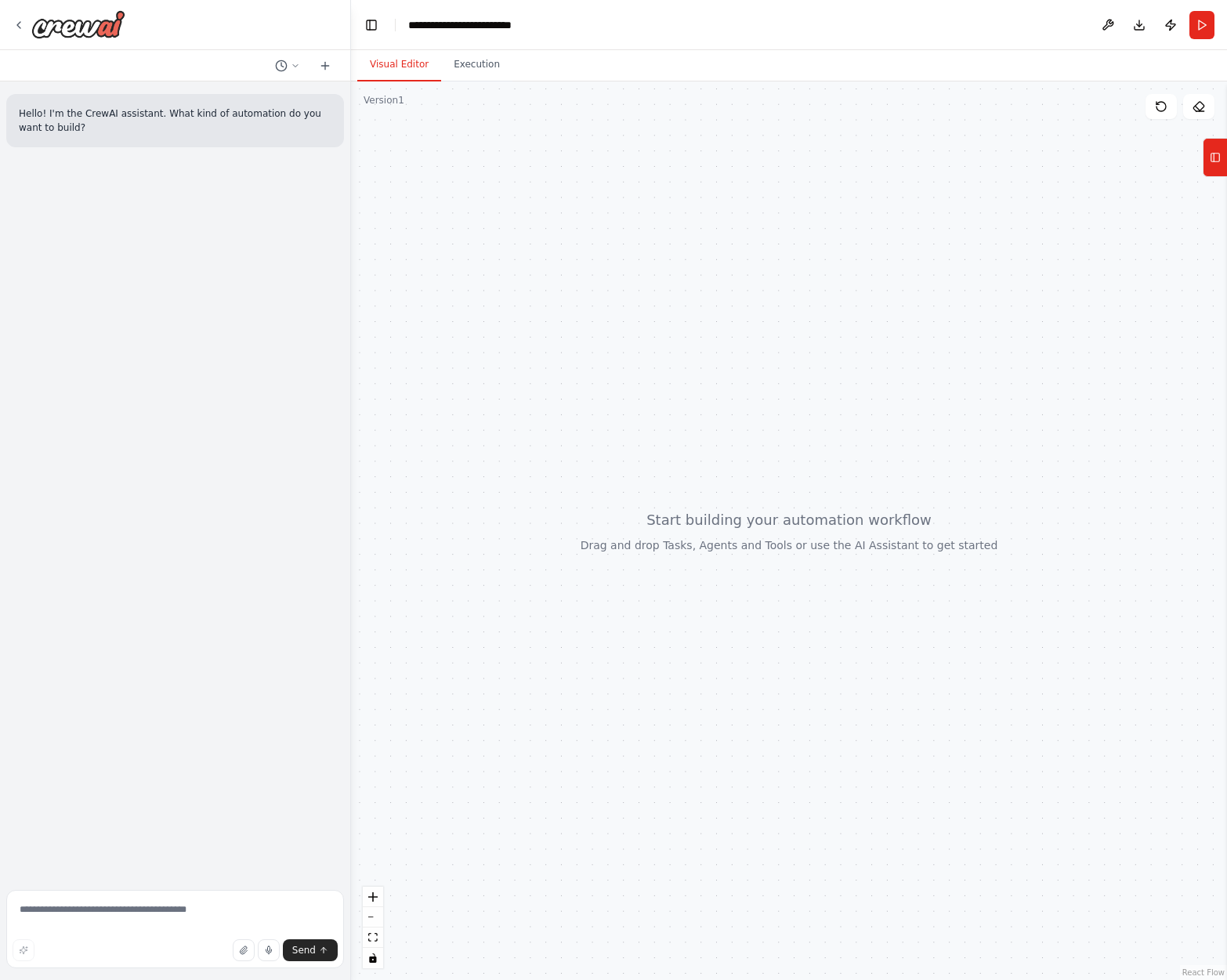
click at [287, 430] on div "Hello! I'm the CrewAI assistant. What kind of automation do you want to build?" at bounding box center [175, 483] width 350 height 802
click at [29, 908] on textarea at bounding box center [175, 929] width 338 height 79
type textarea "*"
type textarea "**********"
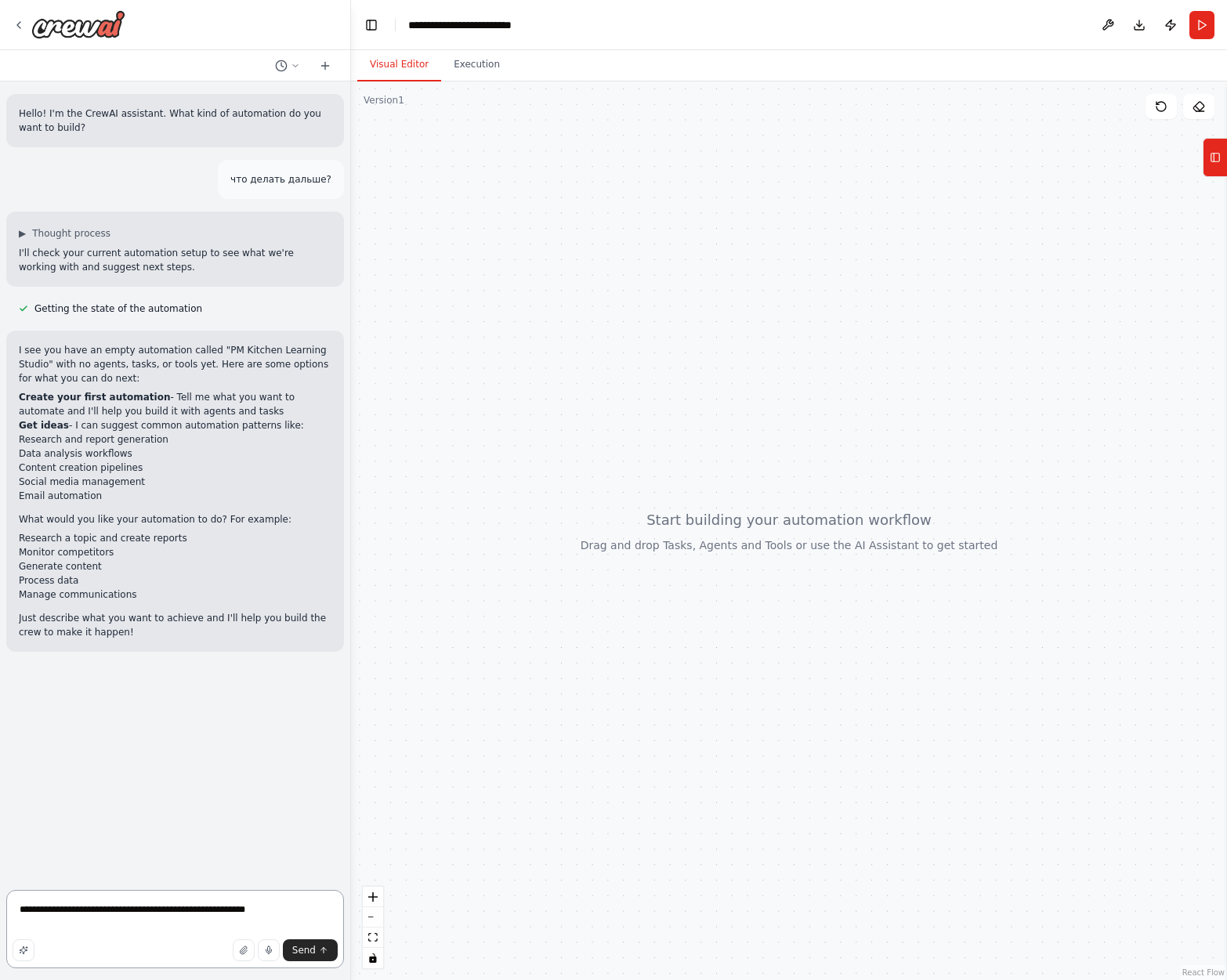
type textarea "**********"
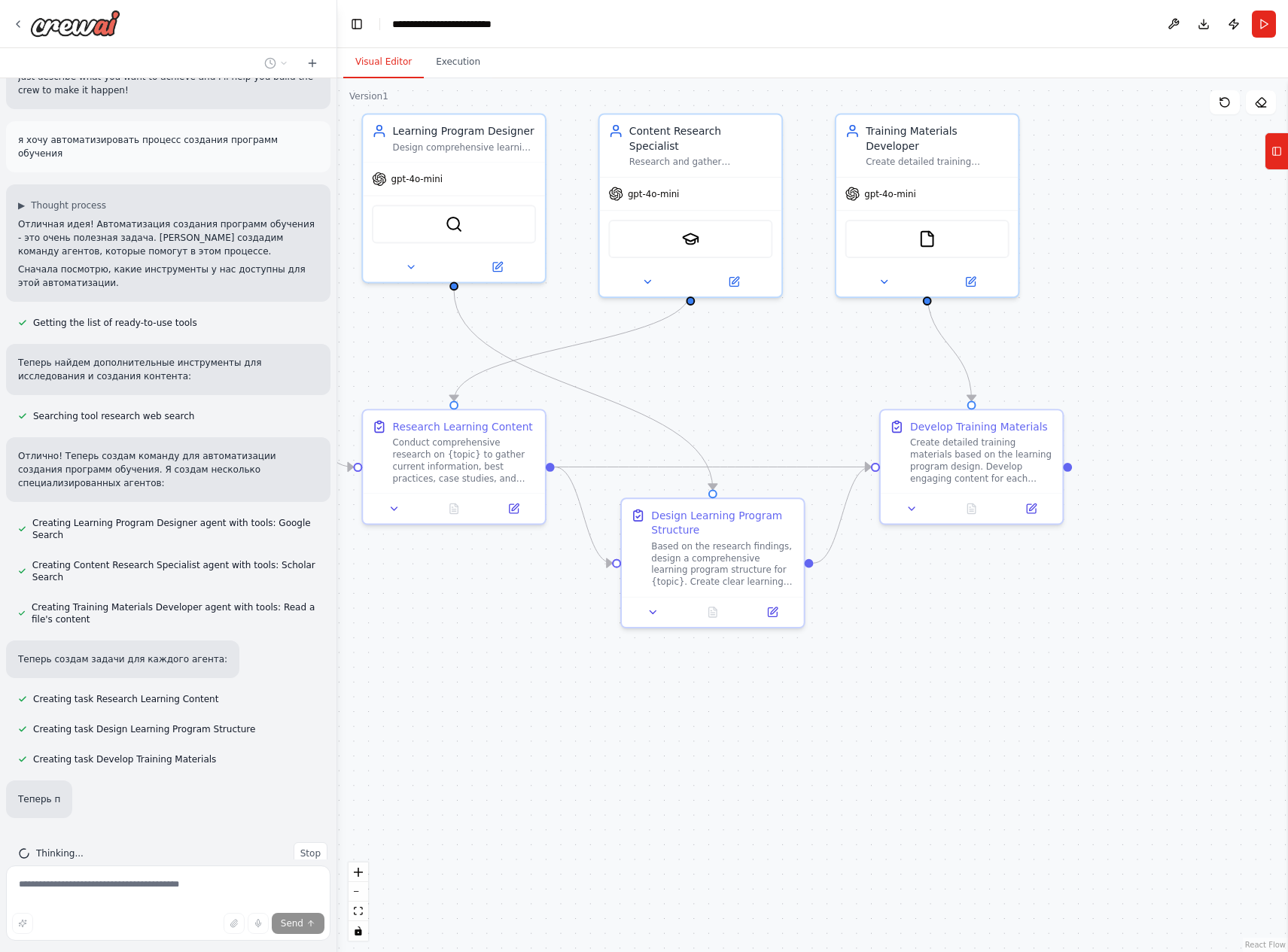
scroll to position [532, 0]
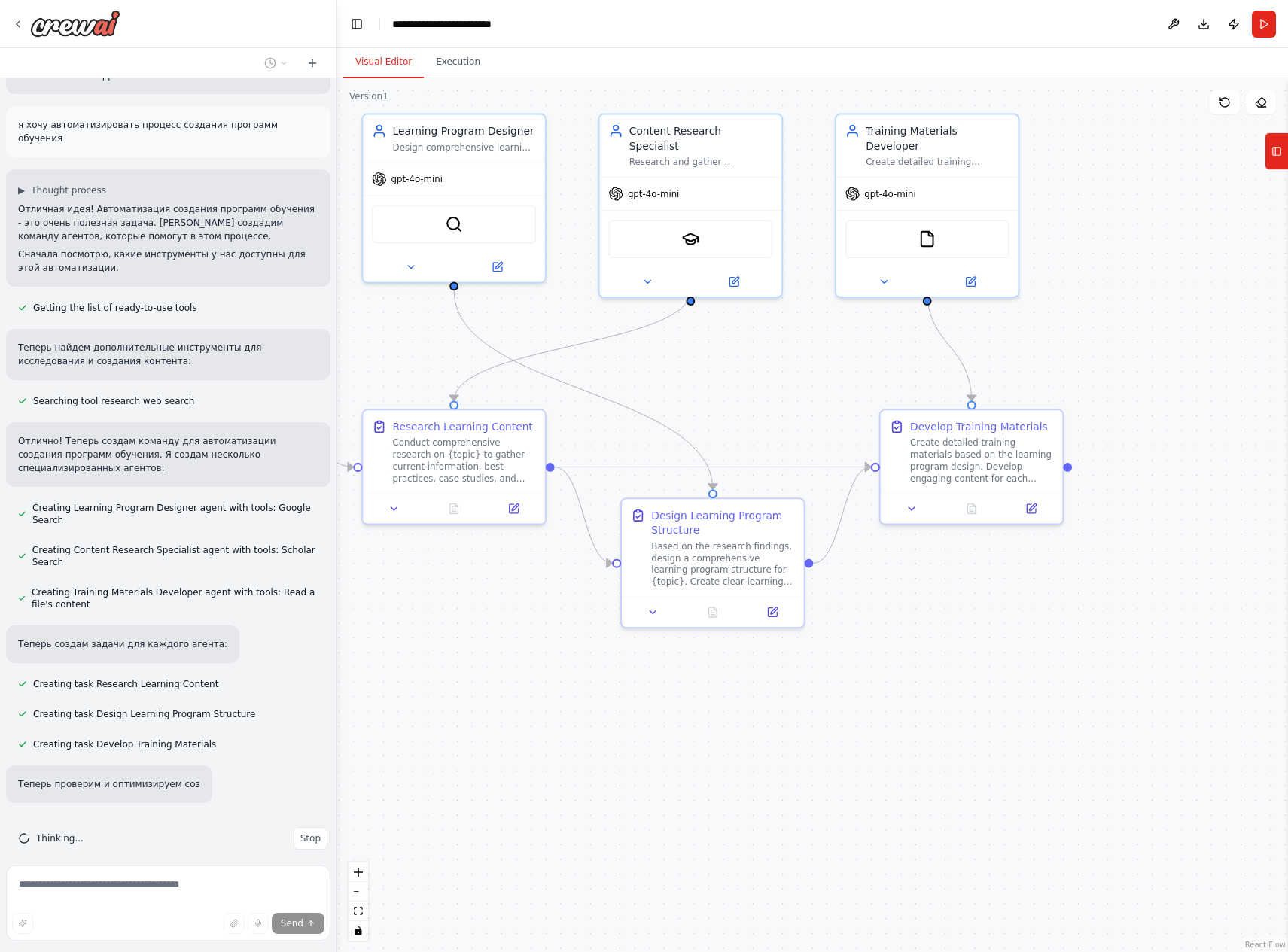
drag, startPoint x: 867, startPoint y: 724, endPoint x: 629, endPoint y: 686, distance: 241.0
click at [591, 681] on div ".deletable-edge-delete-btn { width: 20px; height: 20px; border: 0px solid #ffff…" at bounding box center [813, 515] width 951 height 874
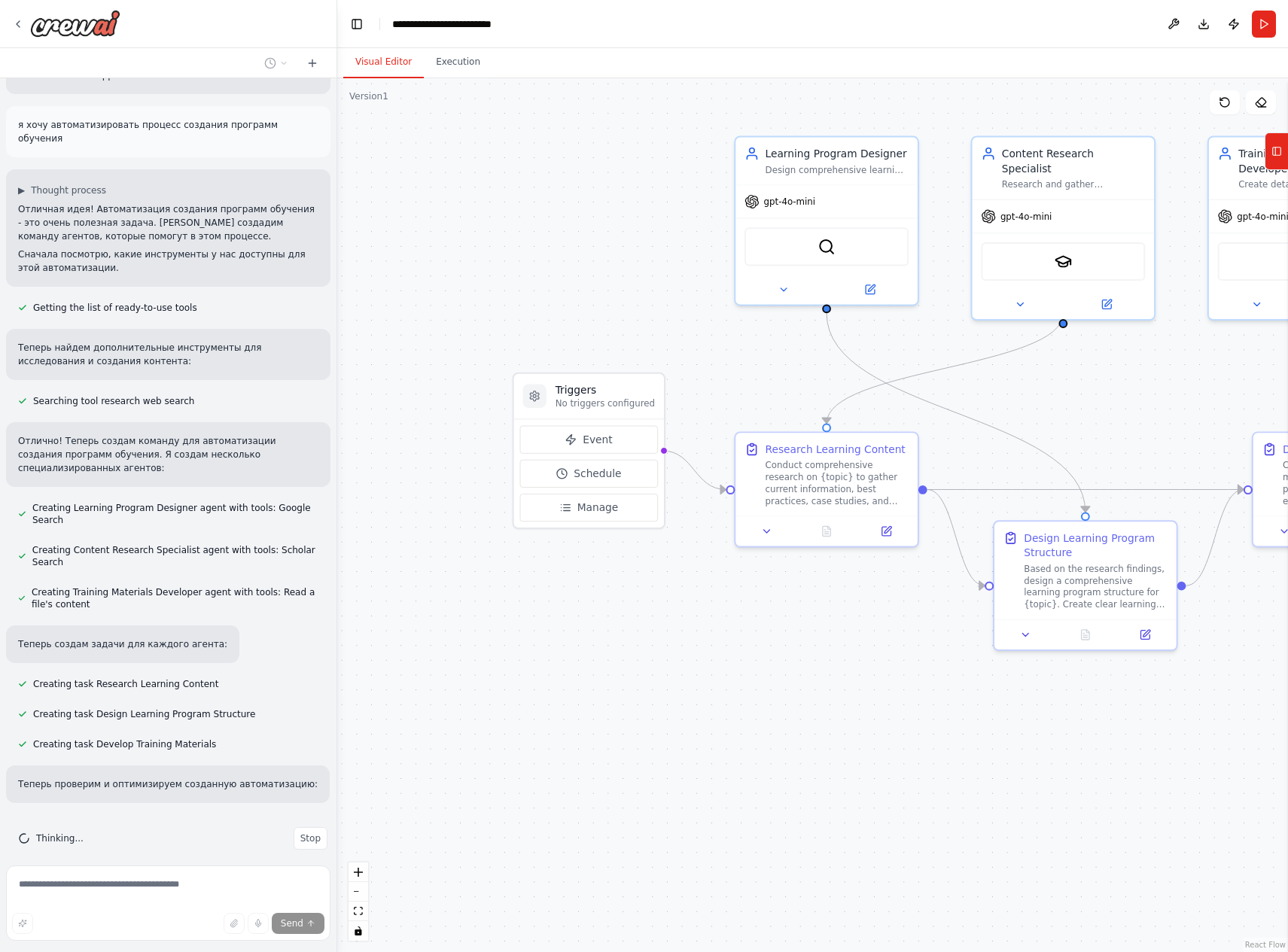
drag, startPoint x: 682, startPoint y: 740, endPoint x: 1055, endPoint y: 763, distance: 373.7
click at [1055, 763] on div ".deletable-edge-delete-btn { width: 20px; height: 20px; border: 0px solid #ffff…" at bounding box center [813, 515] width 951 height 874
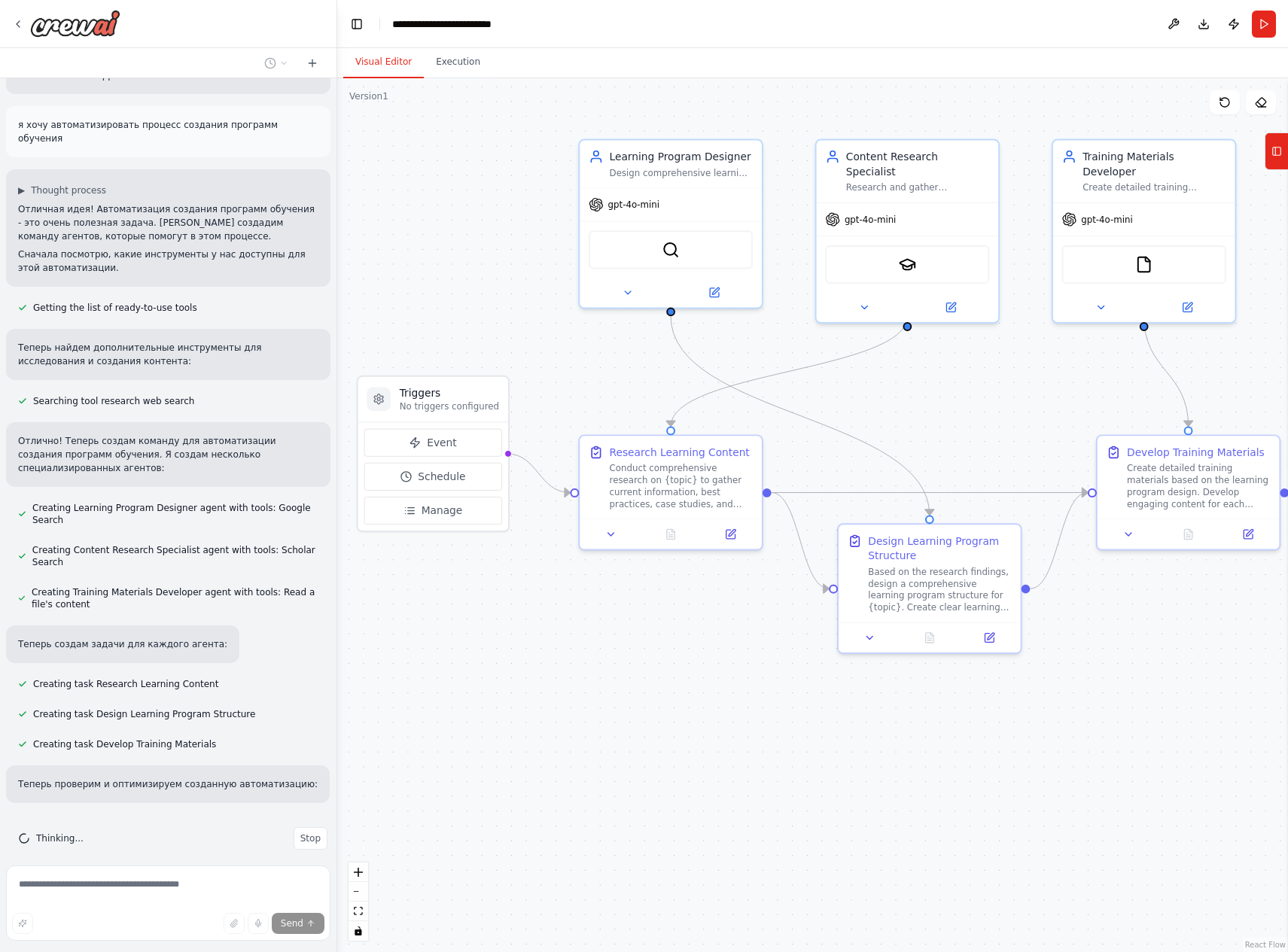
drag, startPoint x: 1052, startPoint y: 787, endPoint x: 896, endPoint y: 790, distance: 156.0
click at [896, 790] on div ".deletable-edge-delete-btn { width: 20px; height: 20px; border: 0px solid #ffff…" at bounding box center [813, 515] width 951 height 874
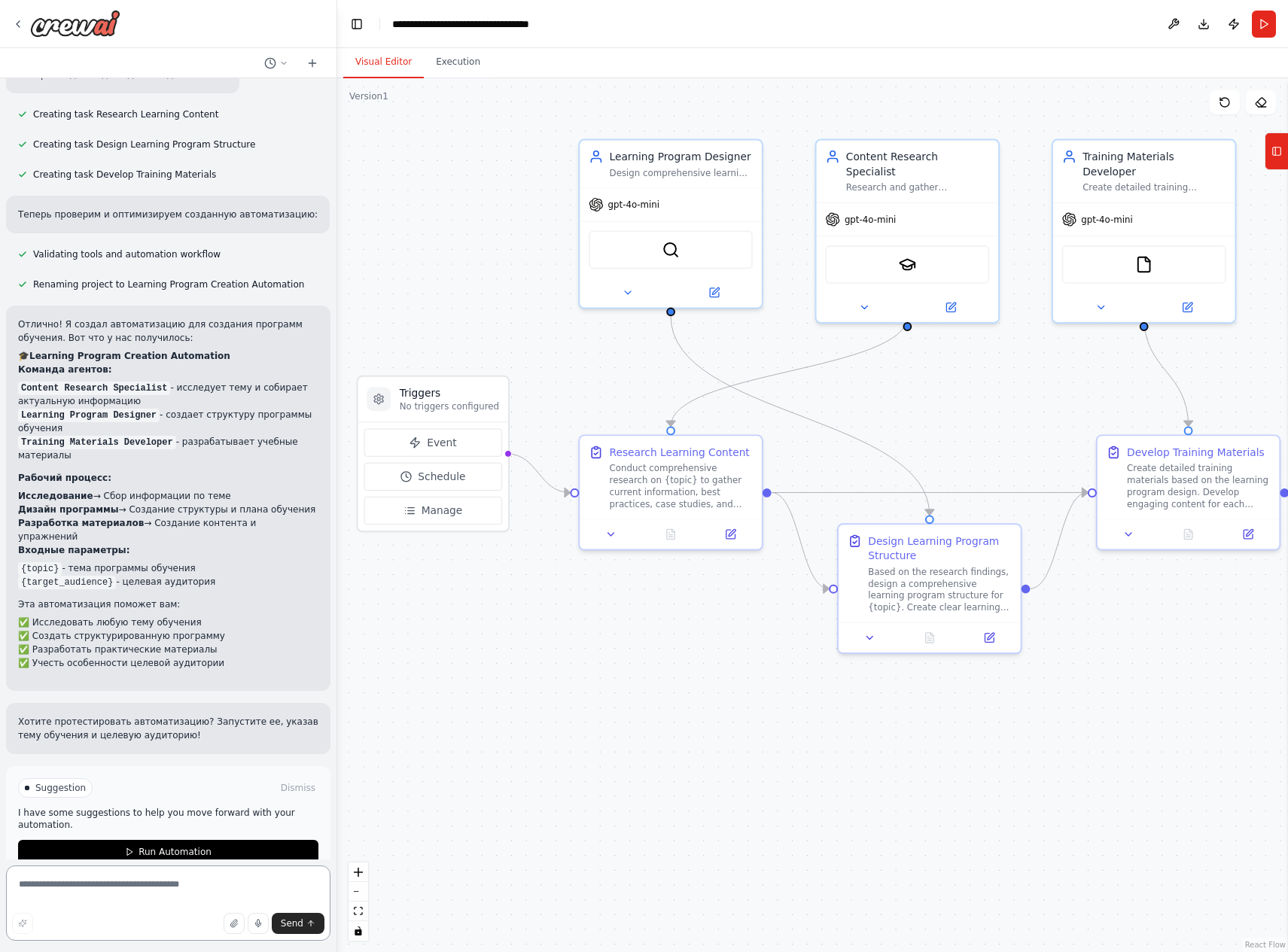
scroll to position [1102, 0]
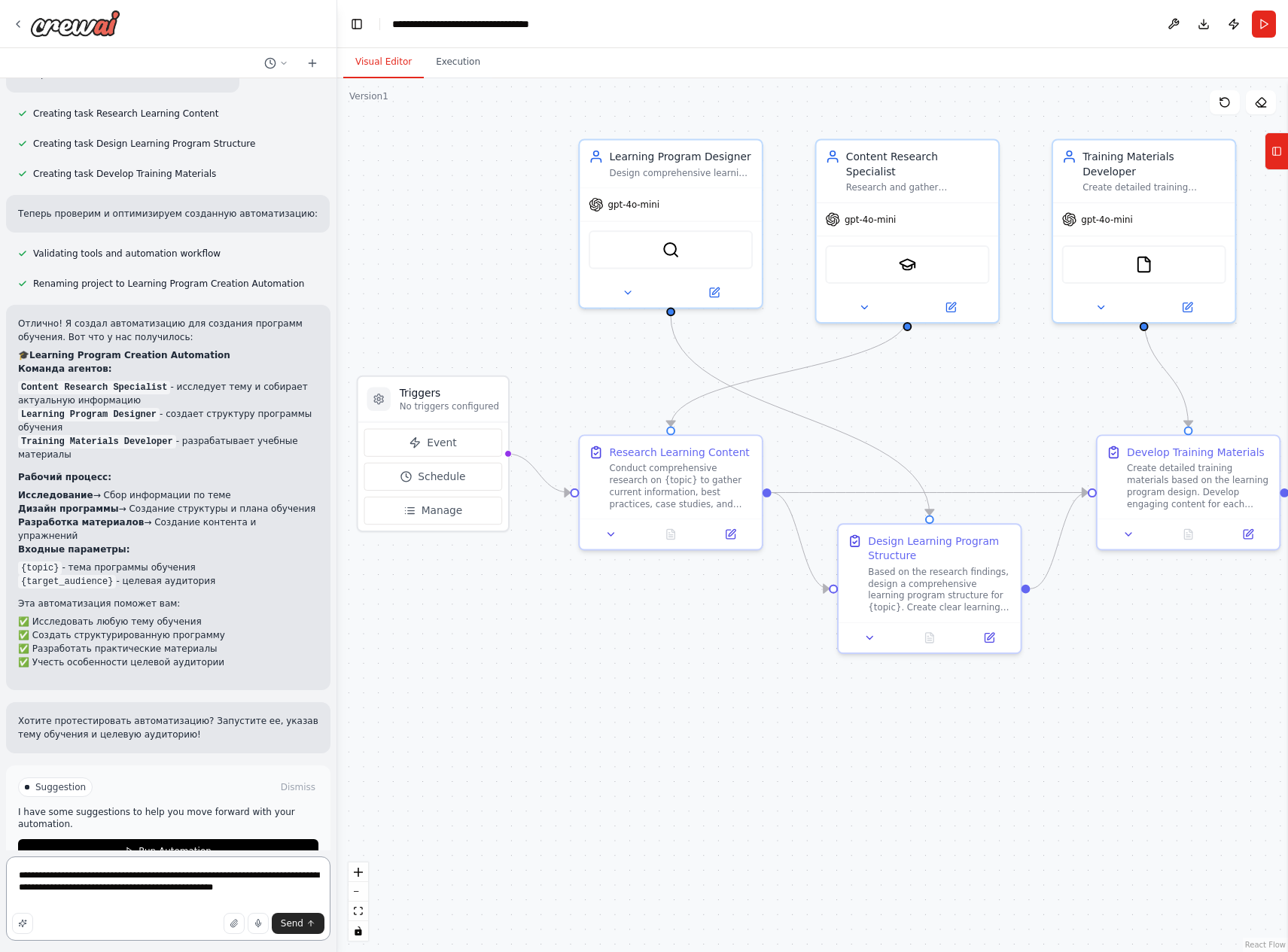
click at [61, 901] on textarea "**********" at bounding box center [168, 899] width 325 height 85
type textarea "**********"
click at [280, 920] on button "Send" at bounding box center [297, 924] width 53 height 21
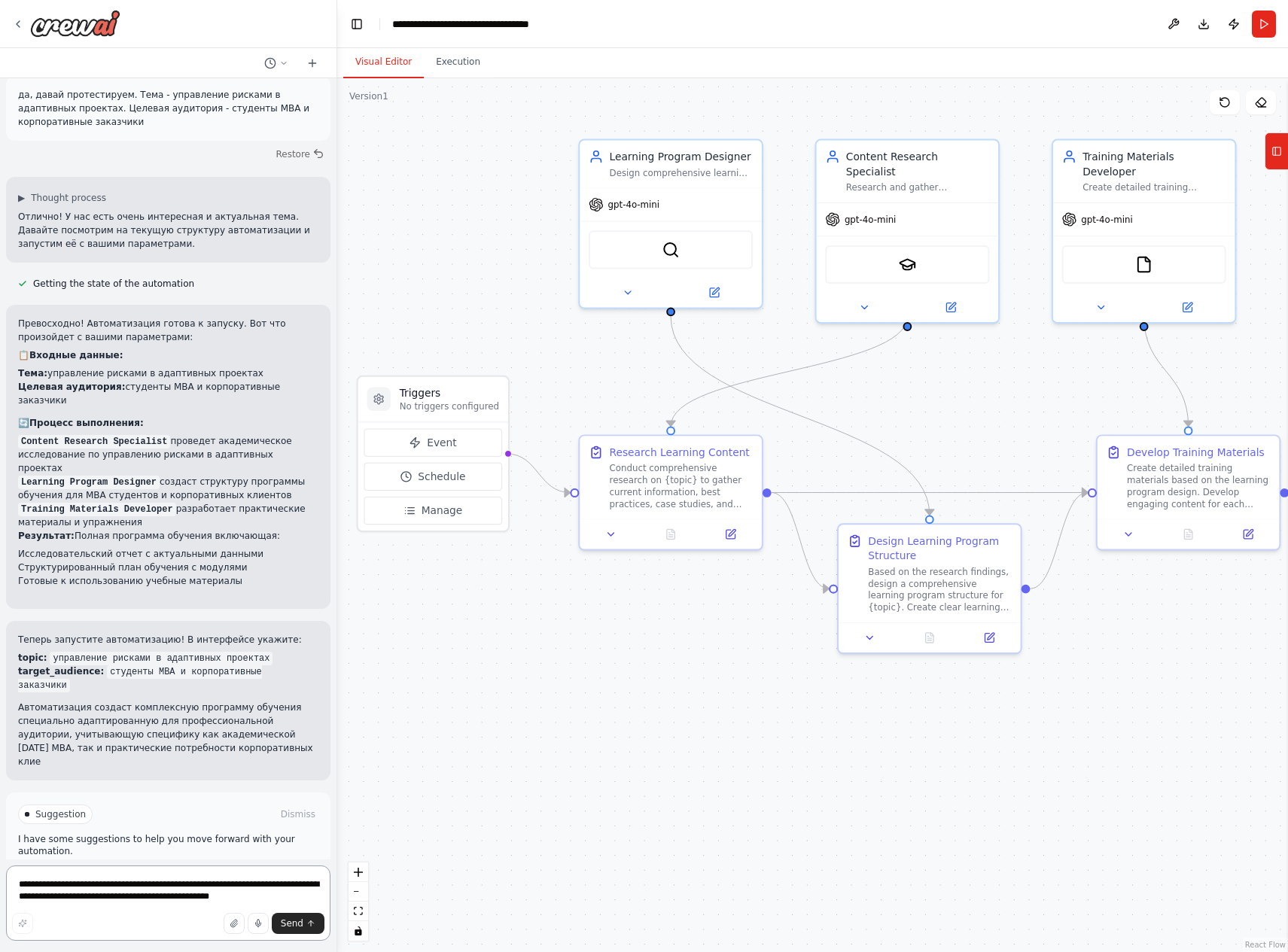
scroll to position [1805, 0]
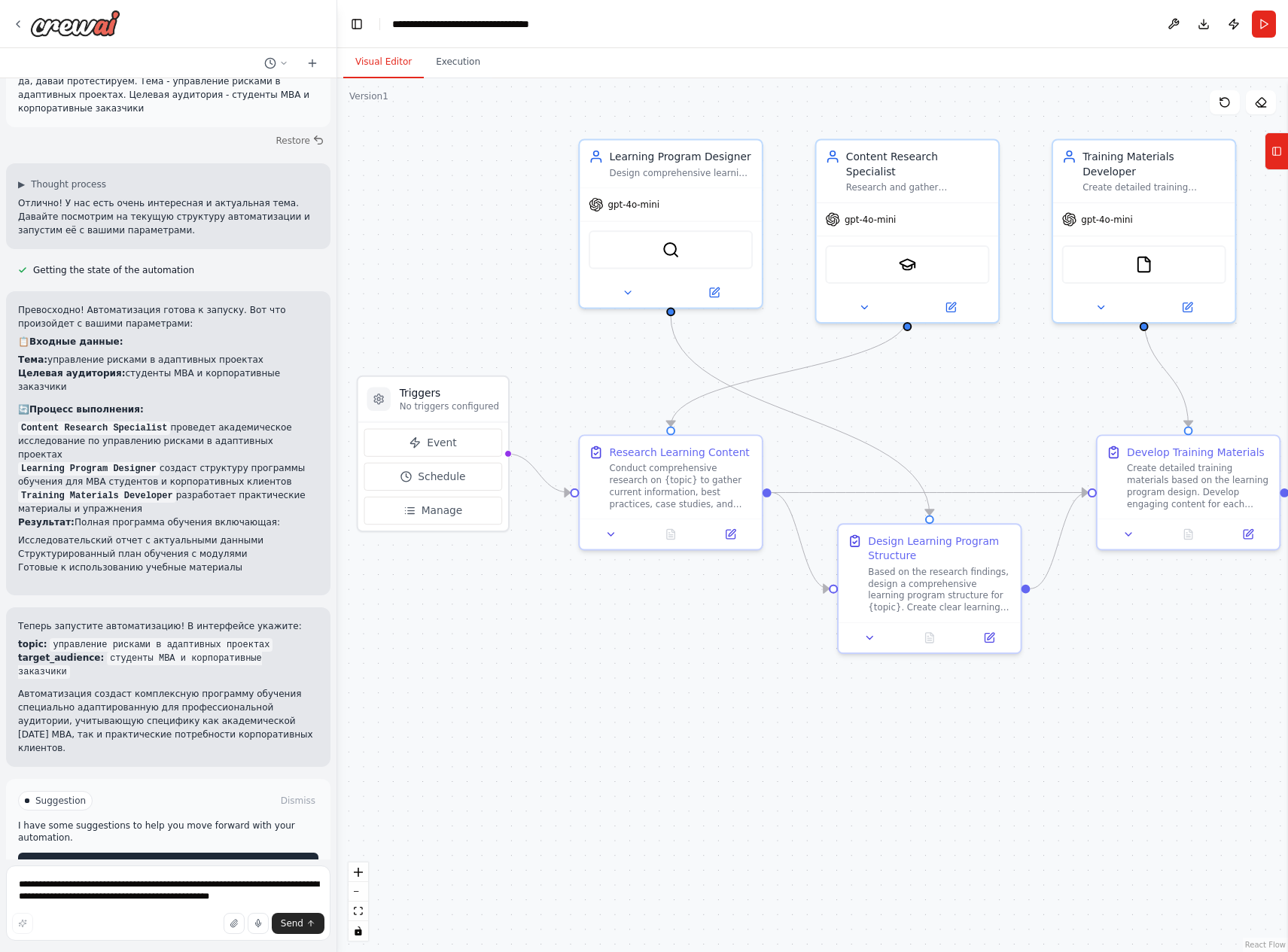
click at [147, 859] on span "Run Automation" at bounding box center [175, 865] width 73 height 12
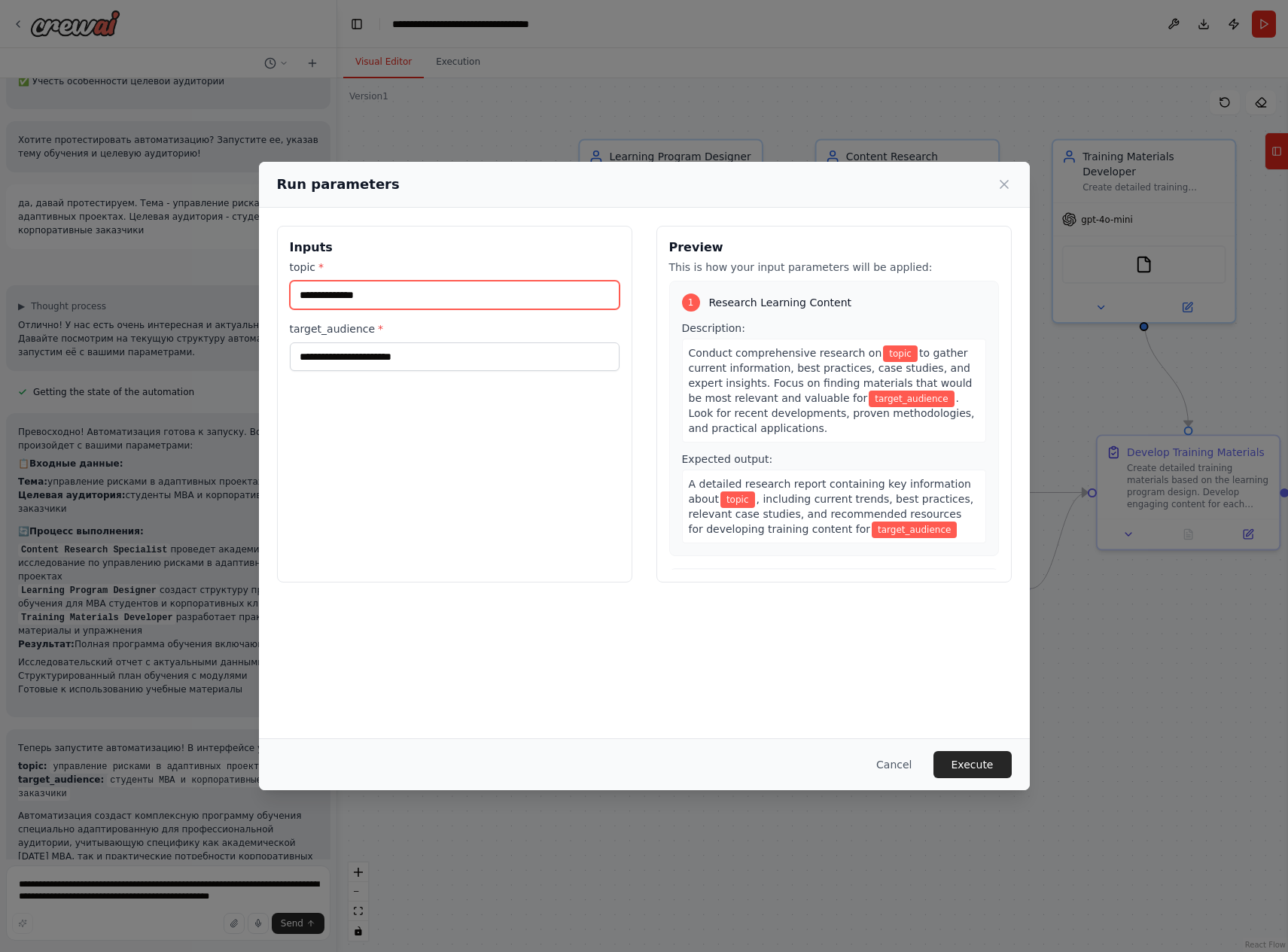
click at [369, 295] on input "topic *" at bounding box center [455, 295] width 329 height 28
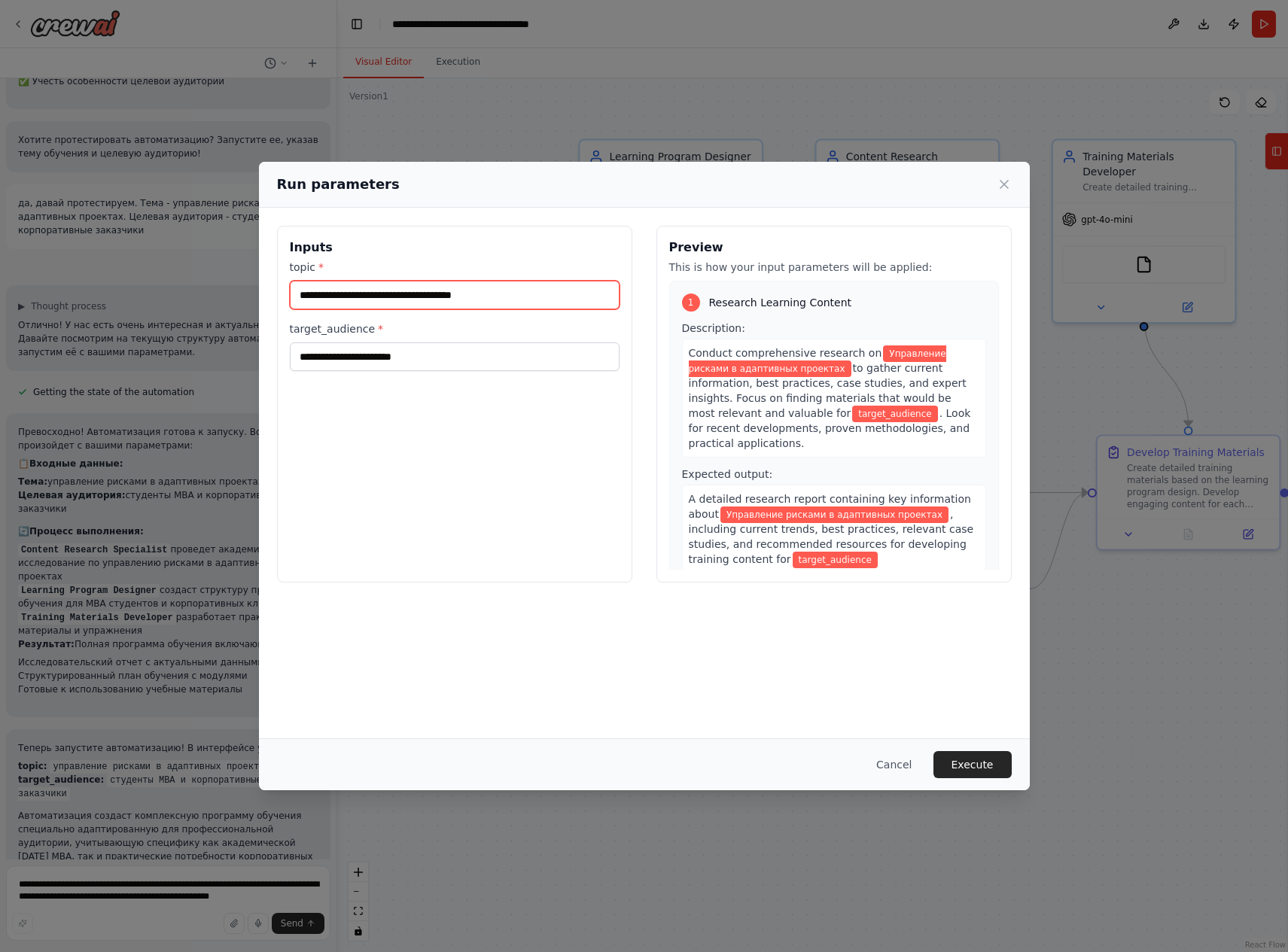
type input "**********"
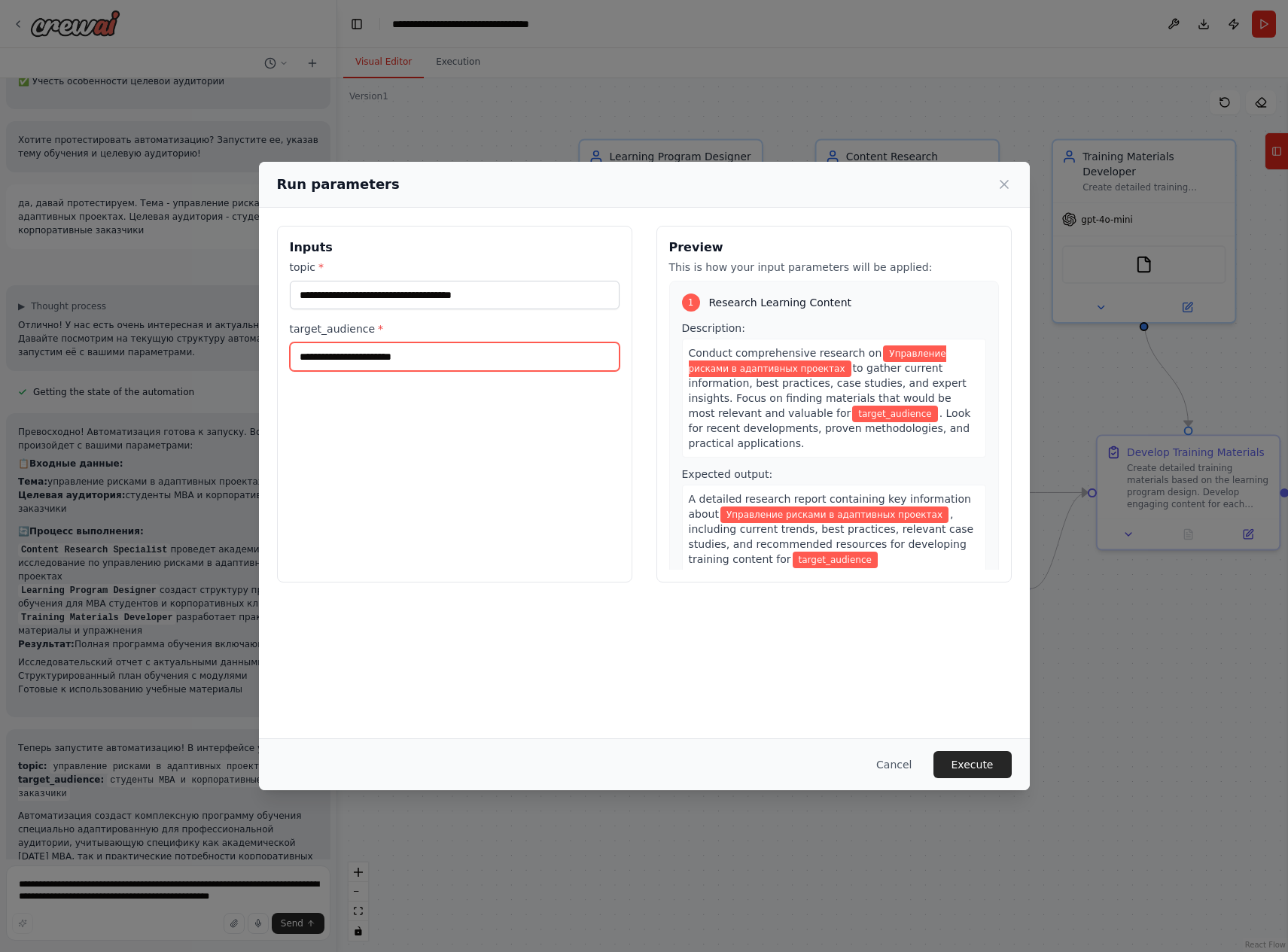
click at [383, 355] on input "target_audience *" at bounding box center [455, 357] width 329 height 28
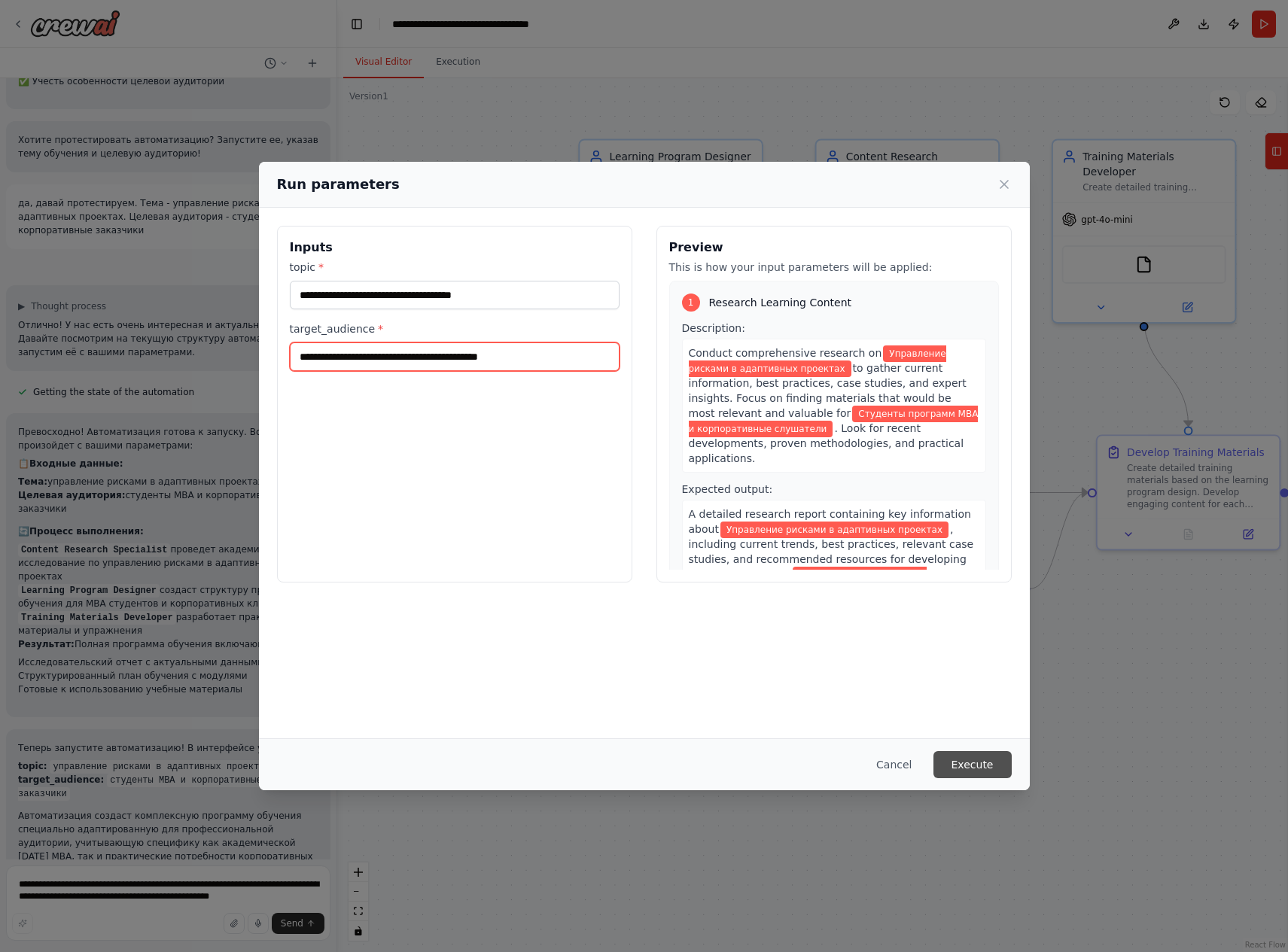
type input "**********"
click at [984, 761] on button "Execute" at bounding box center [973, 764] width 78 height 27
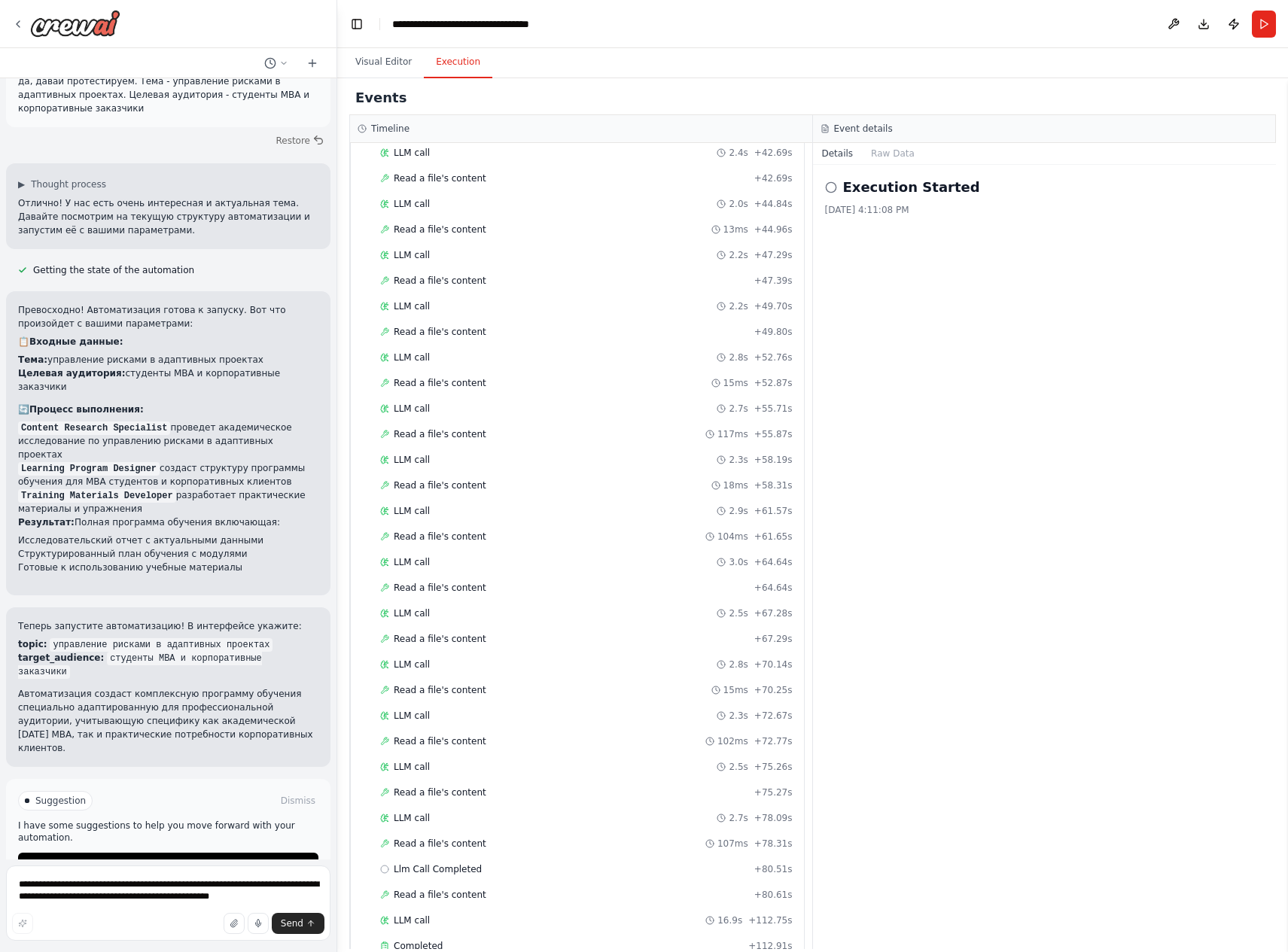
scroll to position [3850, 0]
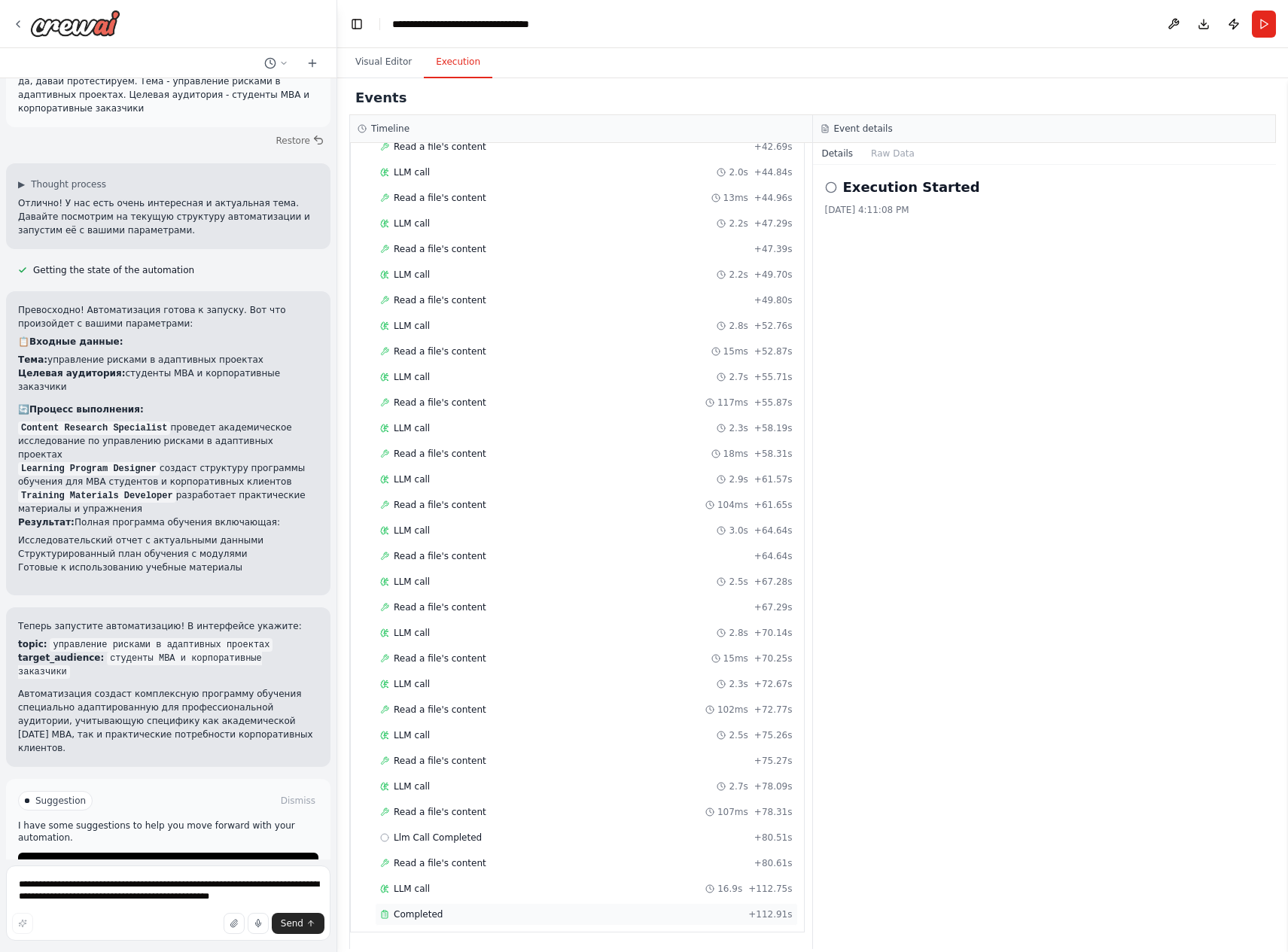
click at [417, 912] on span "Completed" at bounding box center [417, 915] width 49 height 12
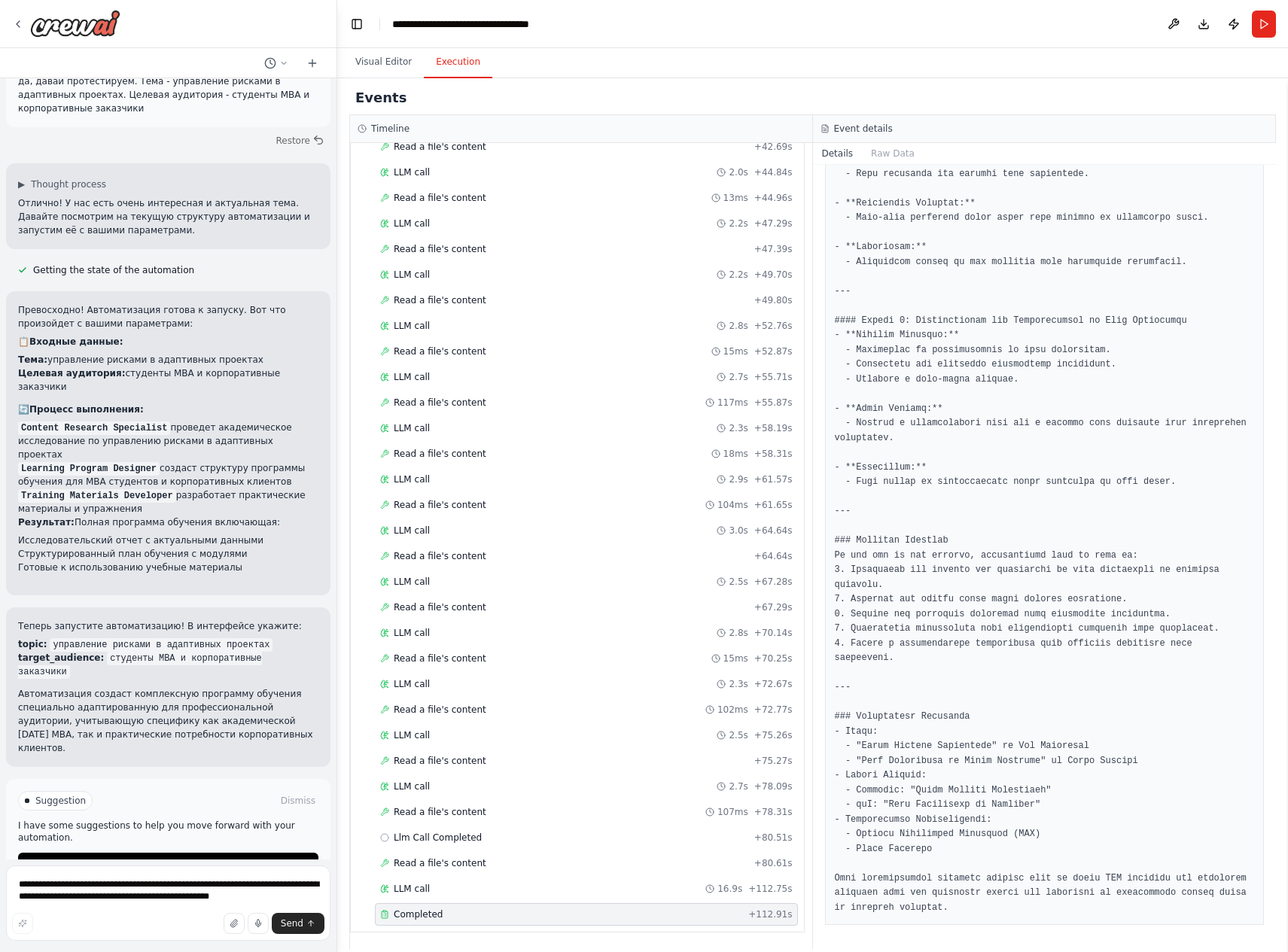
scroll to position [1117, 0]
click at [1009, 462] on pre at bounding box center [1045, 93] width 420 height 1643
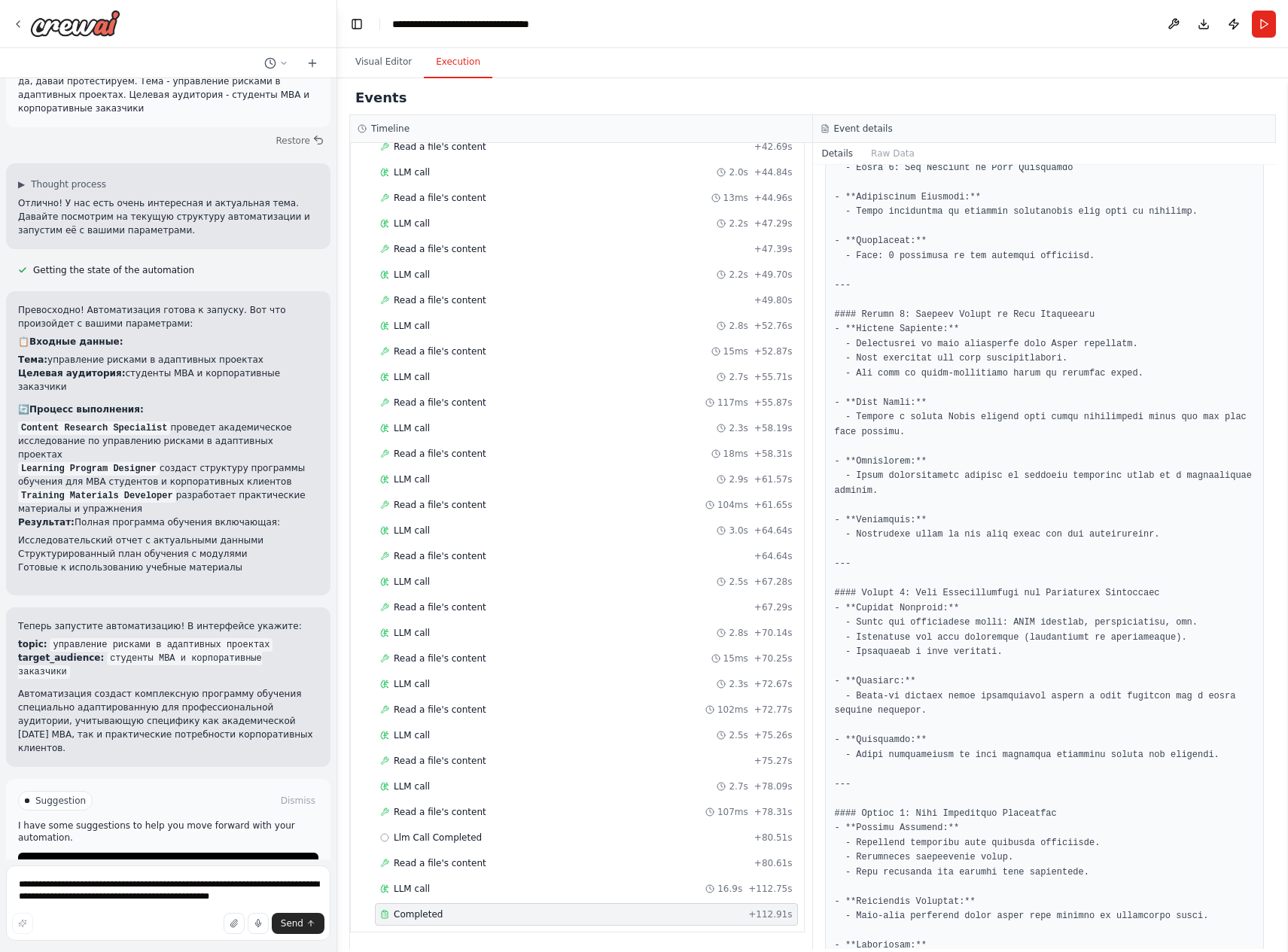
scroll to position [389, 0]
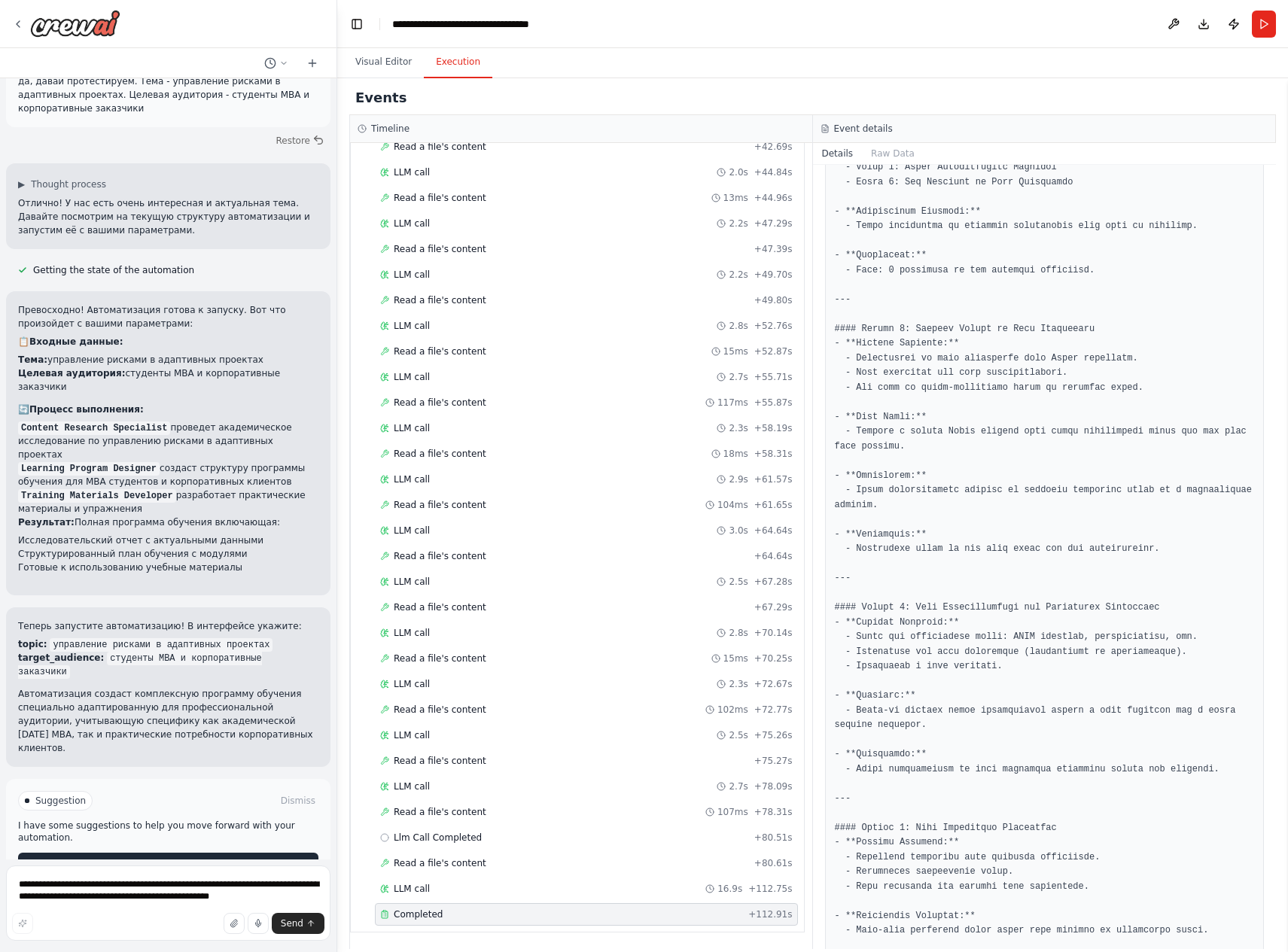
click at [154, 859] on span "Improve automation" at bounding box center [174, 865] width 92 height 12
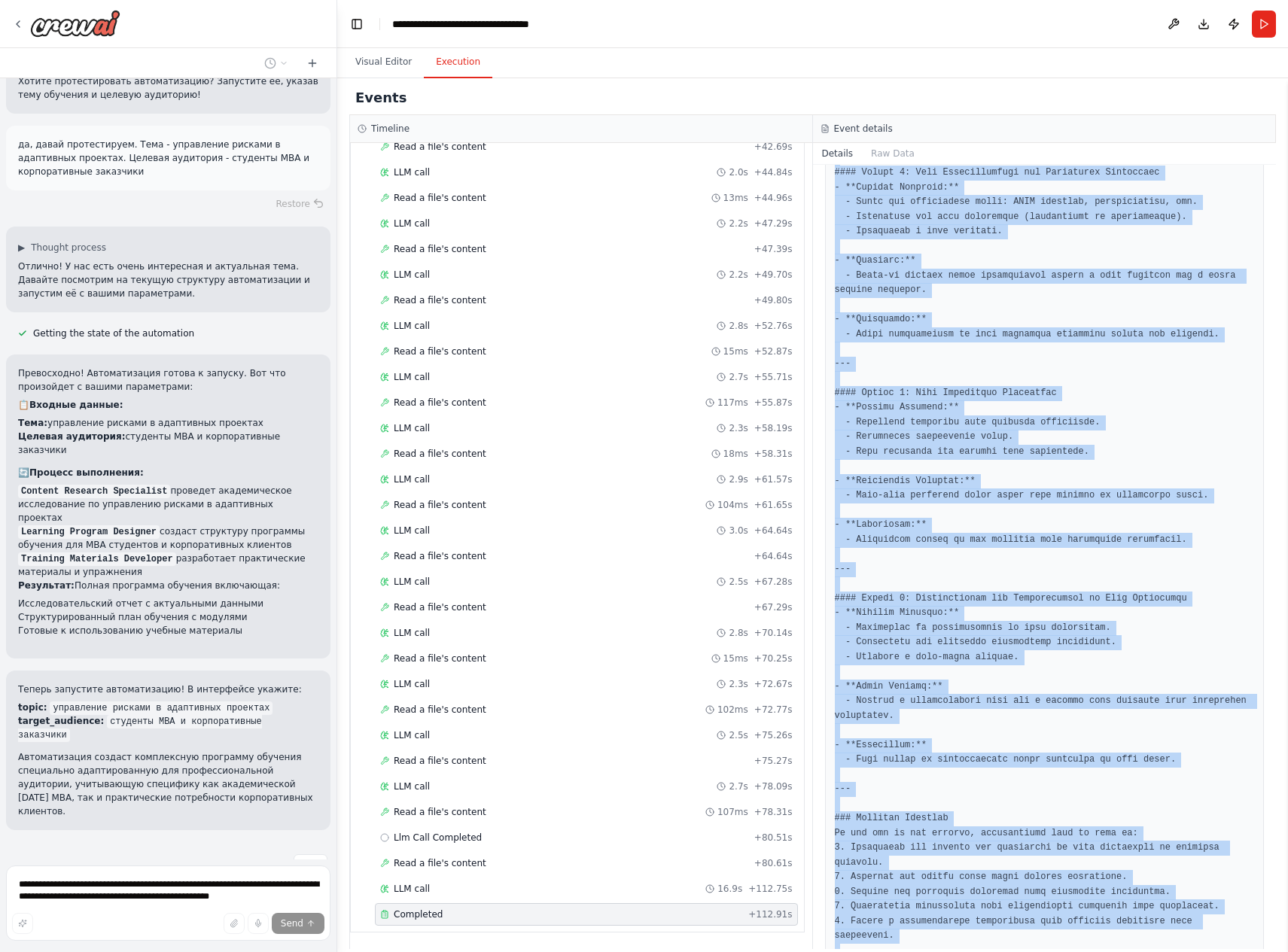
scroll to position [1117, 0]
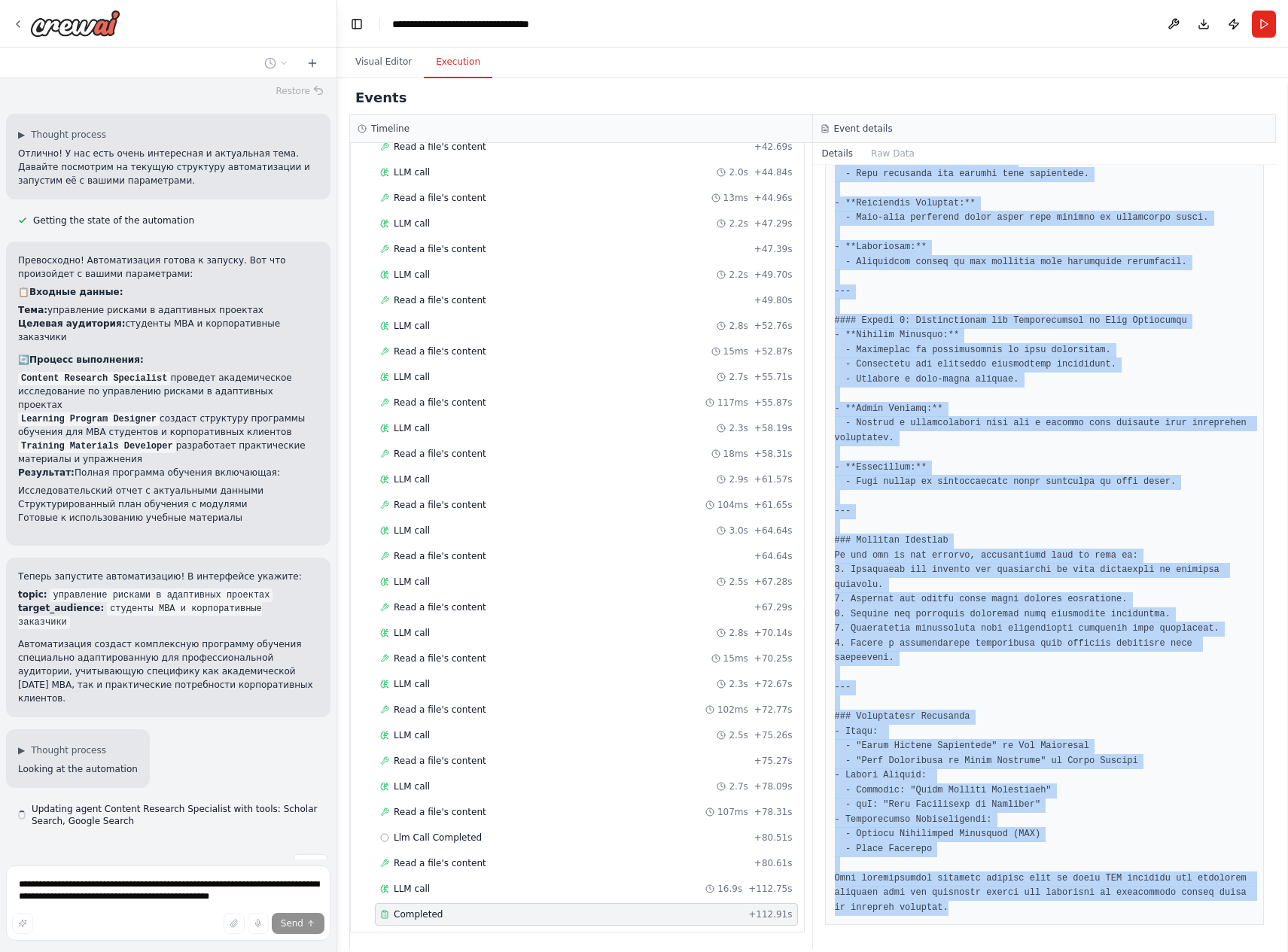
drag, startPoint x: 837, startPoint y: 391, endPoint x: 1063, endPoint y: 908, distance: 564.2
click at [1063, 908] on pre at bounding box center [1045, 93] width 420 height 1643
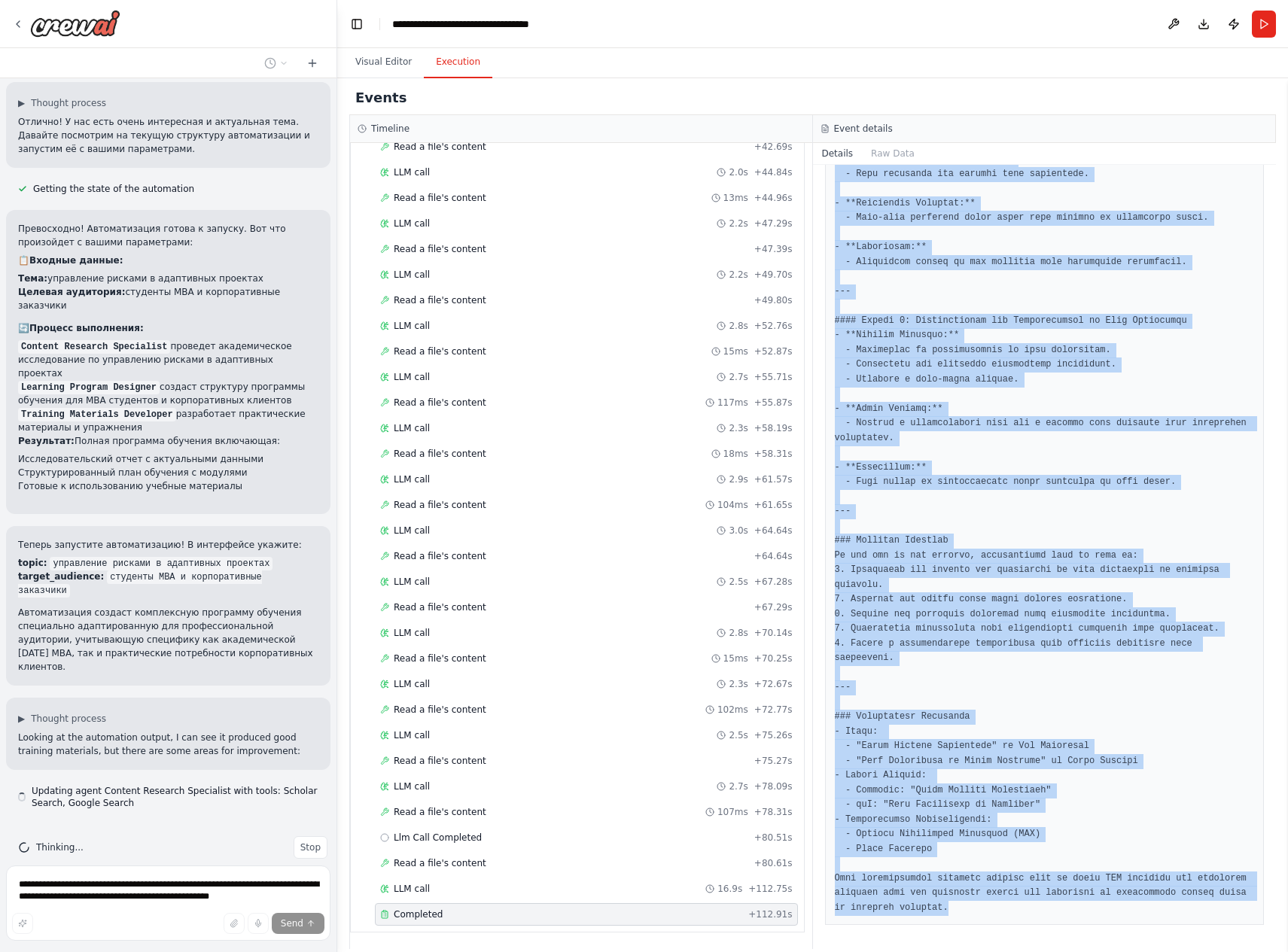
copy pre "### Loremipsumdol Sitametc Adipiscin eli Seddoeiusm tempori u laboreetdo magnaa…"
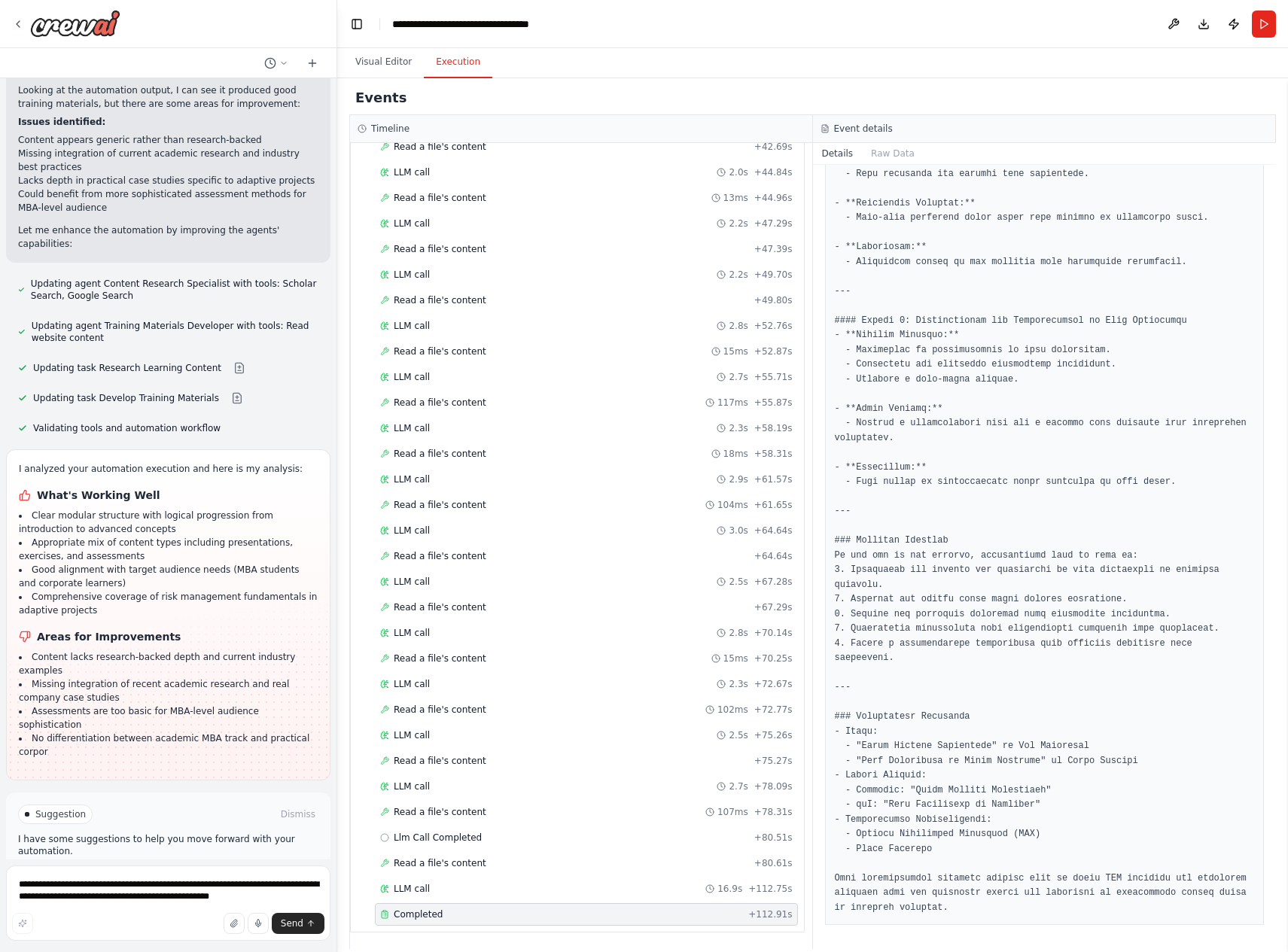
scroll to position [2561, 0]
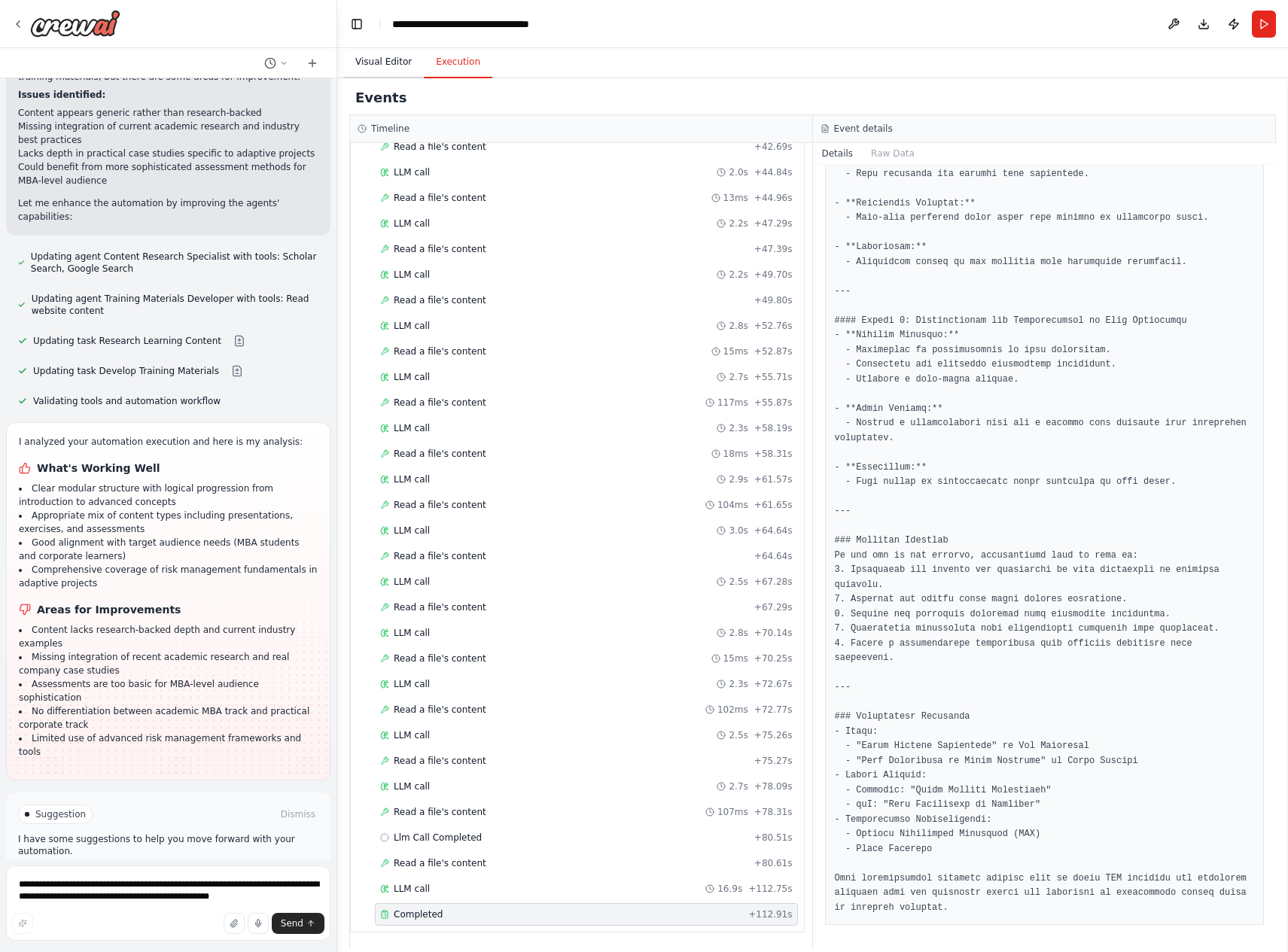
click at [393, 61] on button "Visual Editor" at bounding box center [384, 62] width 81 height 32
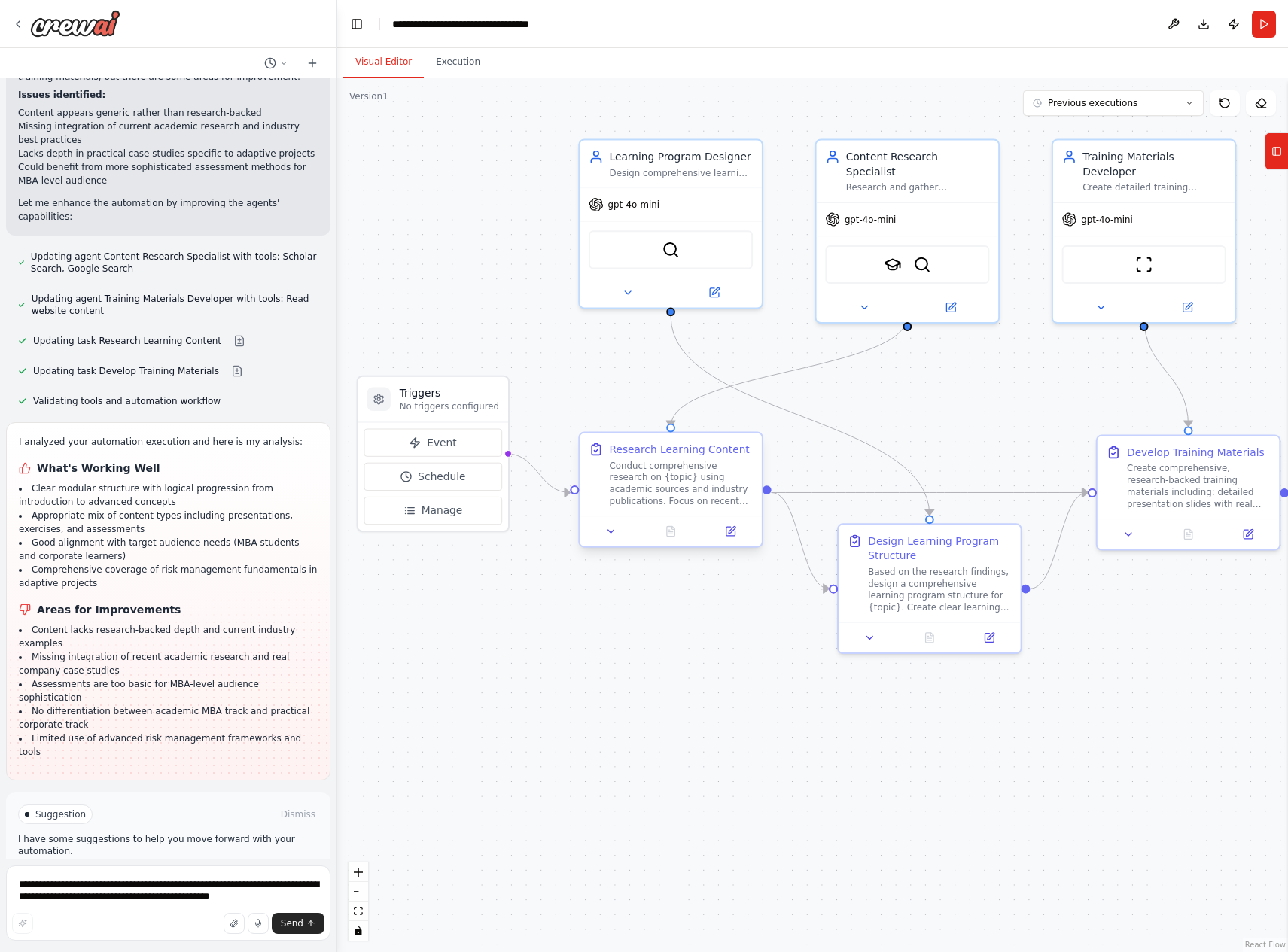
click at [660, 454] on div "Research Learning Content" at bounding box center [679, 449] width 140 height 15
click at [660, 457] on div "Research Learning Content Conduct comprehensive research on {topic} using acade…" at bounding box center [682, 474] width 144 height 65
click at [734, 529] on icon at bounding box center [733, 530] width 7 height 7
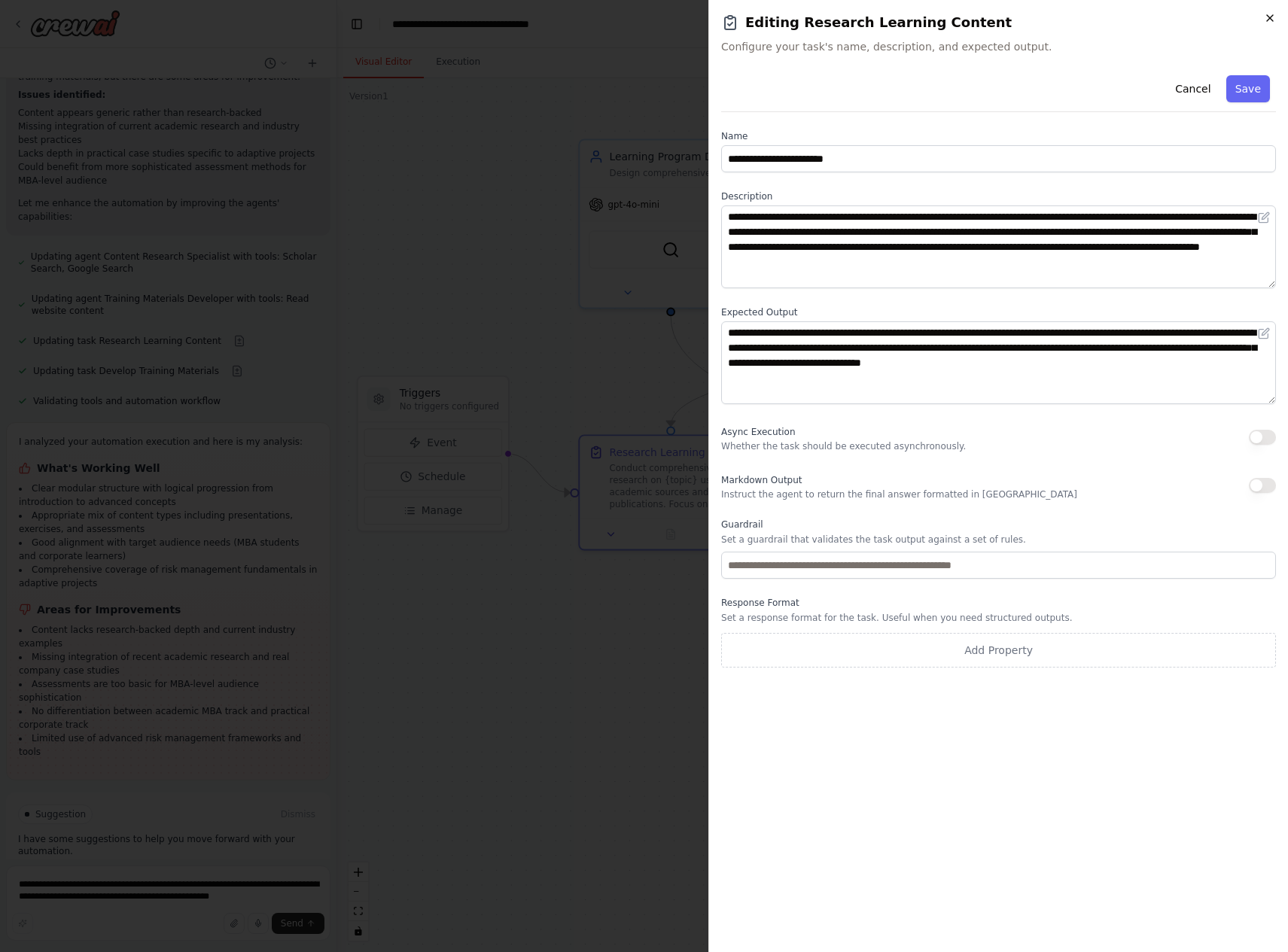
click at [1179, 16] on icon "button" at bounding box center [1270, 18] width 6 height 6
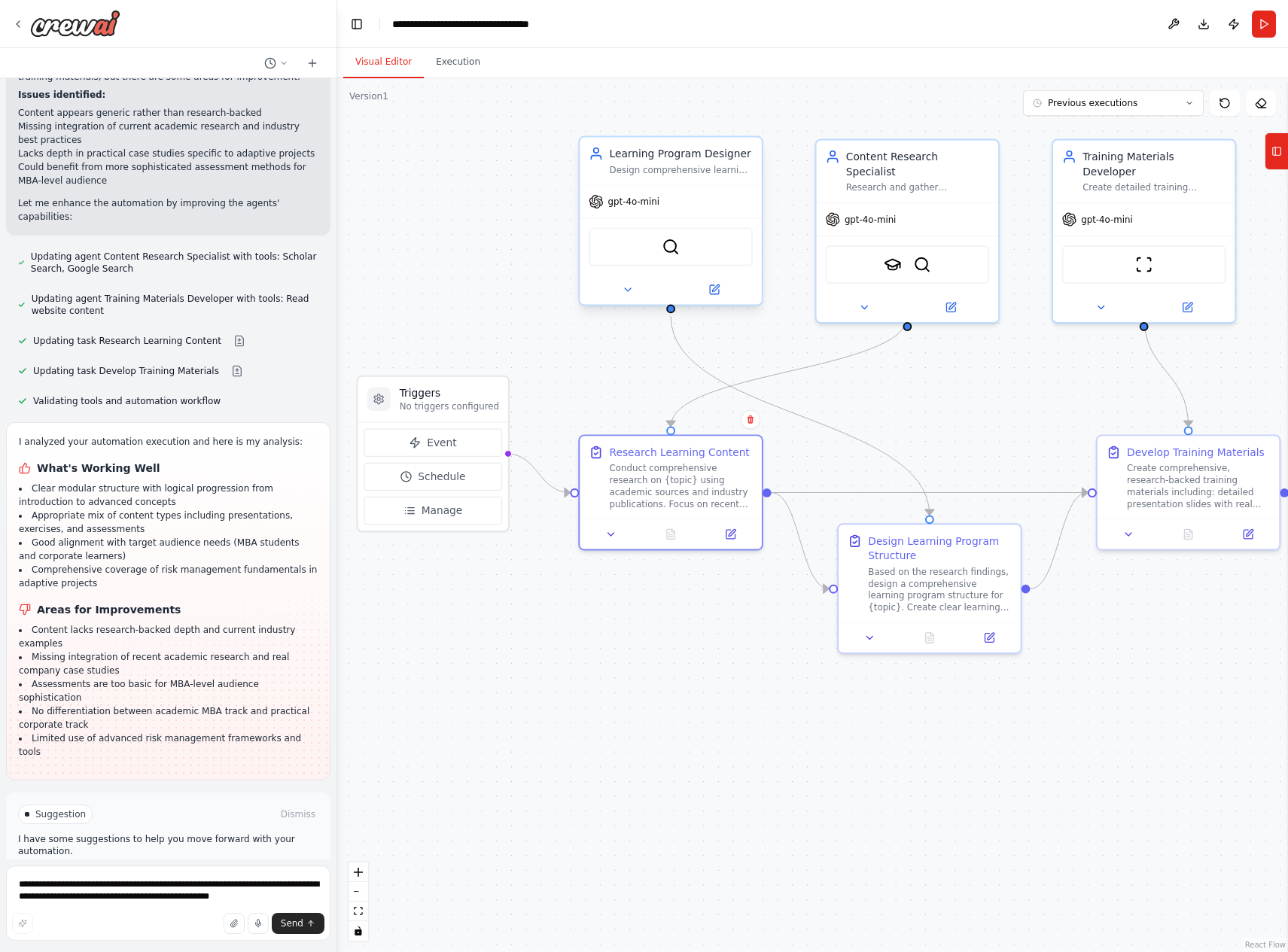
click at [652, 164] on div "Design comprehensive learning programs for {topic} with clear learning objectiv…" at bounding box center [682, 170] width 144 height 12
click at [716, 286] on icon at bounding box center [716, 288] width 7 height 7
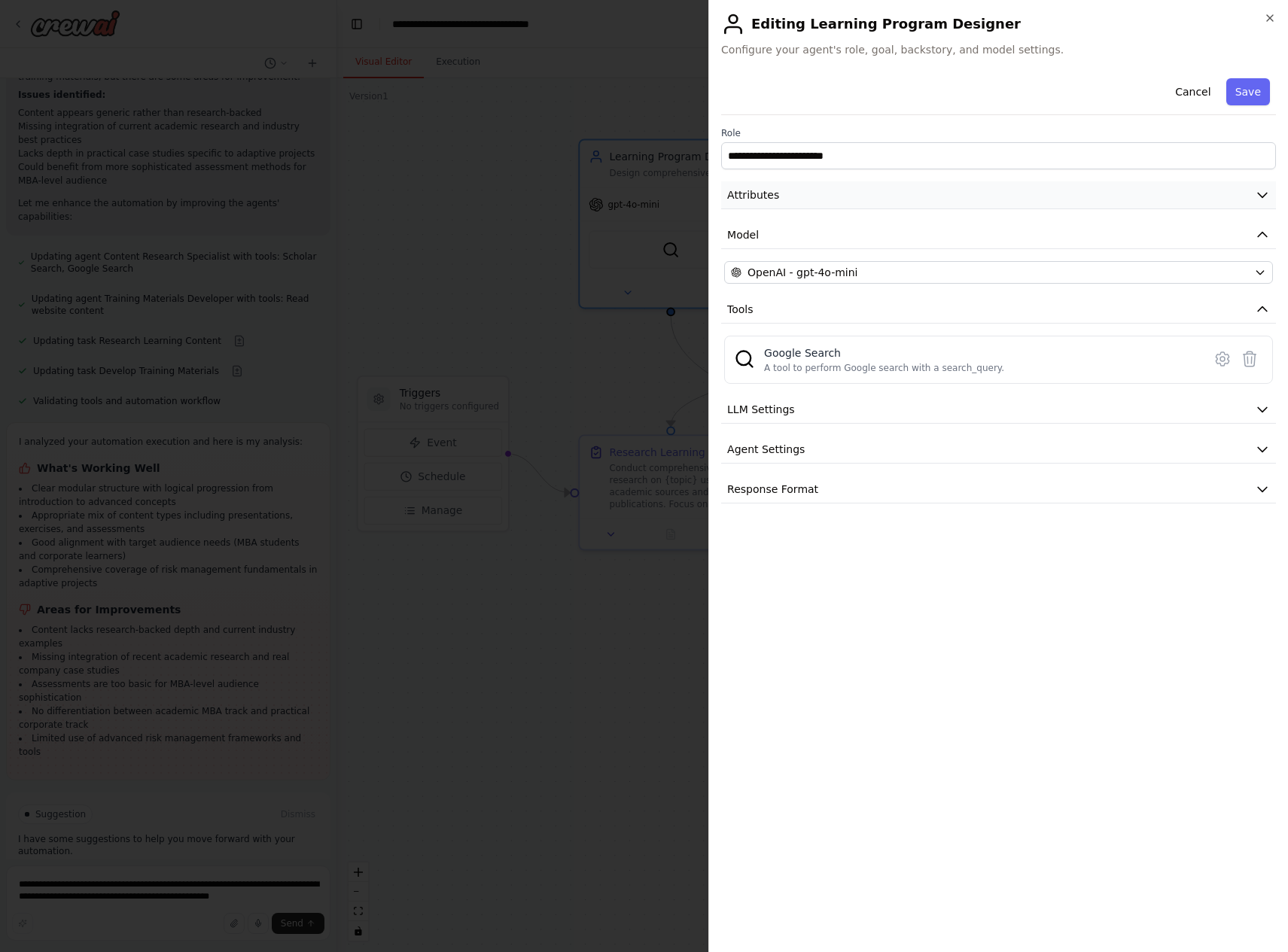
click at [1179, 192] on icon "button" at bounding box center [1262, 195] width 15 height 15
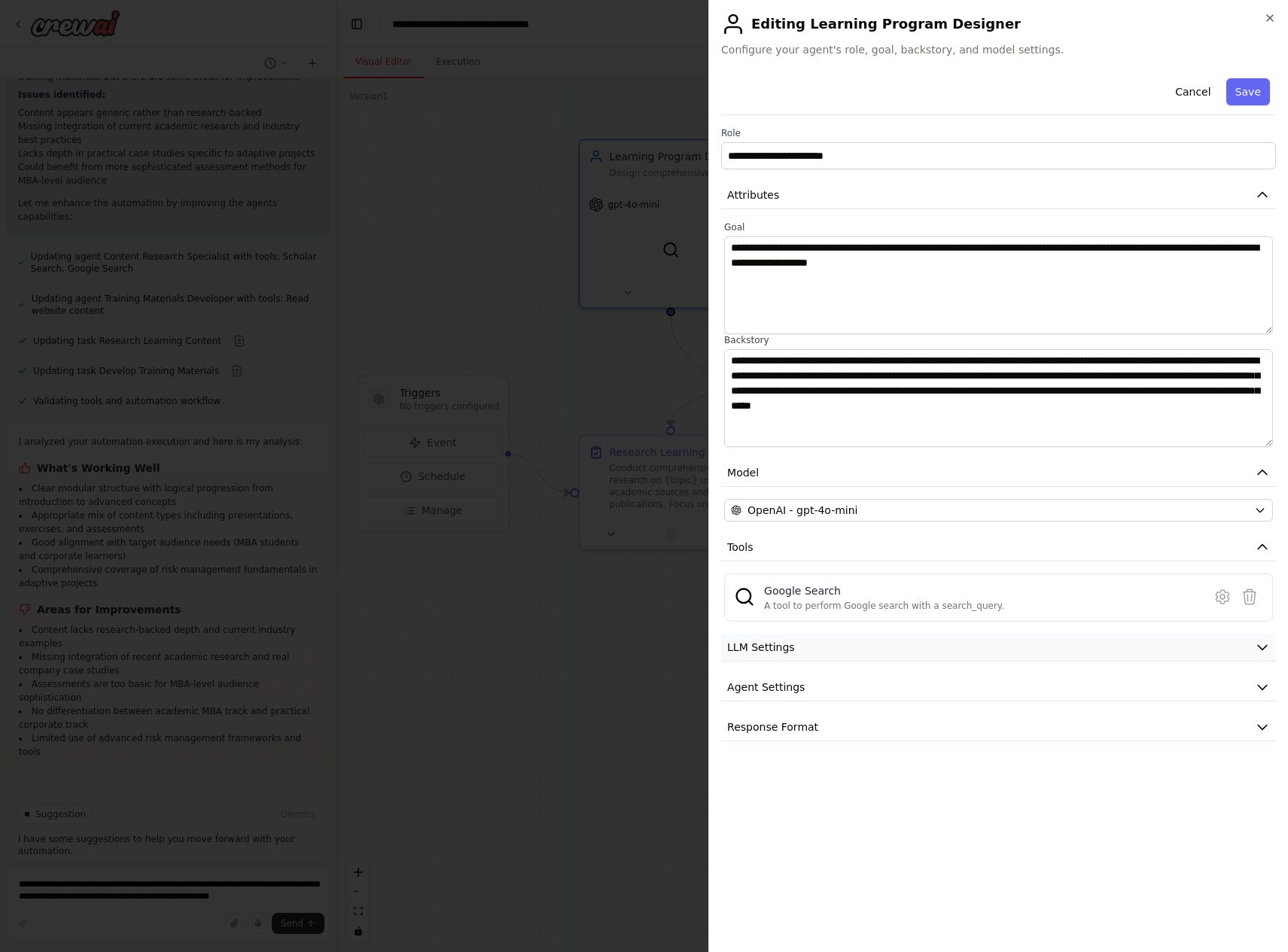
click at [1179, 640] on icon "button" at bounding box center [1262, 647] width 15 height 15
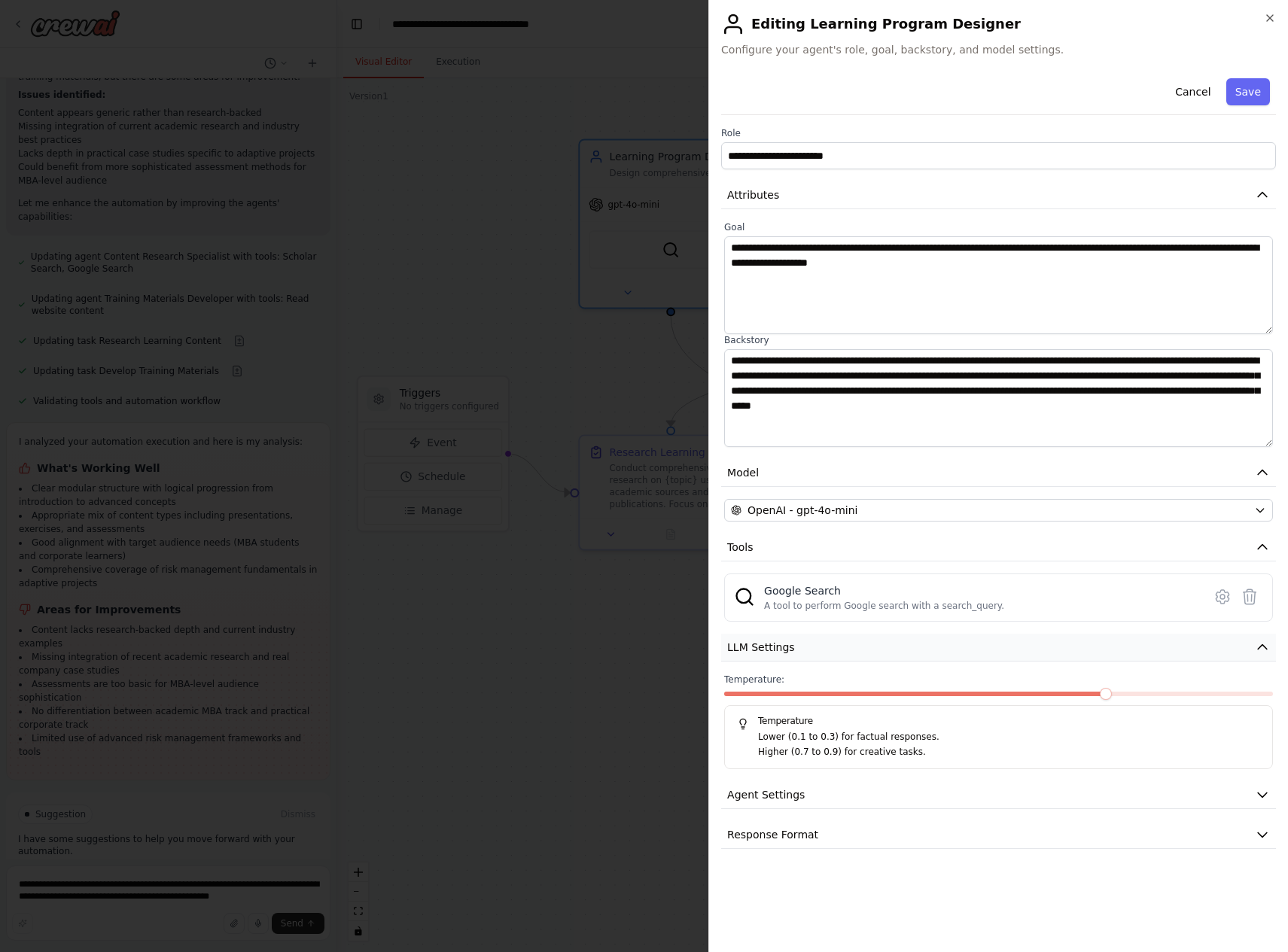
click at [1179, 644] on icon "button" at bounding box center [1262, 647] width 15 height 15
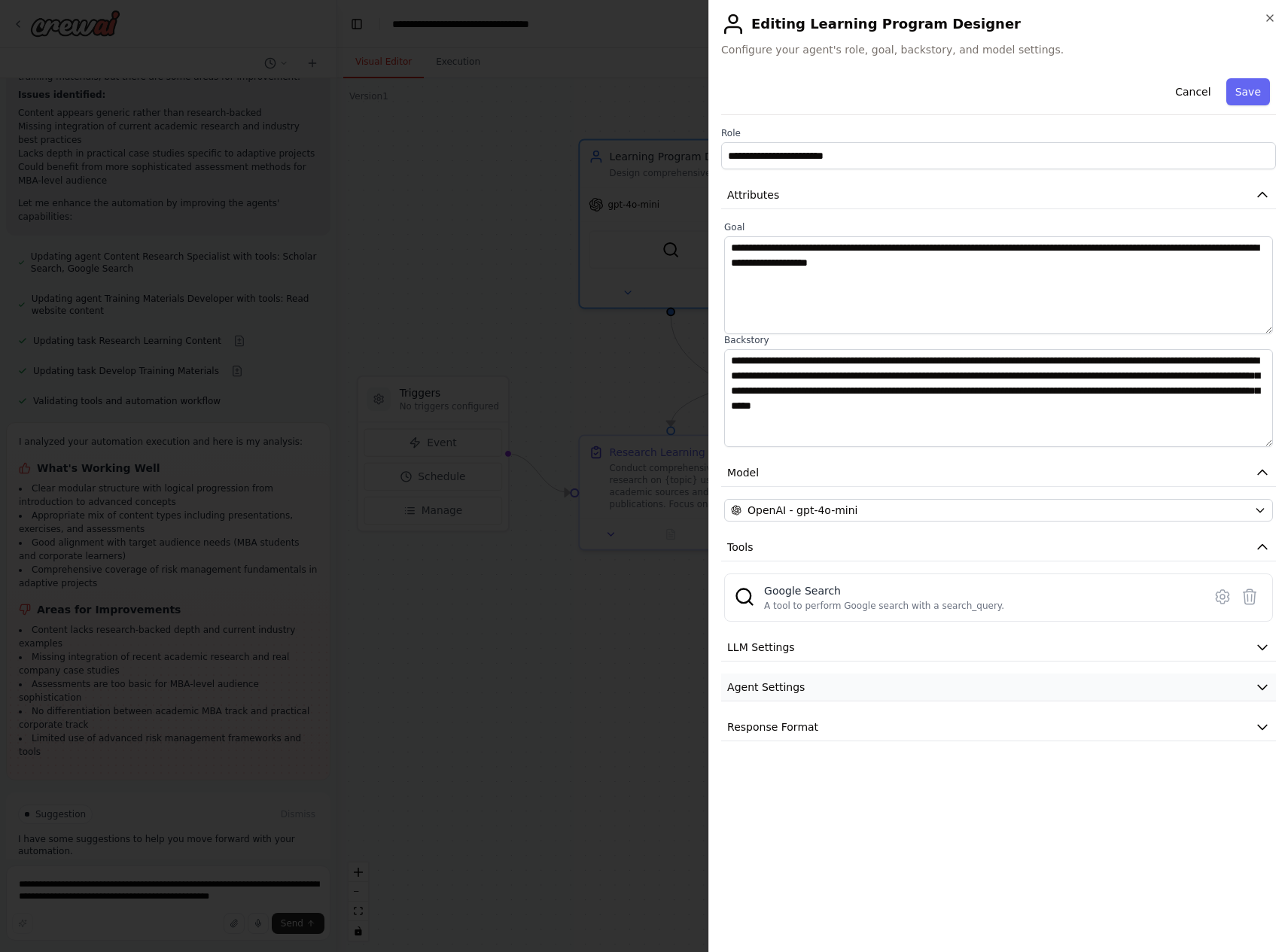
click at [1179, 686] on icon "button" at bounding box center [1262, 687] width 15 height 15
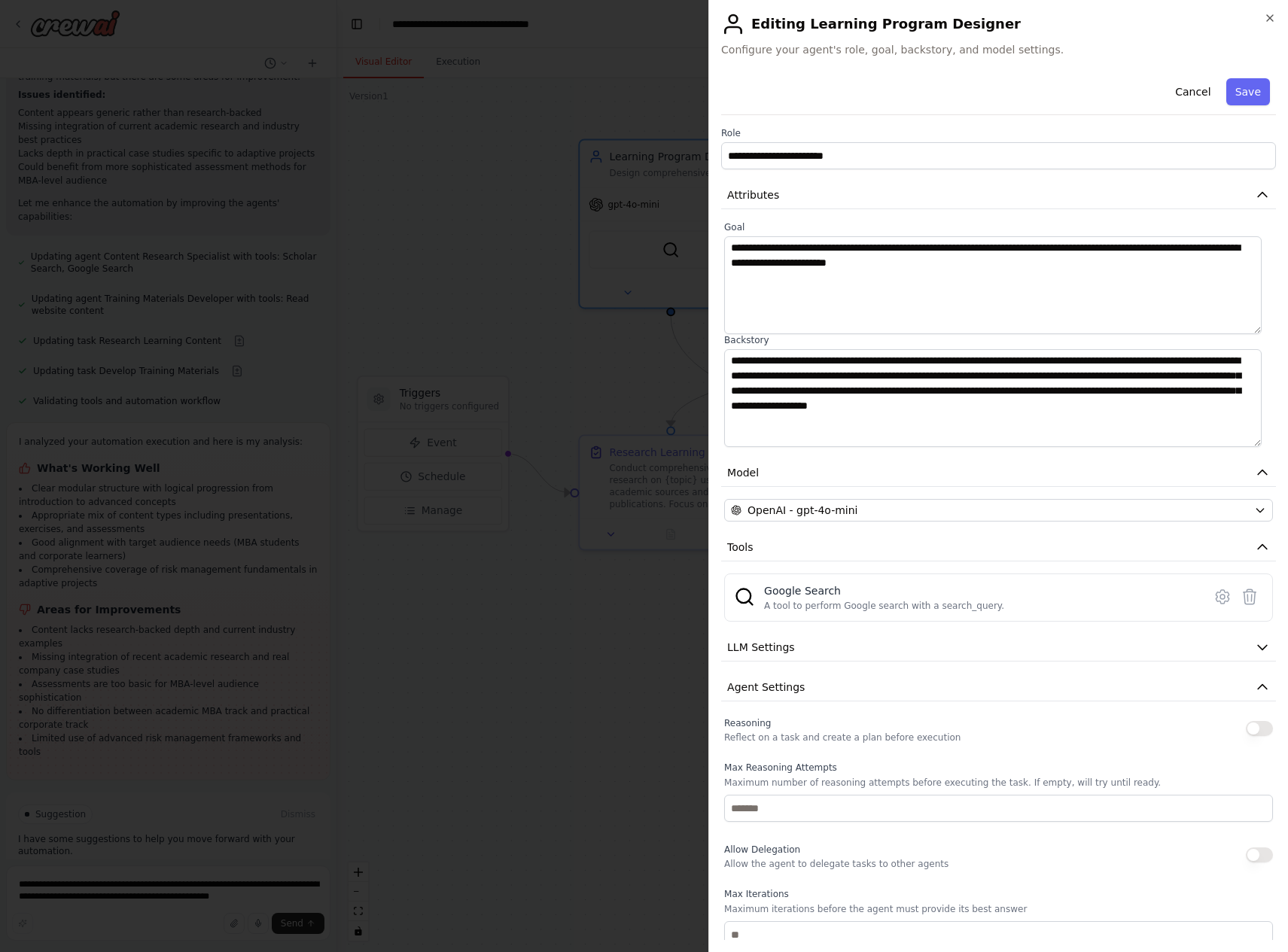
click at [1179, 725] on button "button" at bounding box center [1260, 728] width 27 height 15
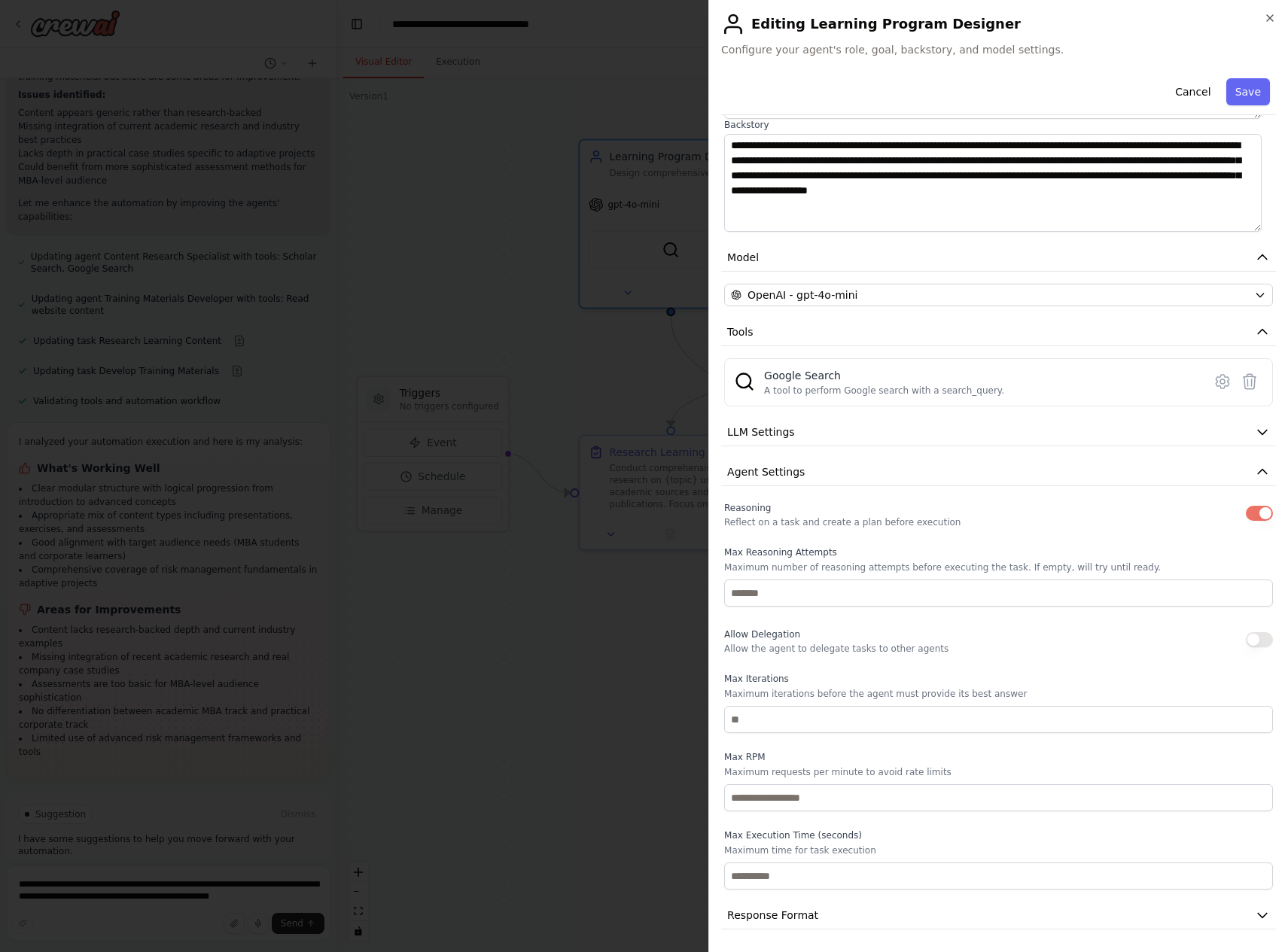
scroll to position [217, 0]
click at [1036, 753] on label "Max RPM" at bounding box center [999, 755] width 549 height 12
click at [1179, 470] on icon "button" at bounding box center [1262, 470] width 15 height 15
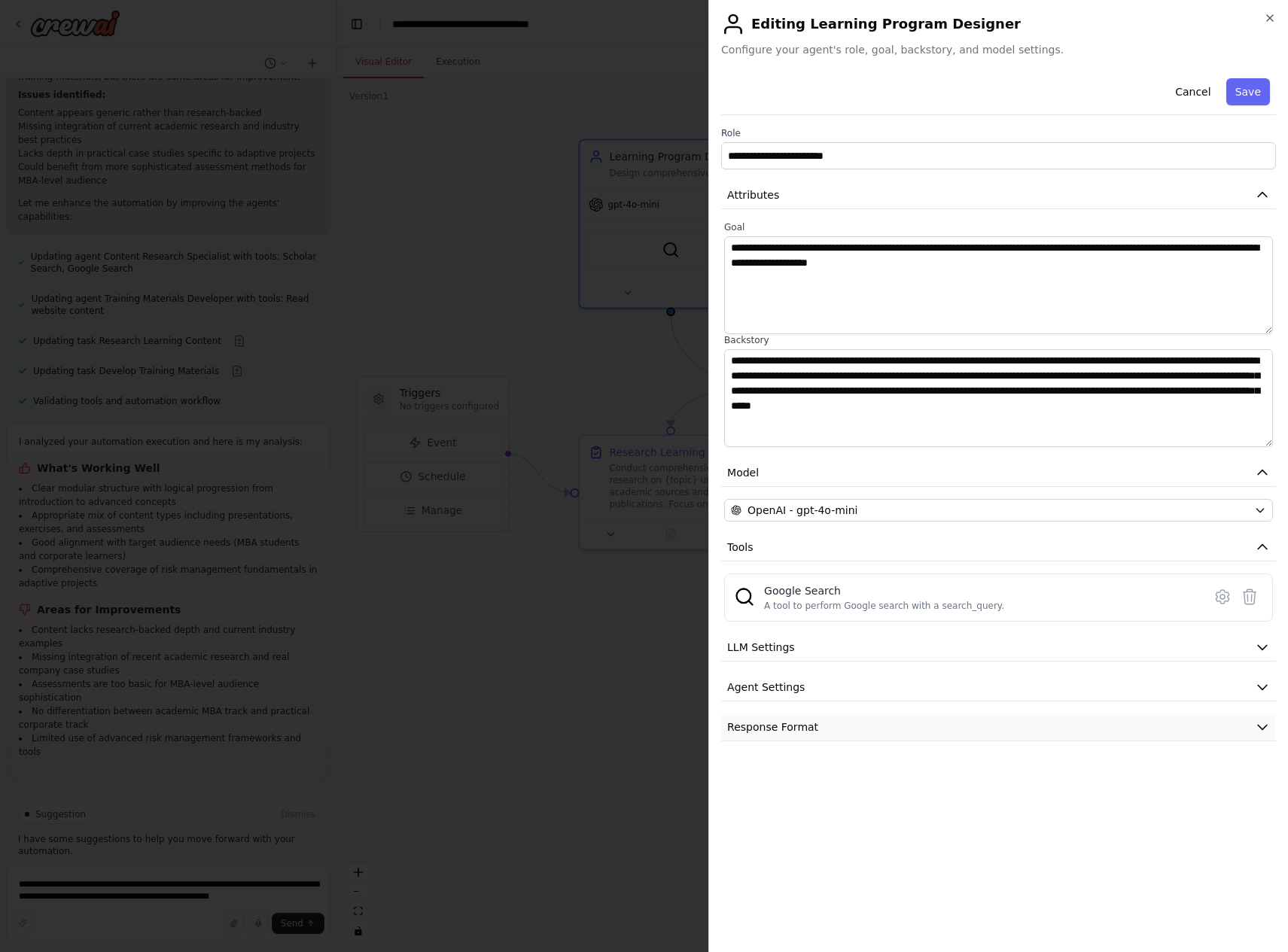
click at [1179, 728] on icon "button" at bounding box center [1262, 727] width 9 height 4
click at [1179, 89] on button "Save" at bounding box center [1248, 92] width 44 height 27
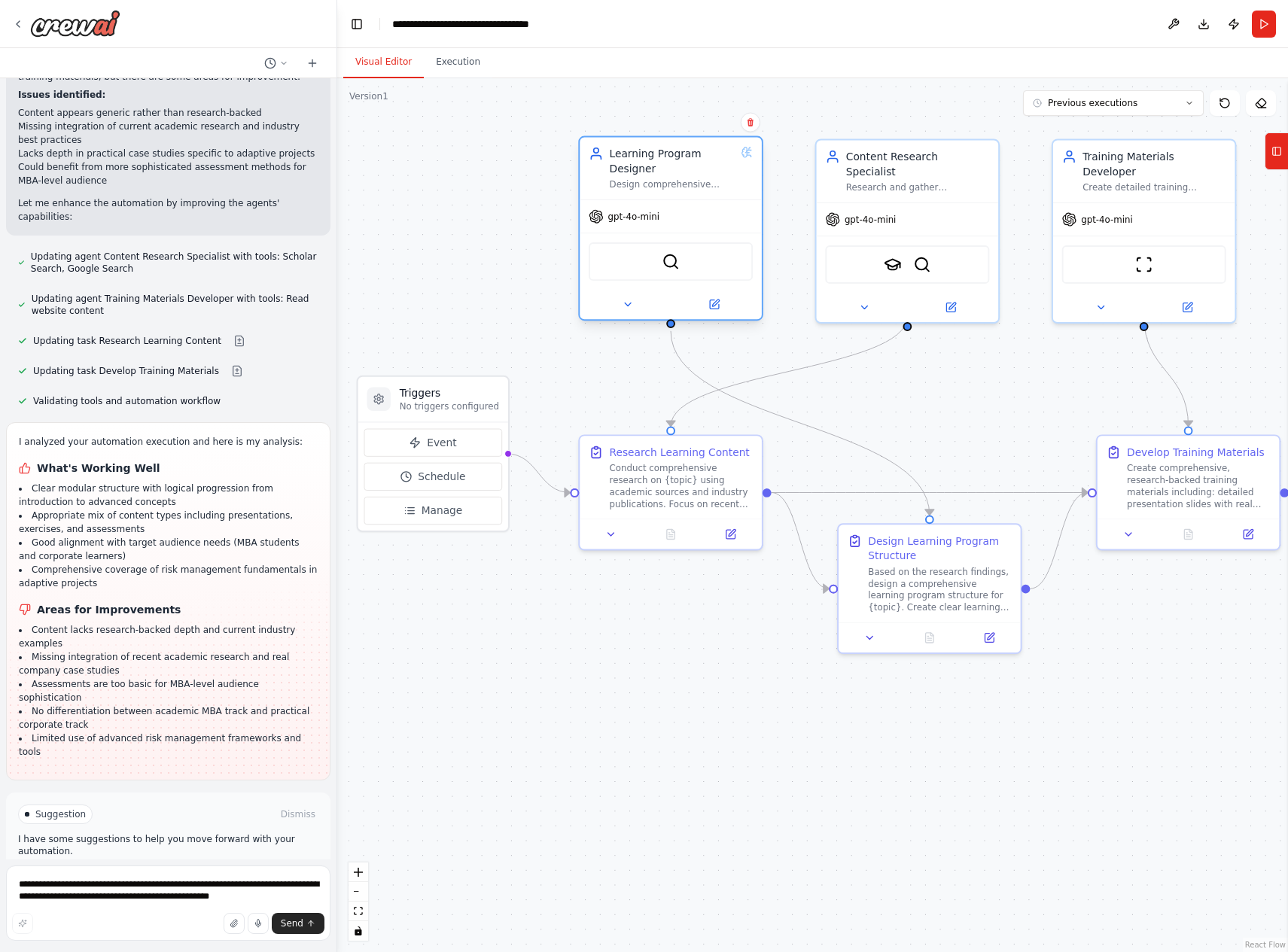
click at [662, 222] on div "gpt-4o-mini" at bounding box center [670, 216] width 182 height 32
click at [614, 218] on span "gpt-4o-mini" at bounding box center [634, 217] width 52 height 12
click at [710, 301] on icon at bounding box center [715, 304] width 9 height 9
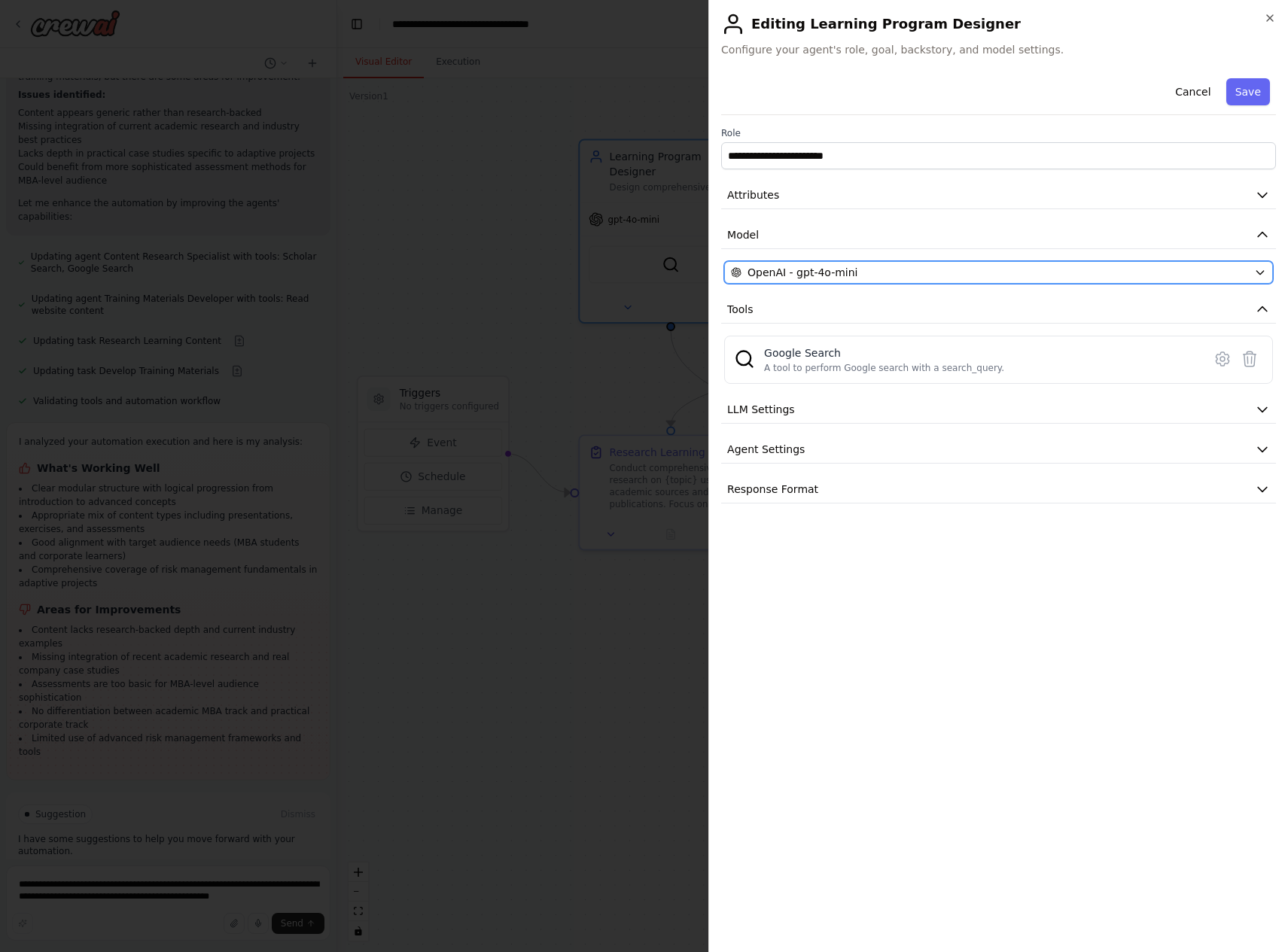
click at [1179, 270] on icon "button" at bounding box center [1260, 272] width 12 height 12
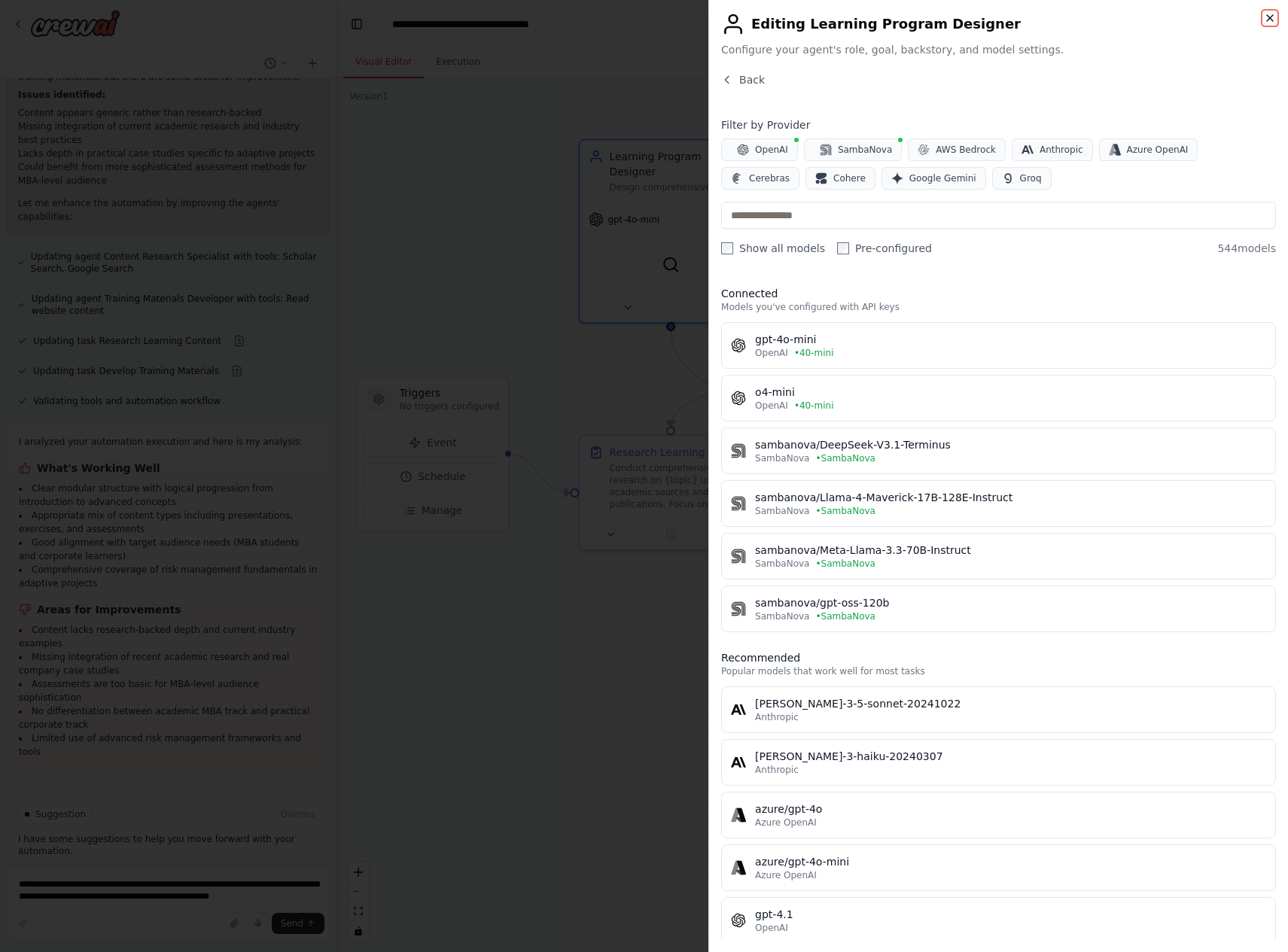
click at [1179, 17] on icon "button" at bounding box center [1270, 19] width 12 height 12
